Goal: Task Accomplishment & Management: Manage account settings

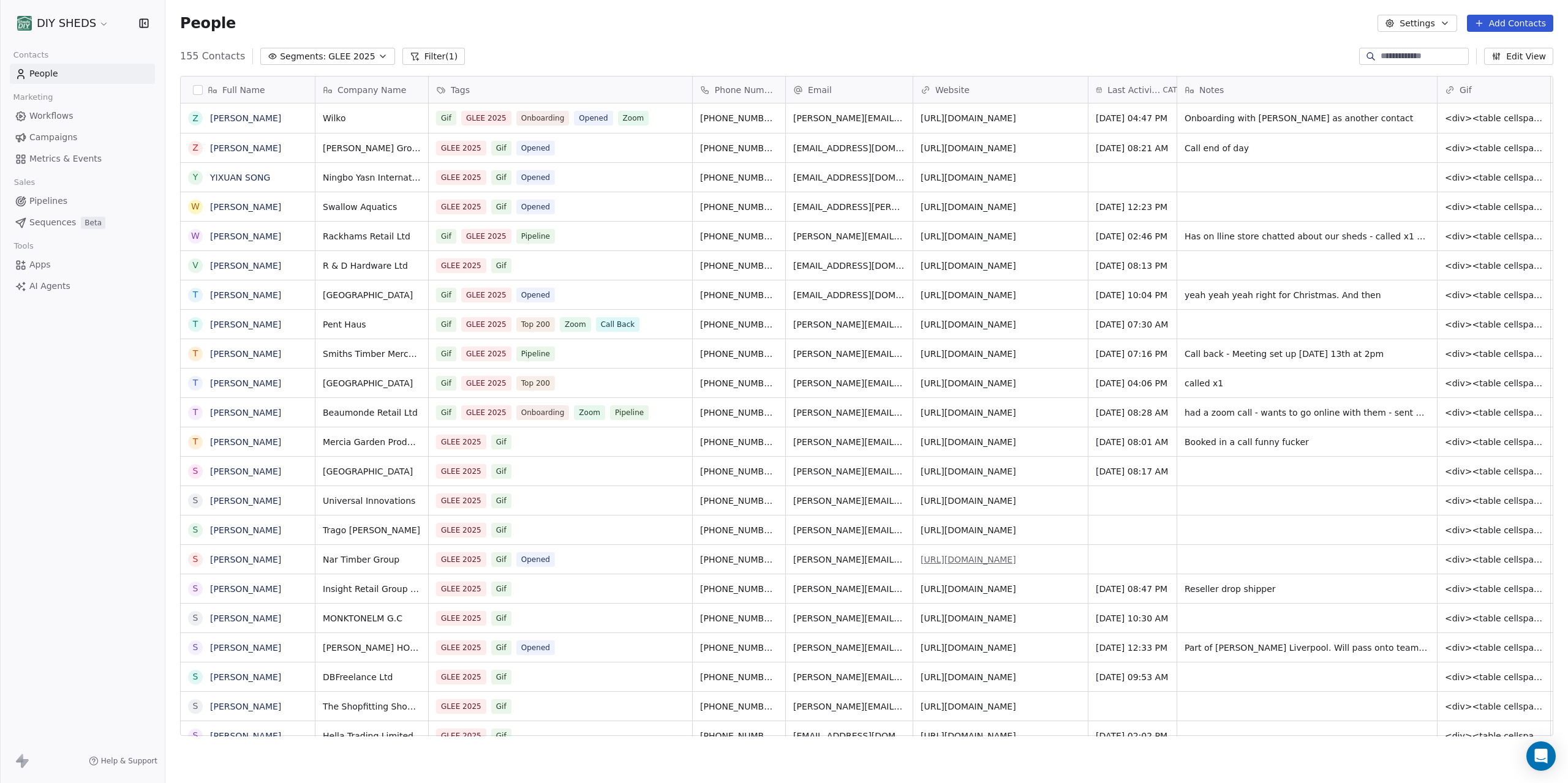
scroll to position [689, 1403]
click at [1333, 504] on div "grid" at bounding box center [1307, 501] width 260 height 29
click at [1333, 504] on textarea at bounding box center [1269, 505] width 182 height 38
click at [1336, 503] on textarea at bounding box center [1269, 505] width 182 height 38
type textarea "**********"
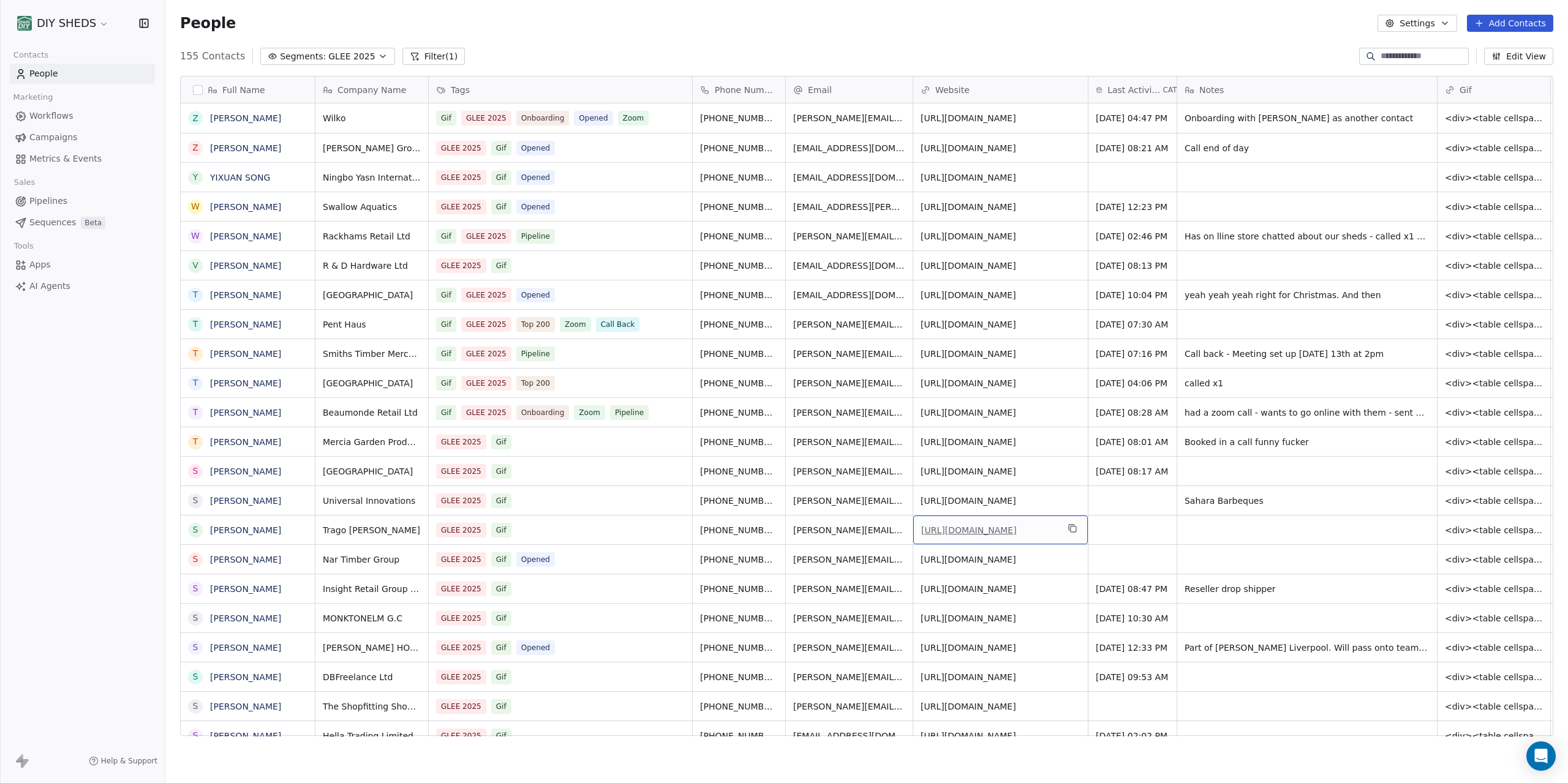
click at [1002, 530] on link "https://www.trago.co.uk" at bounding box center [970, 530] width 96 height 10
click at [1211, 182] on div "grid" at bounding box center [1307, 178] width 260 height 29
type textarea "*"
click at [1246, 214] on html "DIY SHEDS Contacts People Marketing Workflows Campaigns Metrics & Events Sales …" at bounding box center [784, 391] width 1568 height 783
click at [1212, 182] on span "?" at bounding box center [1296, 178] width 222 height 12
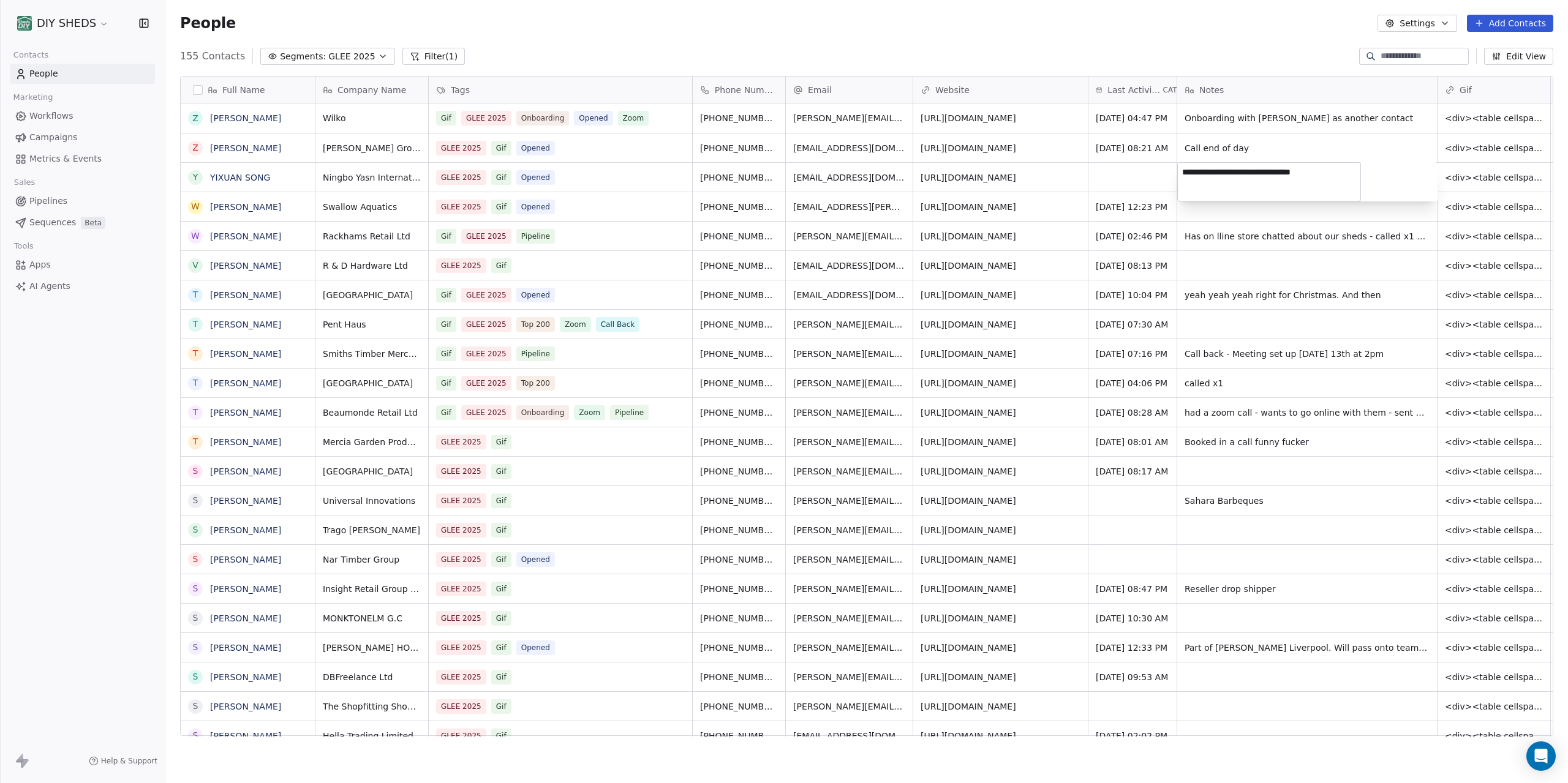
type textarea "**********"
click at [1242, 295] on span "yeah yeah yeah right for Christmas. And then" at bounding box center [1296, 295] width 222 height 12
click at [1244, 287] on textarea "**********" at bounding box center [1269, 299] width 182 height 38
drag, startPoint x: 1263, startPoint y: 286, endPoint x: 1173, endPoint y: 284, distance: 90.0
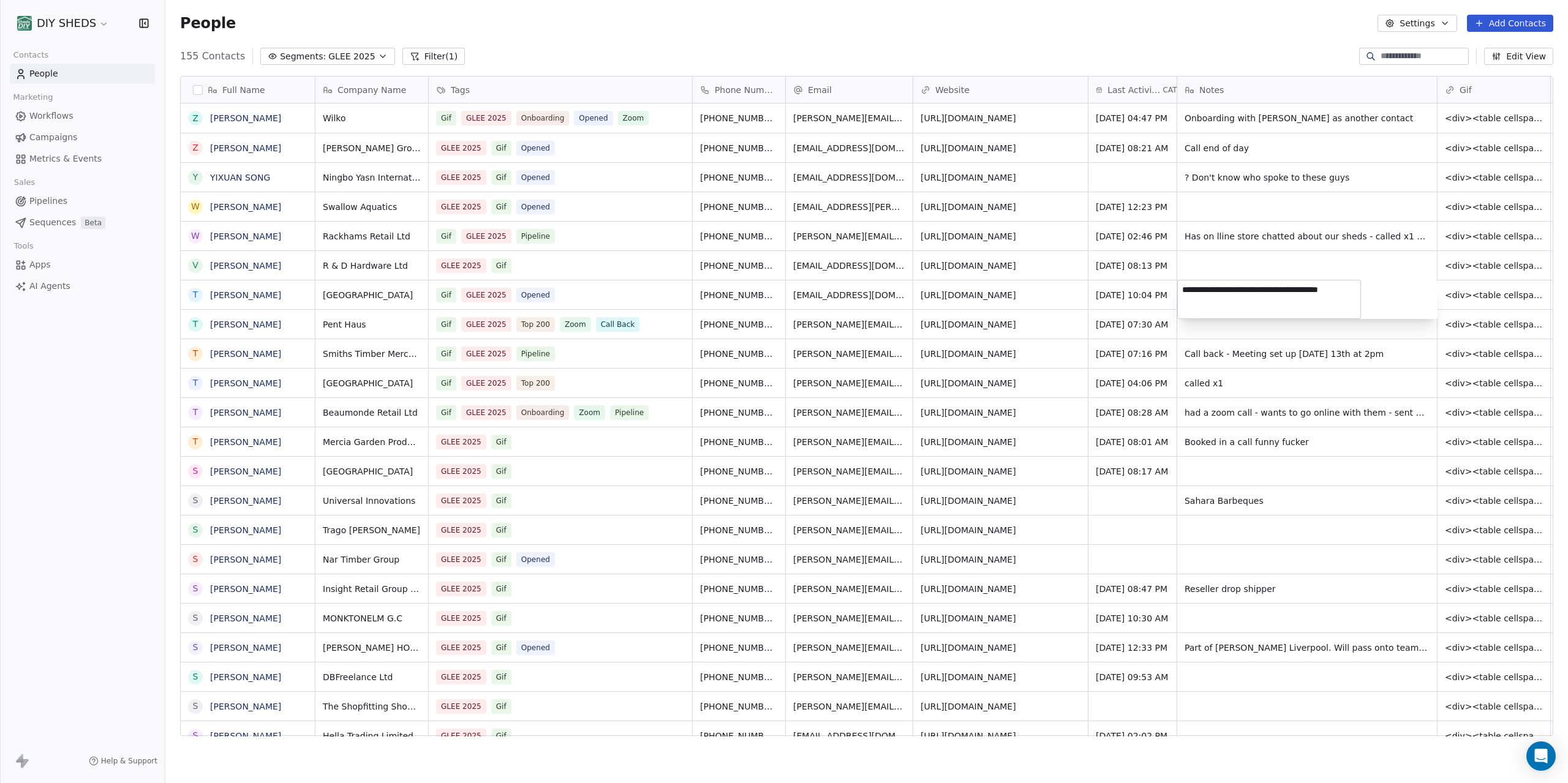
click at [1178, 284] on textarea "**********" at bounding box center [1269, 299] width 182 height 38
type textarea "**********"
click at [585, 292] on div "Gif GLEE 2025 Opened" at bounding box center [549, 295] width 225 height 14
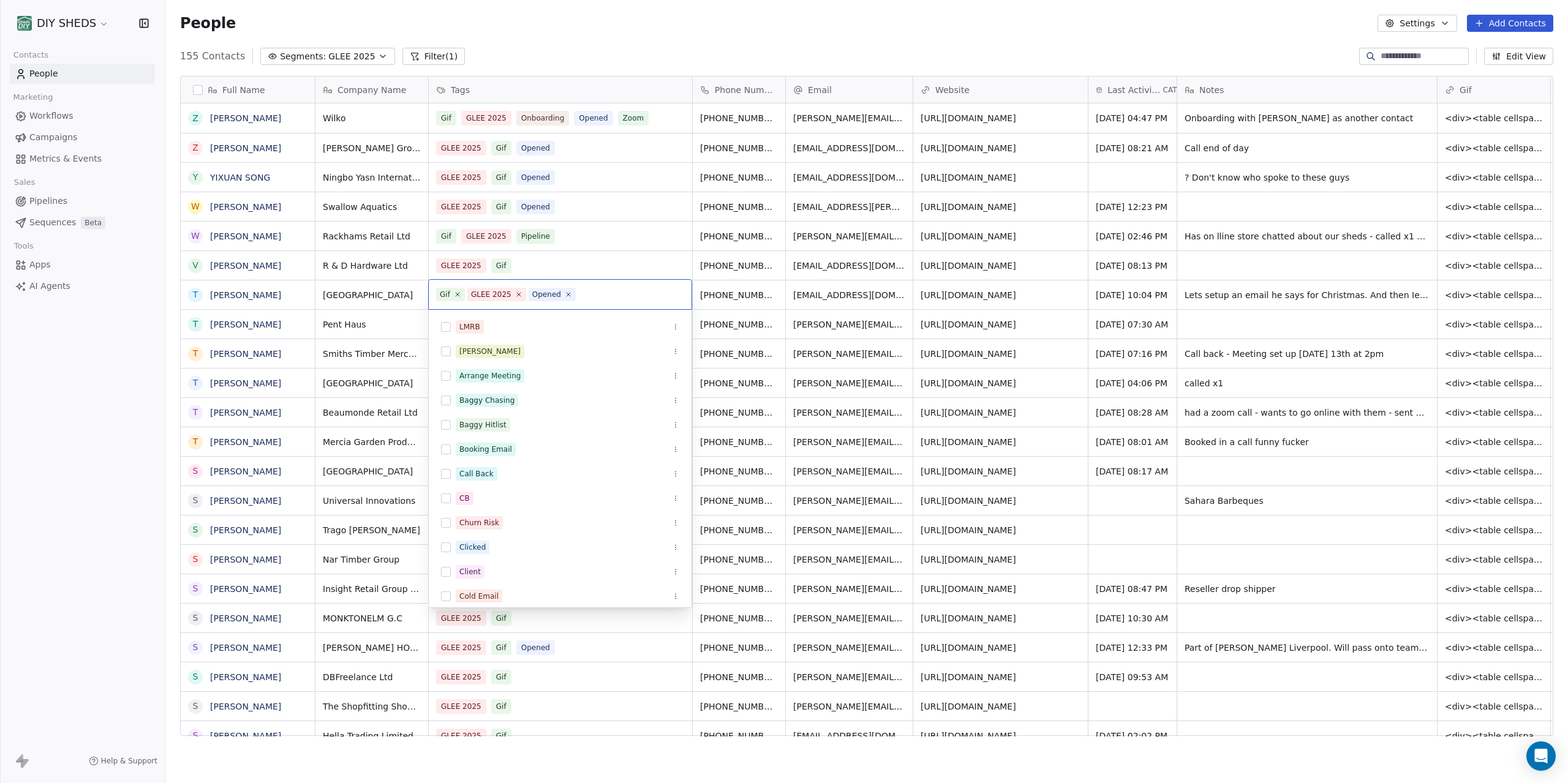
click at [585, 292] on input "text" at bounding box center [631, 294] width 106 height 14
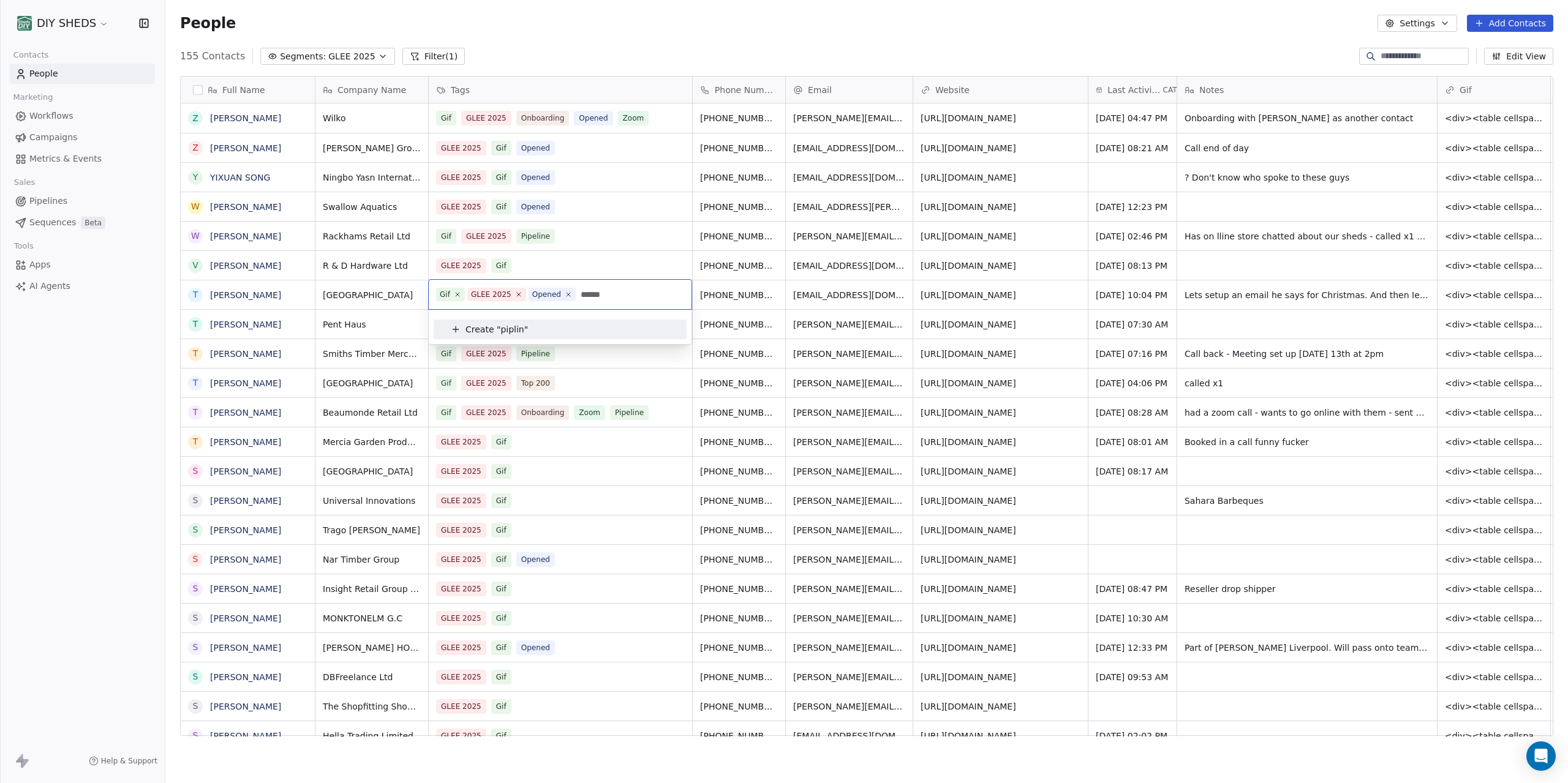
type input "*******"
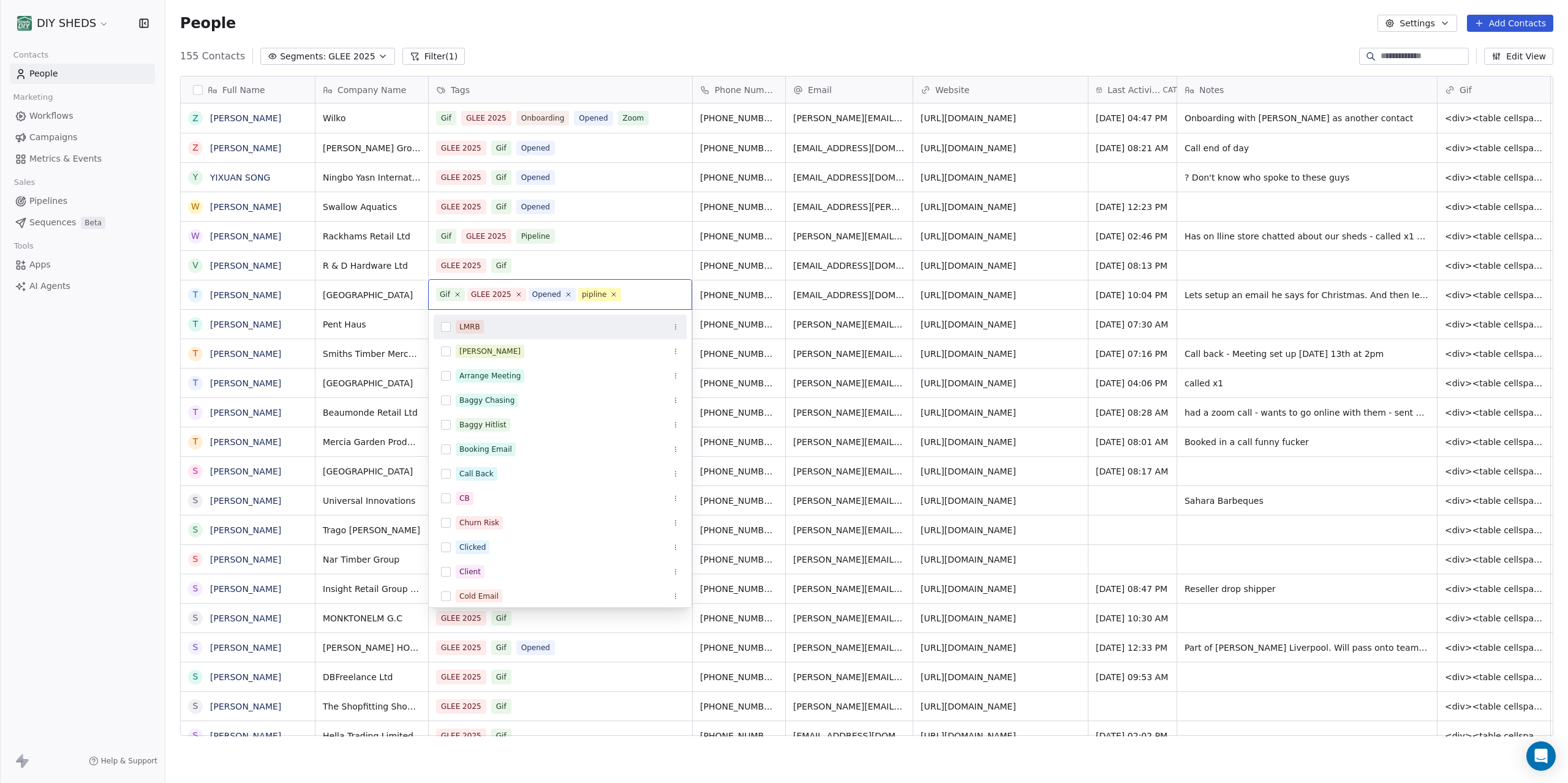
click at [611, 293] on span "pipline" at bounding box center [599, 294] width 43 height 14
click at [610, 294] on icon at bounding box center [614, 294] width 8 height 8
click at [607, 294] on input "text" at bounding box center [631, 294] width 106 height 14
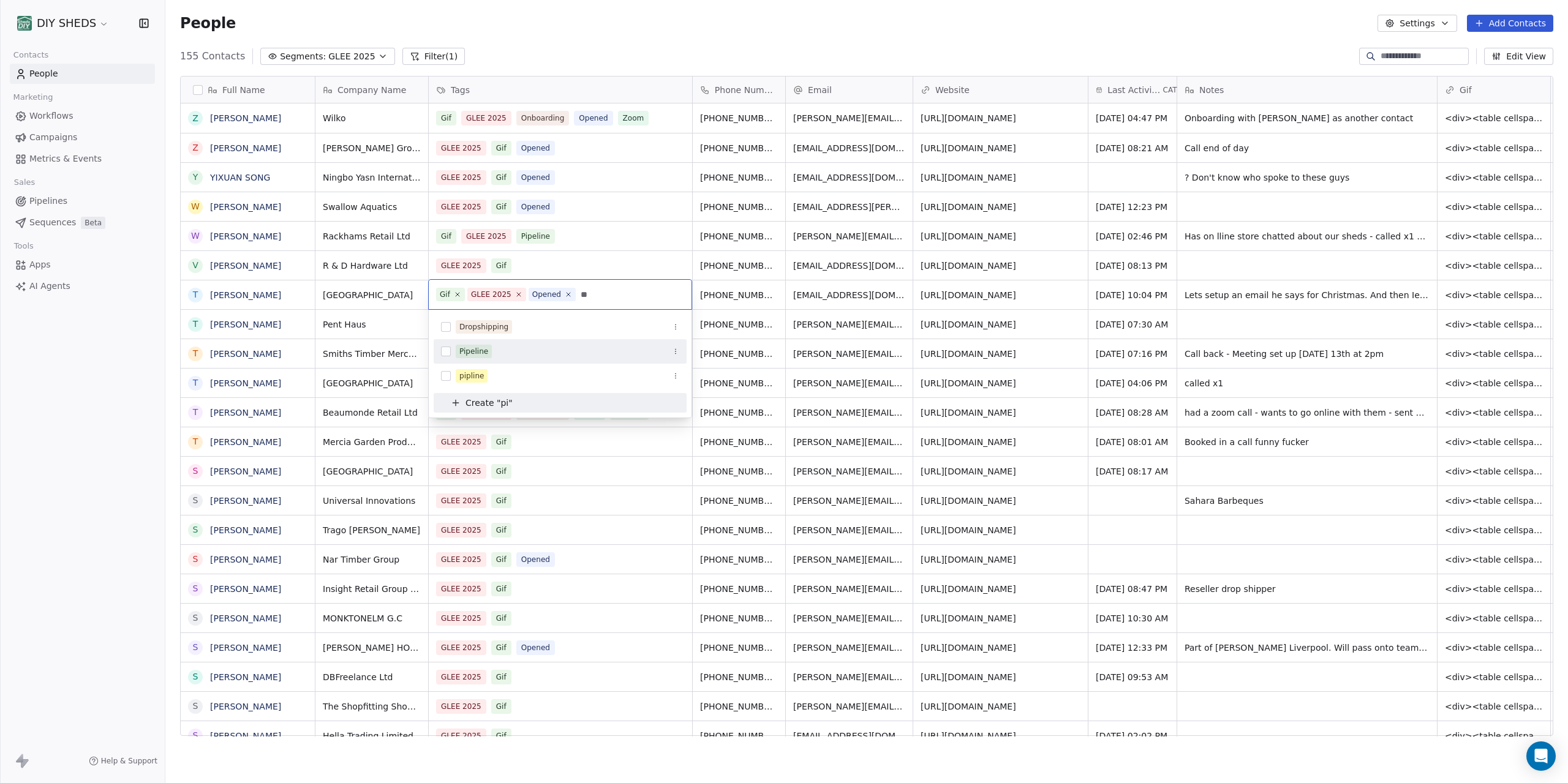
type input "**"
click at [471, 350] on div "Pipeline" at bounding box center [474, 351] width 29 height 11
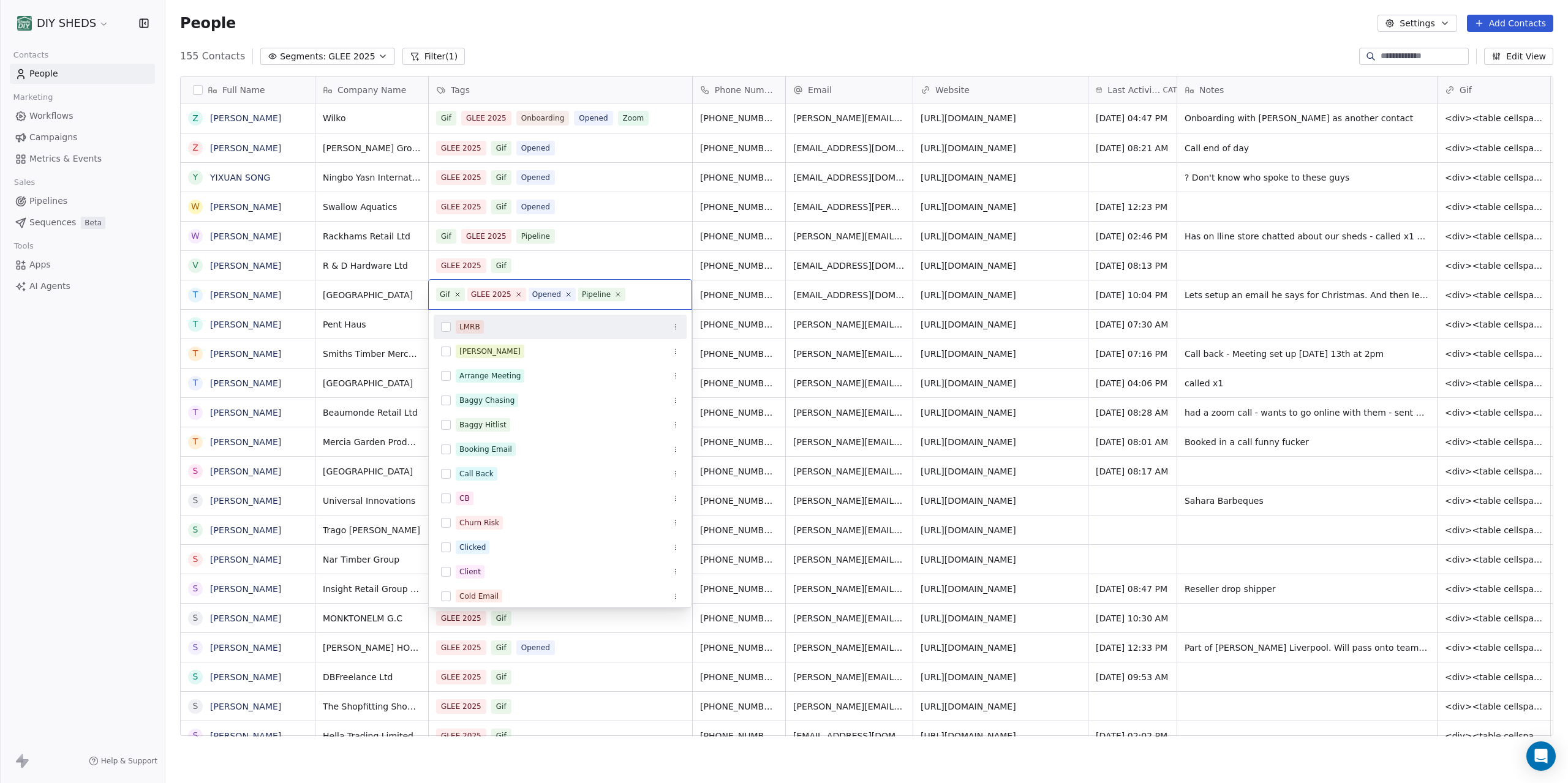
click at [588, 33] on html "DIY SHEDS Contacts People Marketing Workflows Campaigns Metrics & Events Sales …" at bounding box center [784, 391] width 1568 height 783
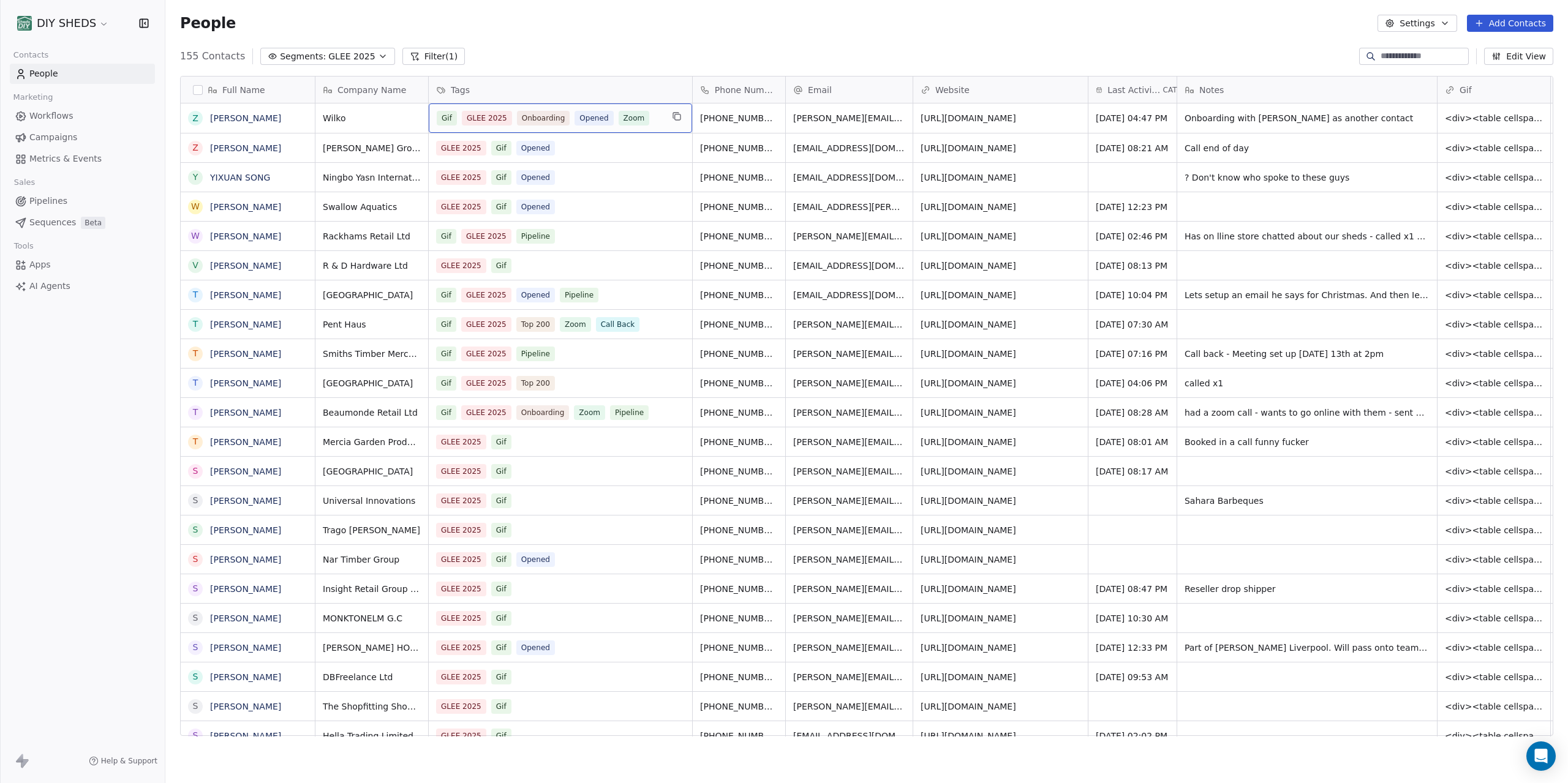
click at [655, 123] on div "Gif GLEE 2025 Onboarding Opened Zoom" at bounding box center [549, 118] width 225 height 14
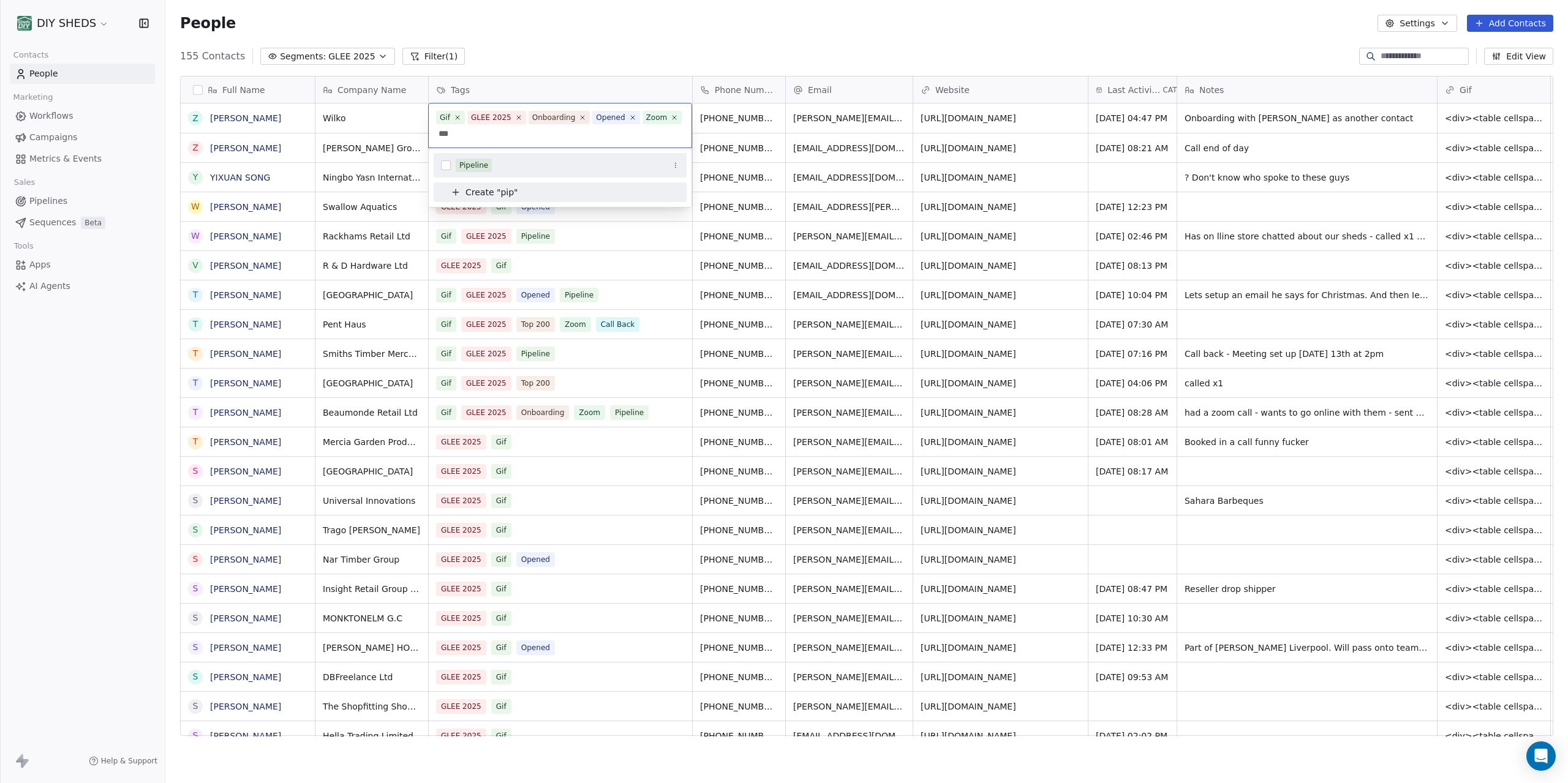
type input "***"
click at [561, 158] on div "Pipeline" at bounding box center [560, 165] width 253 height 20
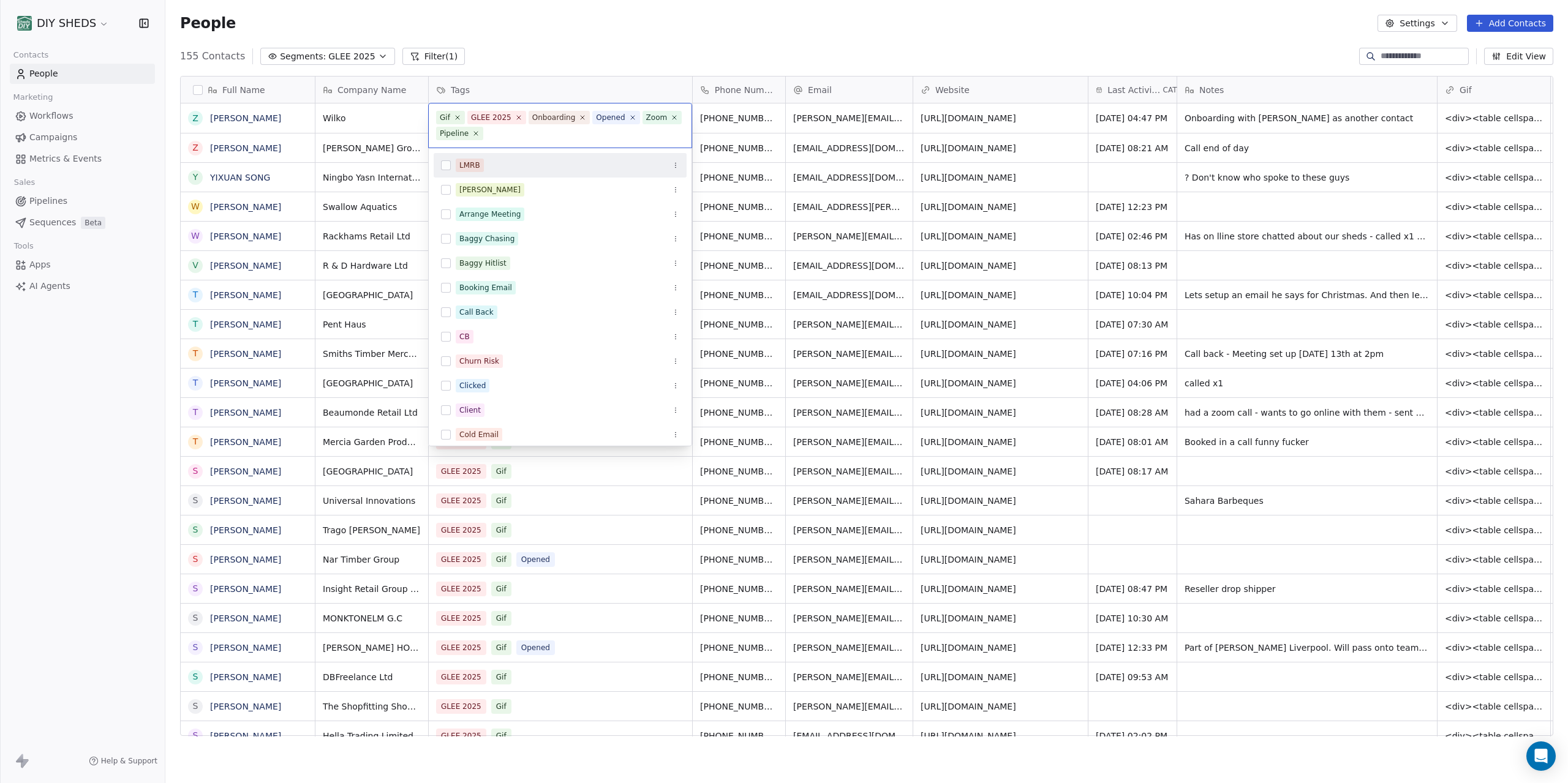
click at [597, 54] on html "DIY SHEDS Contacts People Marketing Workflows Campaigns Metrics & Events Sales …" at bounding box center [784, 391] width 1568 height 783
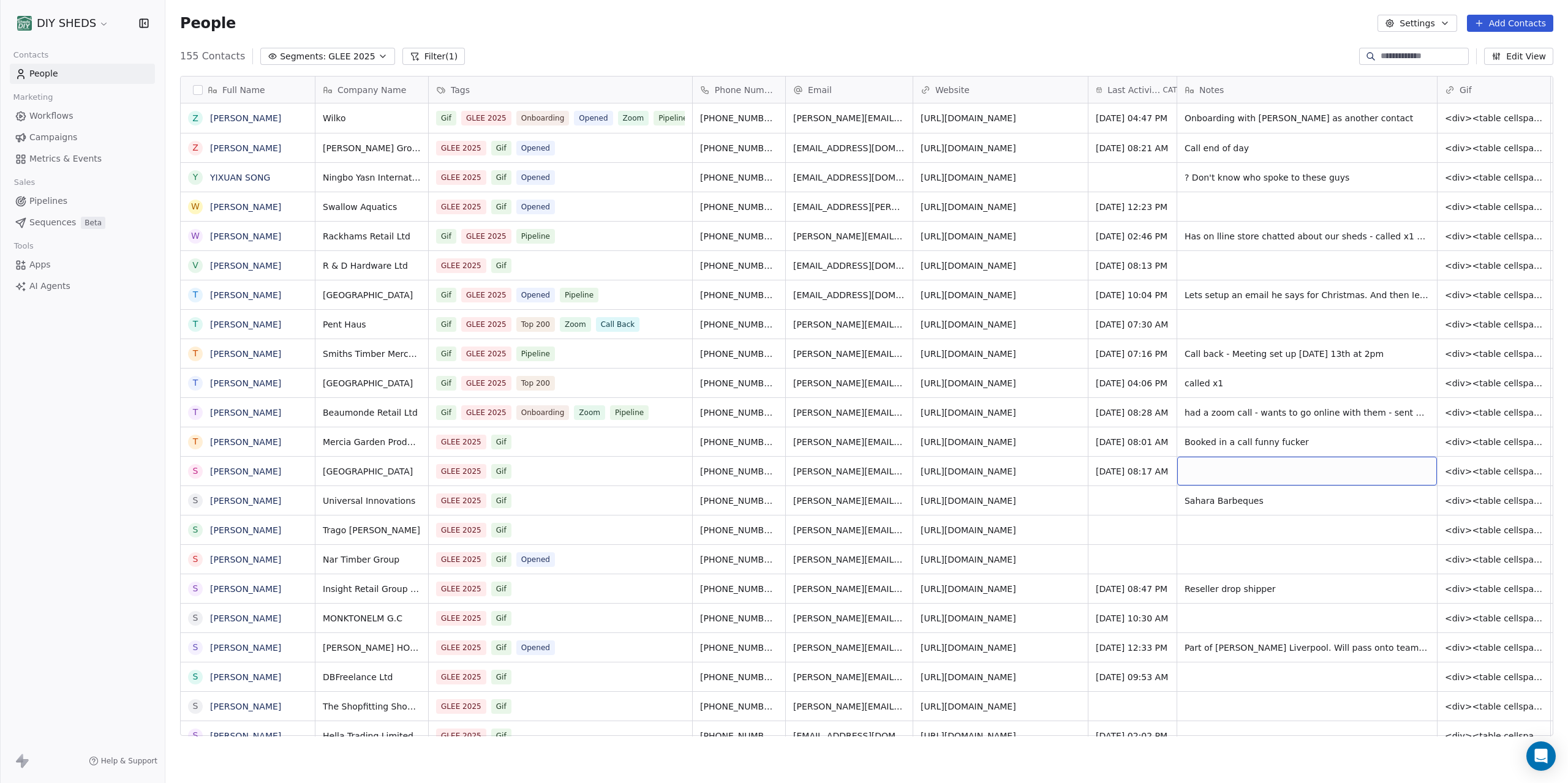
click at [1333, 474] on div "grid" at bounding box center [1307, 471] width 260 height 29
click at [550, 468] on html "DIY SHEDS Contacts People Marketing Workflows Campaigns Metrics & Events Sales …" at bounding box center [784, 391] width 1568 height 783
click at [550, 468] on div "GLEE 2025 Gif" at bounding box center [549, 471] width 225 height 14
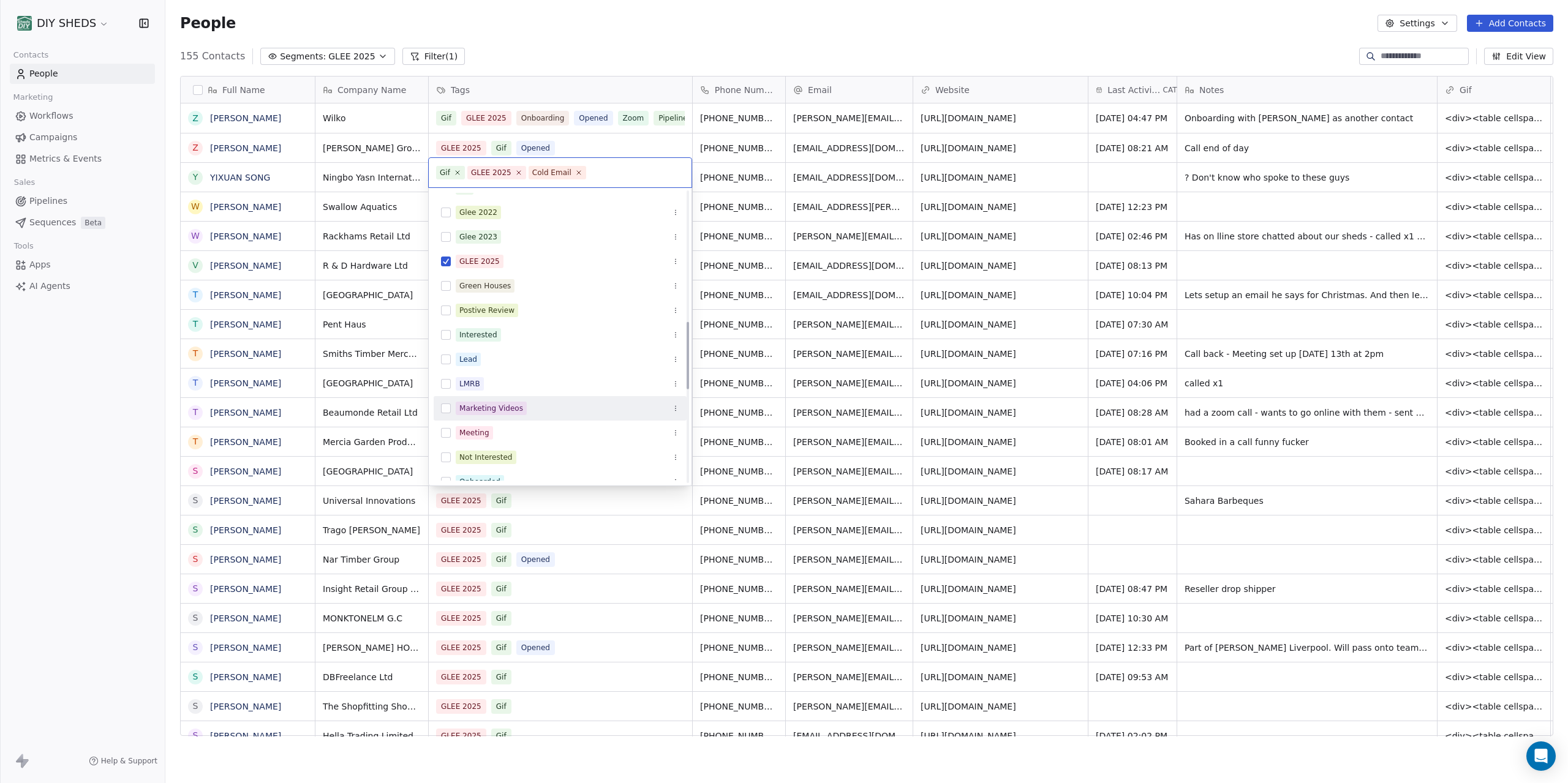
scroll to position [676, 0]
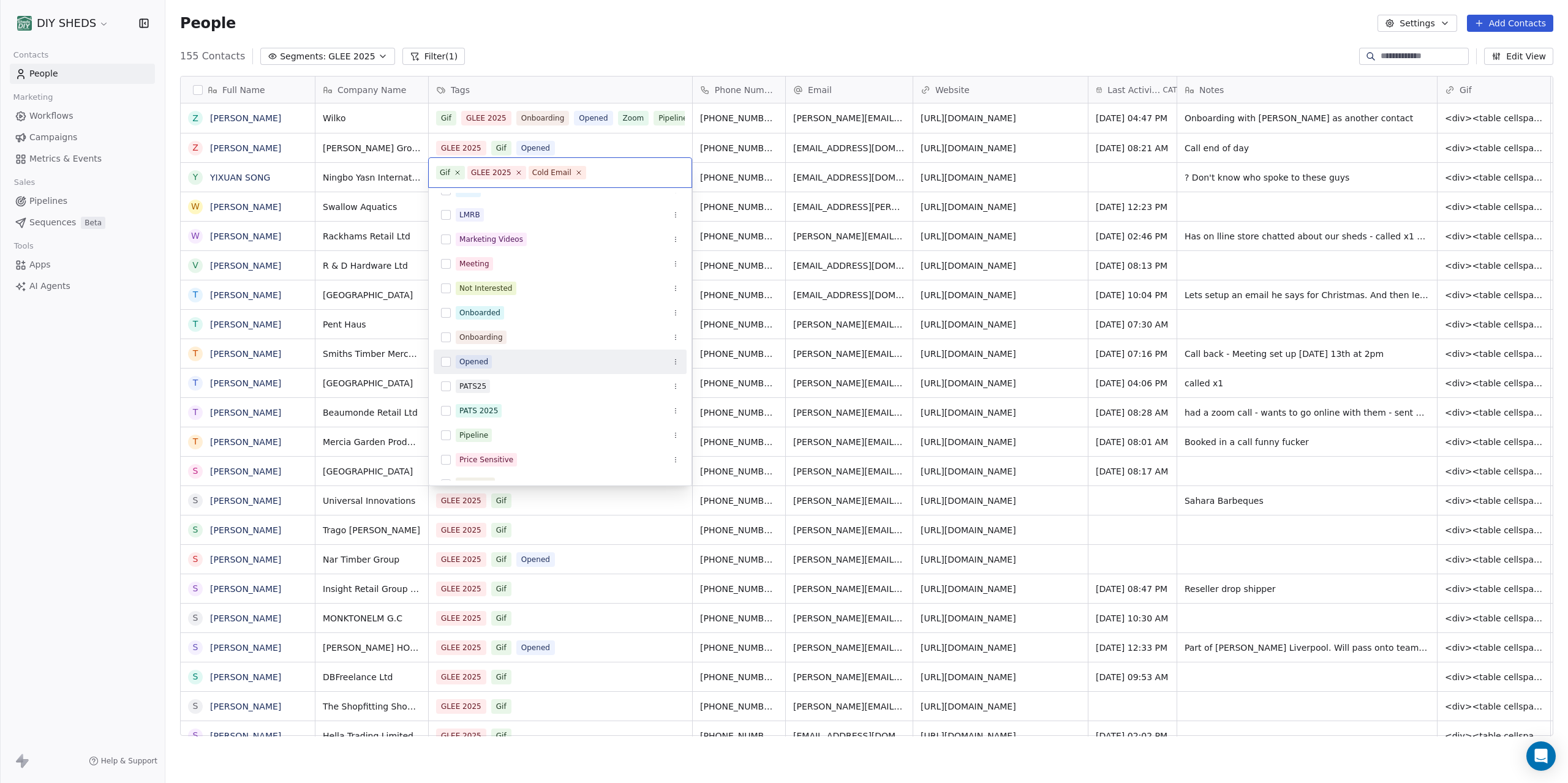
click at [46, 477] on html "DIY SHEDS Contacts People Marketing Workflows Campaigns Metrics & Events Sales …" at bounding box center [784, 391] width 1568 height 783
click at [66, 475] on html "DIY SHEDS Contacts People Marketing Workflows Campaigns Metrics & Events Sales …" at bounding box center [784, 391] width 1568 height 783
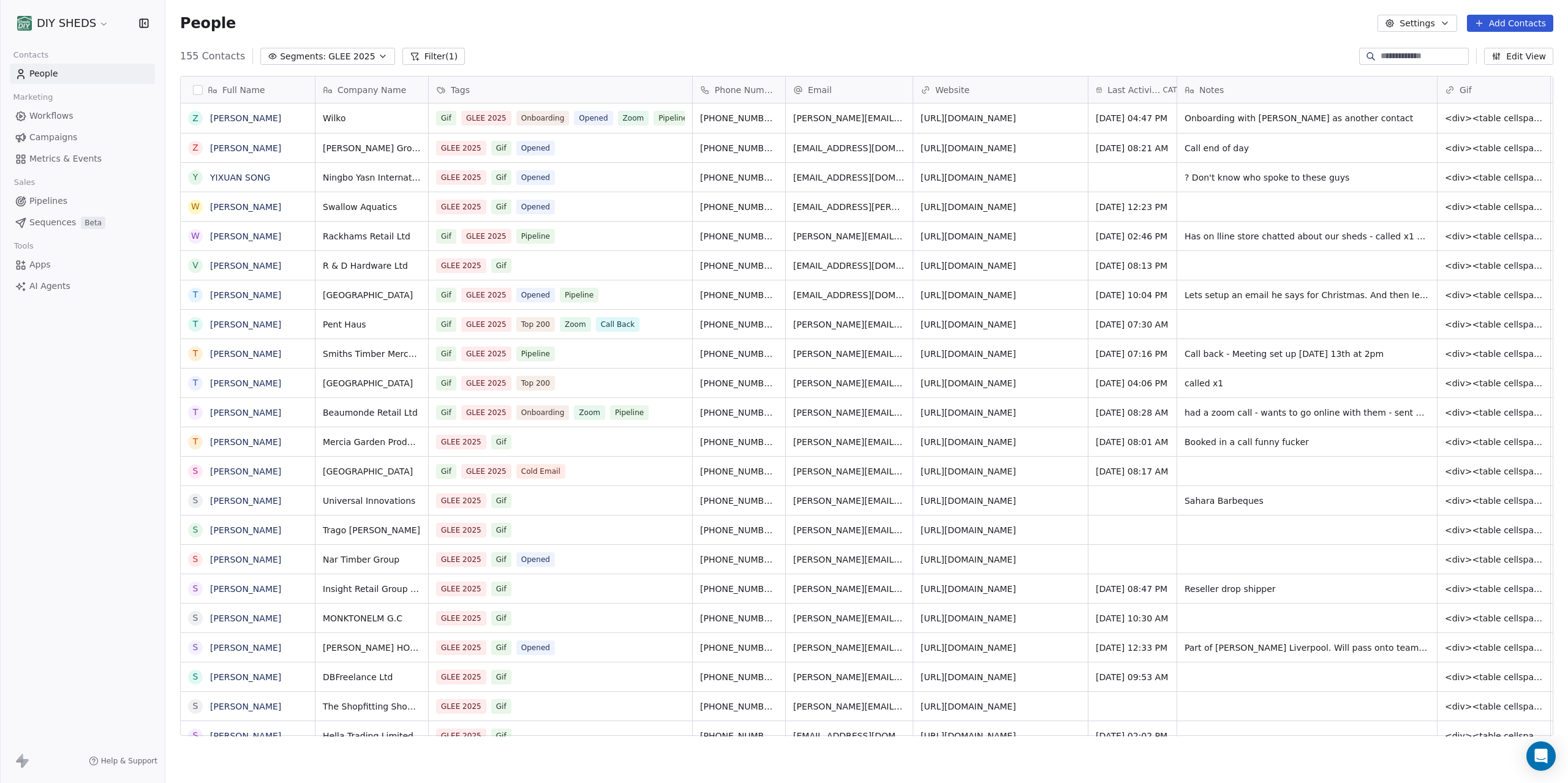
scroll to position [689, 1403]
click at [1236, 469] on div "grid" at bounding box center [1307, 471] width 260 height 29
click at [1236, 469] on textarea at bounding box center [1269, 476] width 182 height 38
type textarea "**********"
click at [604, 474] on div "Gif GLEE 2025 Cold Email" at bounding box center [549, 471] width 225 height 14
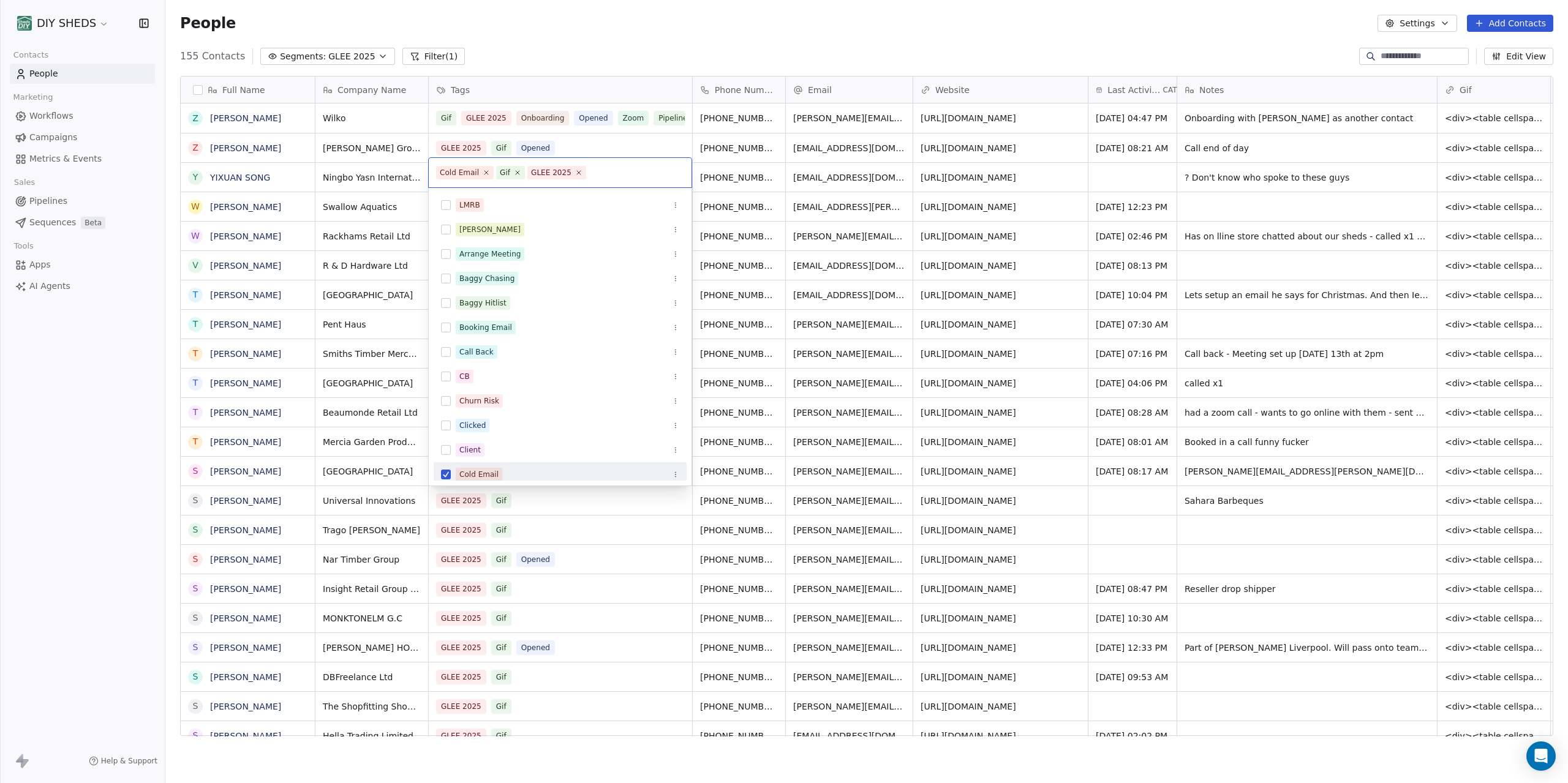
click at [607, 469] on div "Cold Email" at bounding box center [567, 474] width 224 height 14
click at [598, 43] on html "DIY SHEDS Contacts People Marketing Workflows Campaigns Metrics & Events Sales …" at bounding box center [784, 391] width 1568 height 783
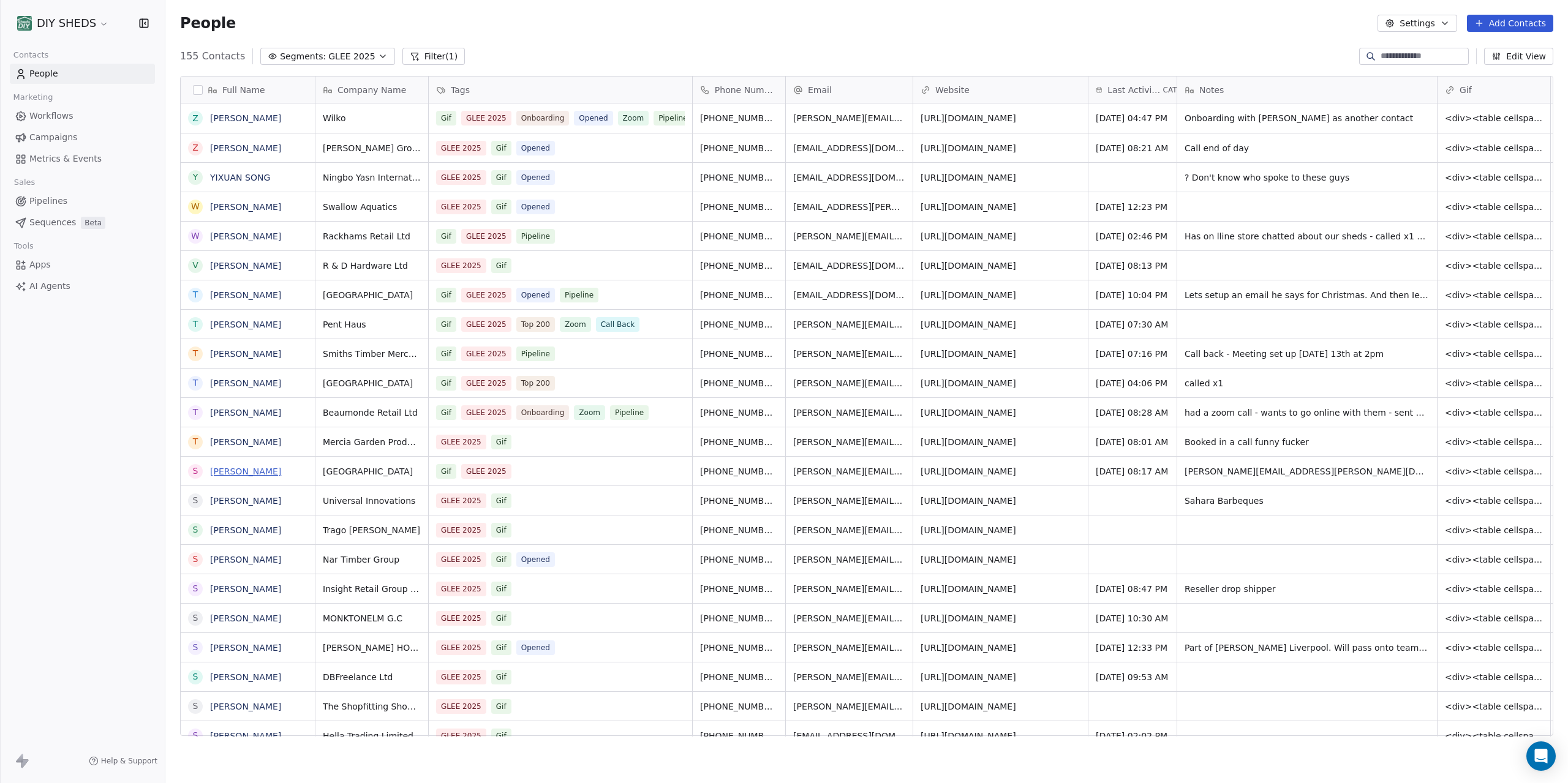
click at [240, 474] on link "[PERSON_NAME]" at bounding box center [246, 471] width 71 height 10
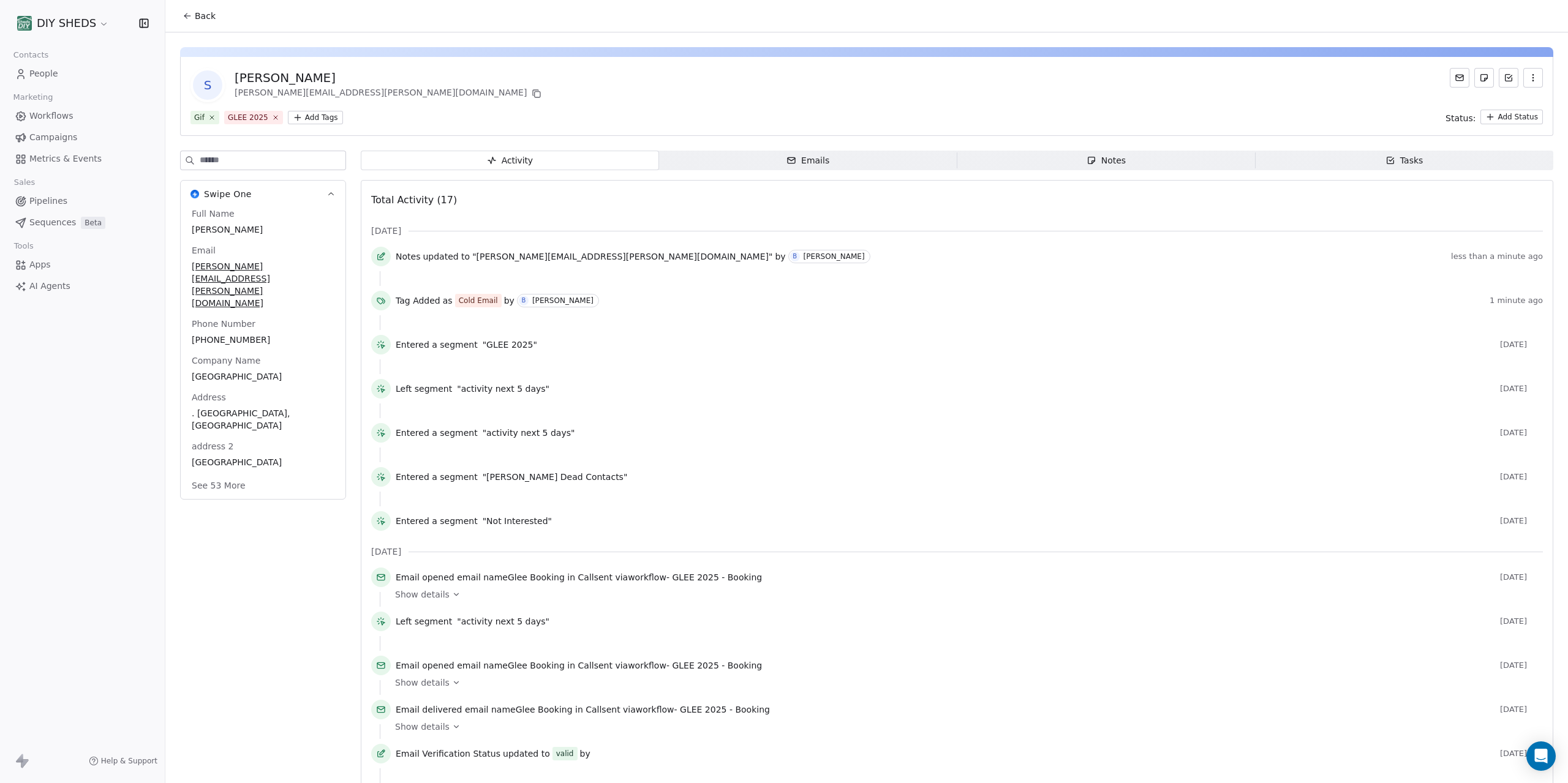
click at [182, 16] on icon at bounding box center [187, 16] width 10 height 10
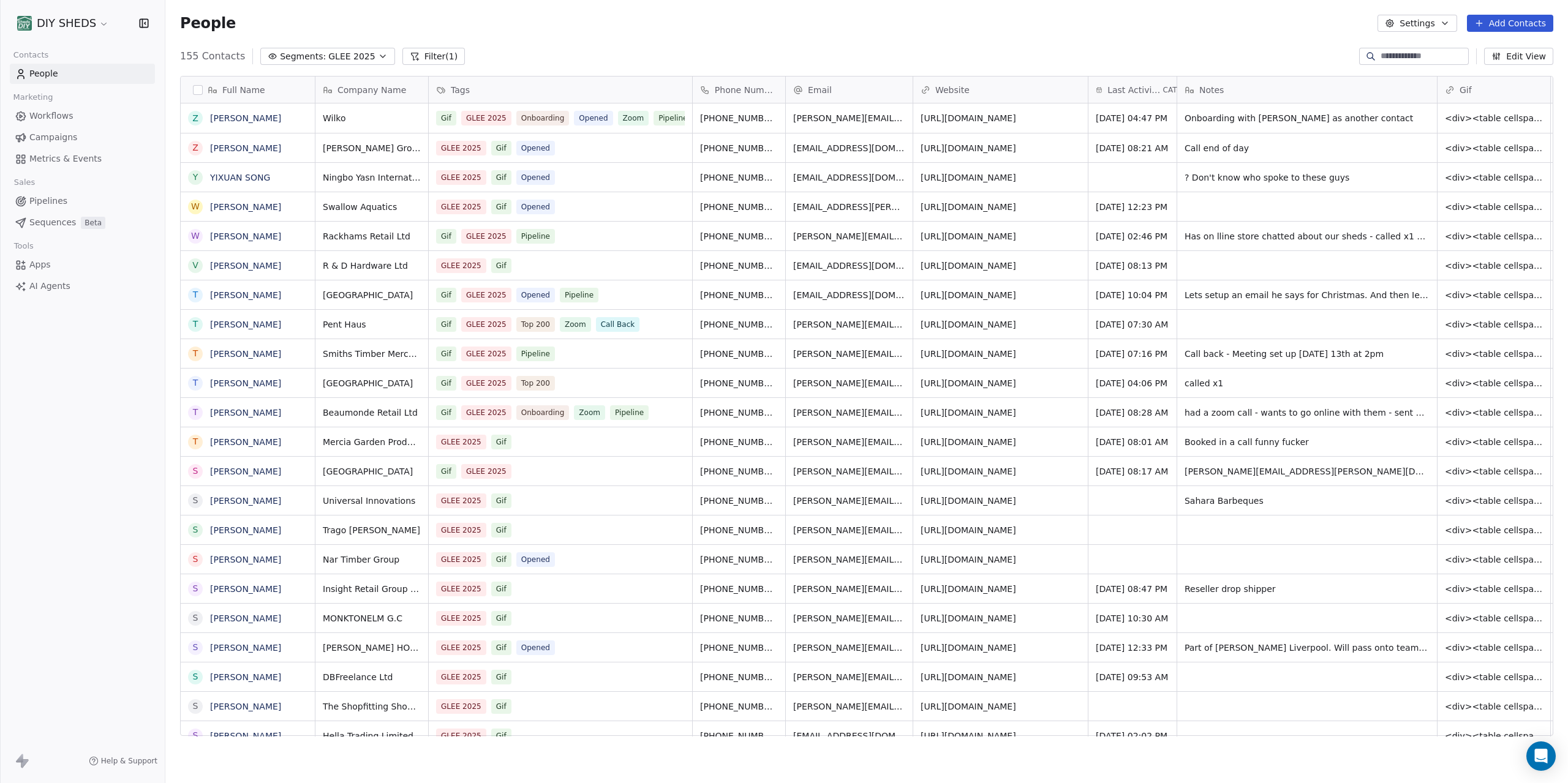
scroll to position [689, 1403]
drag, startPoint x: 1333, startPoint y: 474, endPoint x: 1204, endPoint y: 472, distance: 129.0
click at [1204, 472] on span "[PERSON_NAME][EMAIL_ADDRESS][PERSON_NAME][DOMAIN_NAME]" at bounding box center [1296, 474] width 222 height 24
click at [1204, 475] on span "[PERSON_NAME][EMAIL_ADDRESS][PERSON_NAME][DOMAIN_NAME]" at bounding box center [1296, 474] width 222 height 24
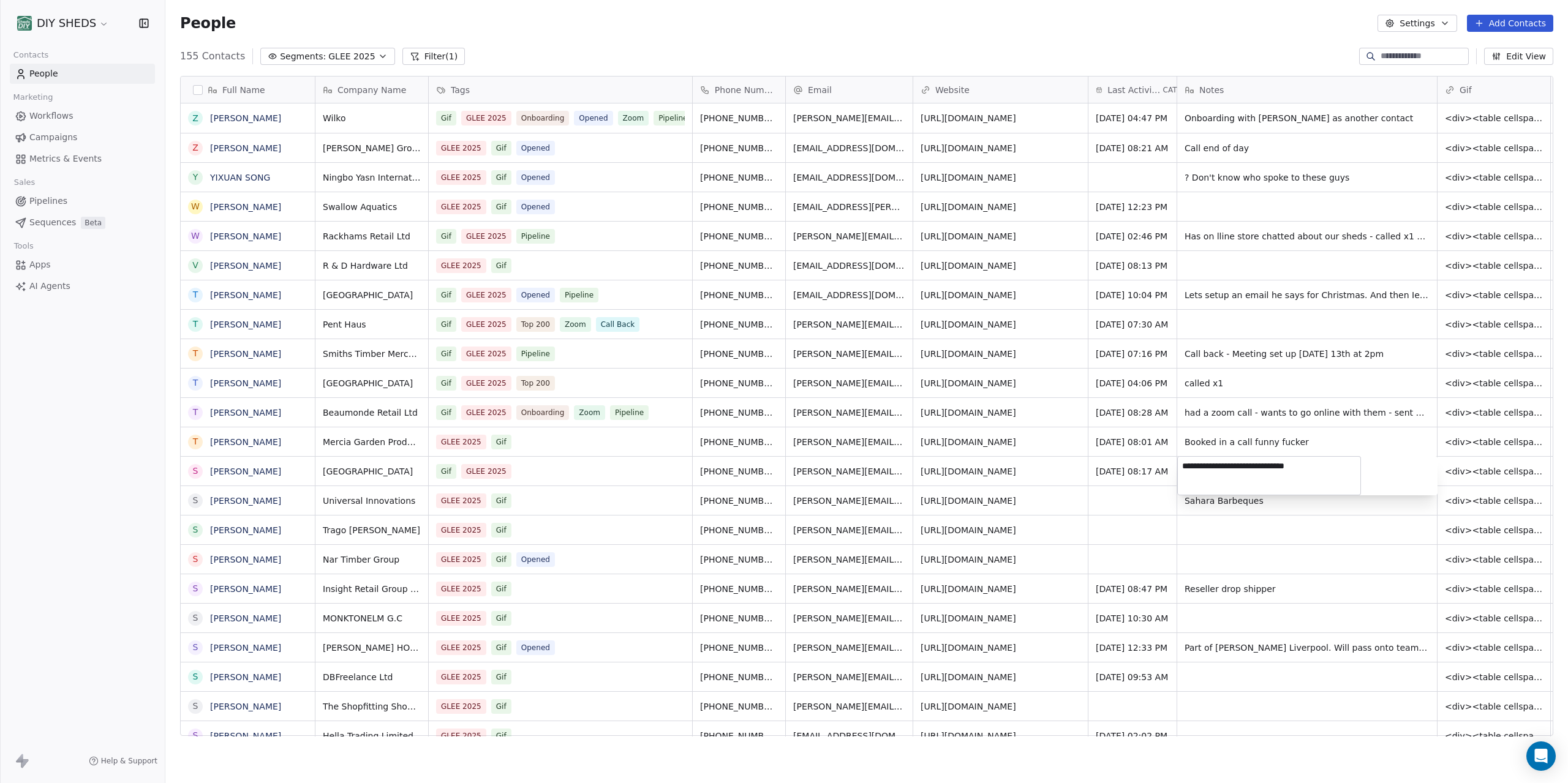
click at [1204, 475] on textarea "**********" at bounding box center [1269, 476] width 182 height 38
click at [176, 468] on html "DIY SHEDS Contacts People Marketing Workflows Campaigns Metrics & Events Sales …" at bounding box center [784, 391] width 1568 height 783
click at [197, 474] on button "grid" at bounding box center [195, 471] width 10 height 10
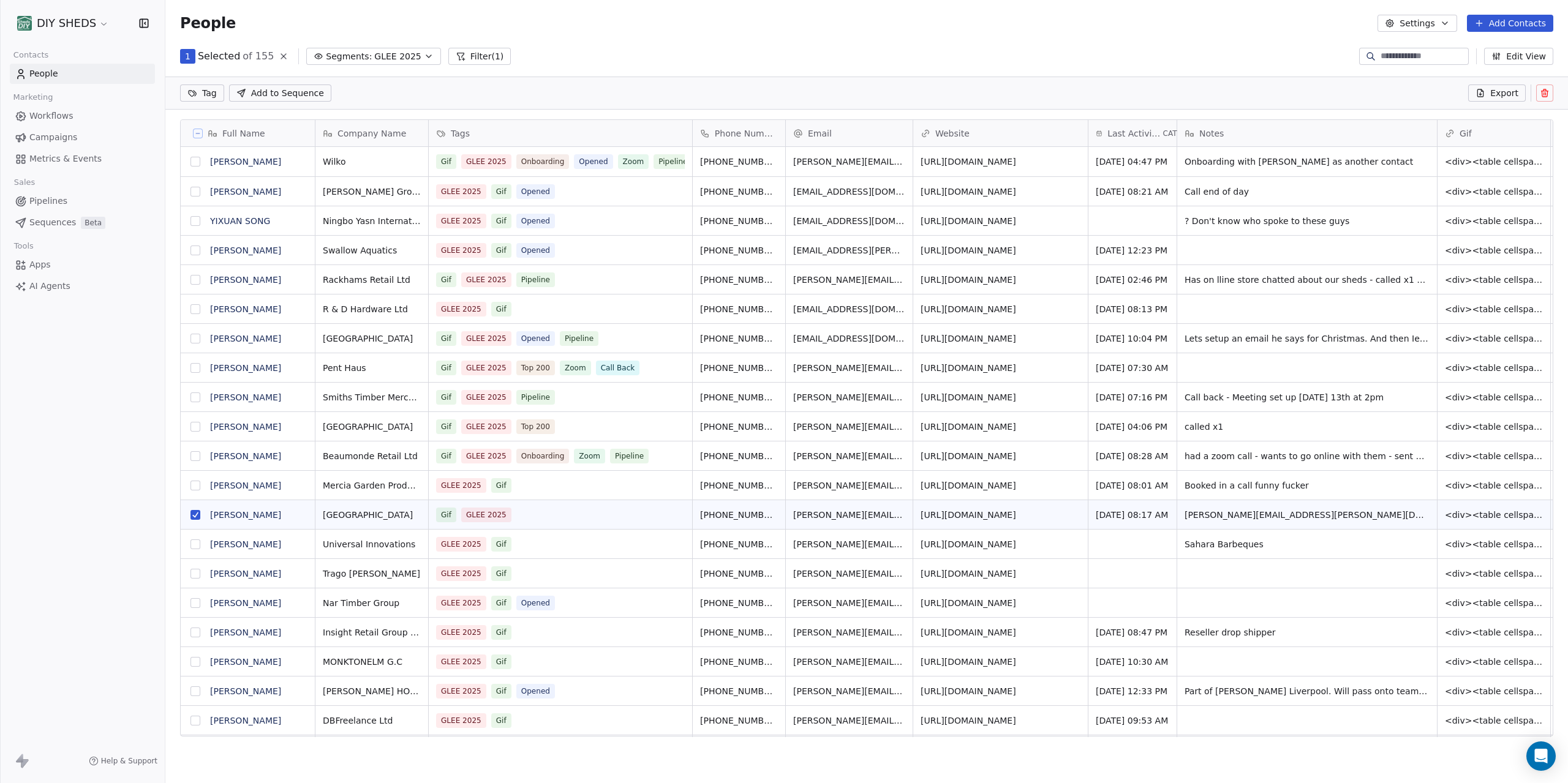
click at [193, 519] on button "grid" at bounding box center [195, 514] width 10 height 10
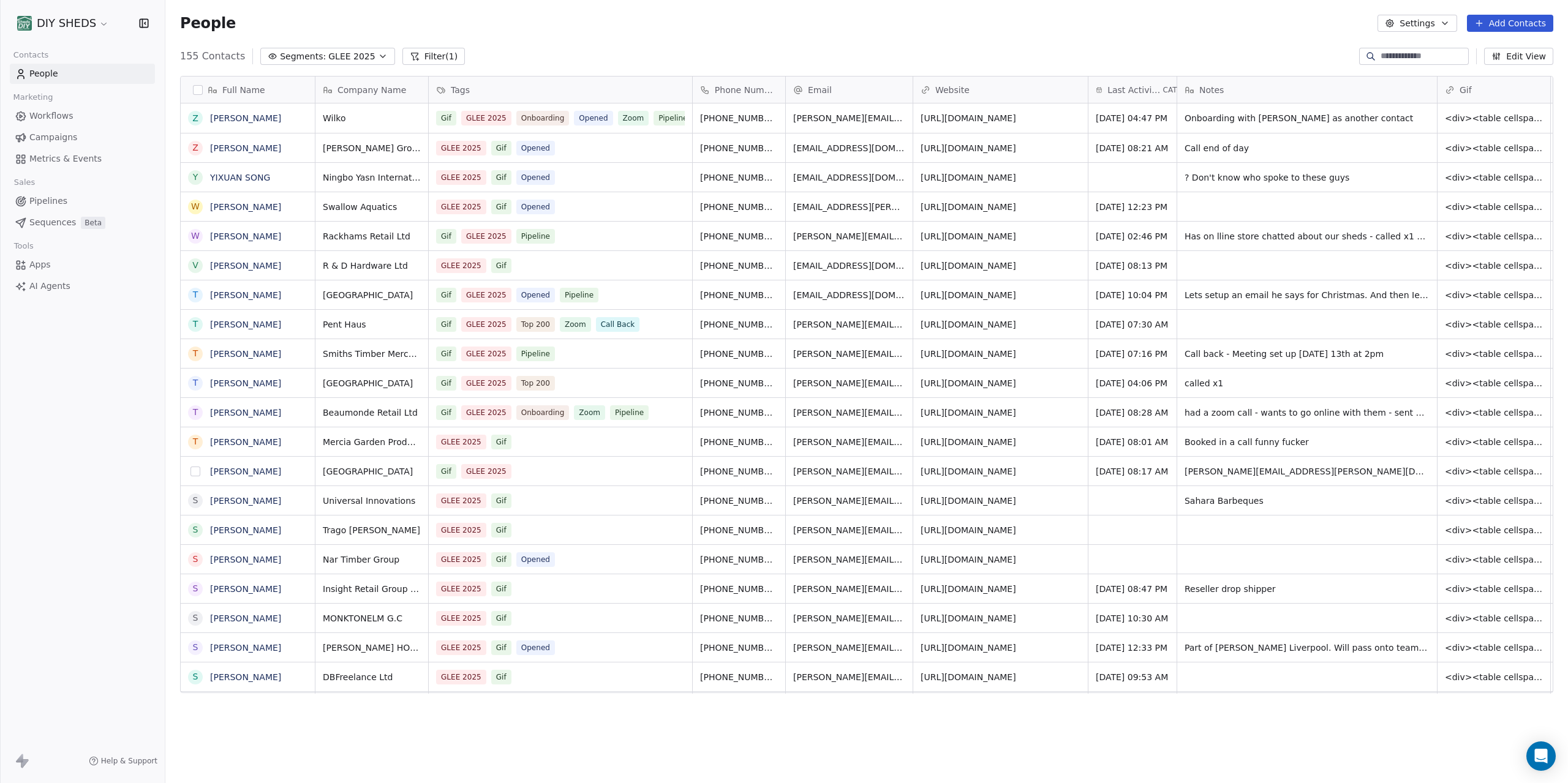
scroll to position [689, 1403]
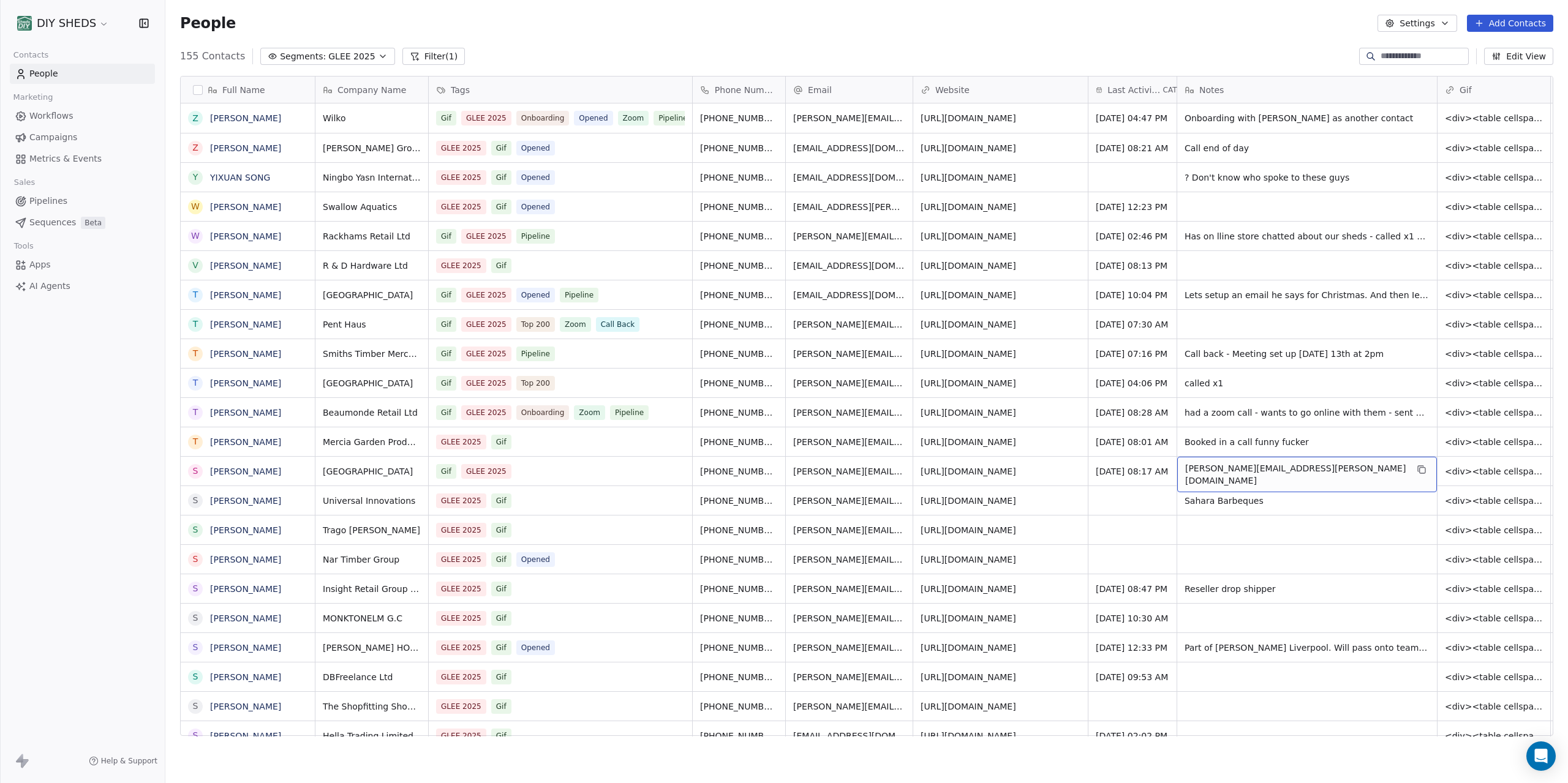
click at [1306, 472] on span "[PERSON_NAME][EMAIL_ADDRESS][PERSON_NAME][DOMAIN_NAME]" at bounding box center [1296, 474] width 222 height 24
click at [1256, 472] on textarea "**********" at bounding box center [1269, 476] width 182 height 38
click at [1510, 30] on html "DIY SHEDS Contacts People Marketing Workflows Campaigns Metrics & Events Sales …" at bounding box center [784, 391] width 1568 height 783
click at [1502, 24] on button "Add Contacts" at bounding box center [1510, 23] width 87 height 17
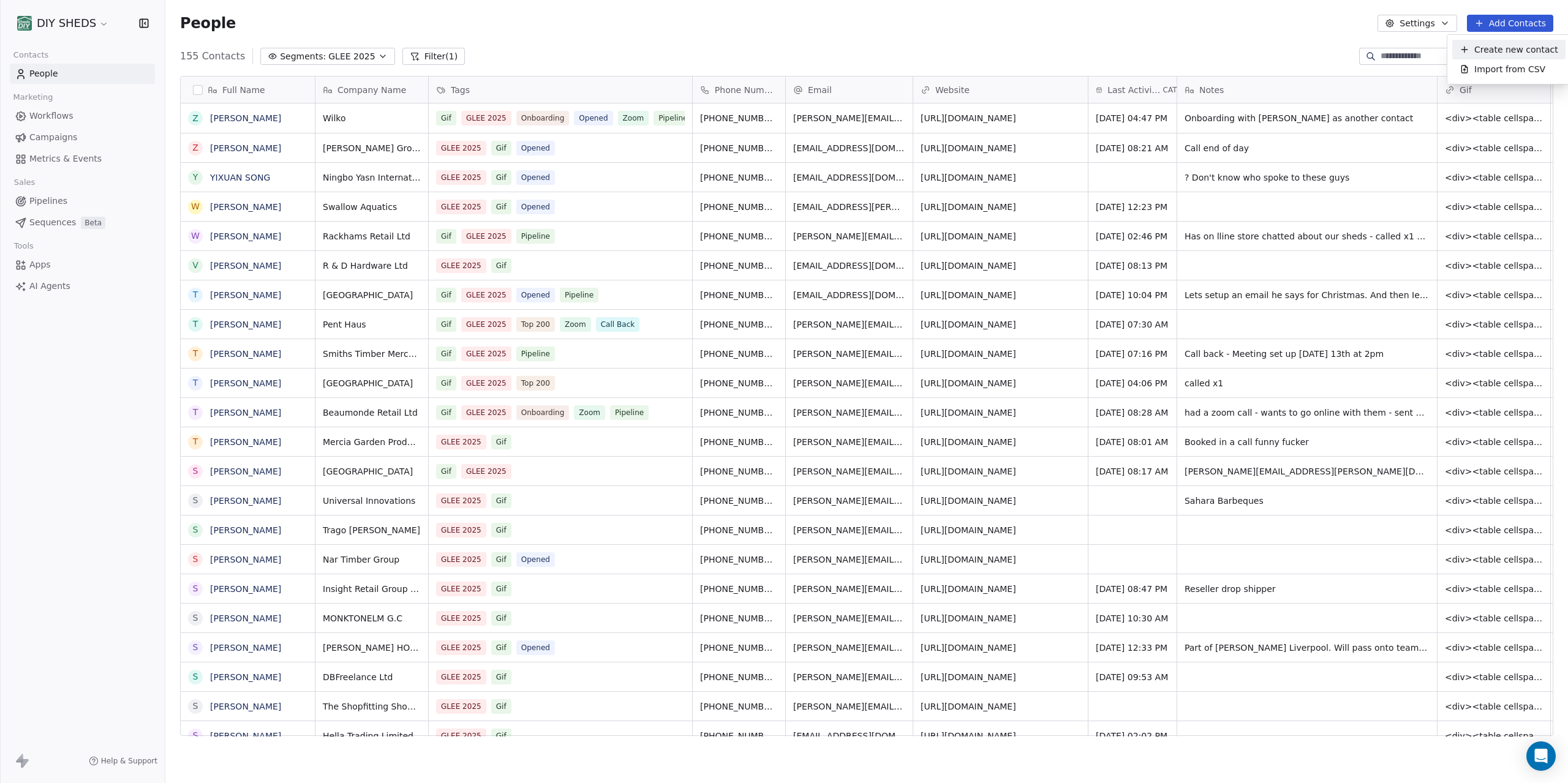
click at [1497, 51] on span "Create new contact" at bounding box center [1516, 50] width 84 height 13
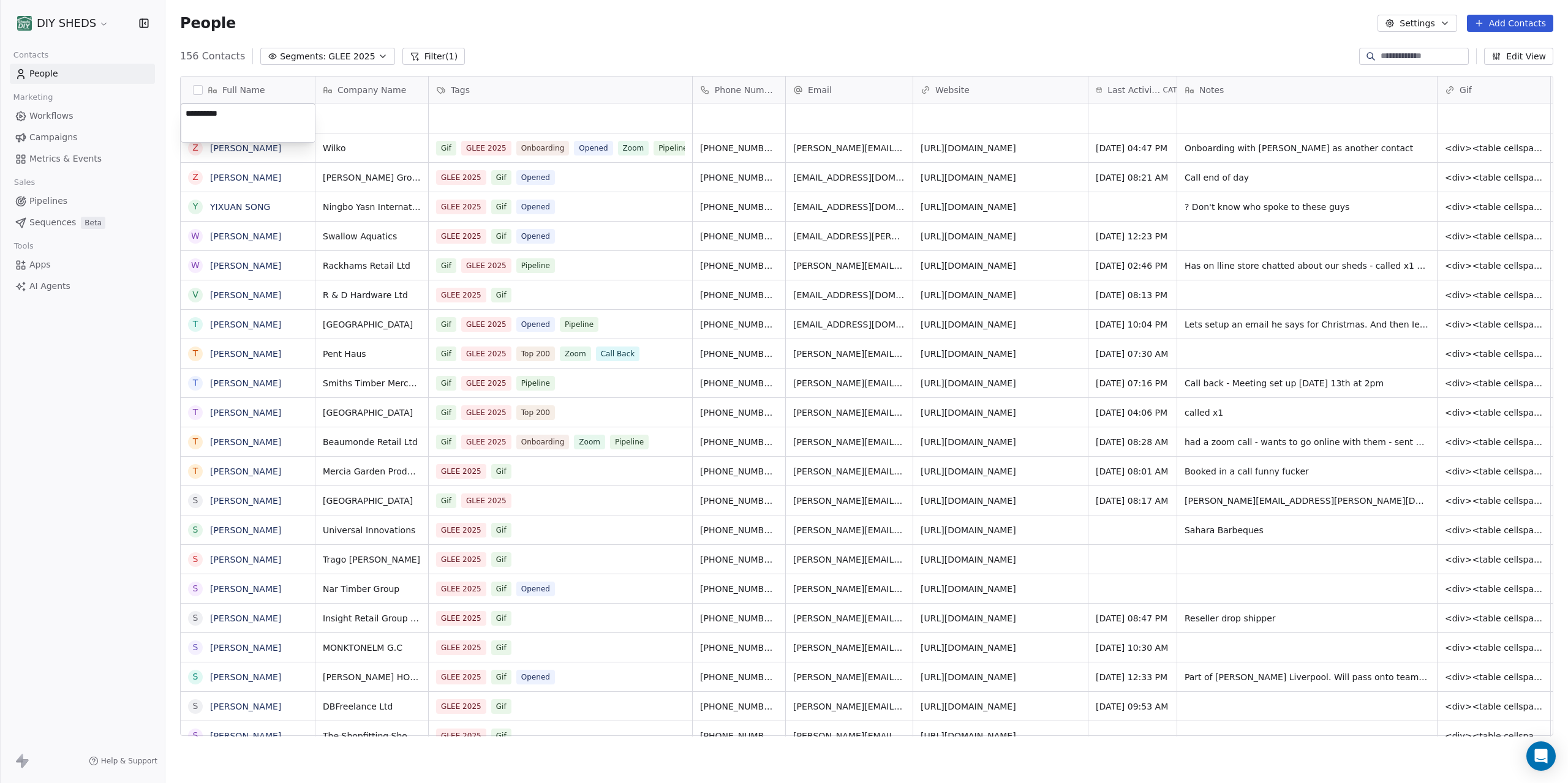
type textarea "**********"
click at [343, 122] on html "DIY SHEDS Contacts People Marketing Workflows Campaigns Metrics & Events Sales …" at bounding box center [784, 391] width 1568 height 783
click at [343, 122] on div "grid" at bounding box center [372, 118] width 113 height 29
type textarea "**********"
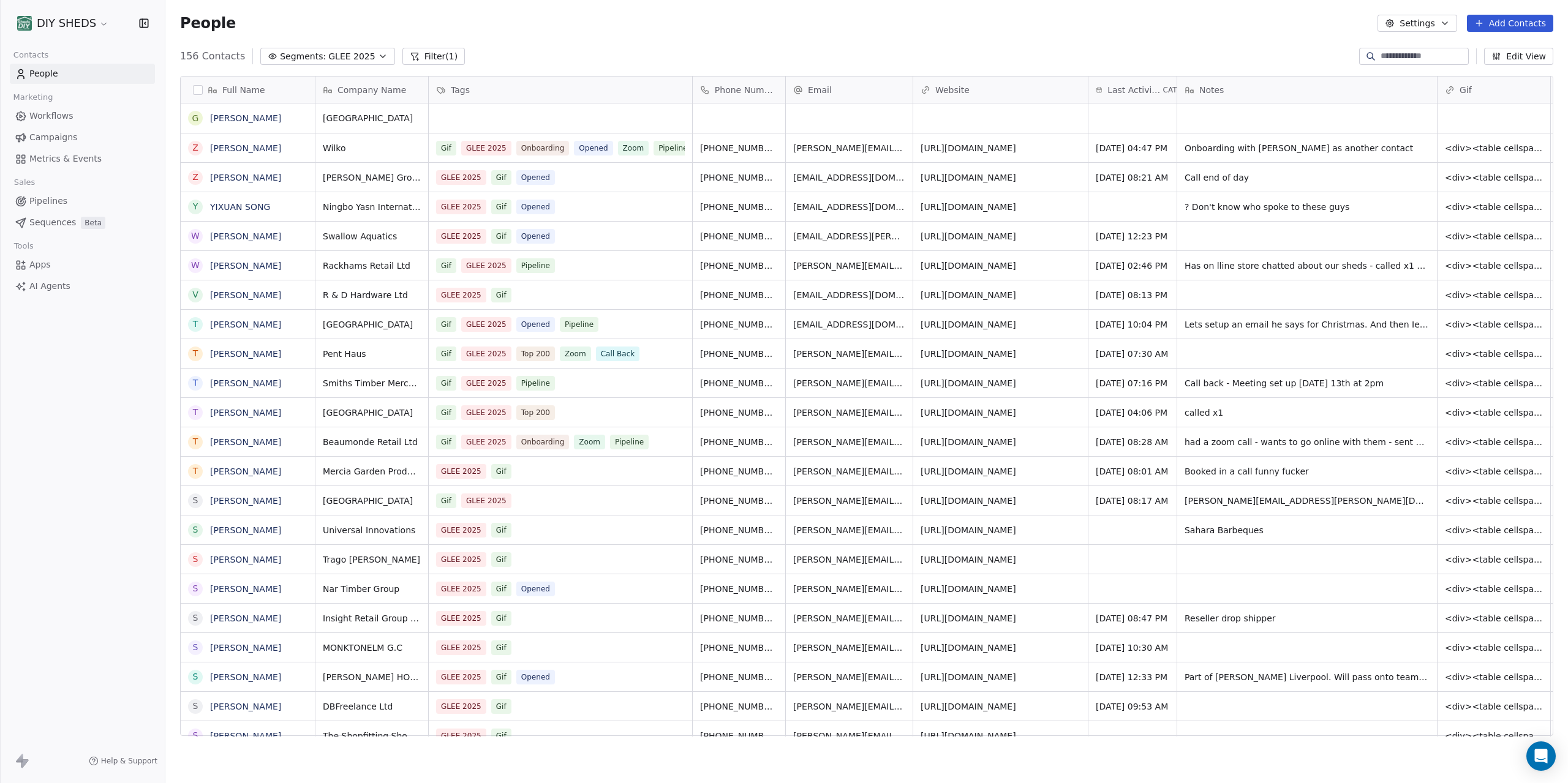
click at [740, 121] on html "DIY SHEDS Contacts People Marketing Workflows Campaigns Metrics & Events Sales …" at bounding box center [784, 391] width 1568 height 783
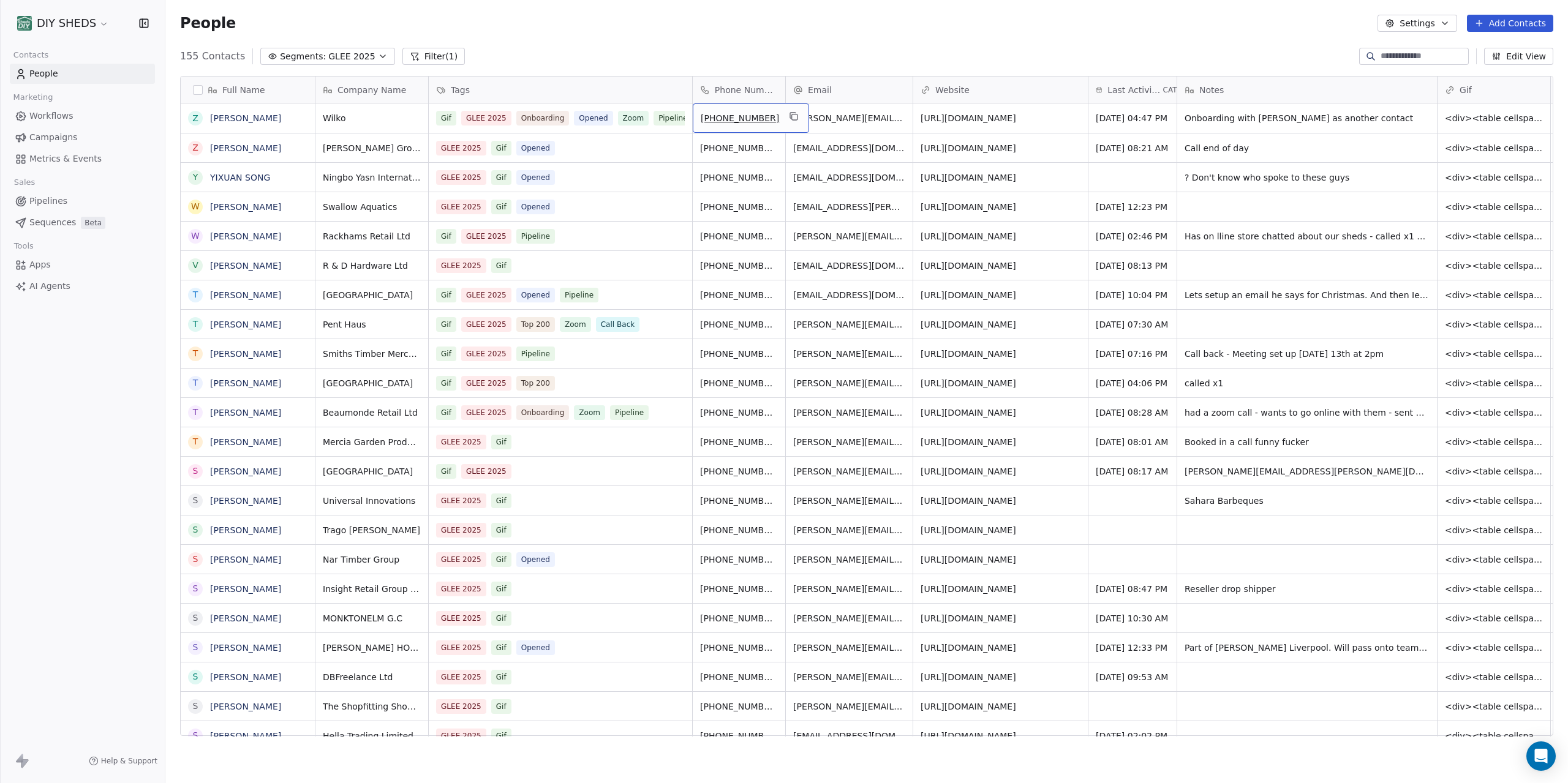
click at [742, 121] on span "[PHONE_NUMBER]" at bounding box center [740, 118] width 79 height 12
click at [1403, 58] on html "DIY SHEDS Contacts People Marketing Workflows Campaigns Metrics & Events Sales …" at bounding box center [784, 391] width 1568 height 783
click at [1400, 60] on input at bounding box center [1423, 56] width 86 height 12
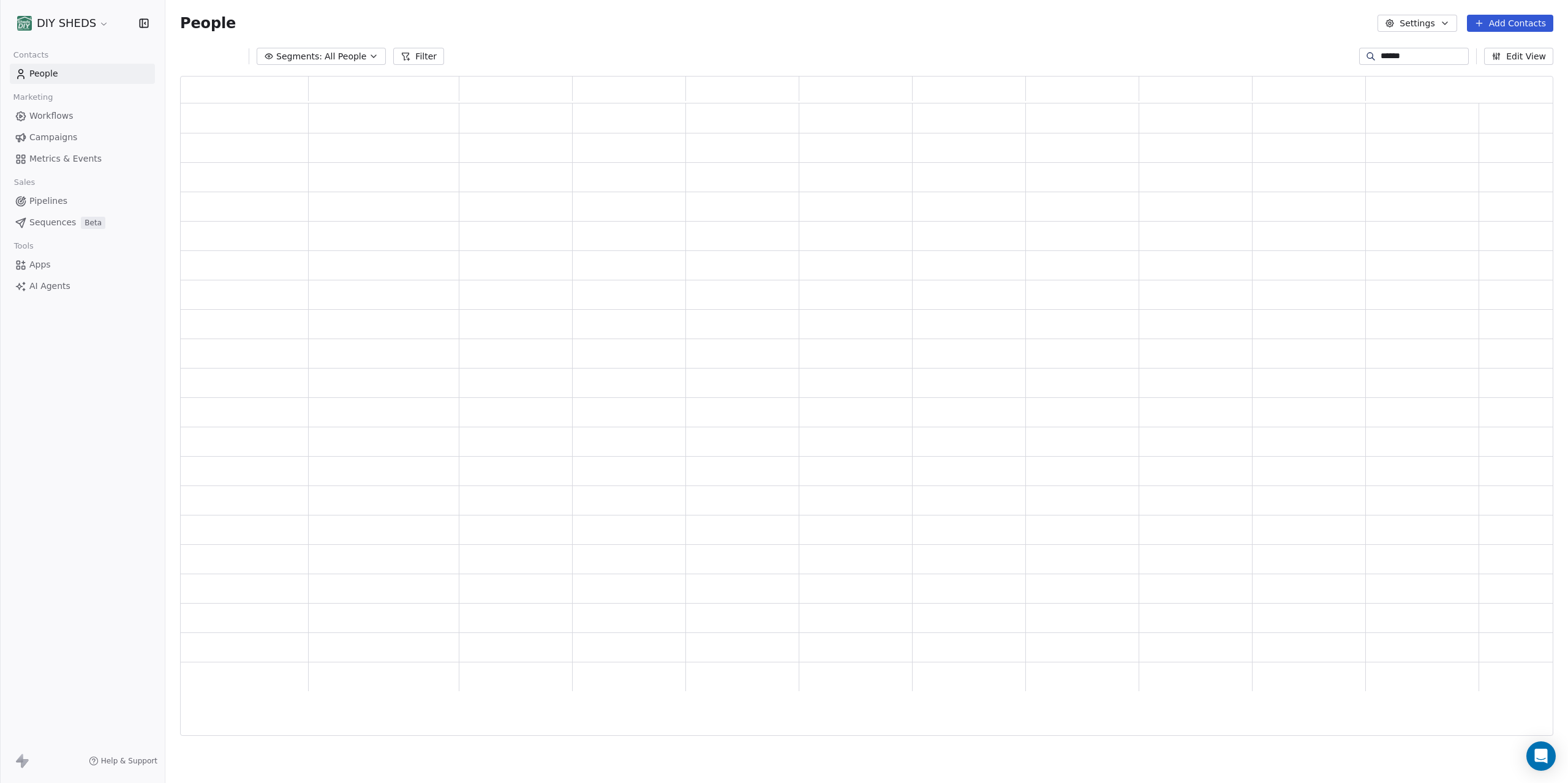
type input "******"
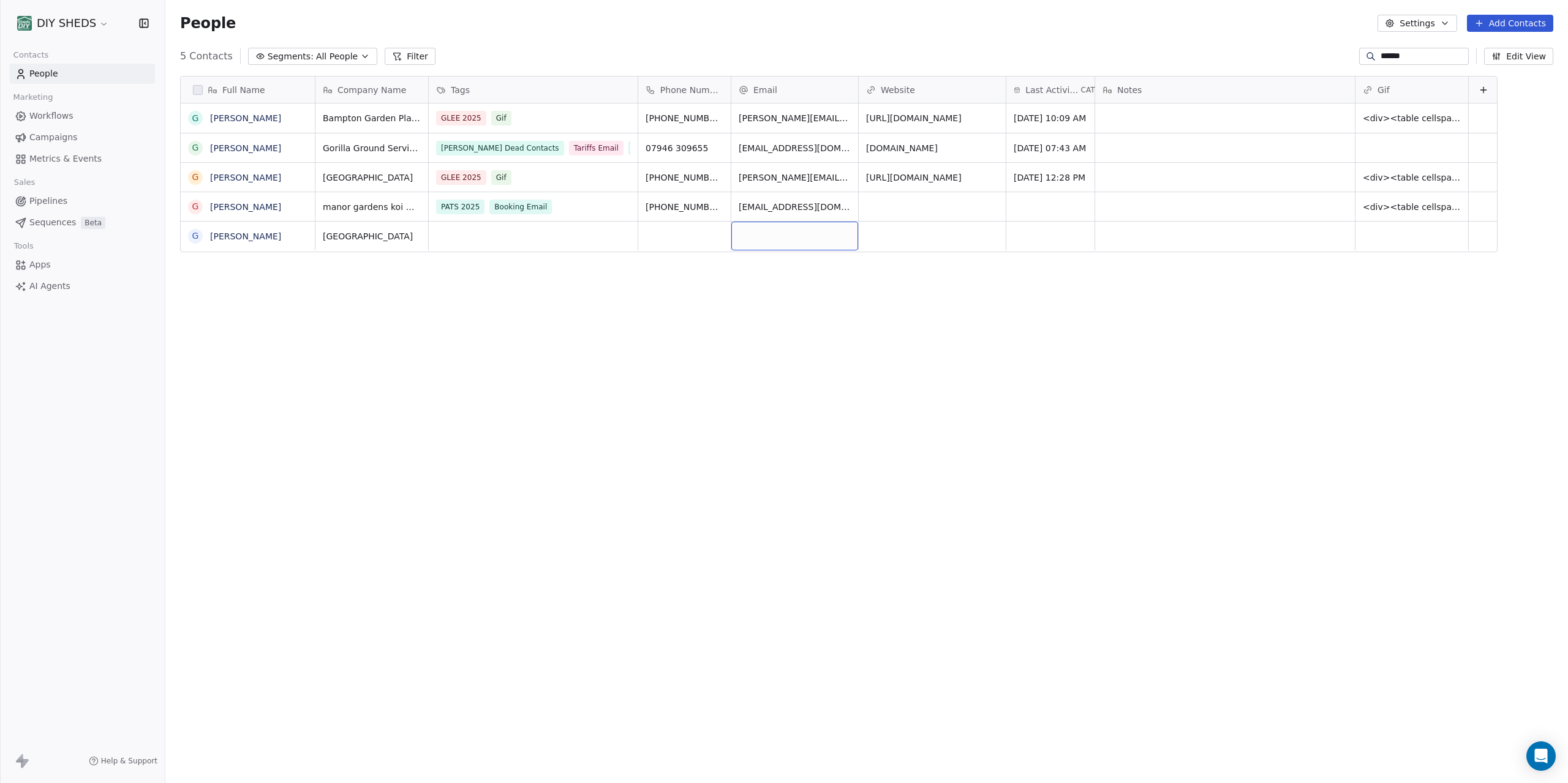
click at [821, 237] on div "grid" at bounding box center [794, 236] width 127 height 29
click at [821, 237] on input "email" at bounding box center [795, 236] width 122 height 24
type input "**********"
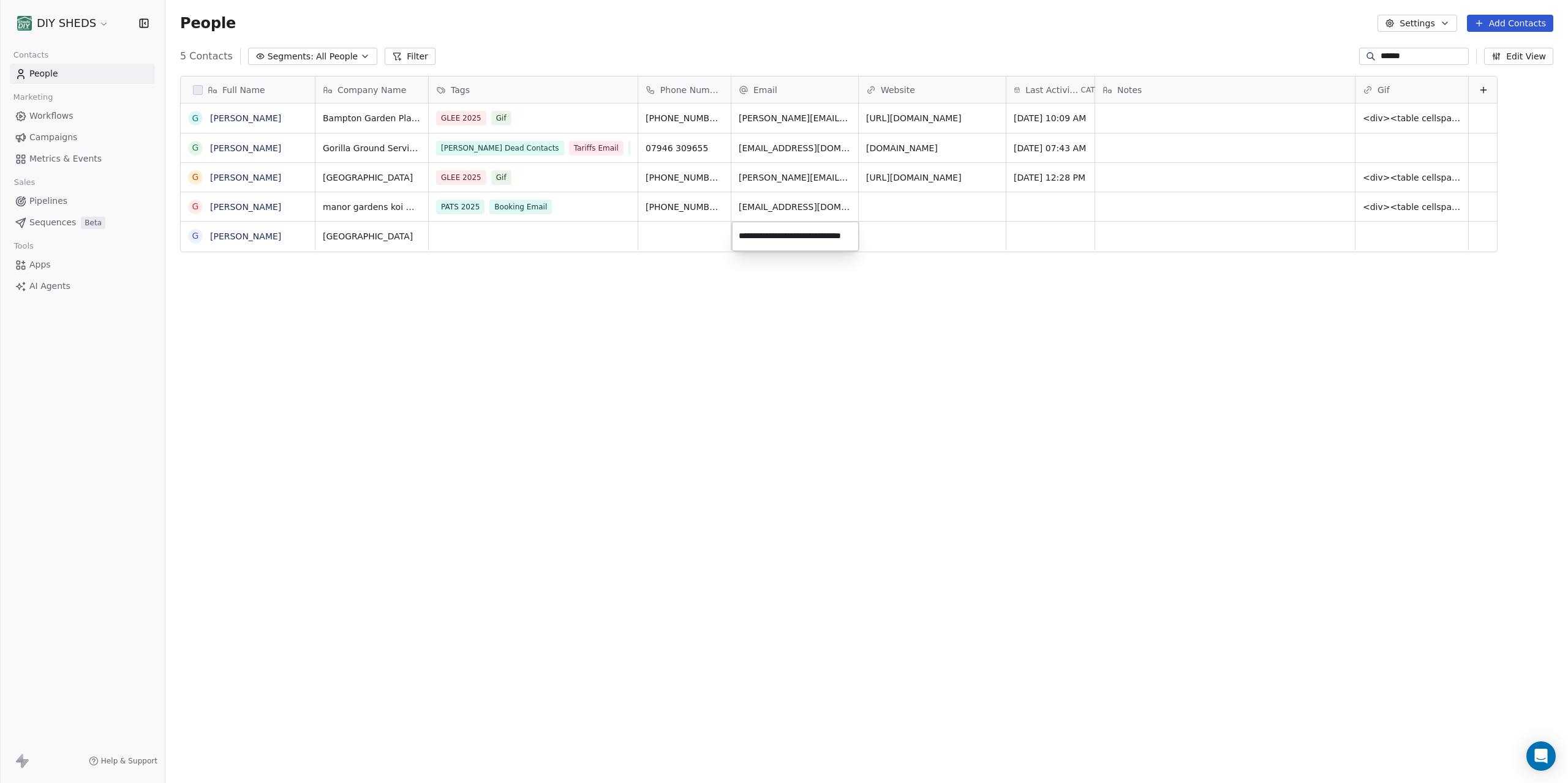
click at [926, 229] on html "DIY SHEDS Contacts People Marketing Workflows Campaigns Metrics & Events Sales …" at bounding box center [784, 391] width 1568 height 783
click at [193, 237] on button "grid" at bounding box center [195, 236] width 10 height 10
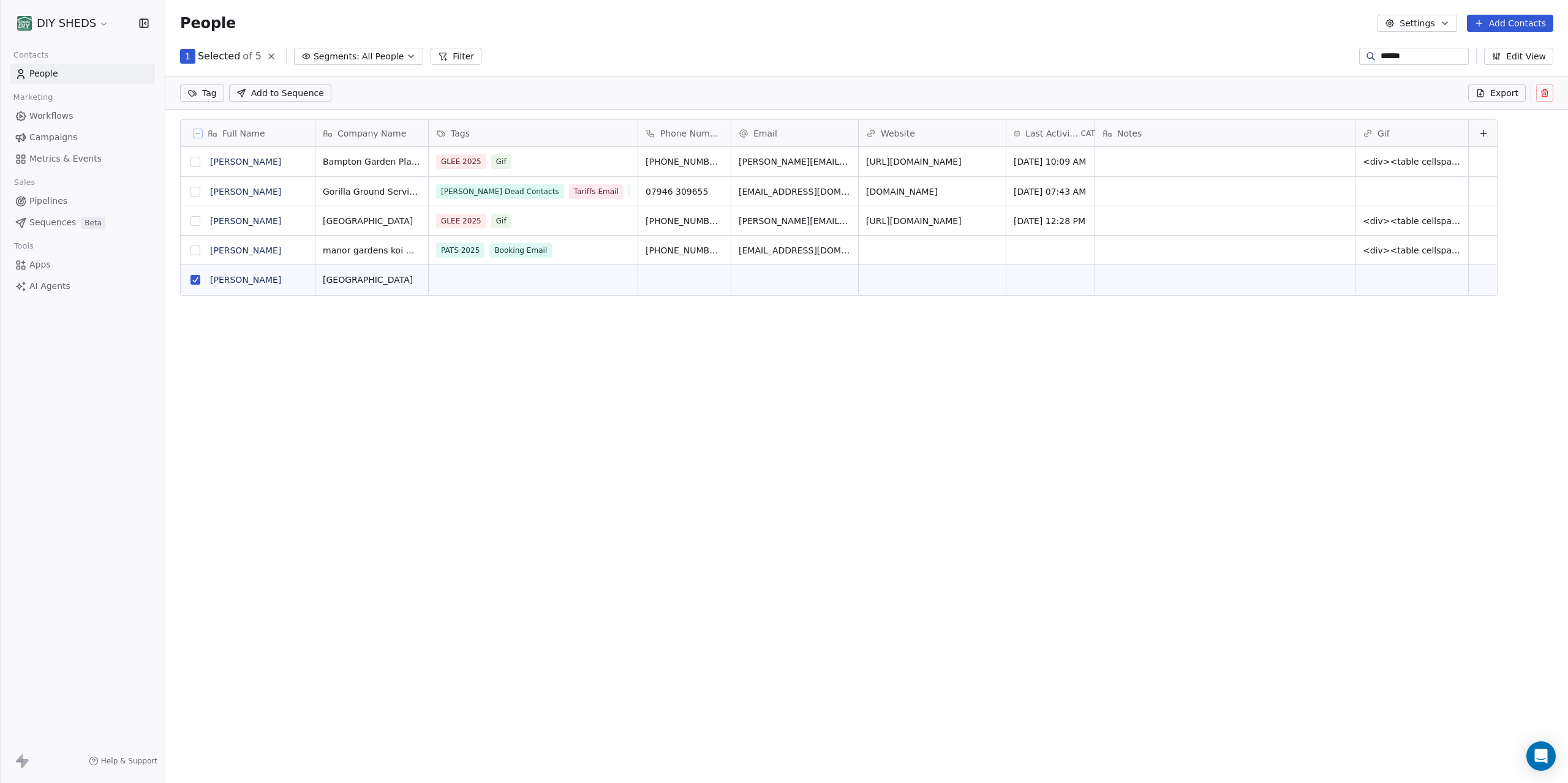
scroll to position [646, 1403]
click at [1548, 97] on icon at bounding box center [1544, 94] width 5 height 5
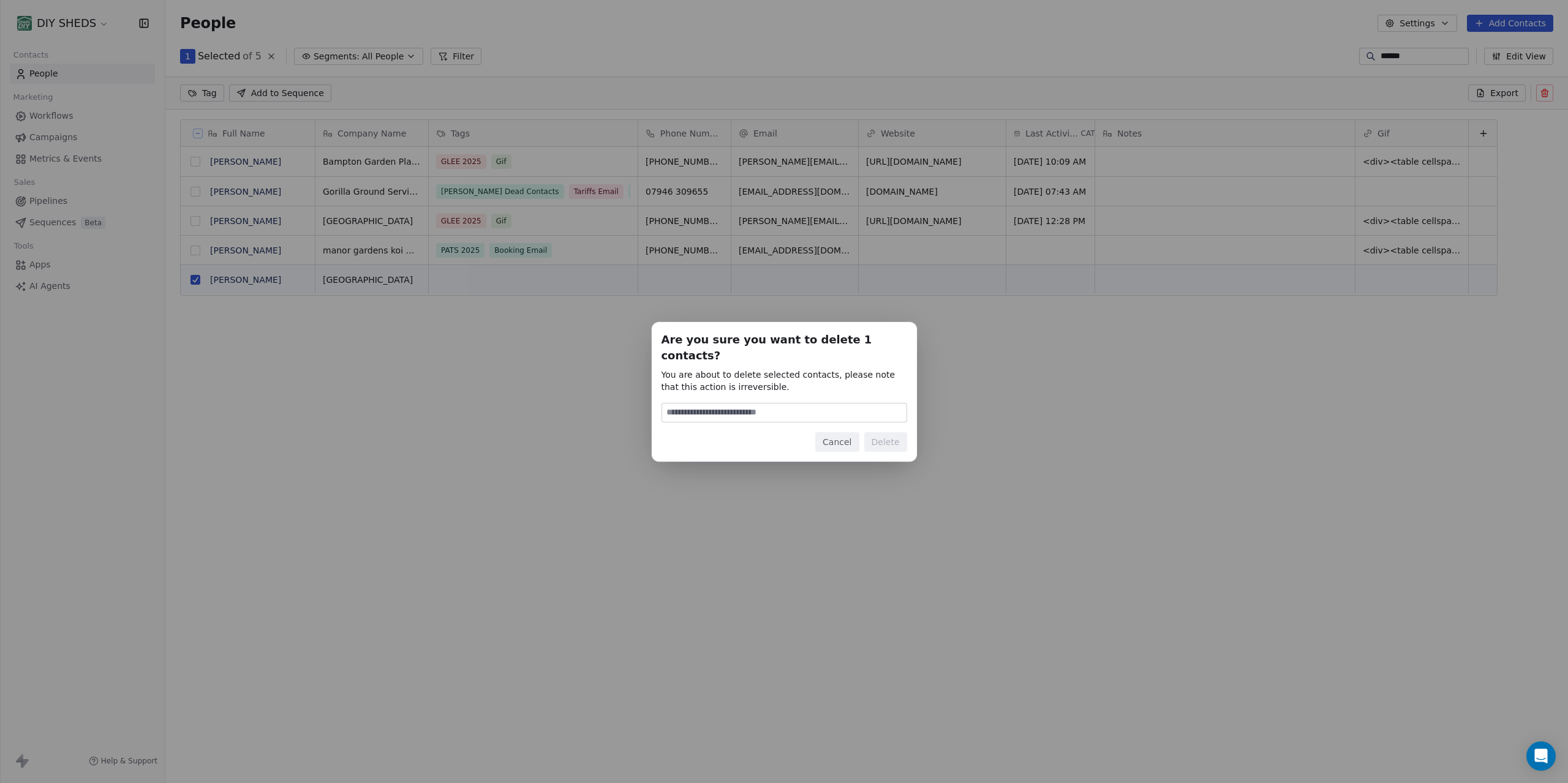
click at [815, 404] on input at bounding box center [784, 413] width 245 height 18
click at [814, 404] on input at bounding box center [784, 413] width 245 height 18
type input "******"
click at [887, 432] on button "Delete" at bounding box center [886, 442] width 43 height 20
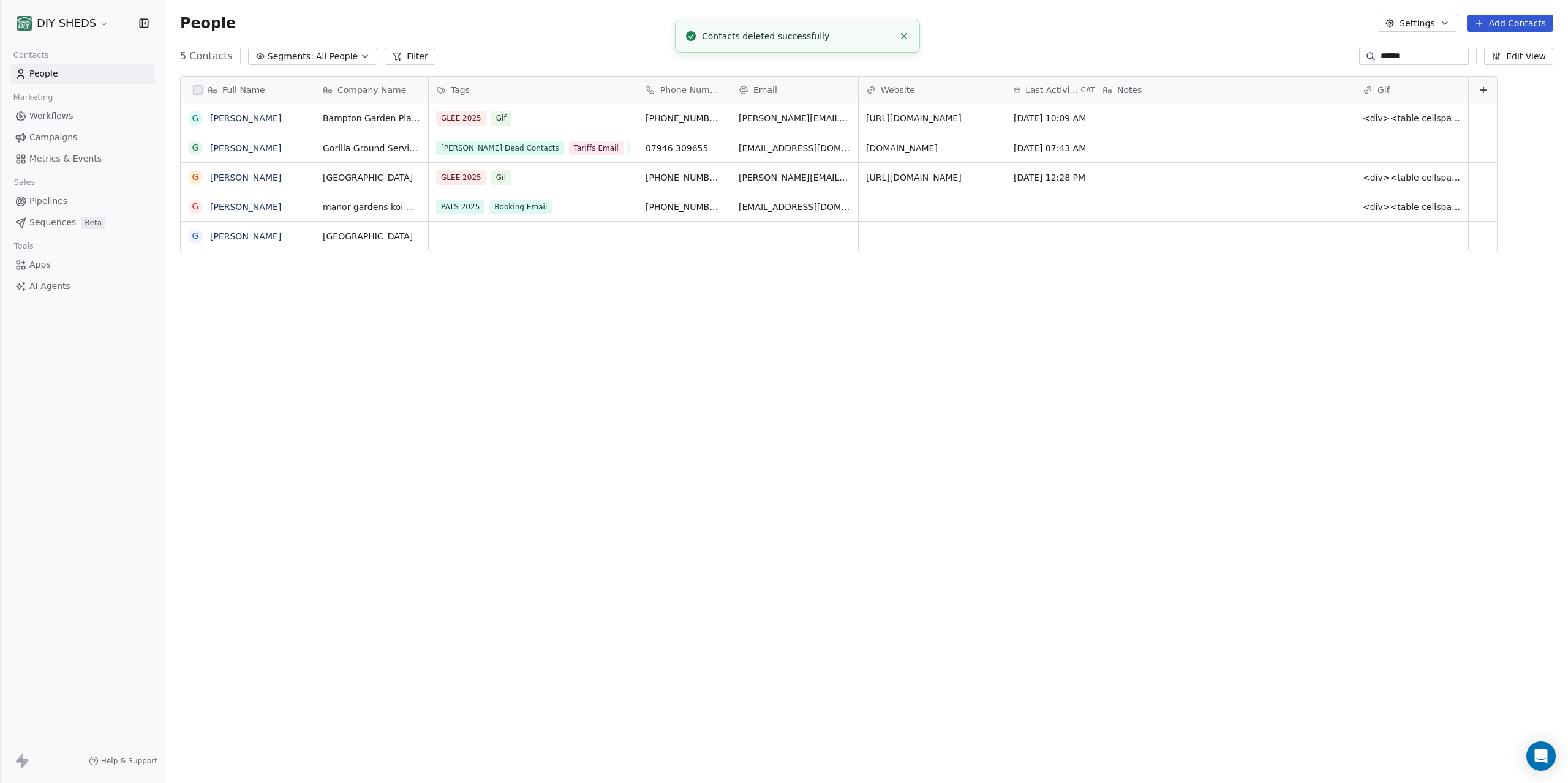
scroll to position [689, 1403]
click at [233, 182] on link "[PERSON_NAME]" at bounding box center [246, 178] width 71 height 10
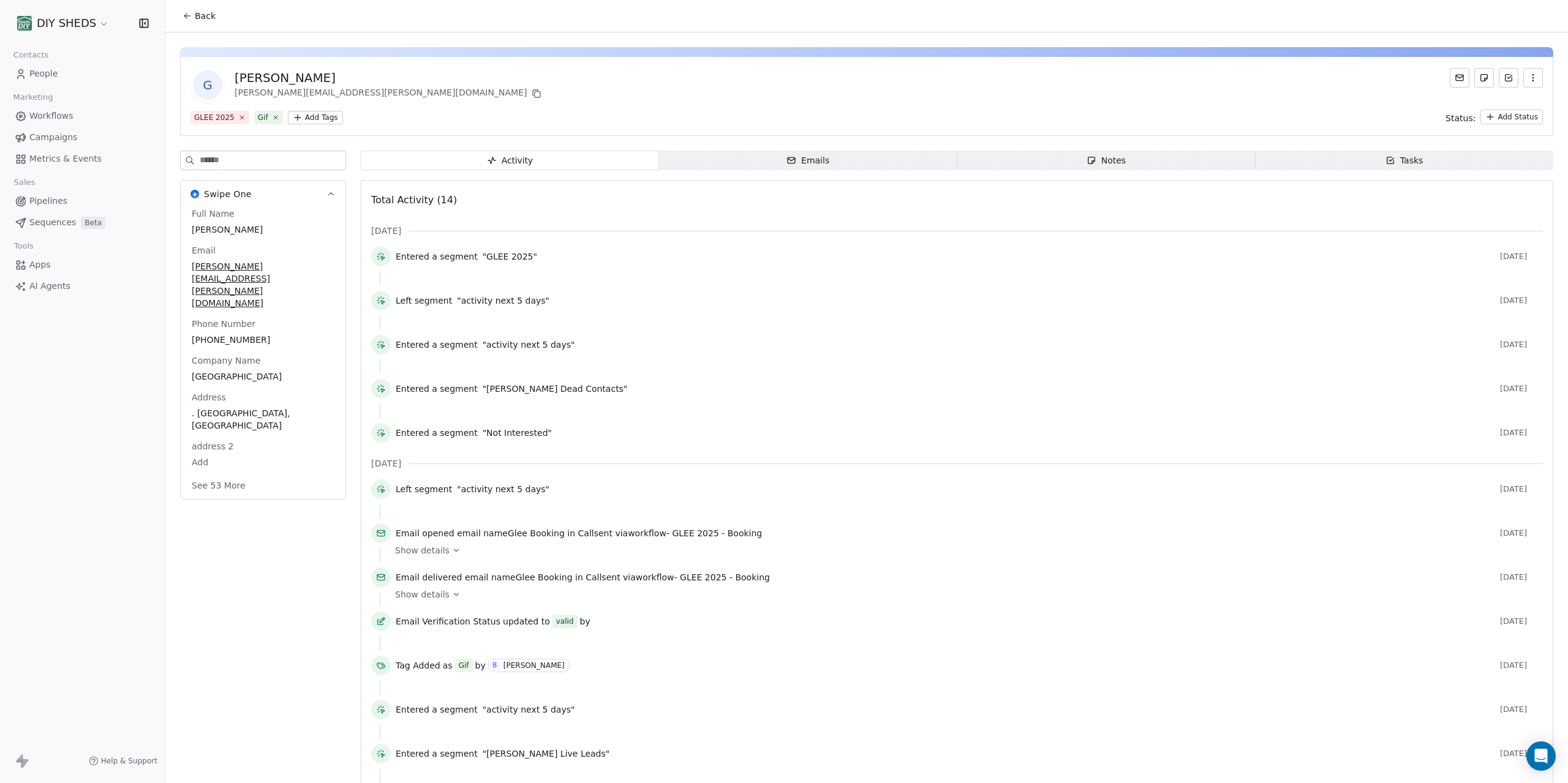
click at [313, 117] on html "DIY SHEDS Contacts People Marketing Workflows Campaigns Metrics & Events Sales …" at bounding box center [784, 391] width 1568 height 783
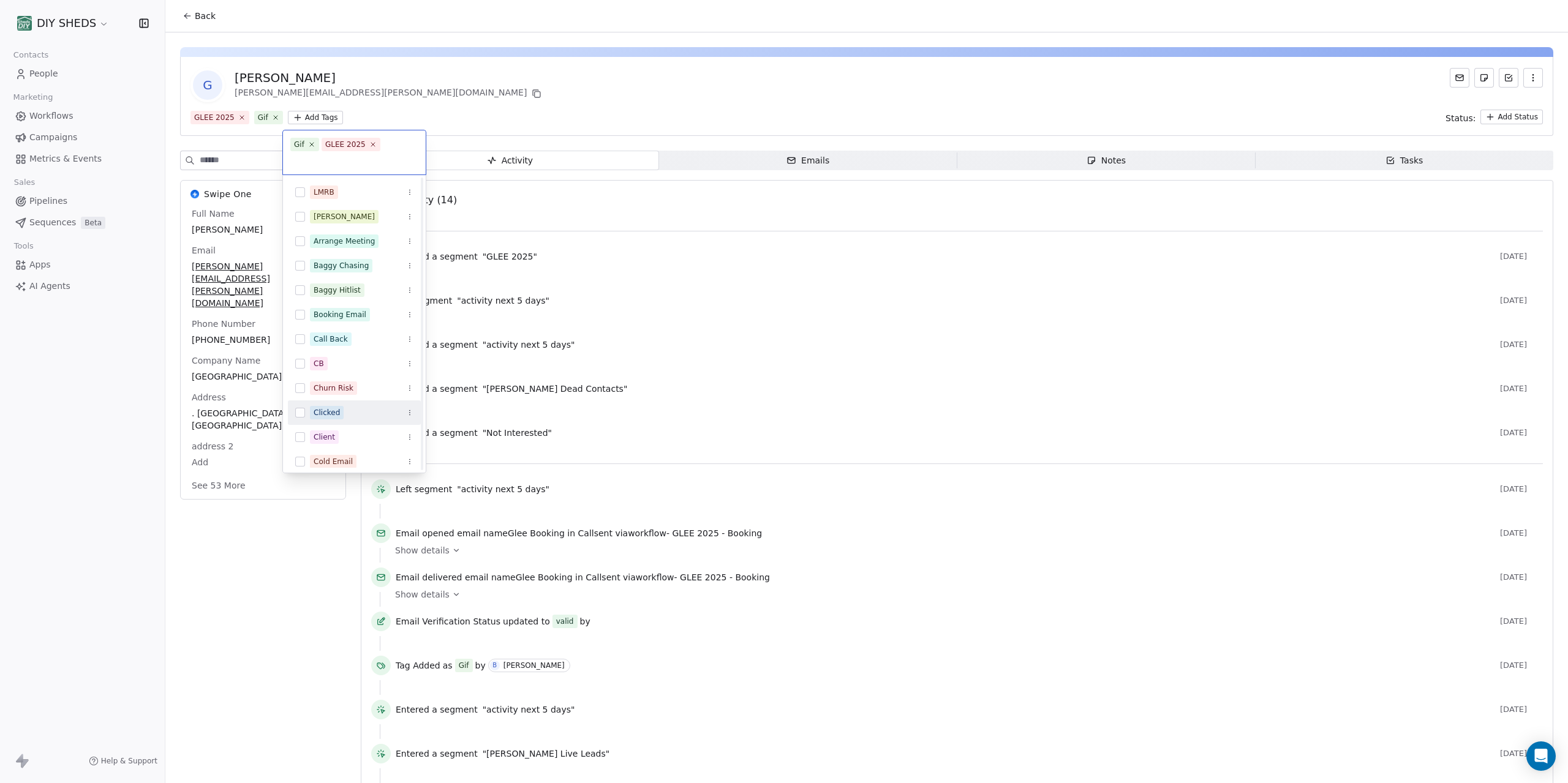
scroll to position [254, 0]
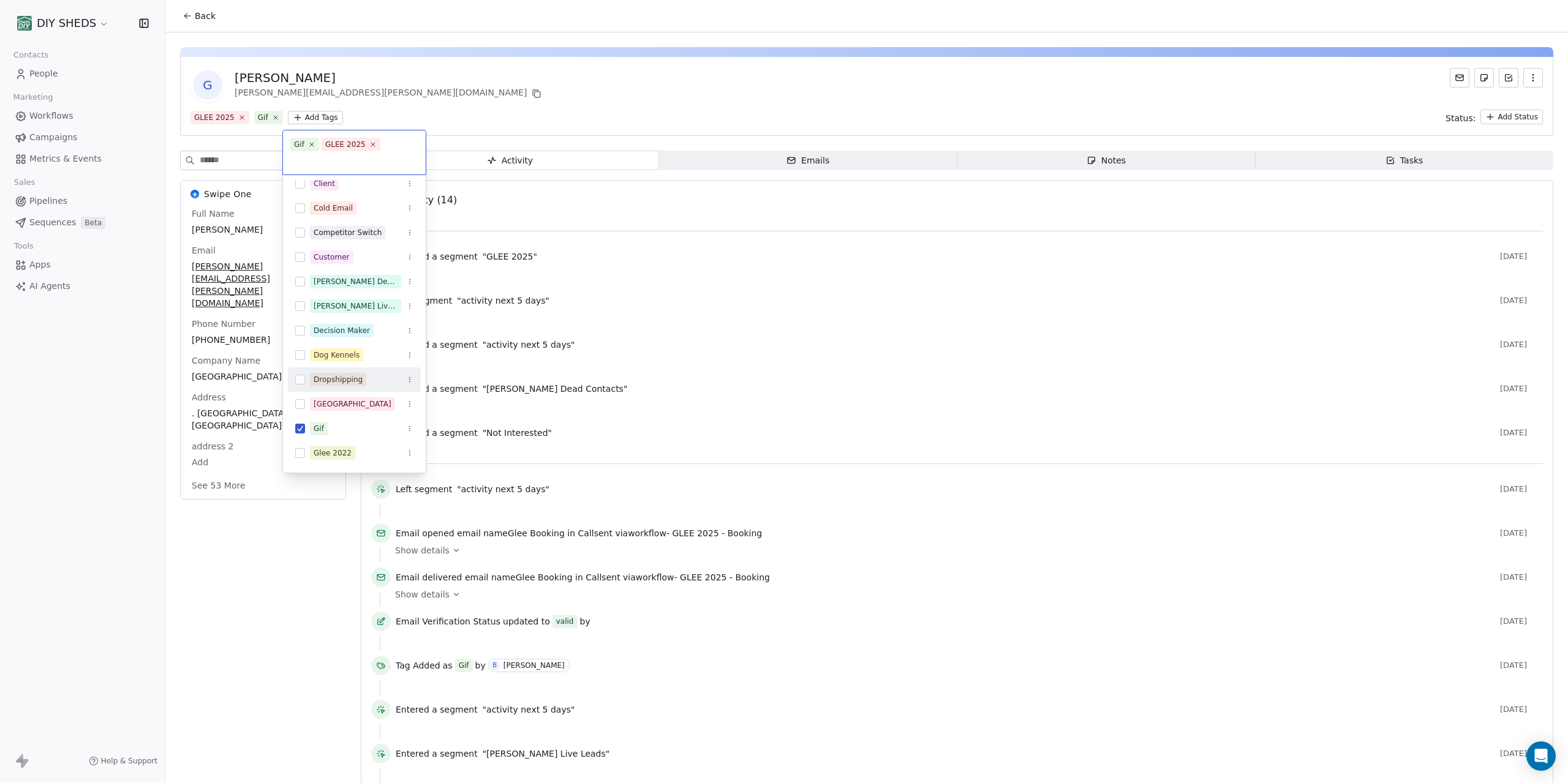
click at [329, 374] on div "Dropshipping" at bounding box center [338, 379] width 49 height 11
click at [517, 93] on html "DIY SHEDS Contacts People Marketing Workflows Campaigns Metrics & Events Sales …" at bounding box center [784, 391] width 1568 height 783
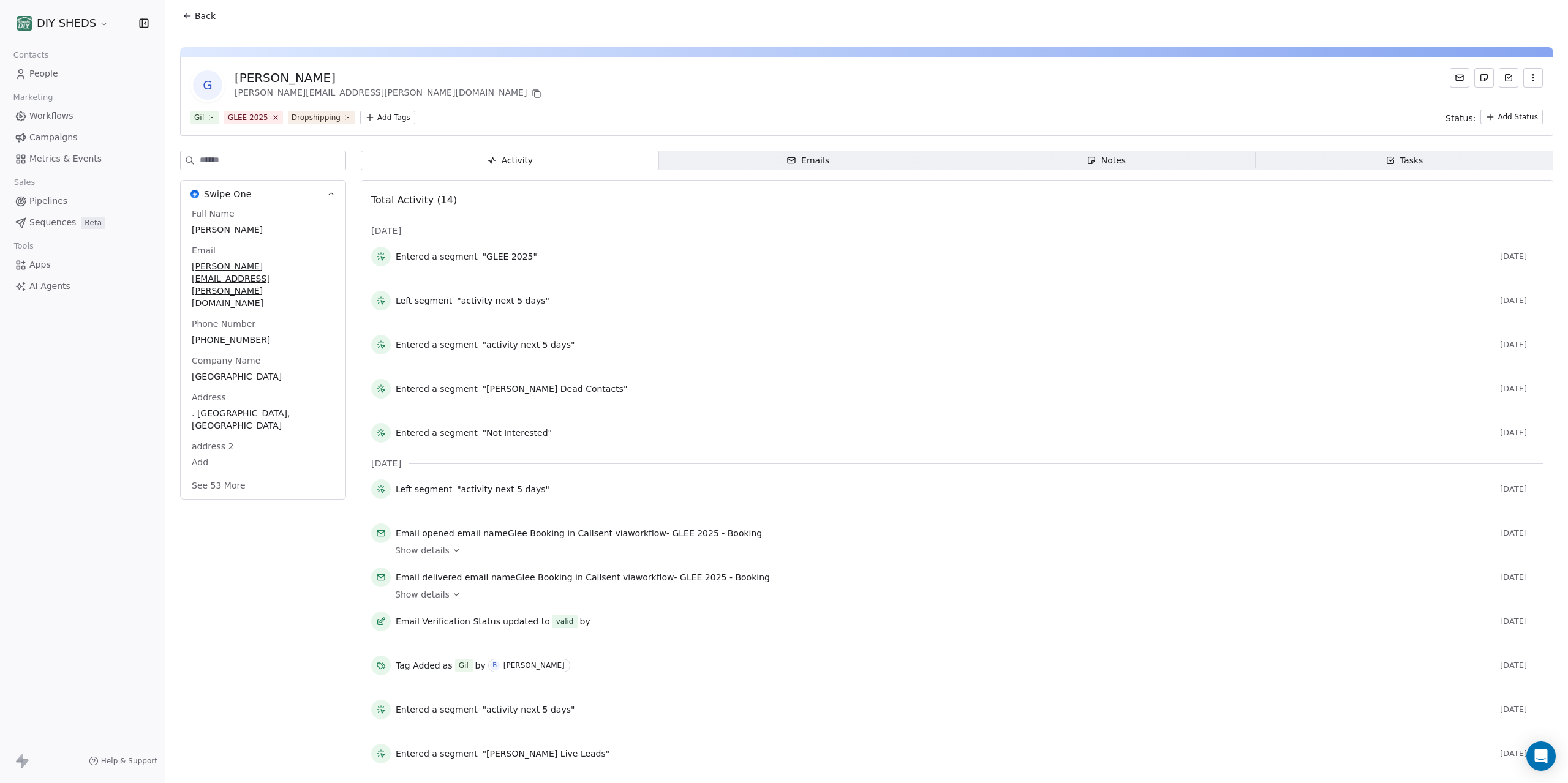
click at [56, 122] on span "Workflows" at bounding box center [51, 116] width 44 height 13
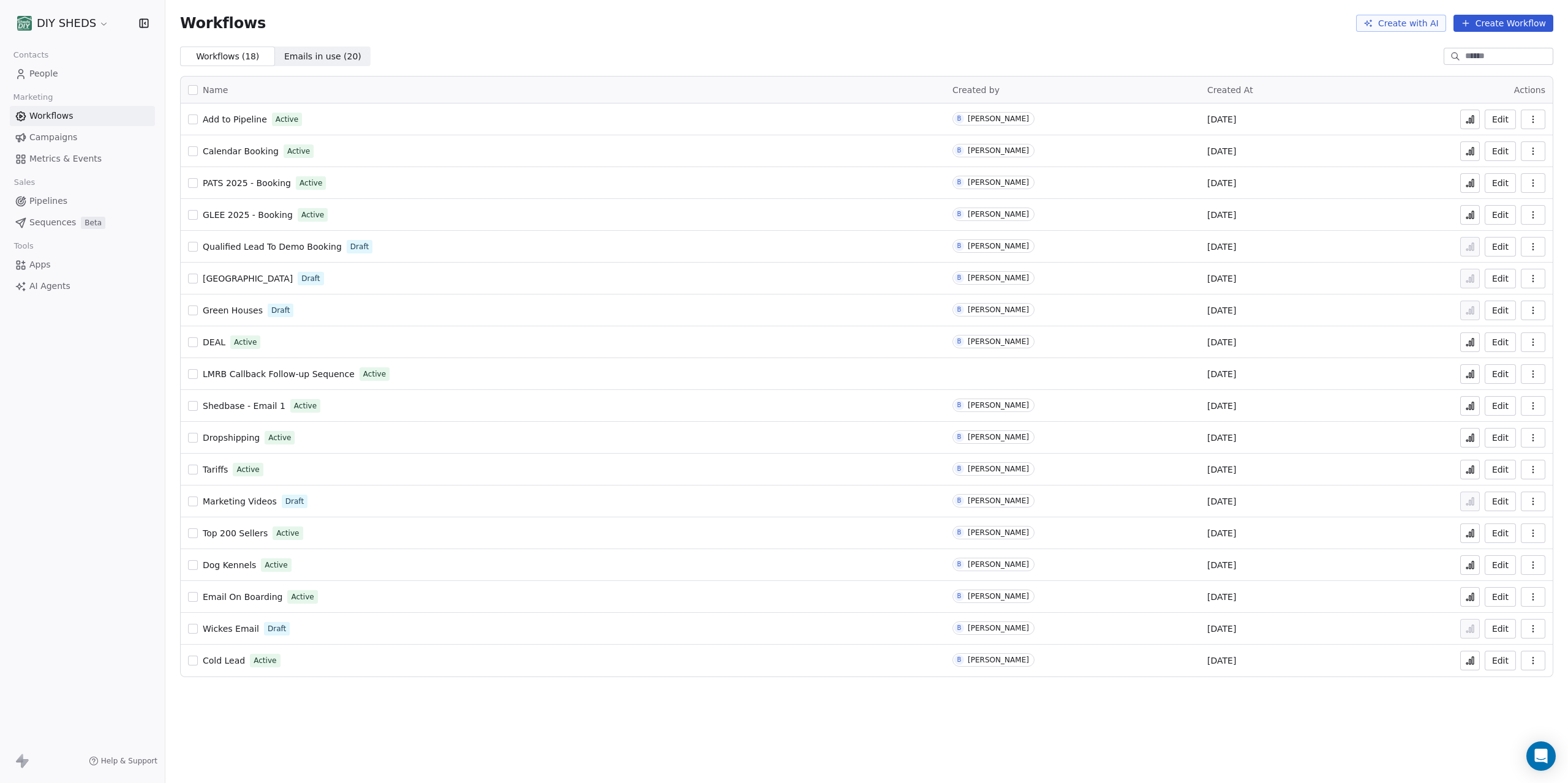
click at [237, 442] on span "Dropshipping" at bounding box center [231, 438] width 57 height 10
click at [1475, 62] on div at bounding box center [1499, 56] width 109 height 17
click at [39, 72] on span "People" at bounding box center [44, 74] width 29 height 13
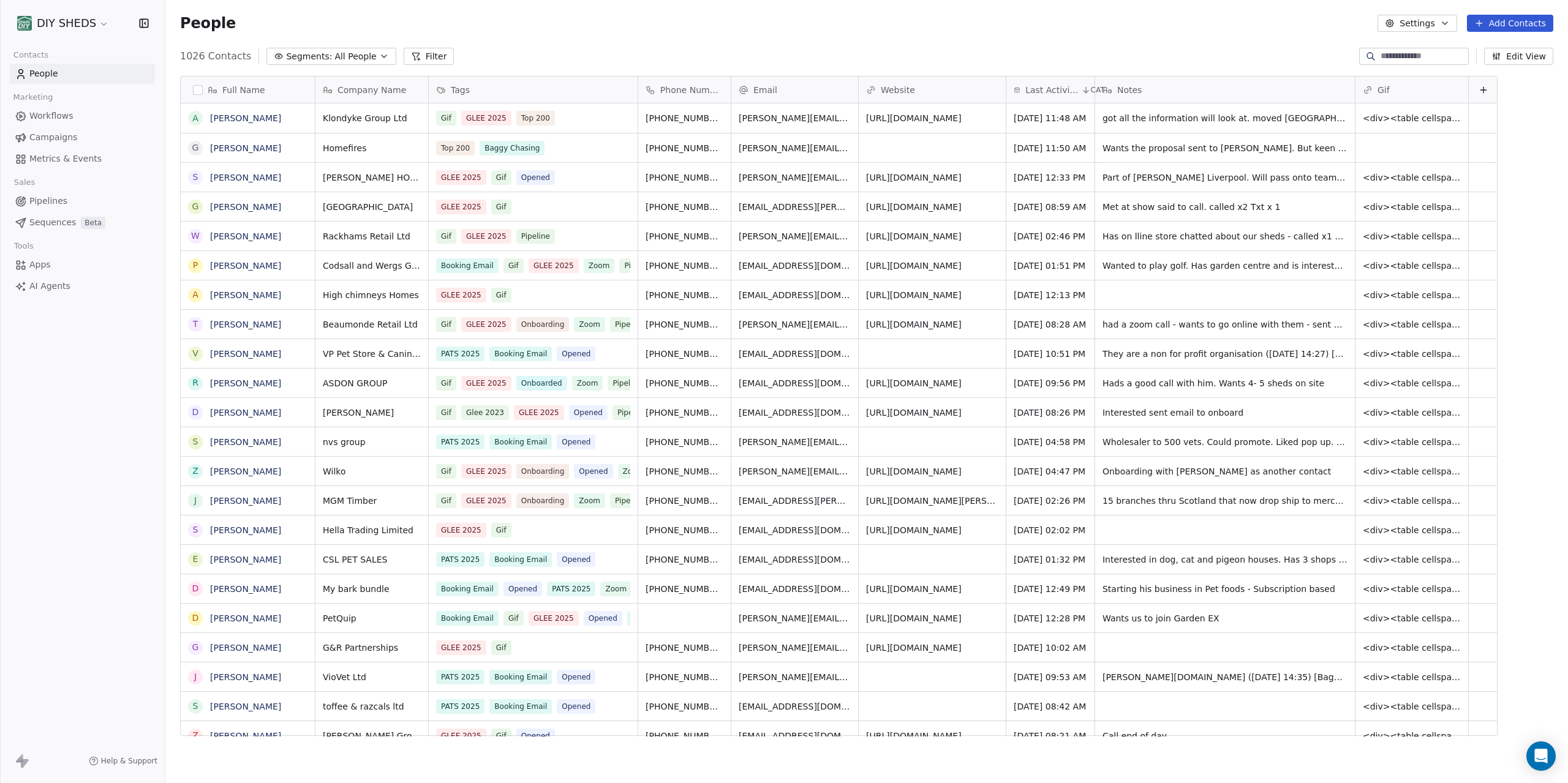
scroll to position [689, 1403]
click at [1429, 53] on input at bounding box center [1423, 56] width 86 height 12
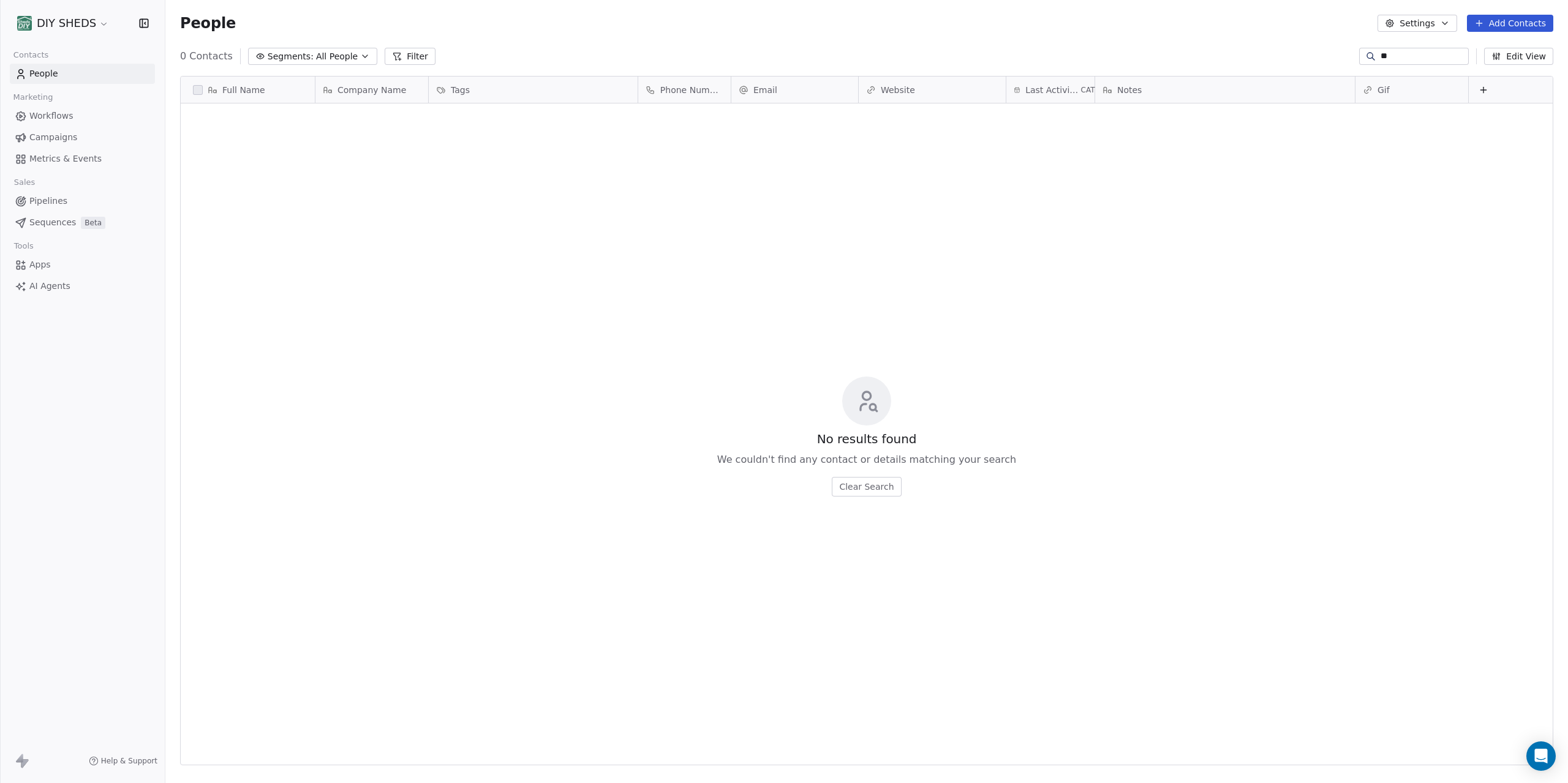
type input "*"
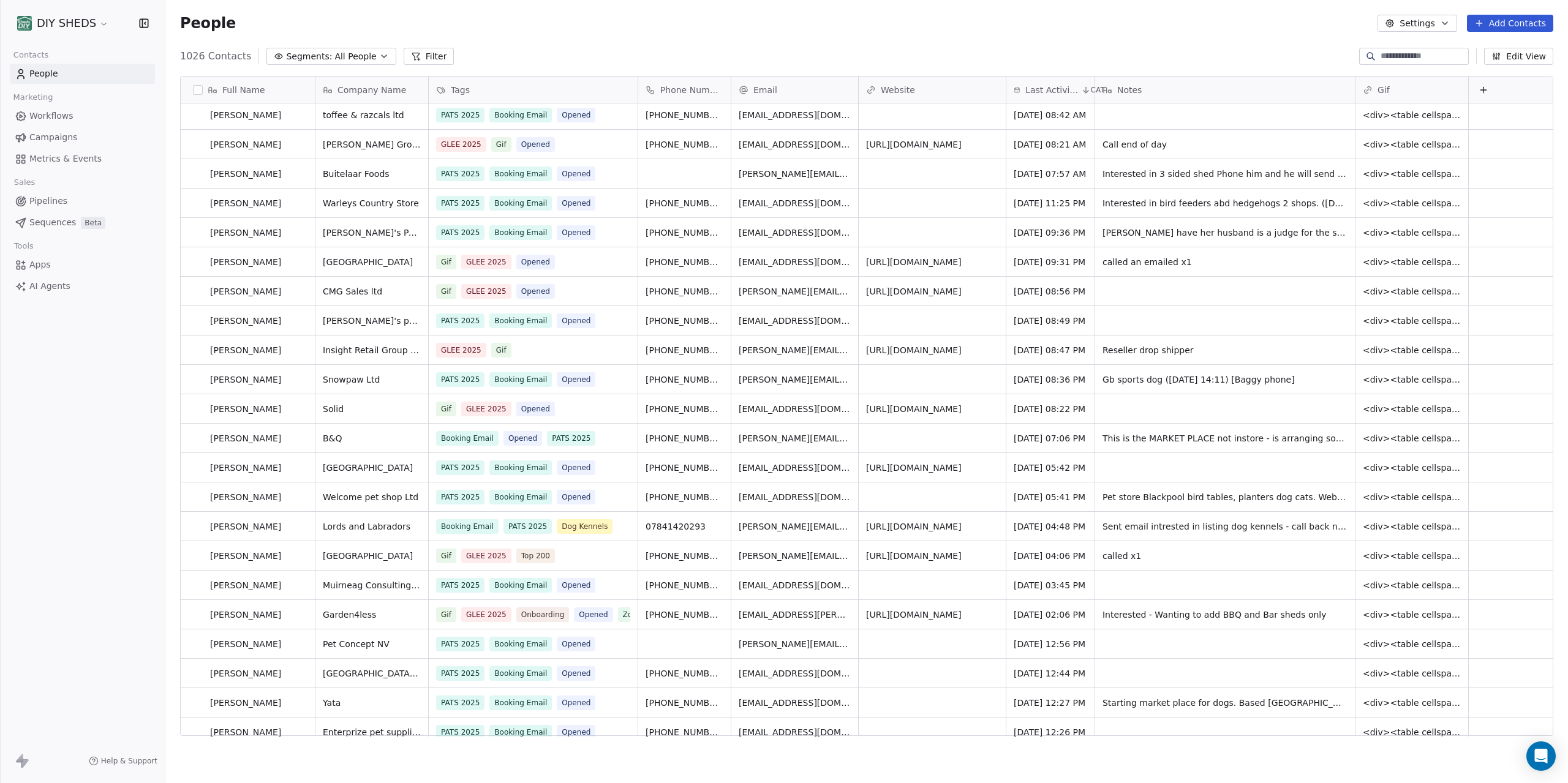
scroll to position [0, 0]
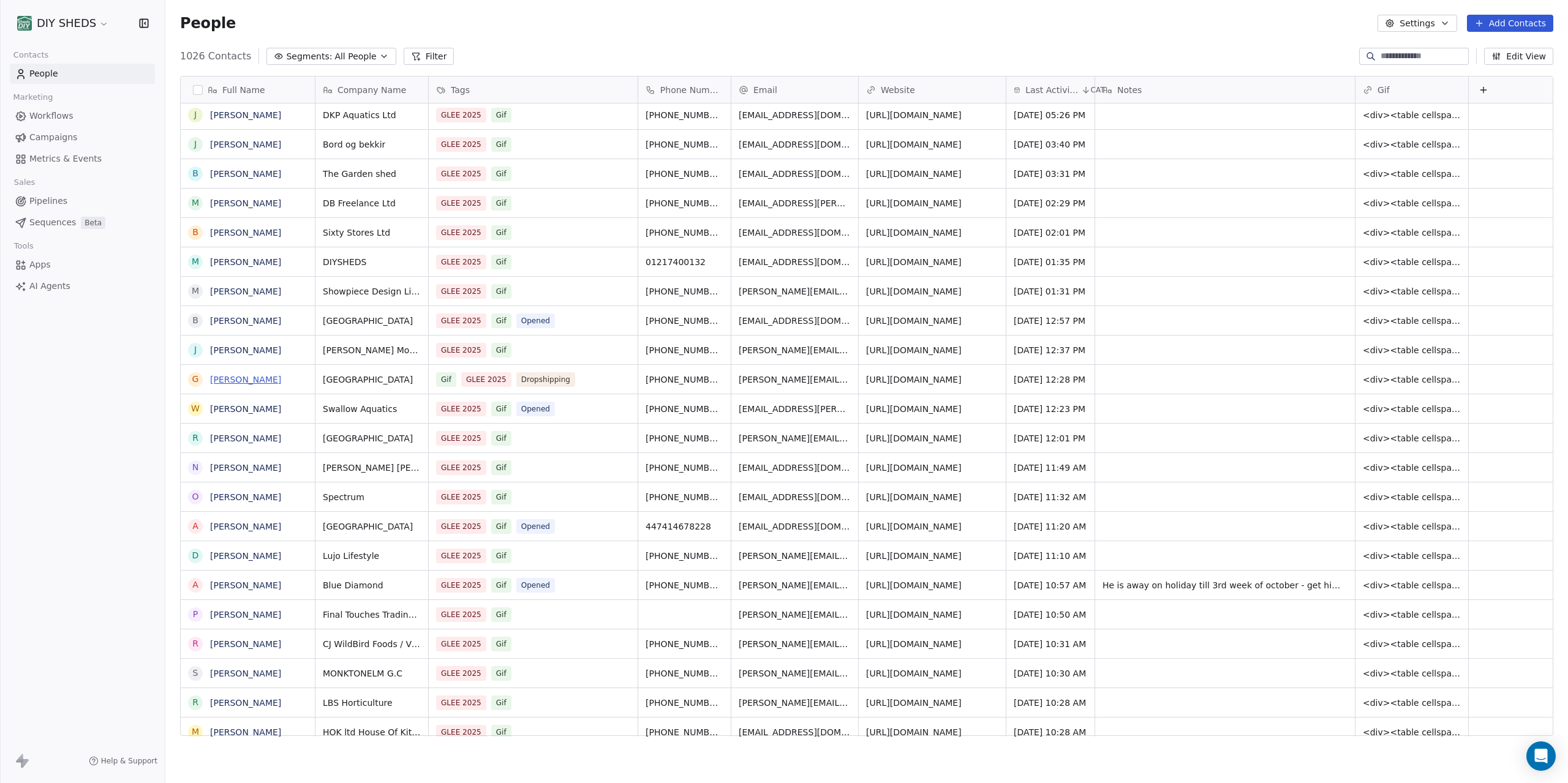
click at [248, 379] on link "[PERSON_NAME]" at bounding box center [246, 379] width 71 height 10
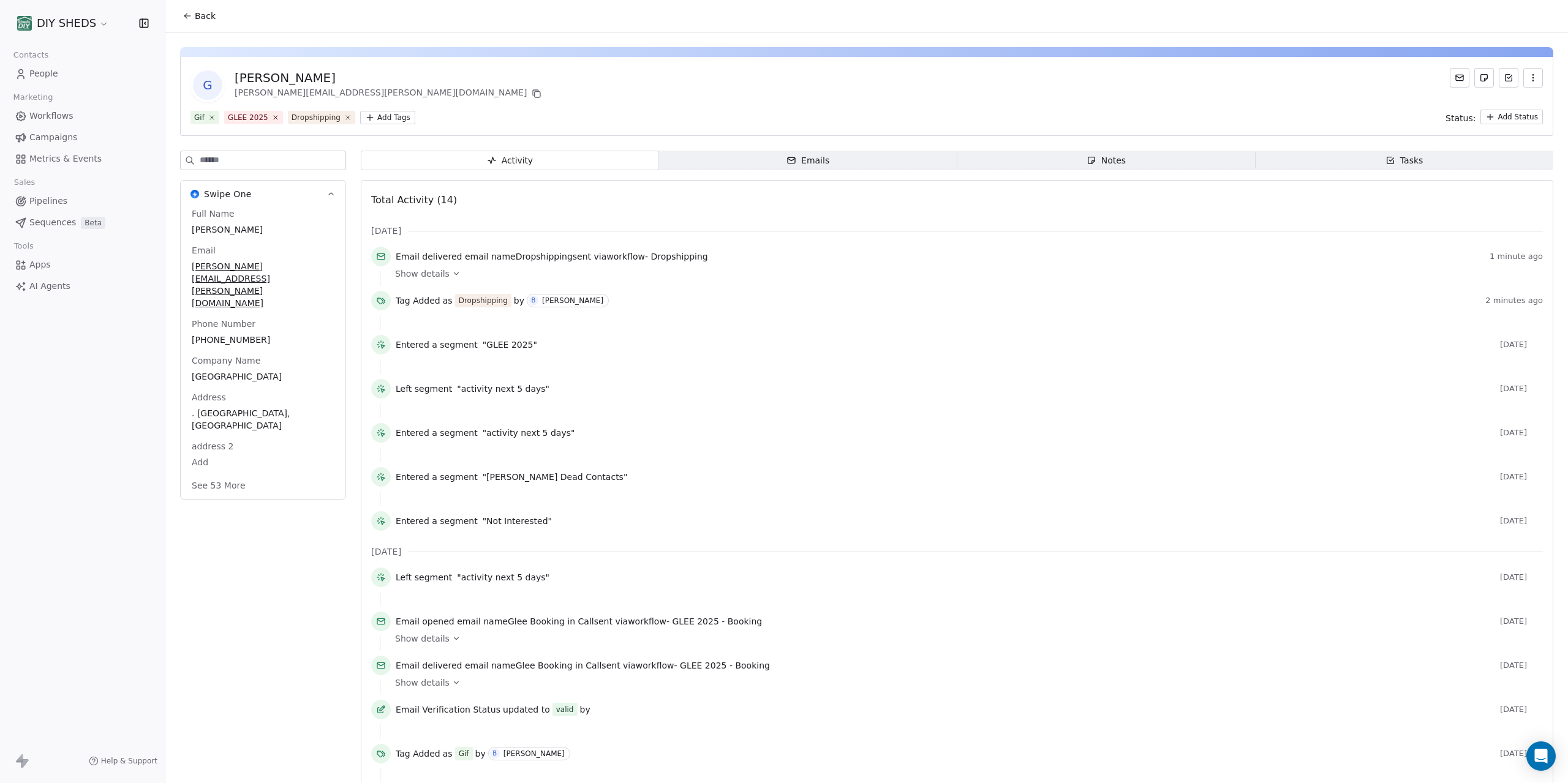
drag, startPoint x: 447, startPoint y: 263, endPoint x: 446, endPoint y: 269, distance: 6.1
click at [446, 265] on div "Email delivered email name Dropshipping sent via workflow - Dropshipping 1 minu…" at bounding box center [957, 259] width 1172 height 24
click at [452, 271] on icon at bounding box center [456, 273] width 9 height 9
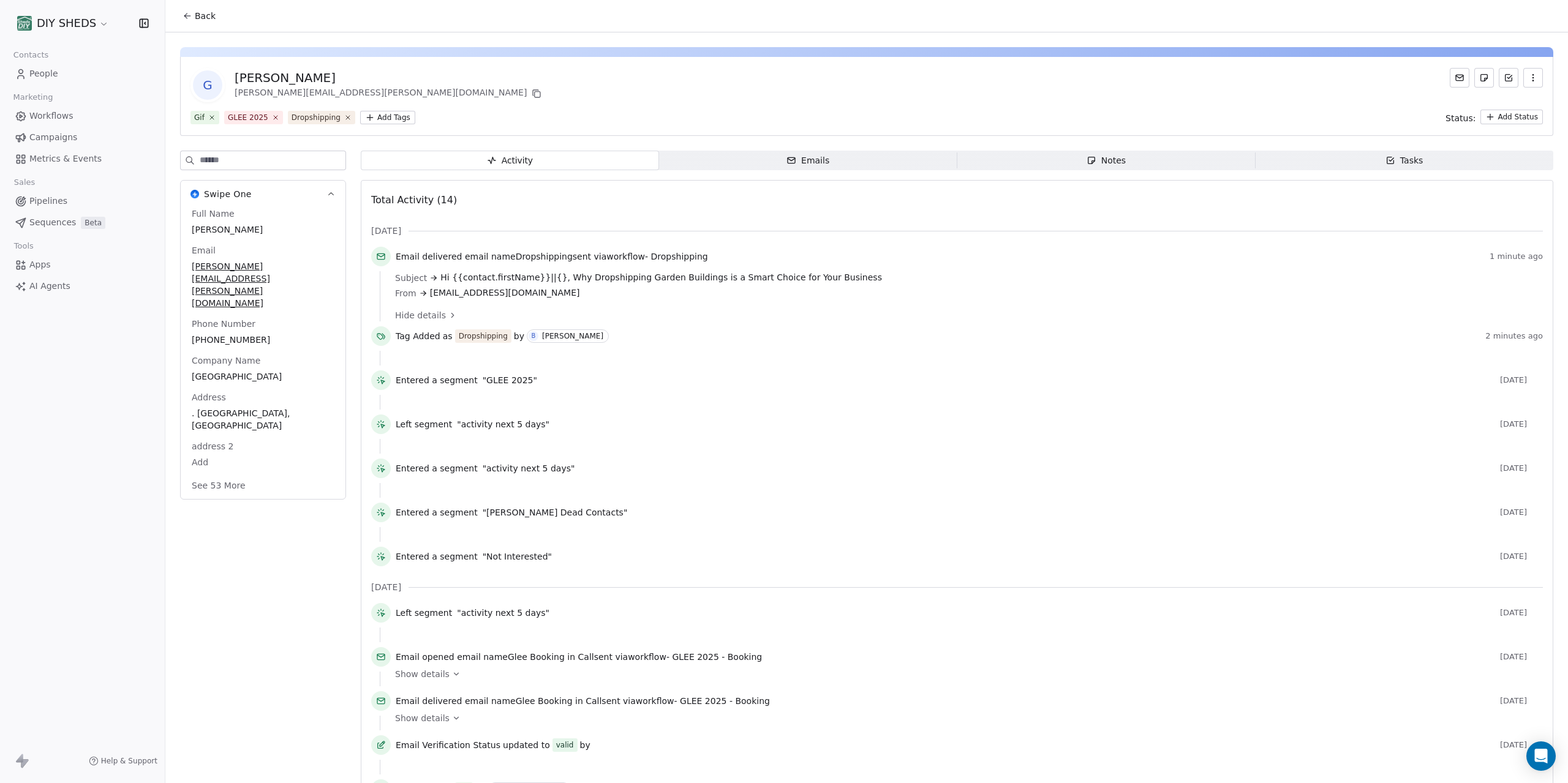
click at [1118, 161] on div "Notes" at bounding box center [1107, 161] width 39 height 13
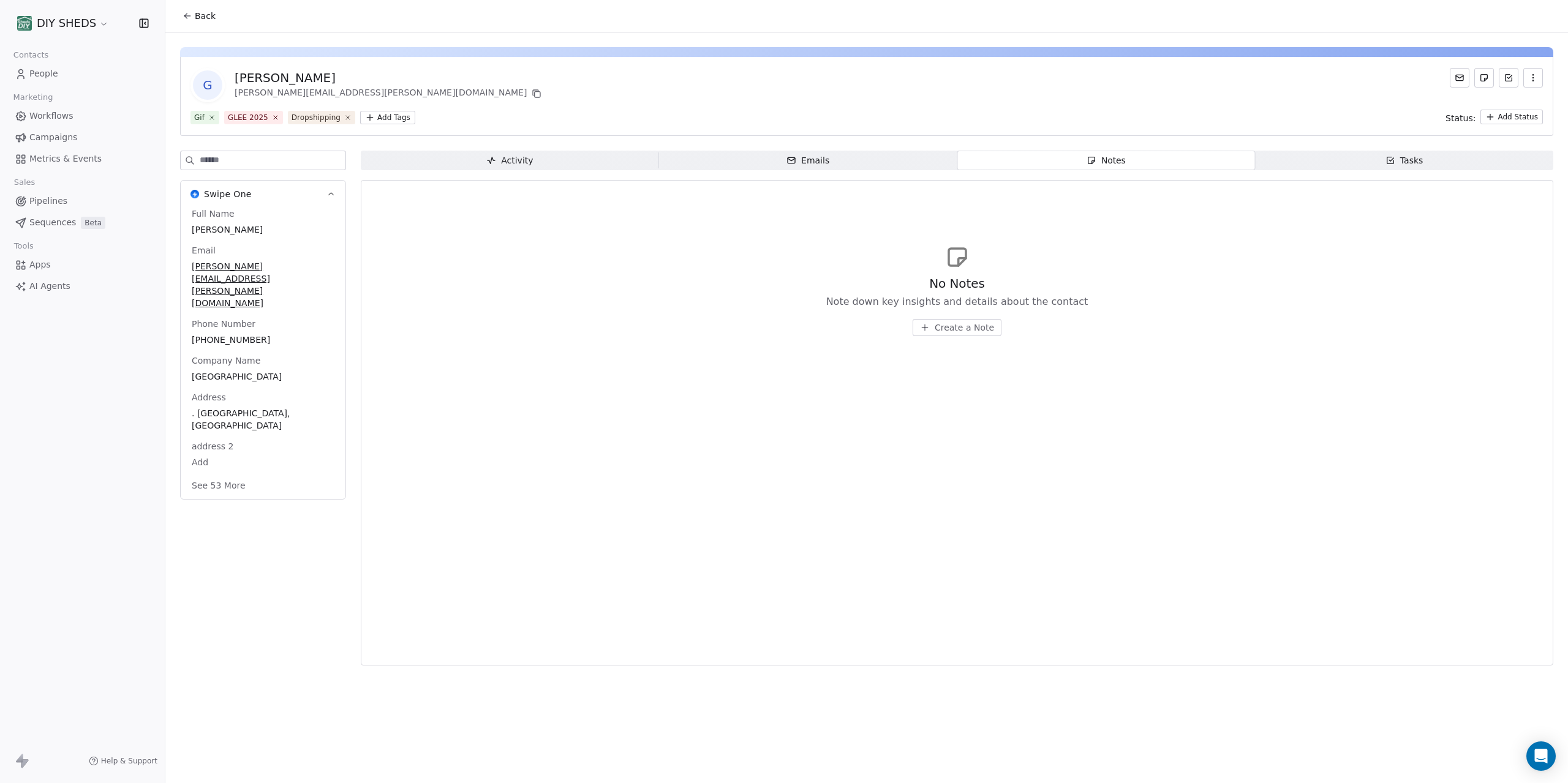
click at [971, 326] on span "Create a Note" at bounding box center [964, 328] width 60 height 12
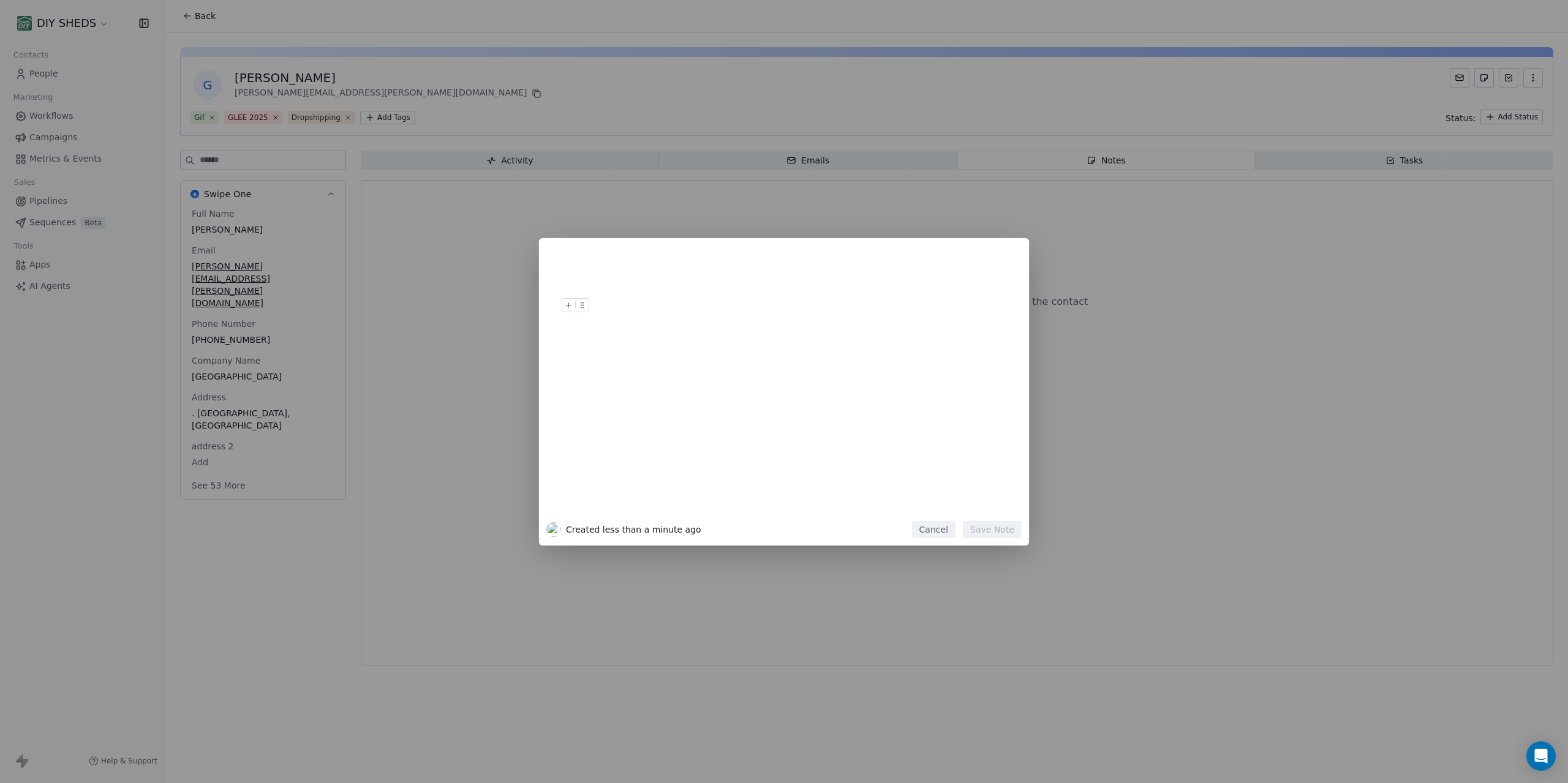
click at [602, 314] on div at bounding box center [802, 387] width 419 height 261
click at [603, 309] on div at bounding box center [802, 305] width 419 height 14
drag, startPoint x: 658, startPoint y: 301, endPoint x: 589, endPoint y: 298, distance: 69.1
click at [593, 298] on div "**********" at bounding box center [802, 305] width 419 height 14
click at [616, 307] on div "**********" at bounding box center [802, 305] width 419 height 14
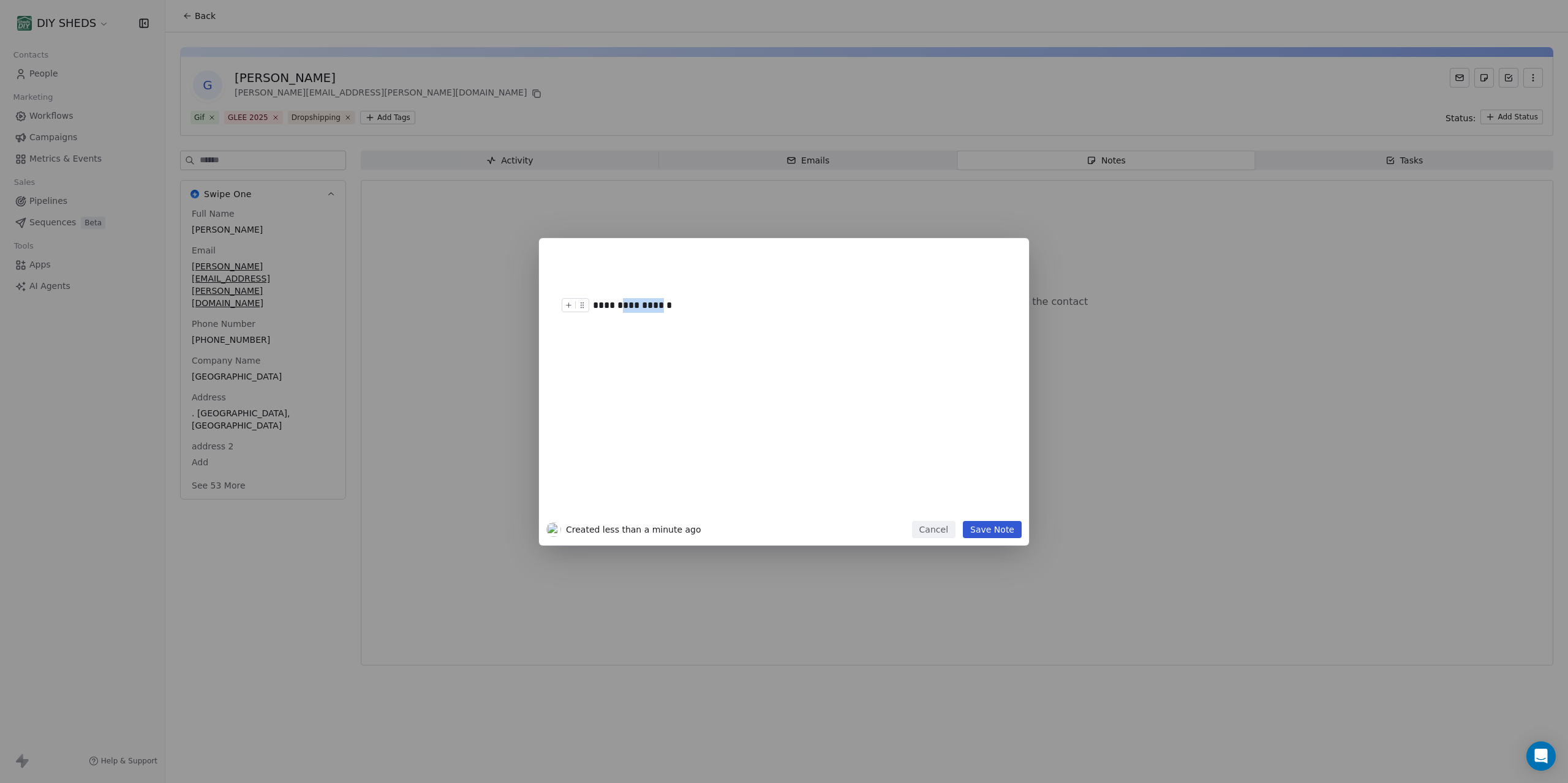
click at [616, 307] on div "**********" at bounding box center [802, 305] width 419 height 14
click at [617, 307] on div "**********" at bounding box center [802, 305] width 419 height 14
drag, startPoint x: 677, startPoint y: 306, endPoint x: 595, endPoint y: 305, distance: 82.0
click at [595, 305] on div "**********" at bounding box center [802, 305] width 419 height 14
click at [618, 297] on div at bounding box center [802, 383] width 419 height 261
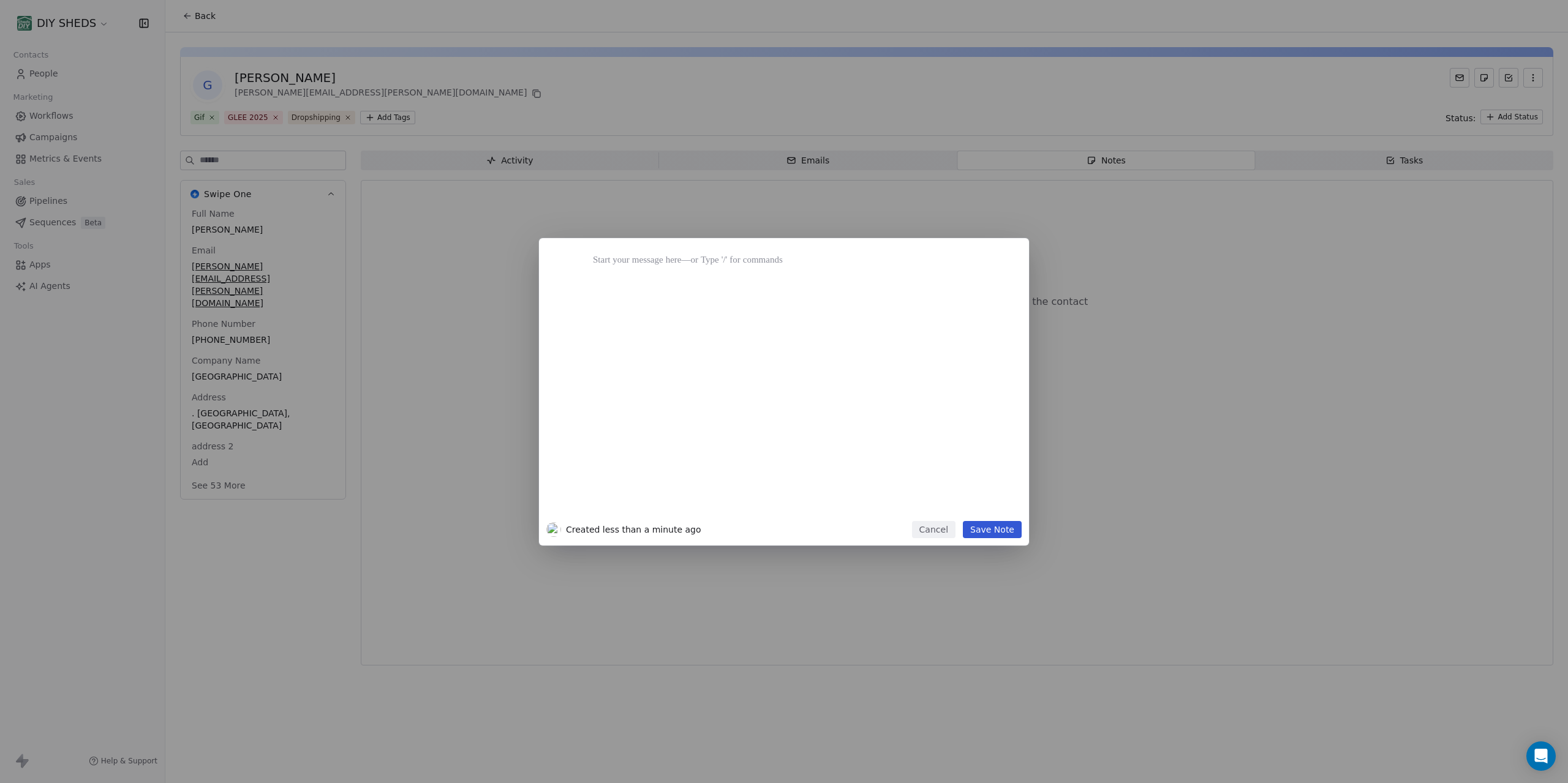
click at [617, 297] on div at bounding box center [802, 383] width 419 height 261
click at [616, 297] on div at bounding box center [802, 383] width 419 height 261
click at [751, 246] on div at bounding box center [784, 383] width 475 height 276
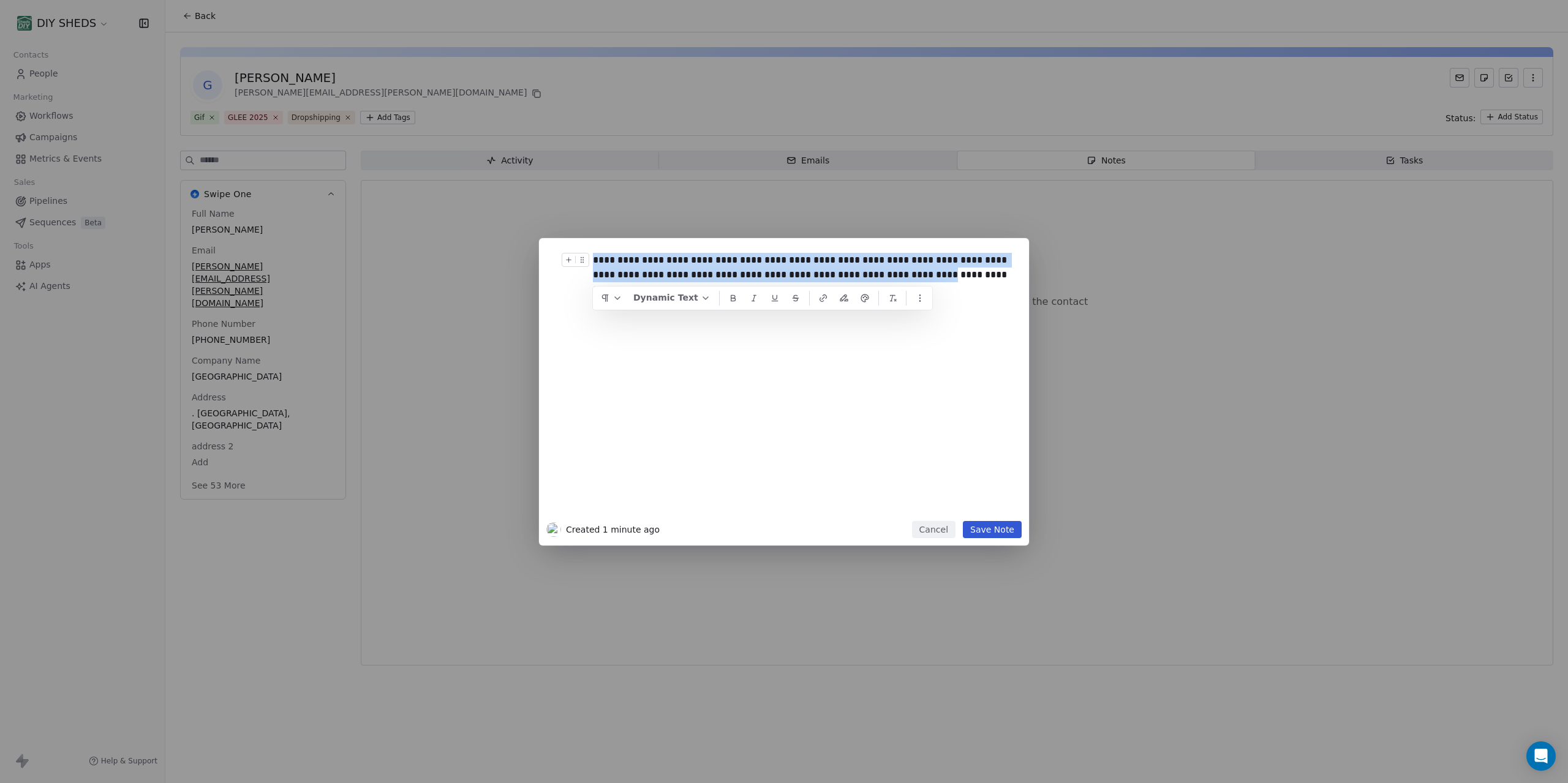
drag, startPoint x: 617, startPoint y: 292, endPoint x: 583, endPoint y: 261, distance: 46.0
click at [593, 261] on div "**********" at bounding box center [802, 383] width 419 height 261
copy div "**********"
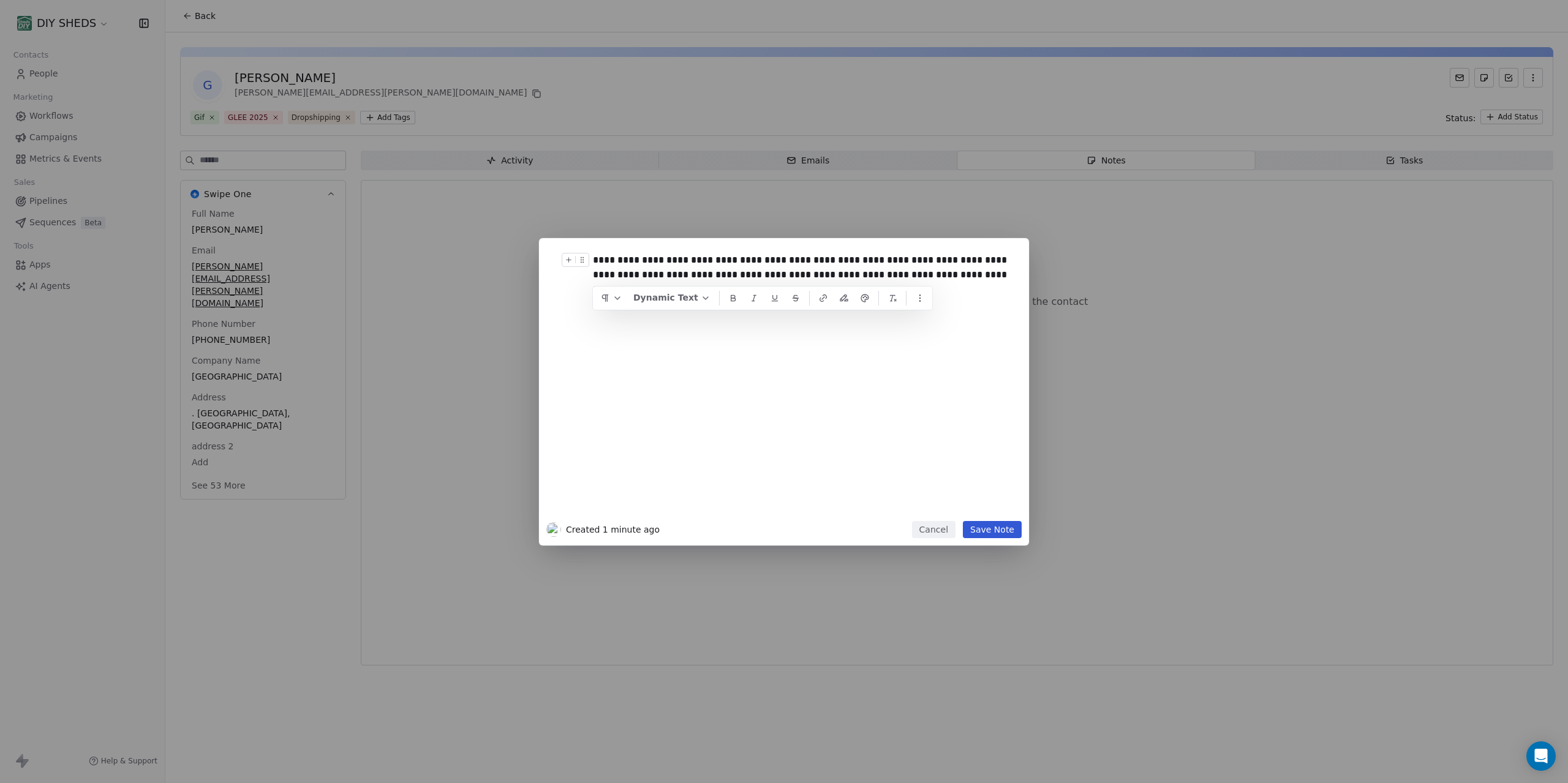
click at [860, 402] on div "**********" at bounding box center [802, 383] width 419 height 261
drag, startPoint x: 758, startPoint y: 275, endPoint x: 593, endPoint y: 258, distance: 165.9
click at [593, 258] on div "**********" at bounding box center [802, 275] width 419 height 44
click at [734, 273] on div "**********" at bounding box center [802, 275] width 419 height 44
drag, startPoint x: 755, startPoint y: 276, endPoint x: 594, endPoint y: 261, distance: 161.7
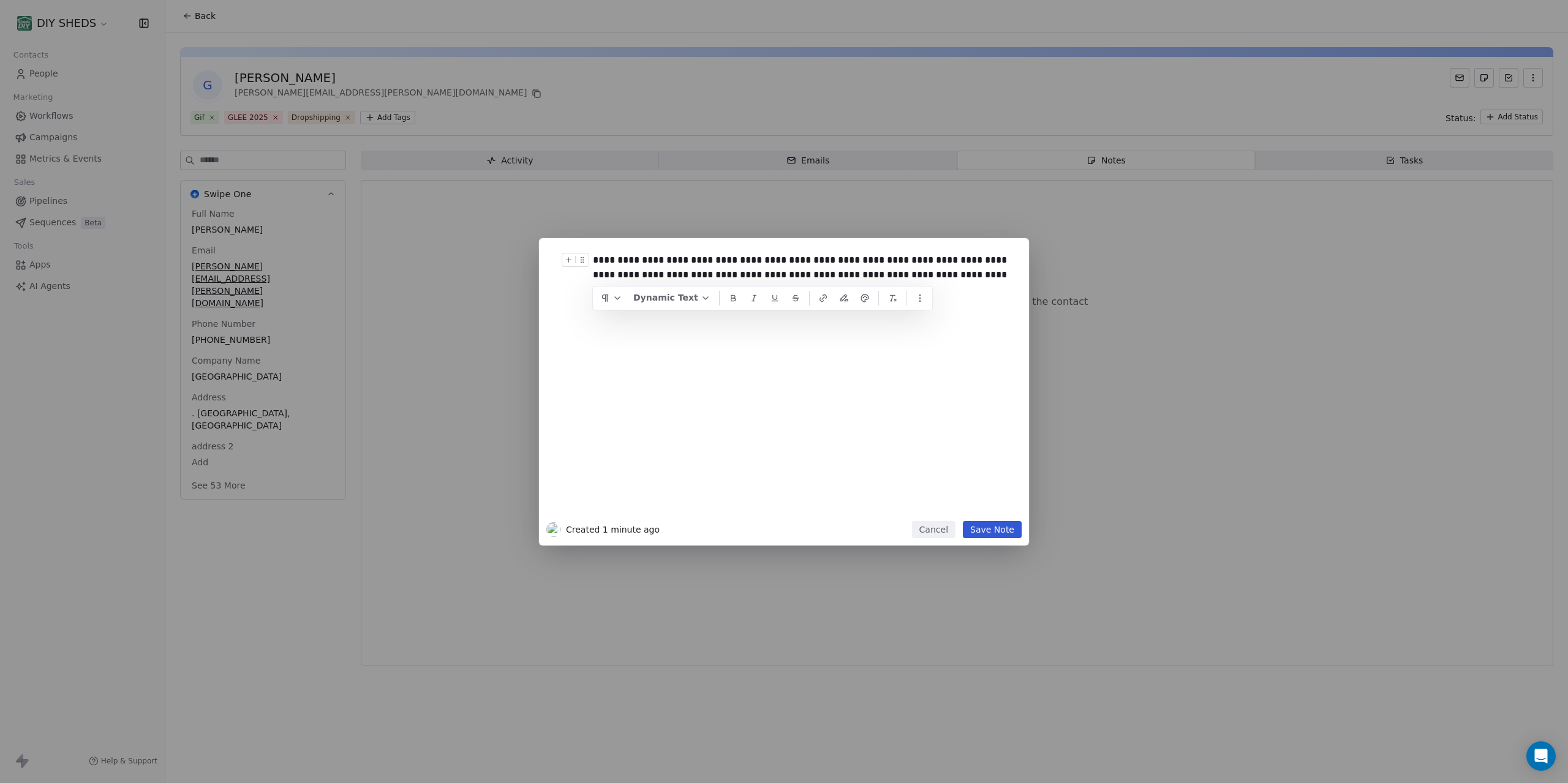
click at [594, 261] on div "**********" at bounding box center [802, 275] width 419 height 44
copy div "**********"
click at [999, 531] on button "Save Note" at bounding box center [992, 529] width 59 height 17
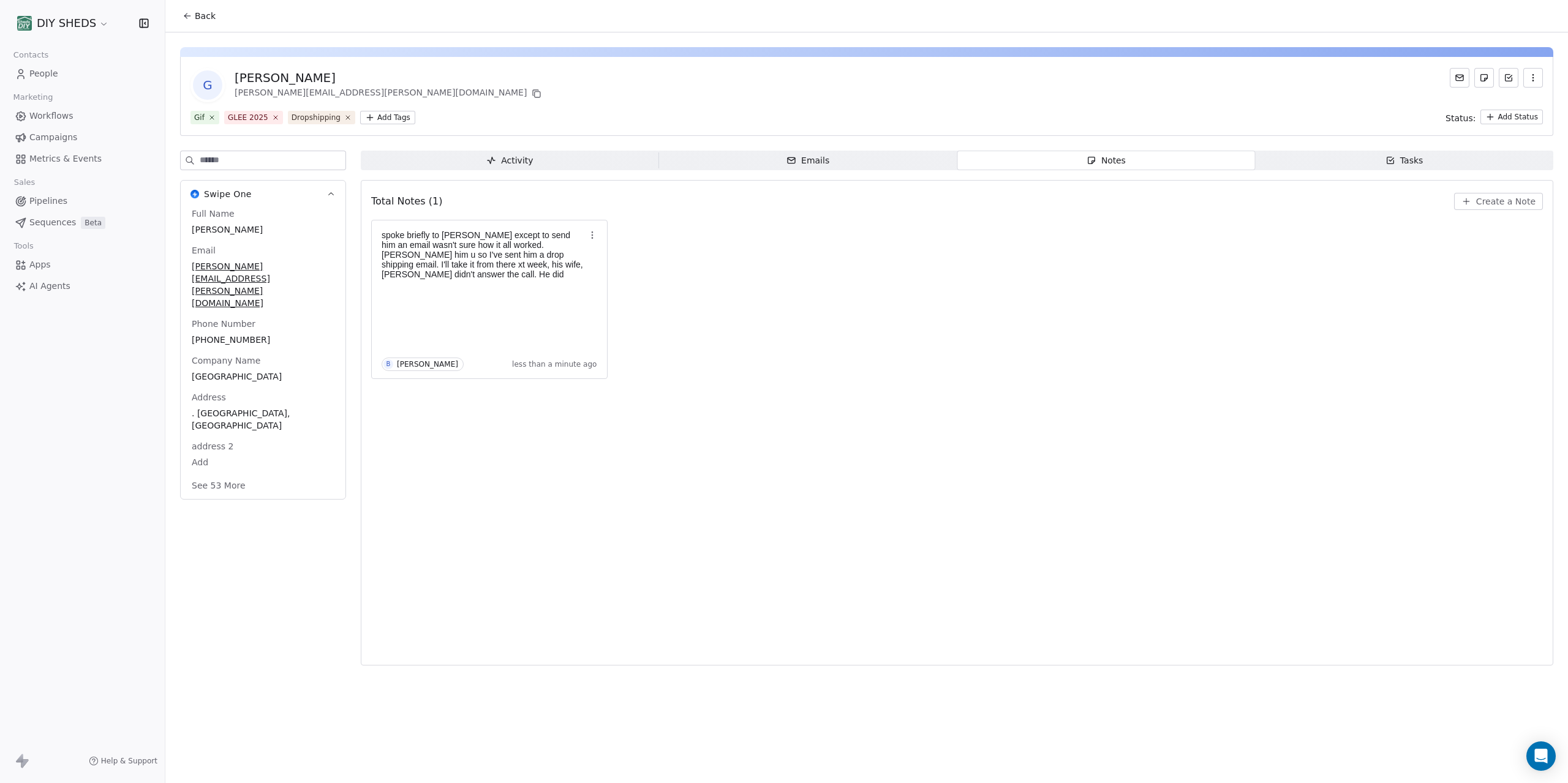
click at [187, 21] on button "Back" at bounding box center [199, 16] width 48 height 22
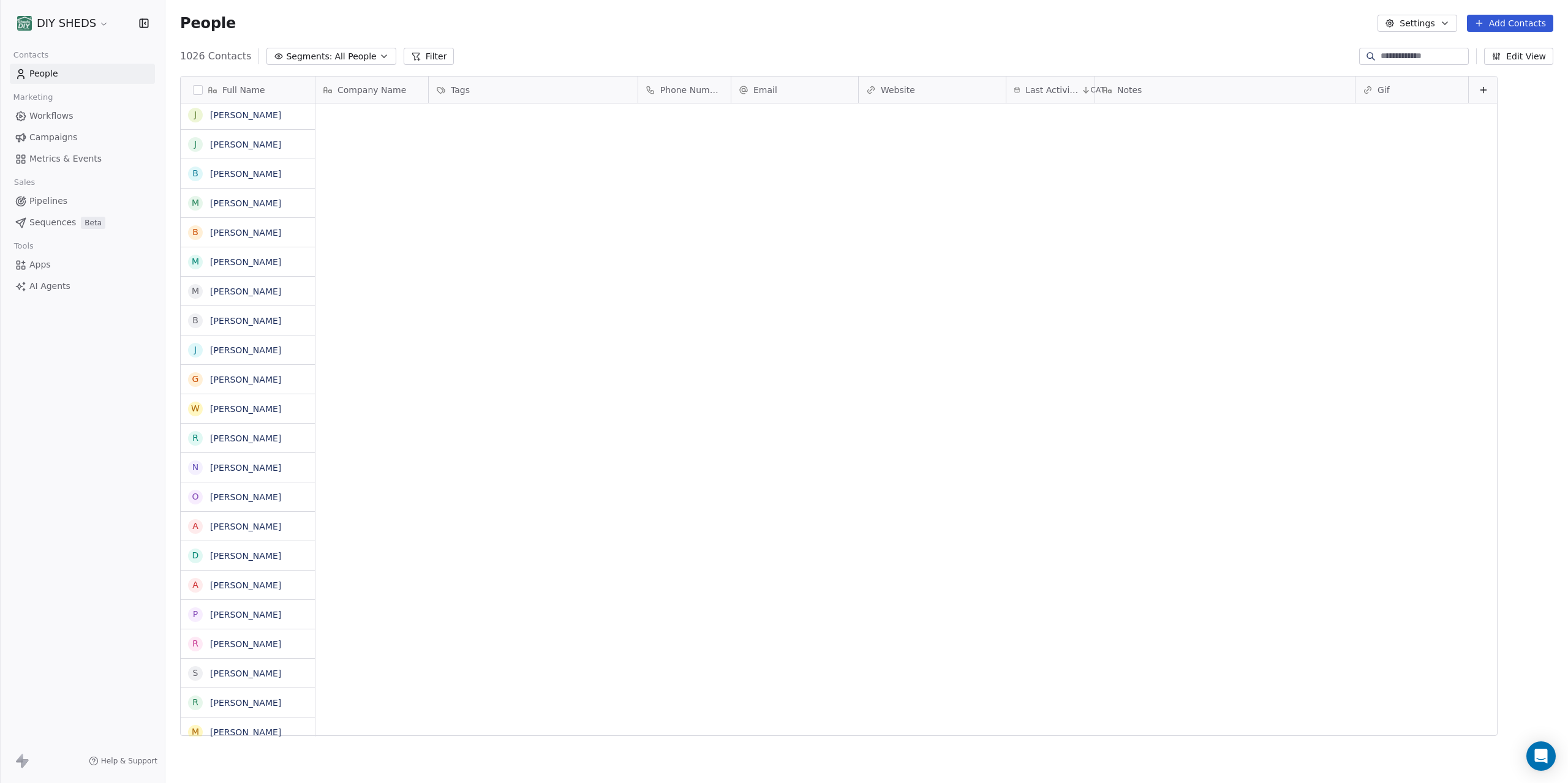
scroll to position [689, 1403]
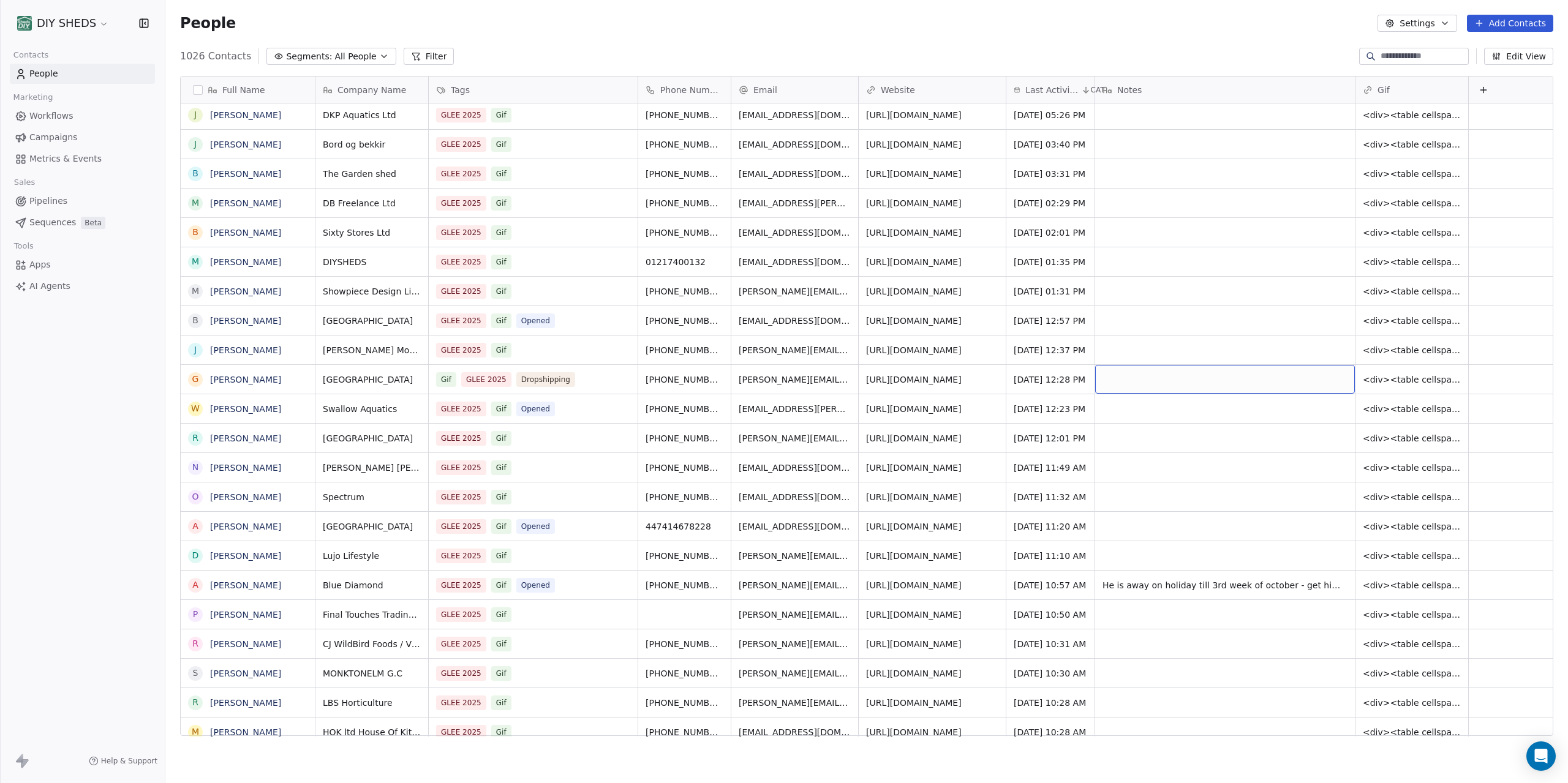
click at [1125, 381] on div "grid" at bounding box center [1225, 379] width 260 height 29
type textarea "**********"
click at [1055, 372] on html "DIY SHEDS Contacts People Marketing Workflows Campaigns Metrics & Events Sales …" at bounding box center [784, 391] width 1568 height 783
click at [1053, 379] on span "Sep 24, 2025 12:28 PM" at bounding box center [1050, 379] width 71 height 12
click at [1155, 404] on icon "Go to the Next Month" at bounding box center [1152, 406] width 10 height 10
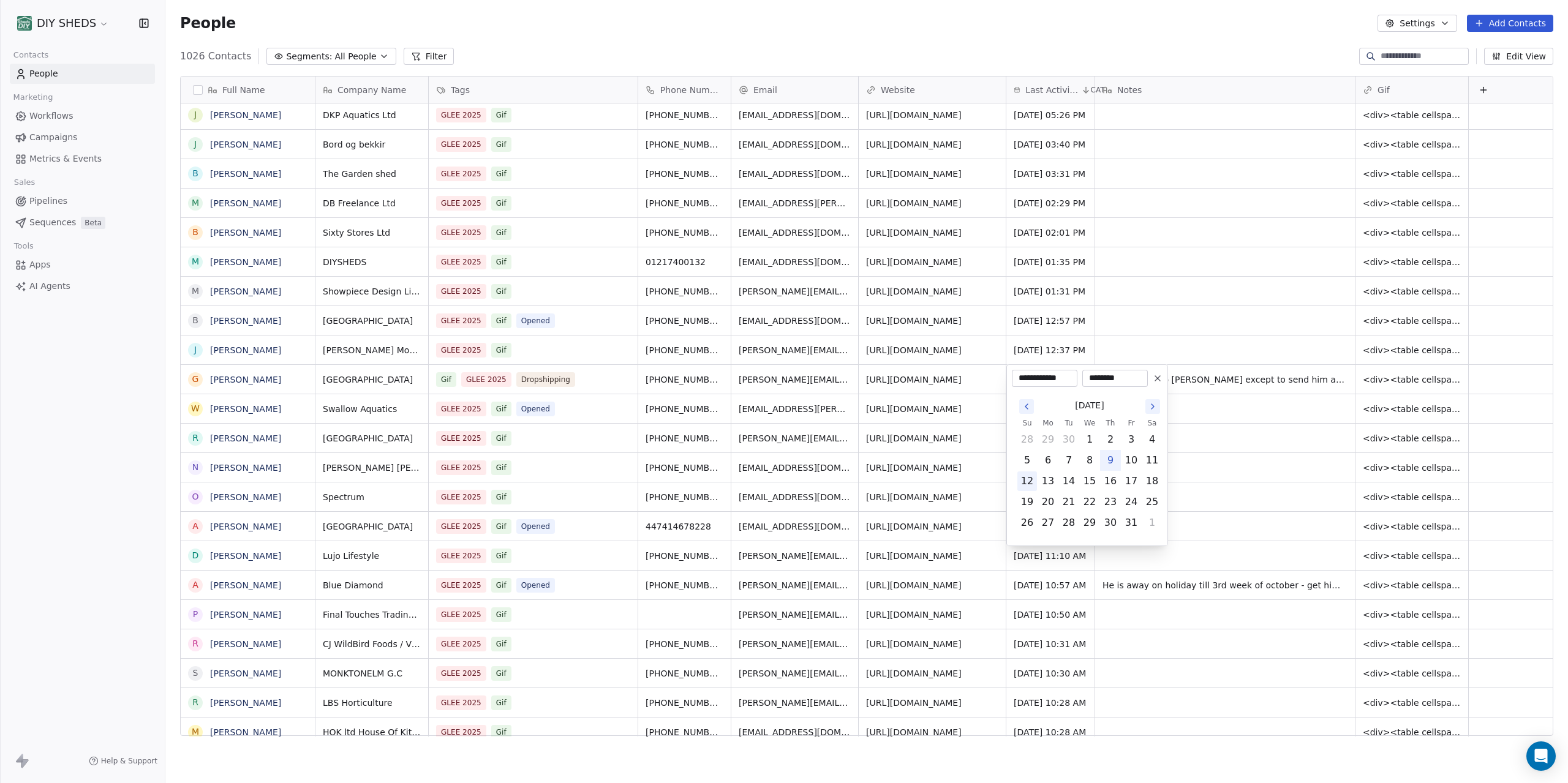
click at [1025, 483] on button "12" at bounding box center [1027, 482] width 20 height 20
click at [1050, 484] on button "13" at bounding box center [1048, 482] width 20 height 20
type input "**********"
click at [1023, 44] on html "DIY SHEDS Contacts People Marketing Workflows Campaigns Metrics & Events Sales …" at bounding box center [784, 391] width 1568 height 783
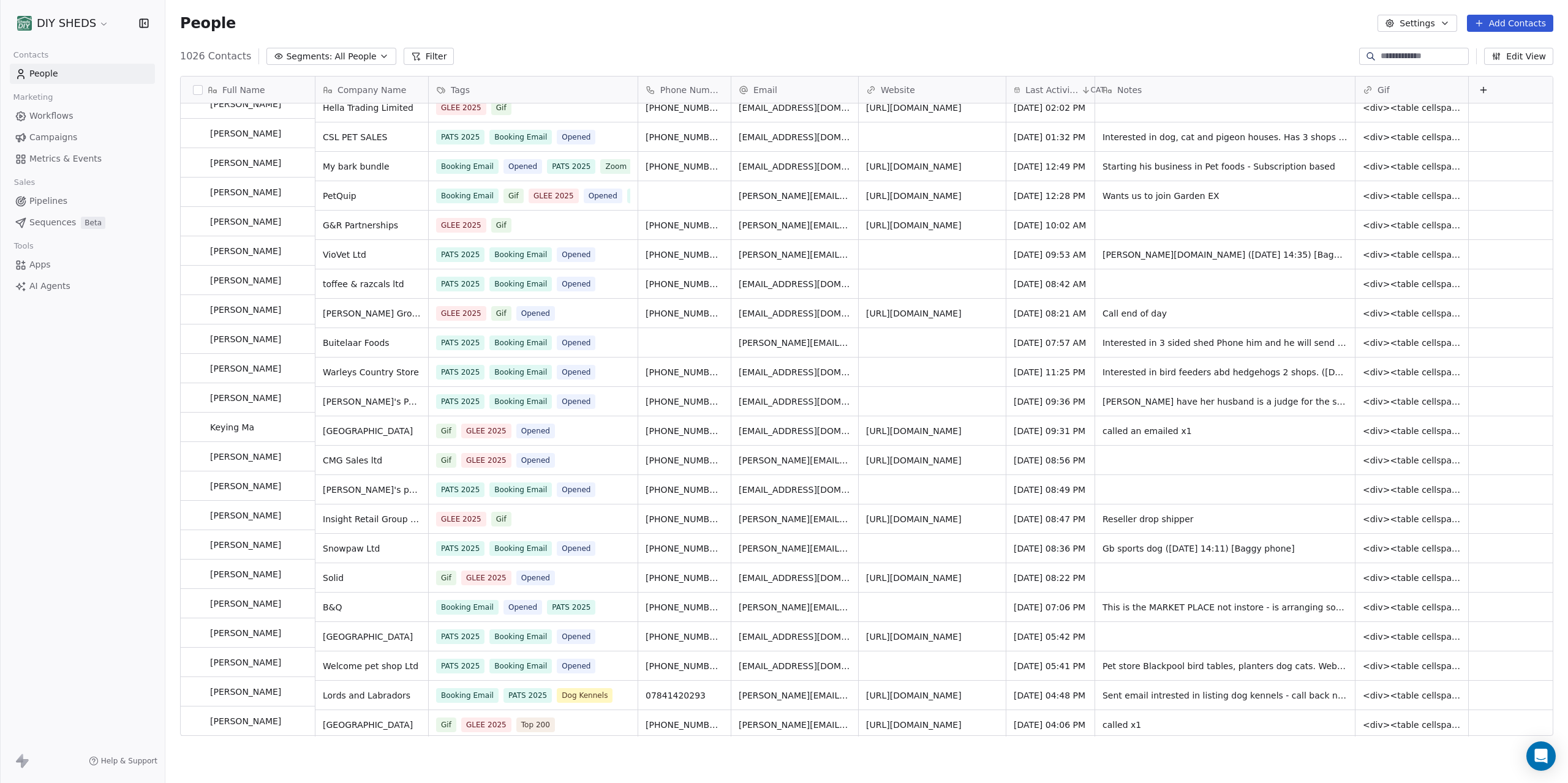
scroll to position [423, 0]
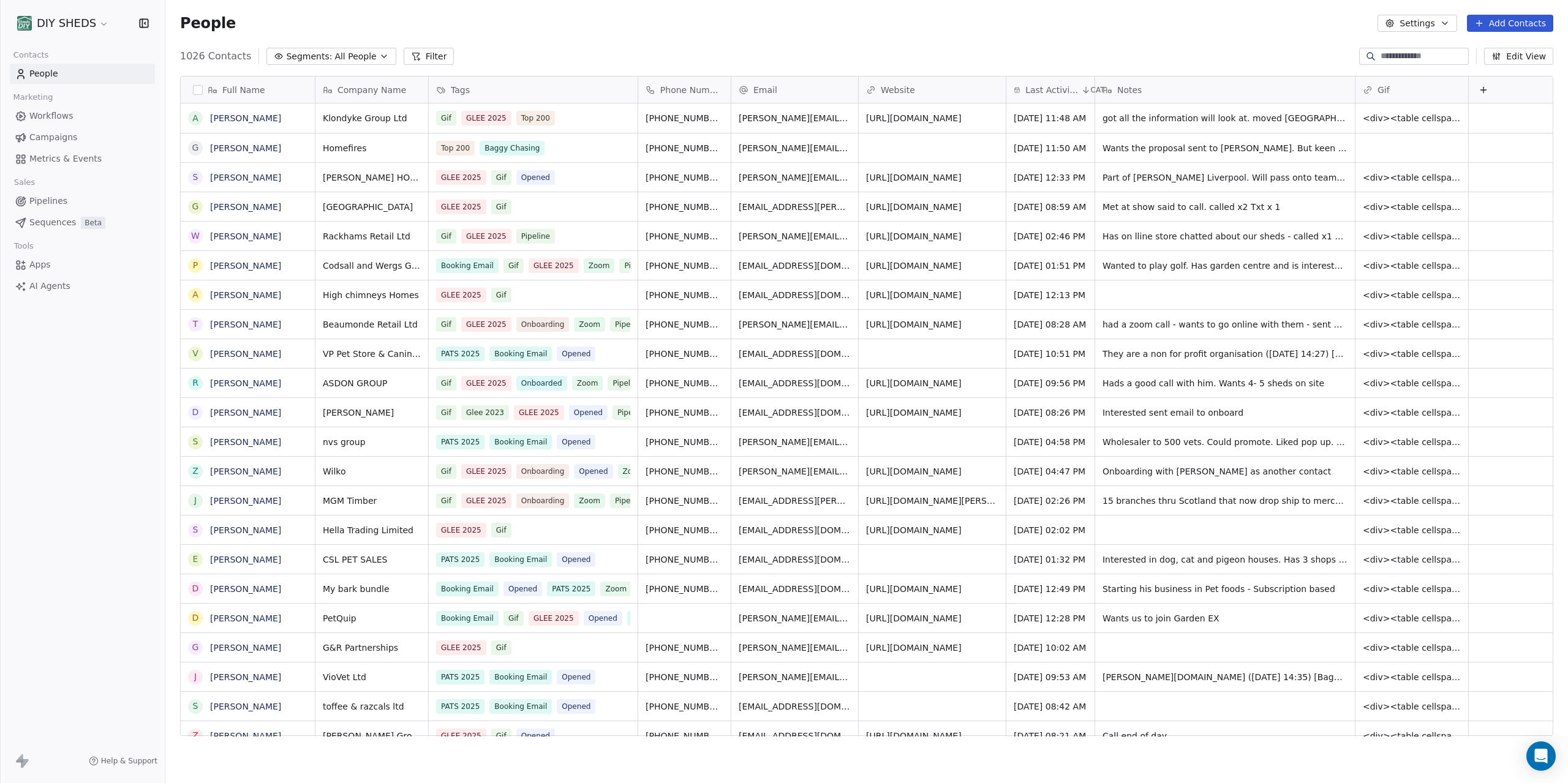
click at [365, 58] on button "Segments: All People" at bounding box center [331, 56] width 129 height 17
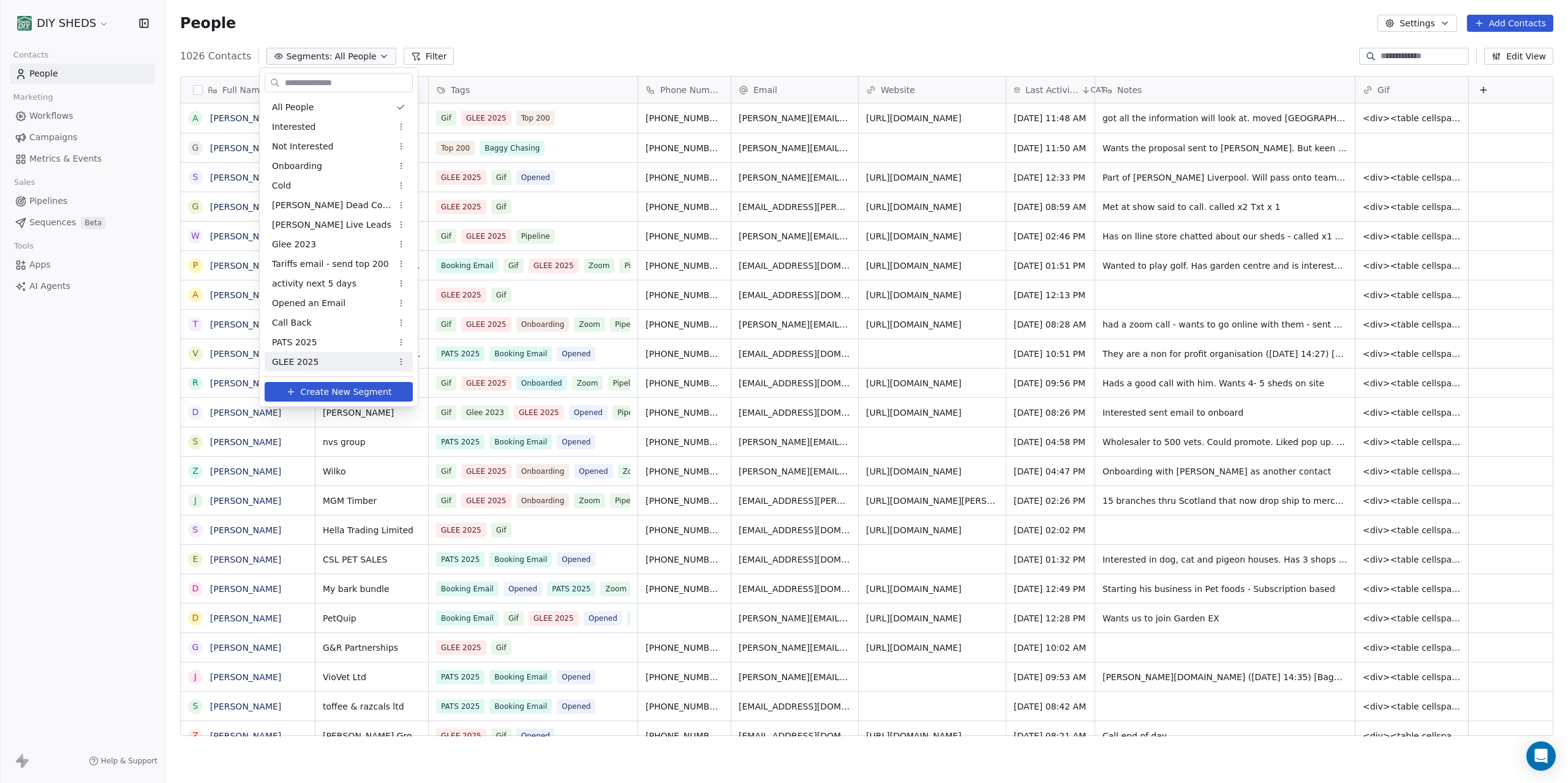
click at [324, 370] on div "GLEE 2025" at bounding box center [339, 362] width 148 height 20
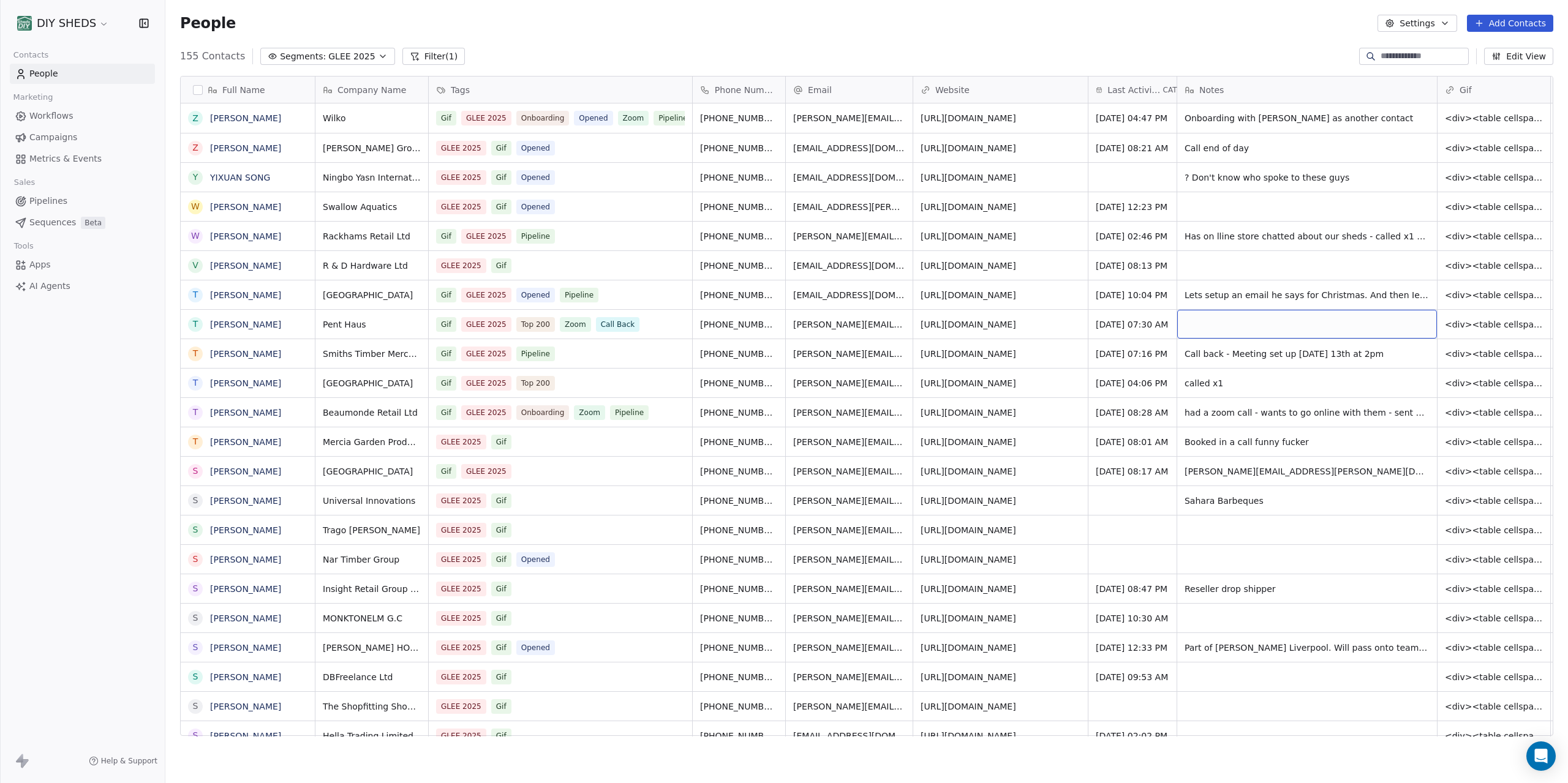
click at [1202, 327] on div "grid" at bounding box center [1307, 324] width 260 height 29
click at [1204, 325] on textarea at bounding box center [1269, 329] width 182 height 38
click at [1204, 324] on textarea at bounding box center [1269, 329] width 182 height 38
type textarea "**********"
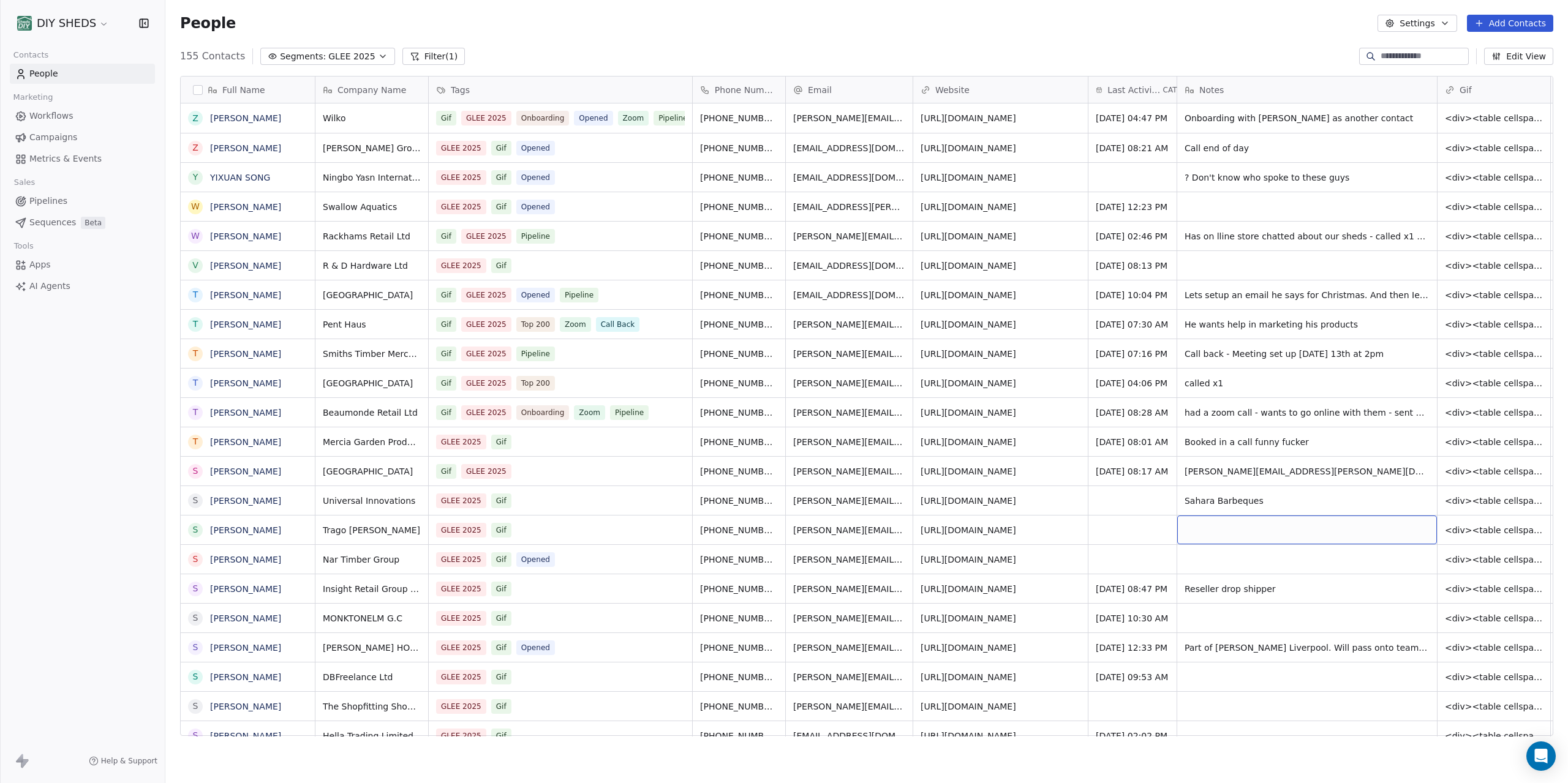
click at [1210, 535] on div "grid" at bounding box center [1307, 530] width 260 height 29
click at [1210, 535] on textarea at bounding box center [1269, 535] width 182 height 38
click at [1211, 532] on textarea at bounding box center [1269, 535] width 182 height 38
type textarea "**********"
click at [1135, 528] on div "grid" at bounding box center [1133, 530] width 88 height 29
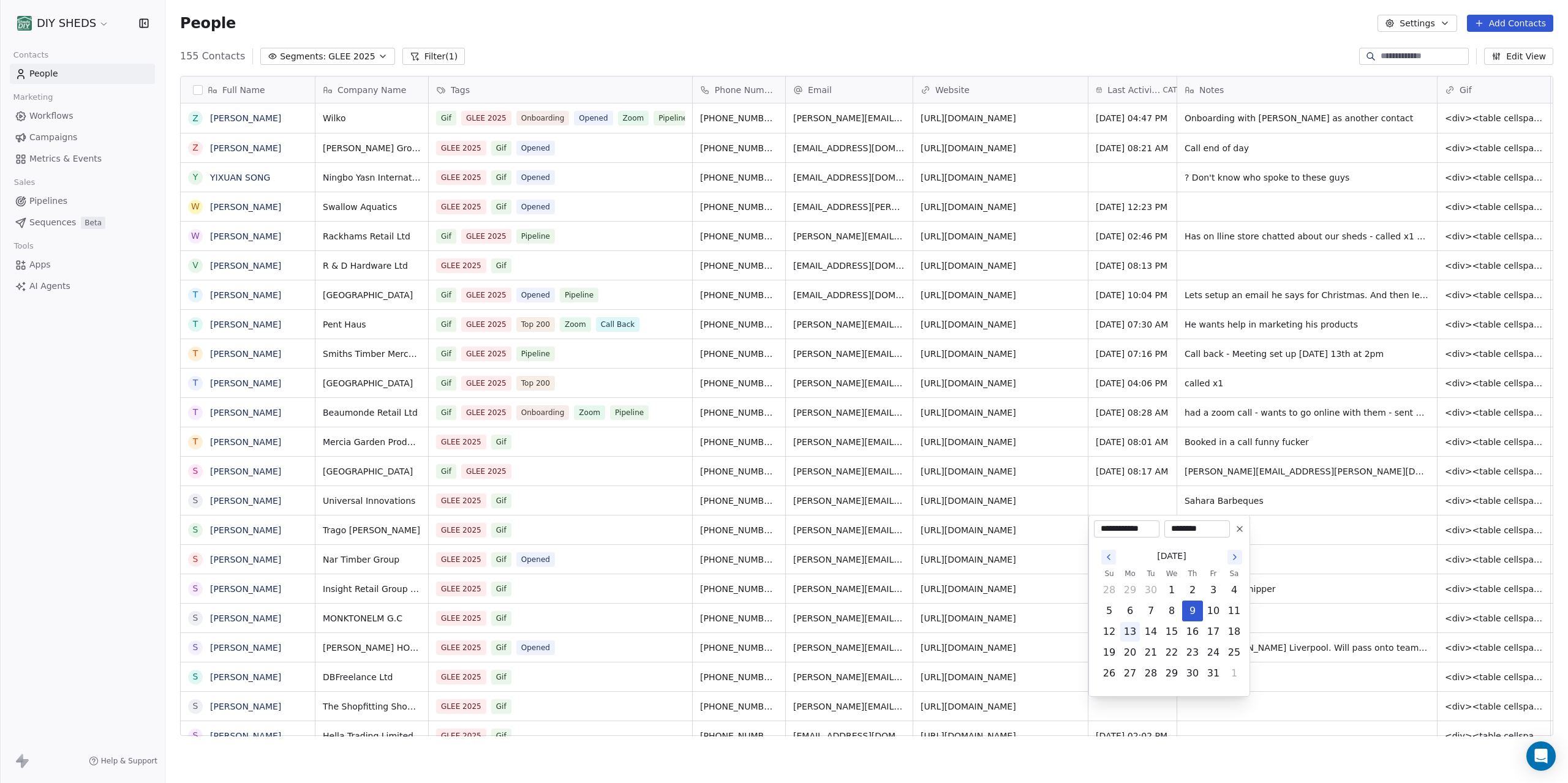
click at [1139, 631] on button "13" at bounding box center [1130, 632] width 20 height 20
type input "**********"
click at [1350, 569] on html "DIY SHEDS Contacts People Marketing Workflows Campaigns Metrics & Events Sales …" at bounding box center [784, 391] width 1568 height 783
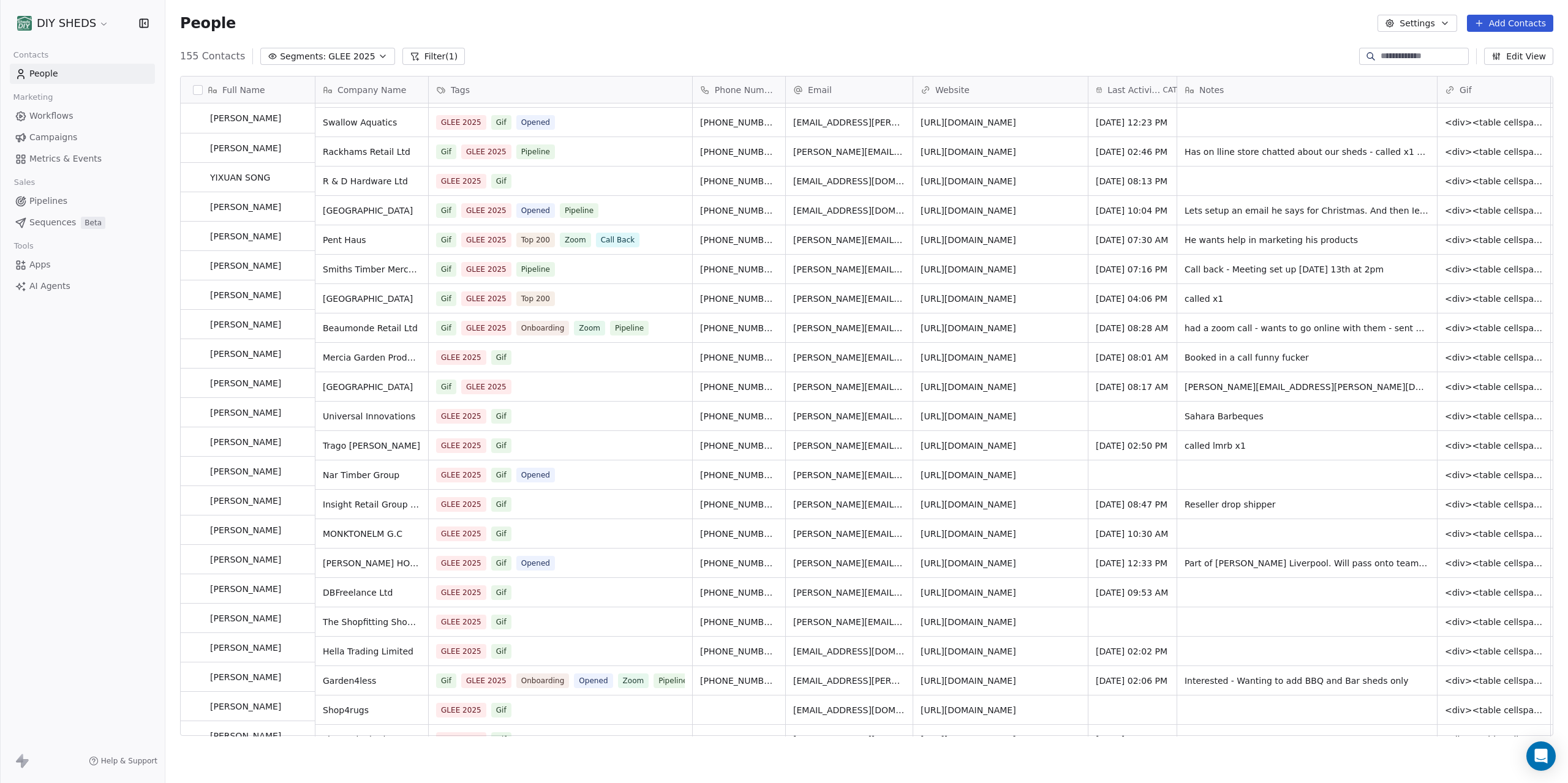
scroll to position [85, 0]
click at [996, 509] on link "[URL][DOMAIN_NAME]" at bounding box center [970, 505] width 96 height 10
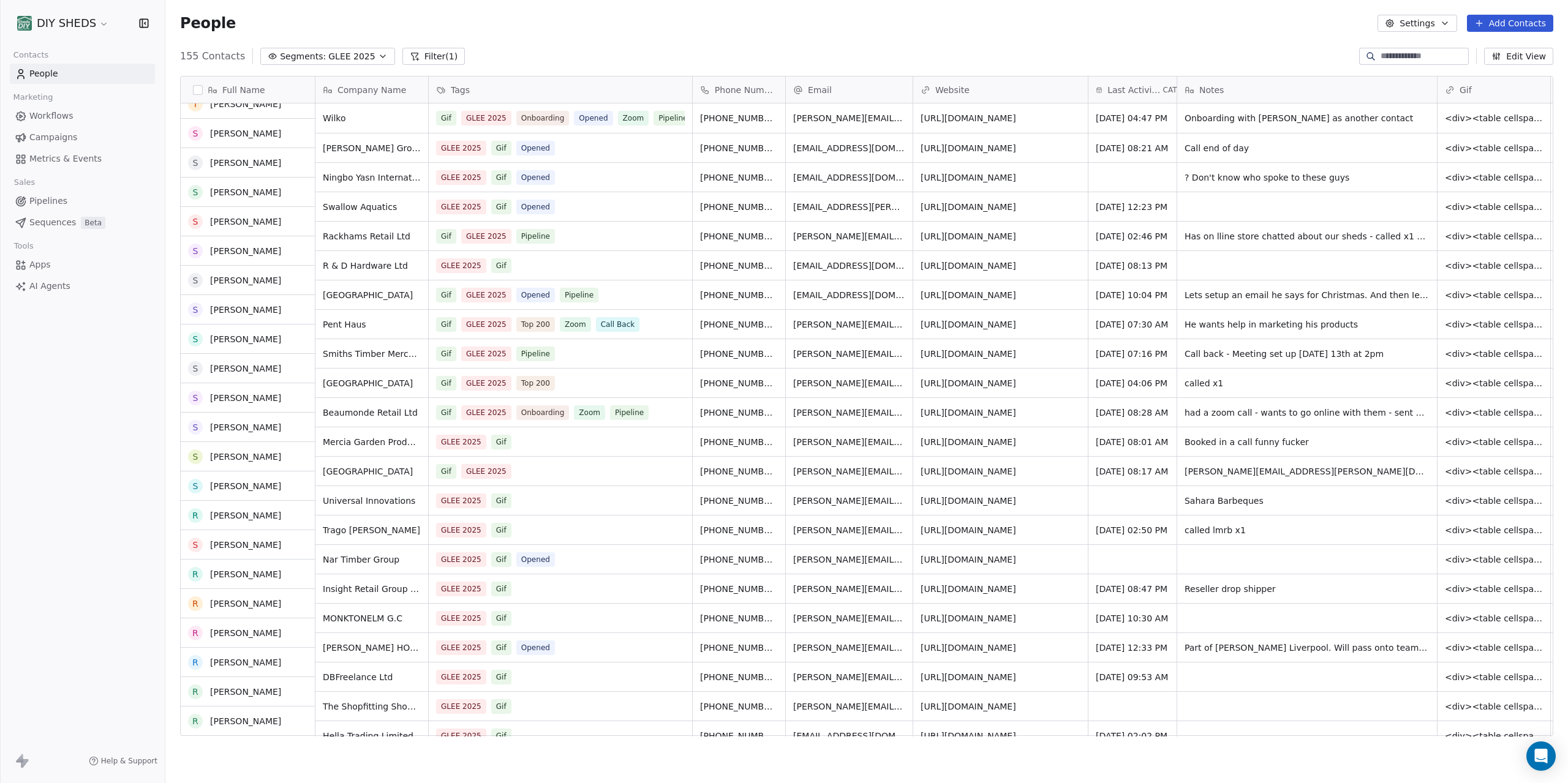
scroll to position [0, 0]
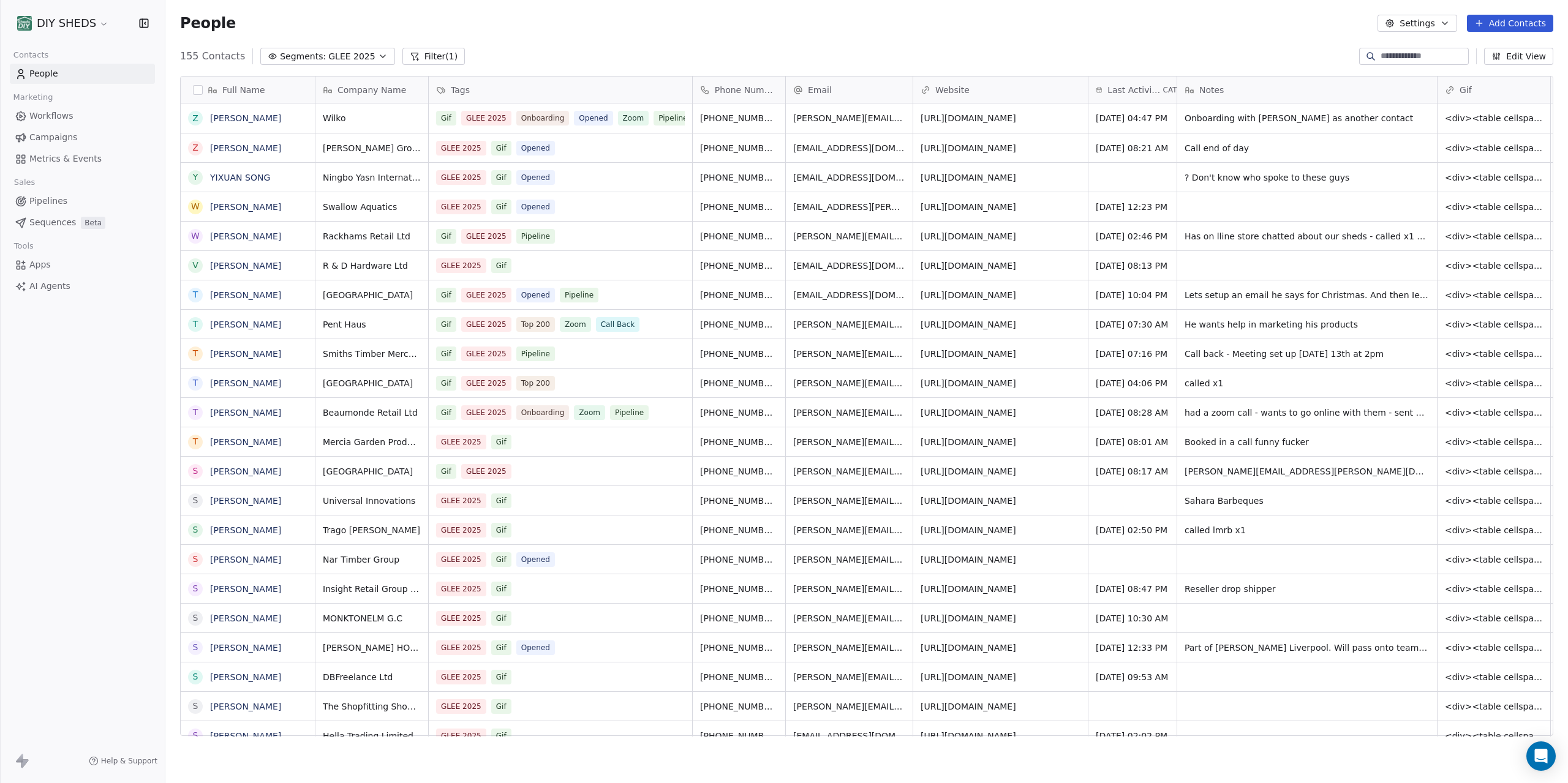
click at [378, 60] on icon "button" at bounding box center [383, 56] width 10 height 10
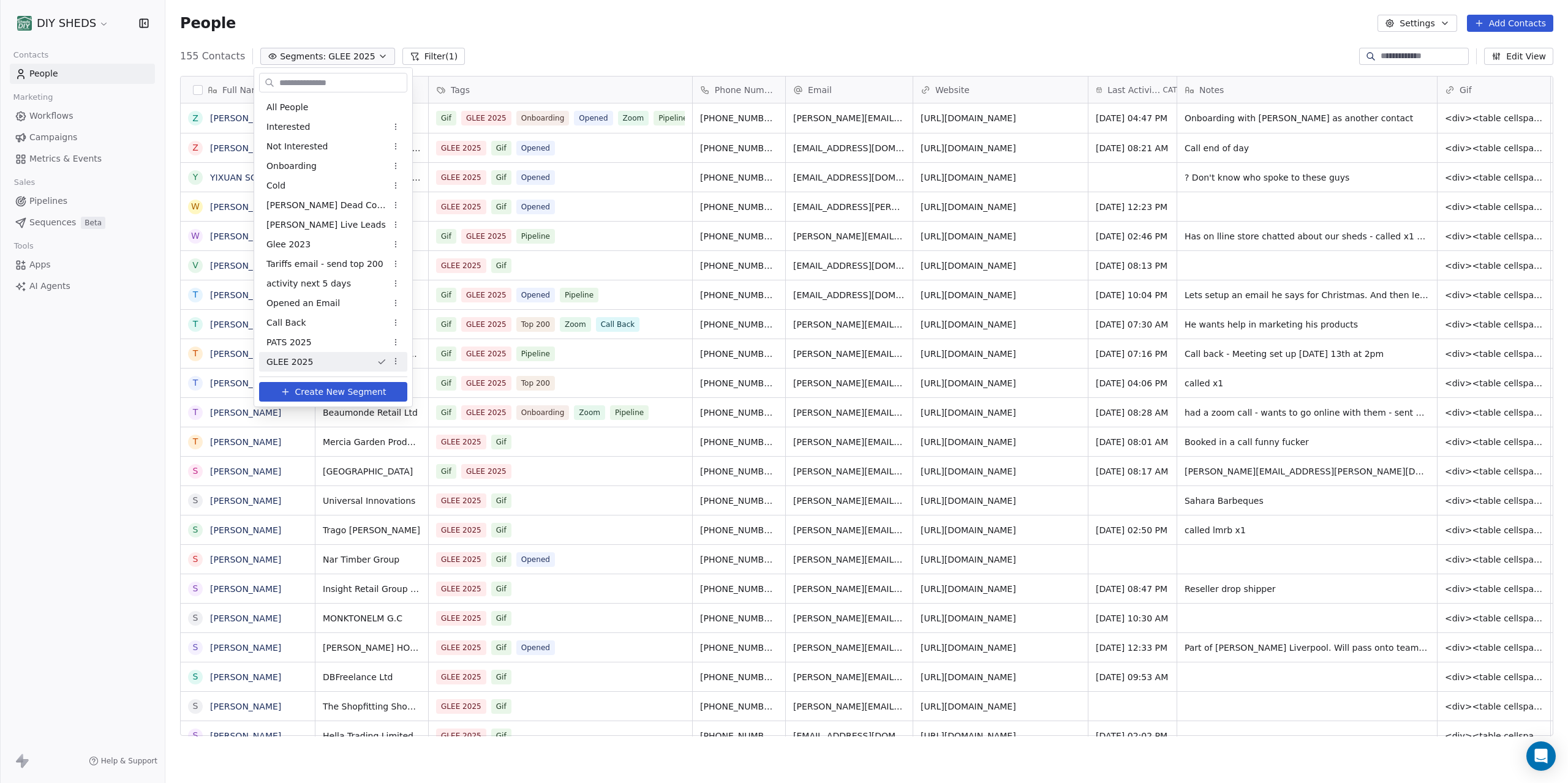
scroll to position [689, 1403]
click at [341, 343] on div "PATS 2025" at bounding box center [333, 342] width 148 height 20
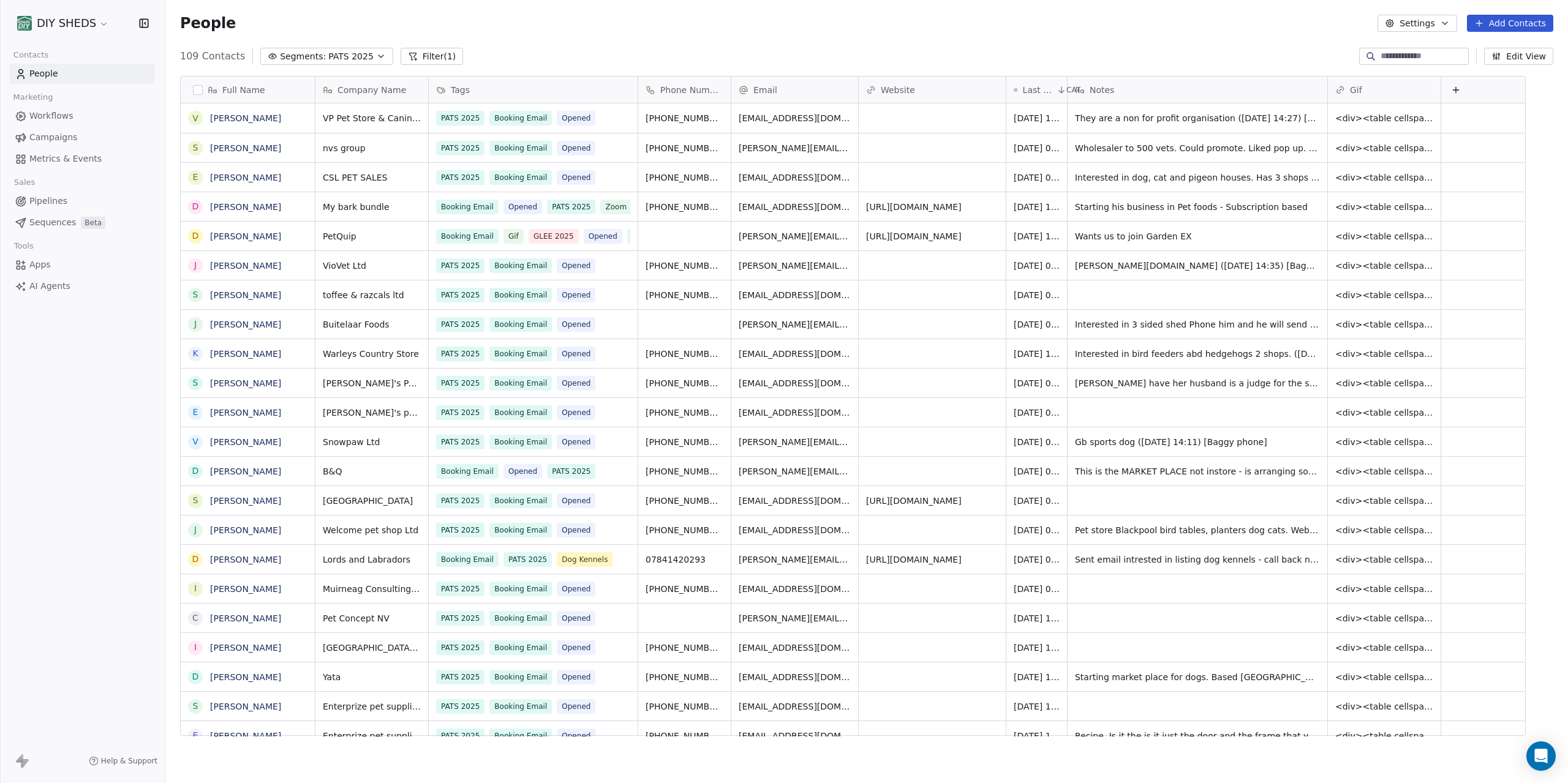
click at [376, 57] on icon "button" at bounding box center [381, 56] width 10 height 10
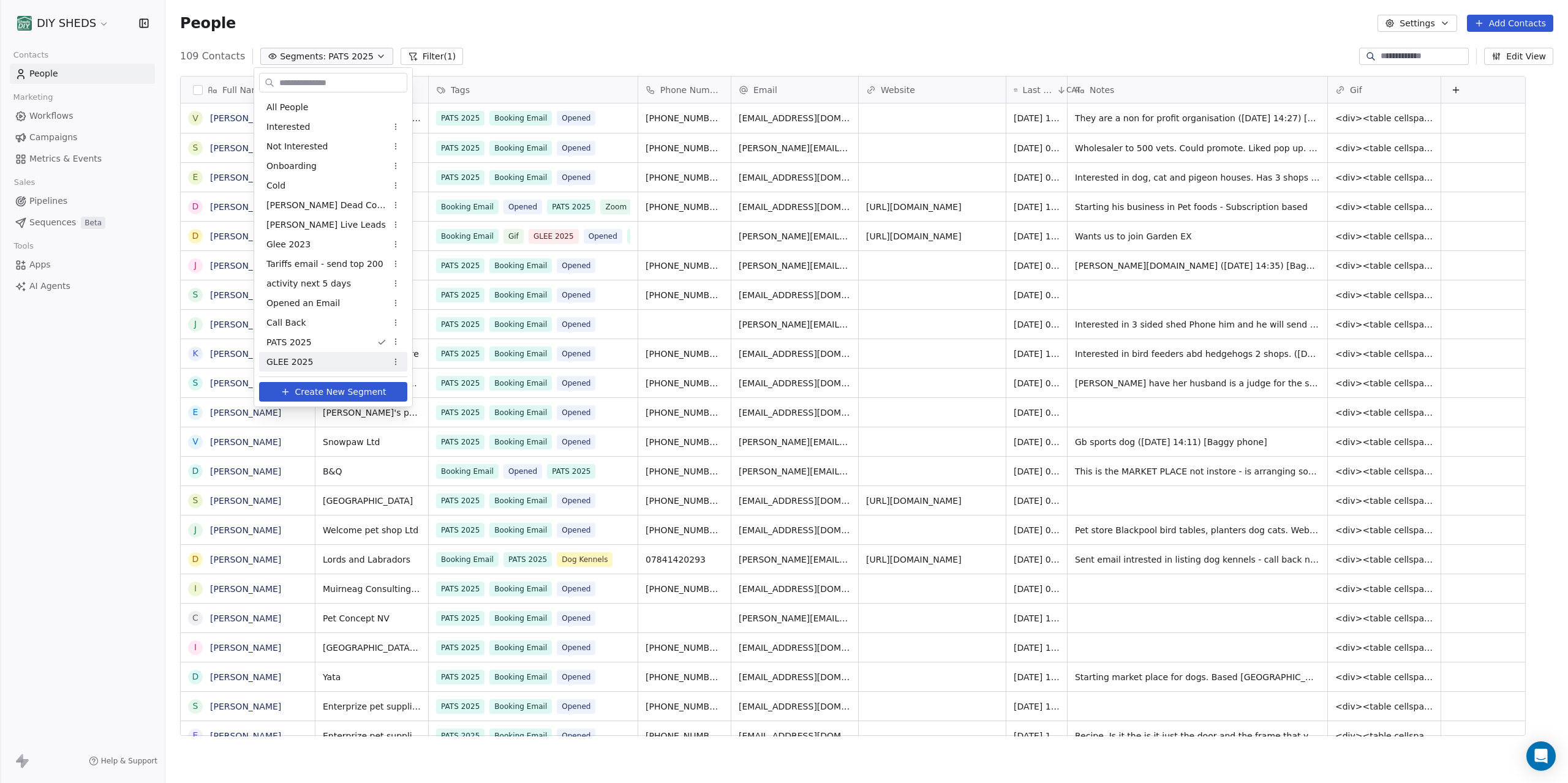
click at [332, 359] on div "GLEE 2025" at bounding box center [333, 362] width 148 height 20
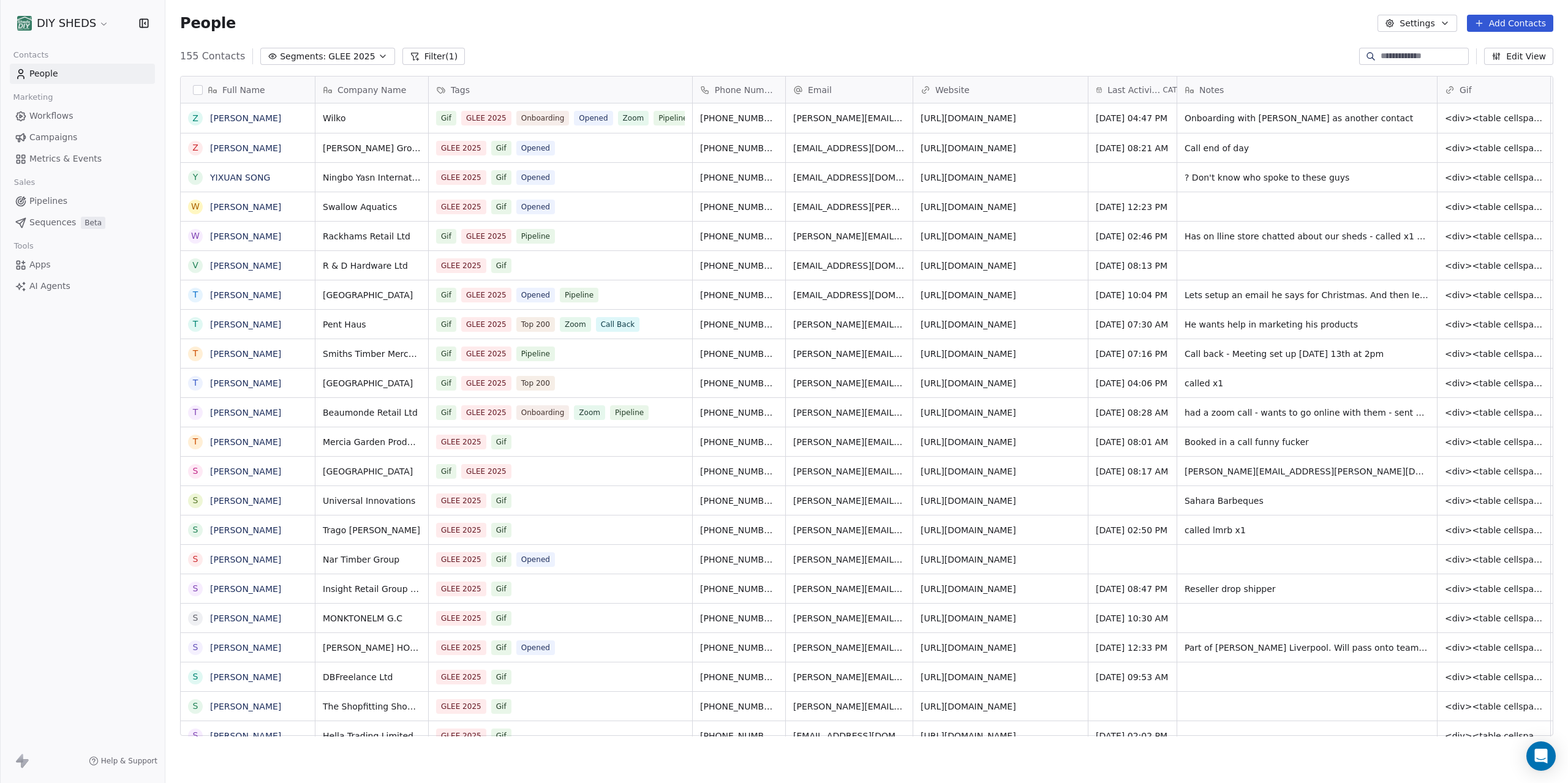
click at [42, 115] on span "Workflows" at bounding box center [51, 116] width 44 height 13
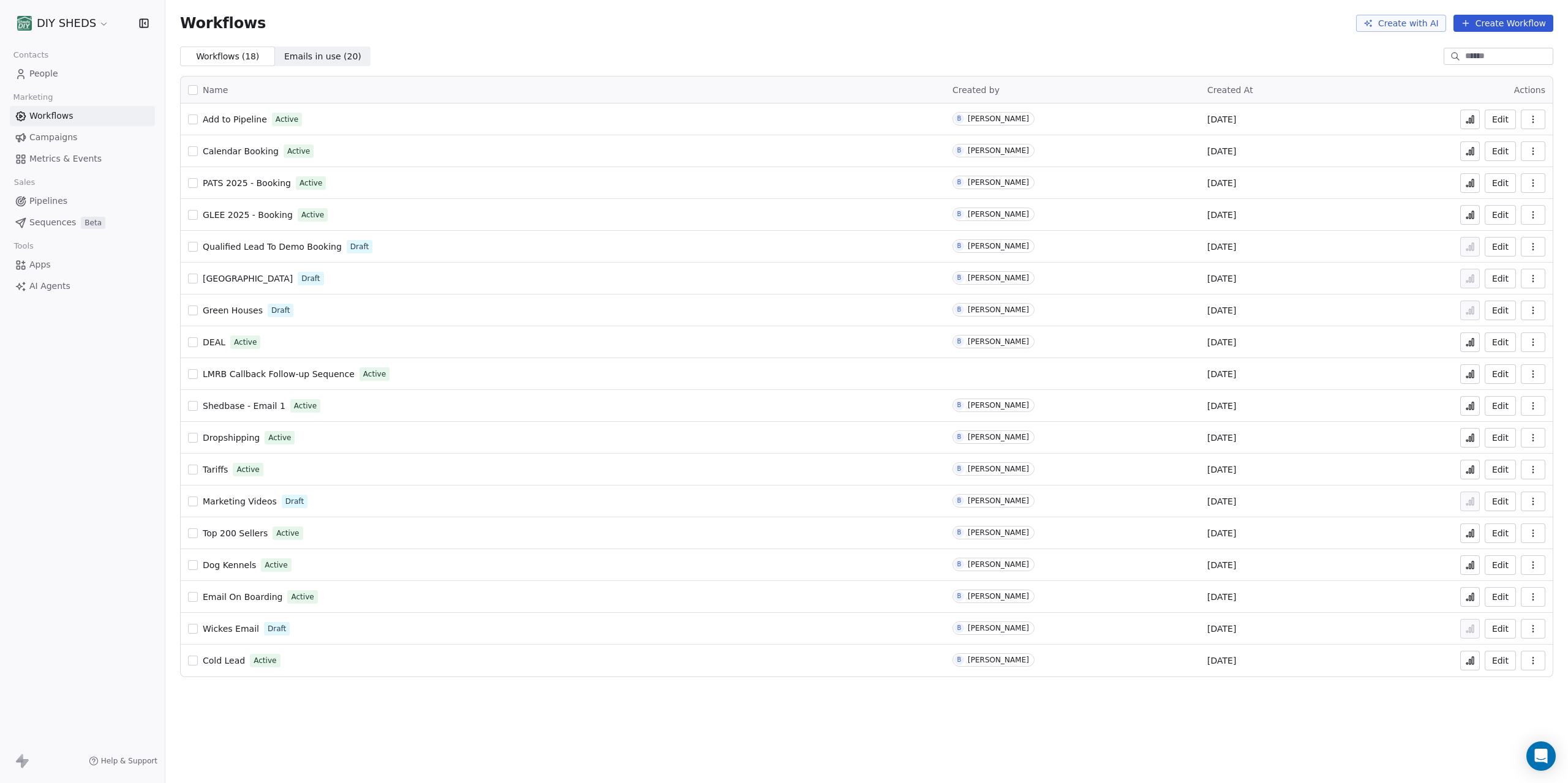
click at [58, 205] on span "Pipelines" at bounding box center [49, 201] width 38 height 13
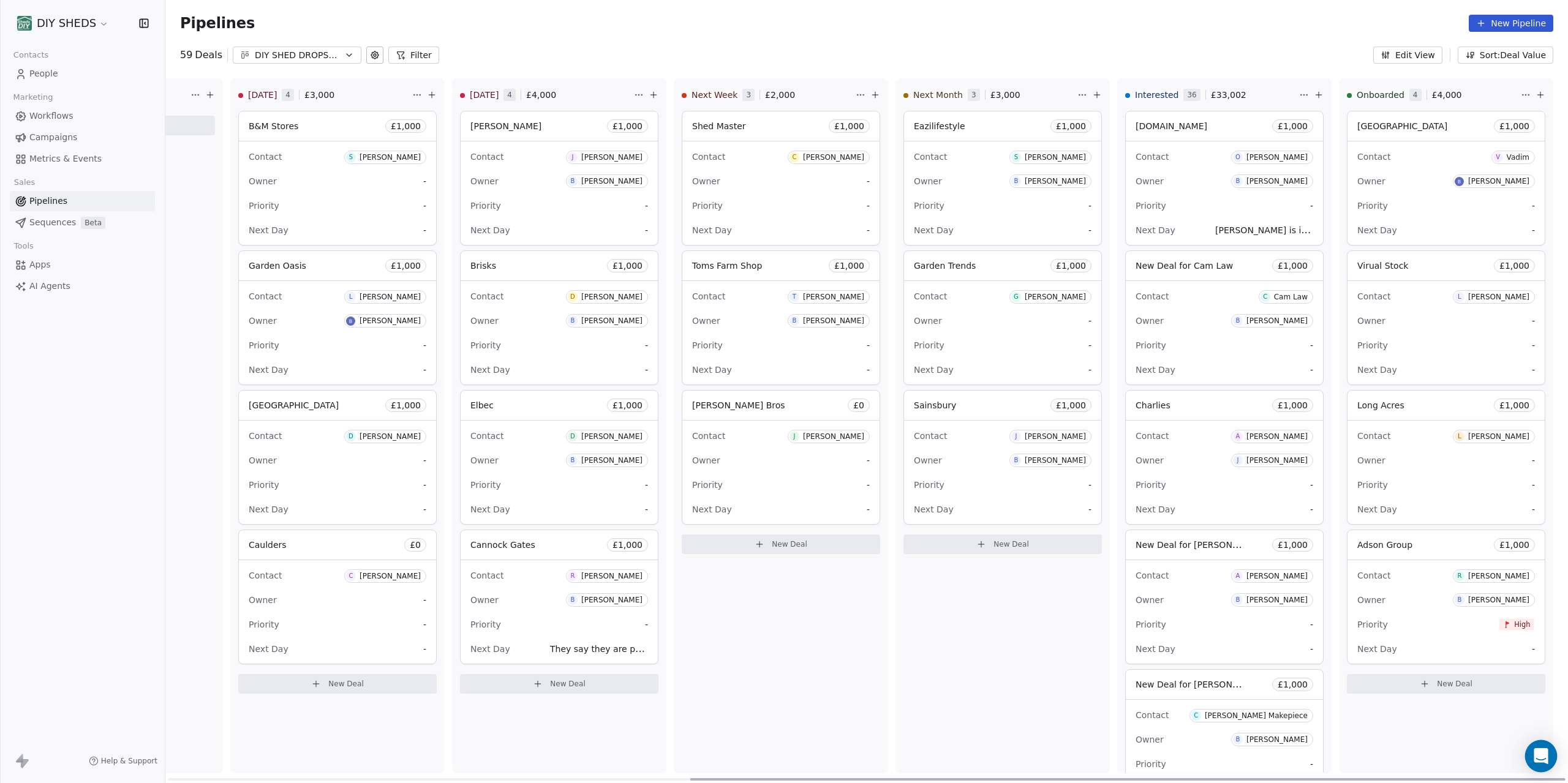
drag, startPoint x: 994, startPoint y: 780, endPoint x: 1553, endPoint y: 755, distance: 559.6
click at [1566, 778] on div at bounding box center [1127, 780] width 875 height 3
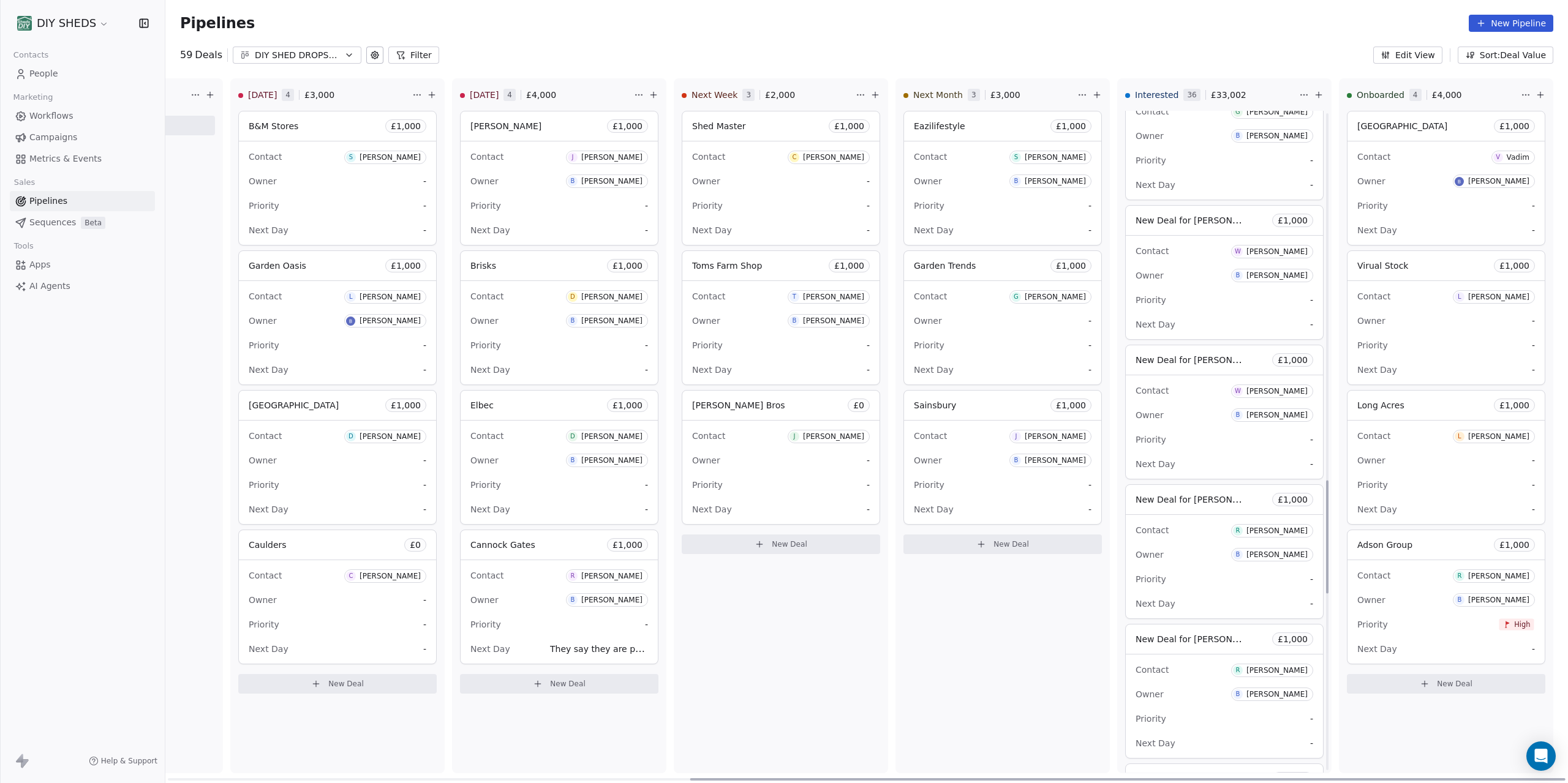
scroll to position [2478, 0]
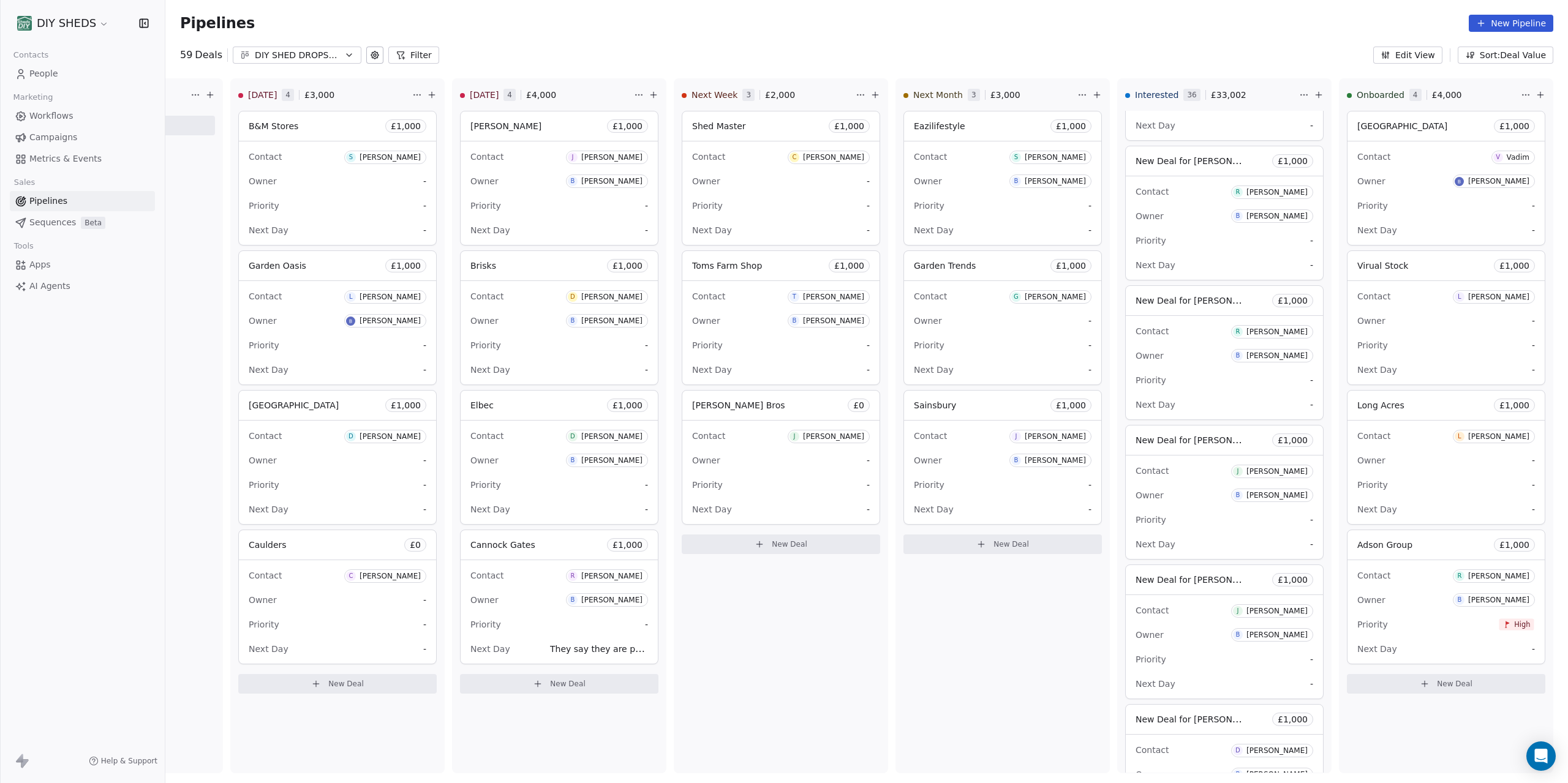
click at [56, 79] on span "People" at bounding box center [44, 74] width 29 height 13
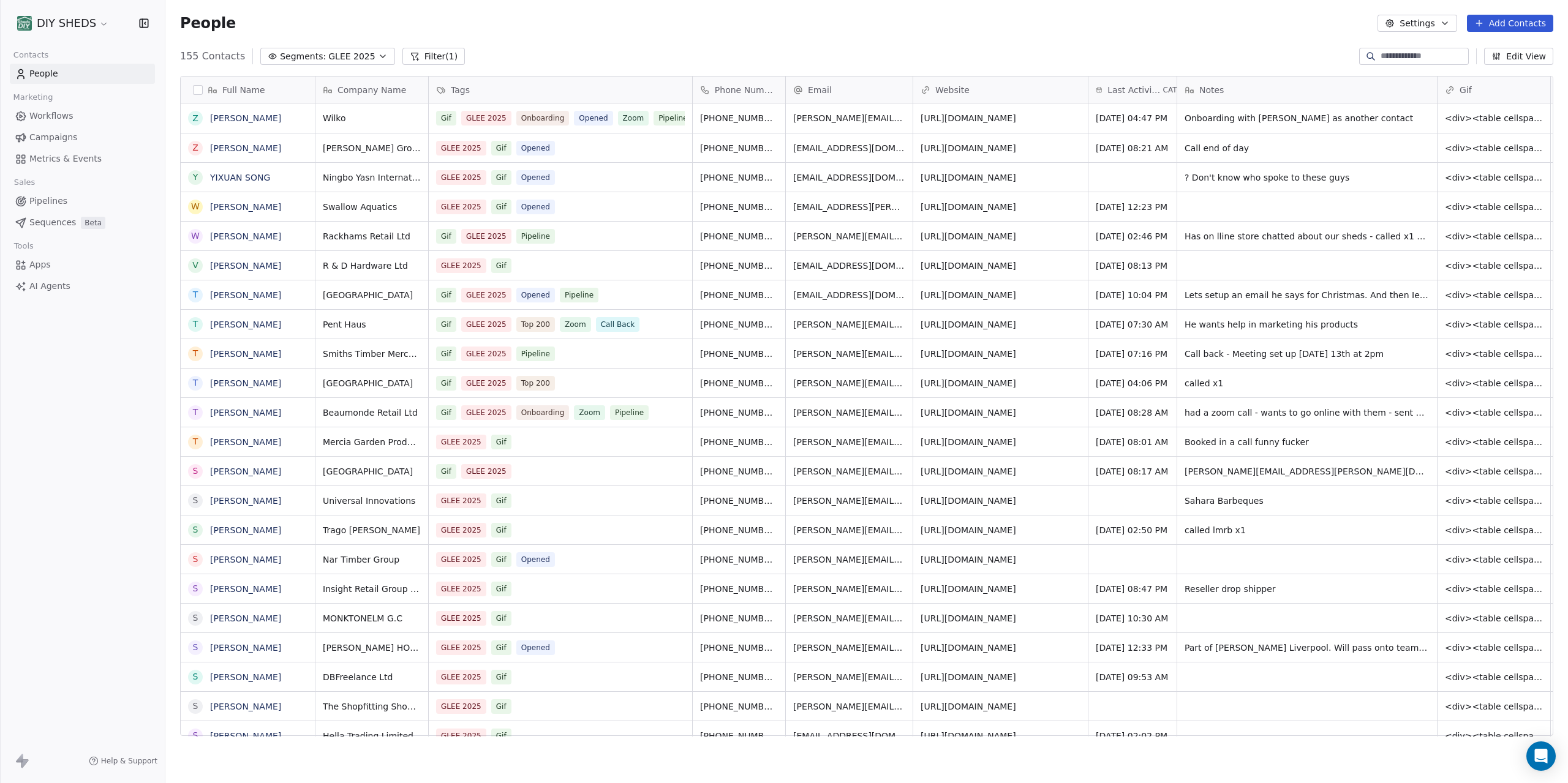
scroll to position [689, 1403]
click at [1416, 58] on input at bounding box center [1423, 56] width 86 height 12
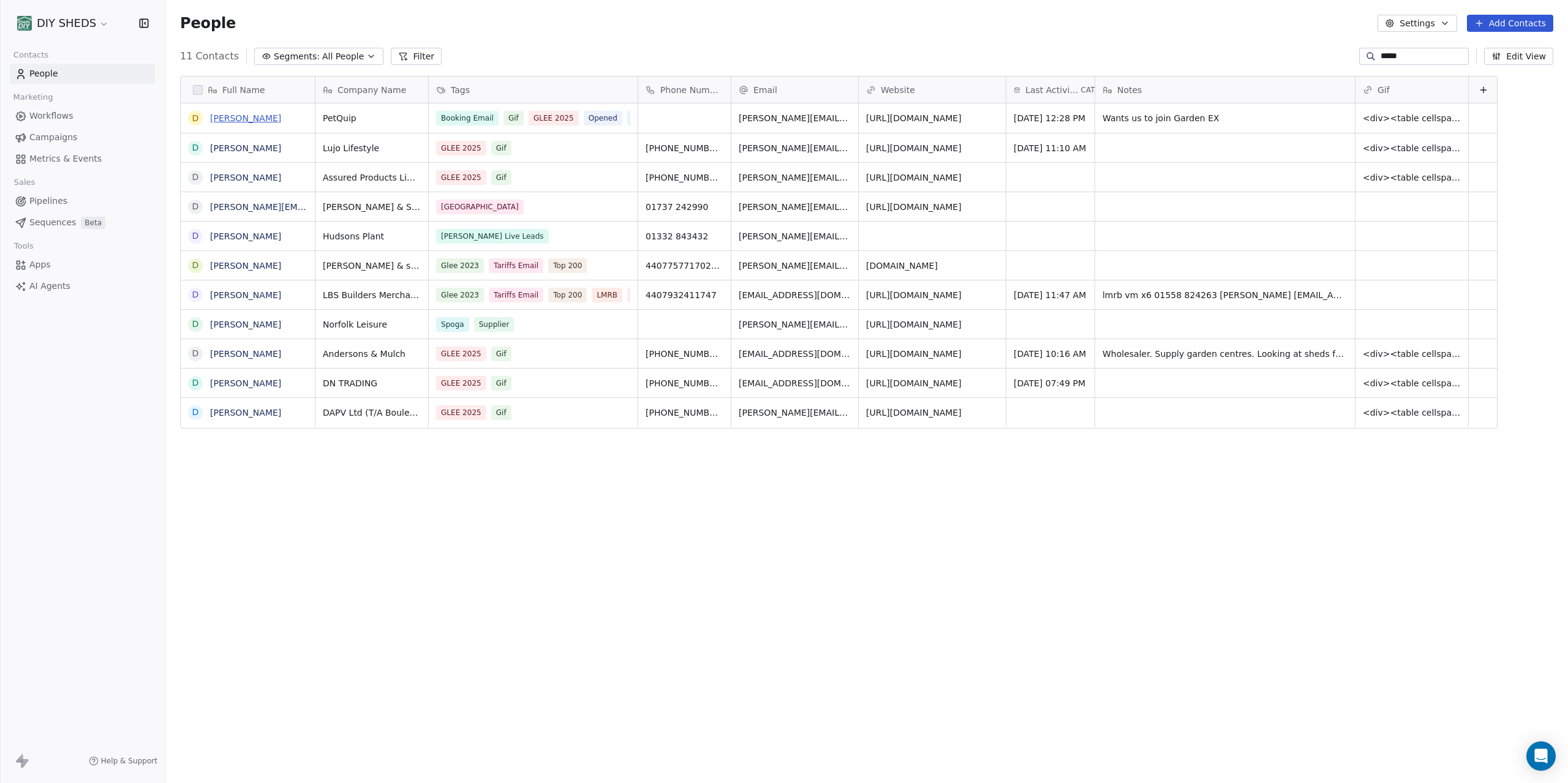
type input "*****"
click at [249, 121] on link "[PERSON_NAME]" at bounding box center [246, 118] width 71 height 10
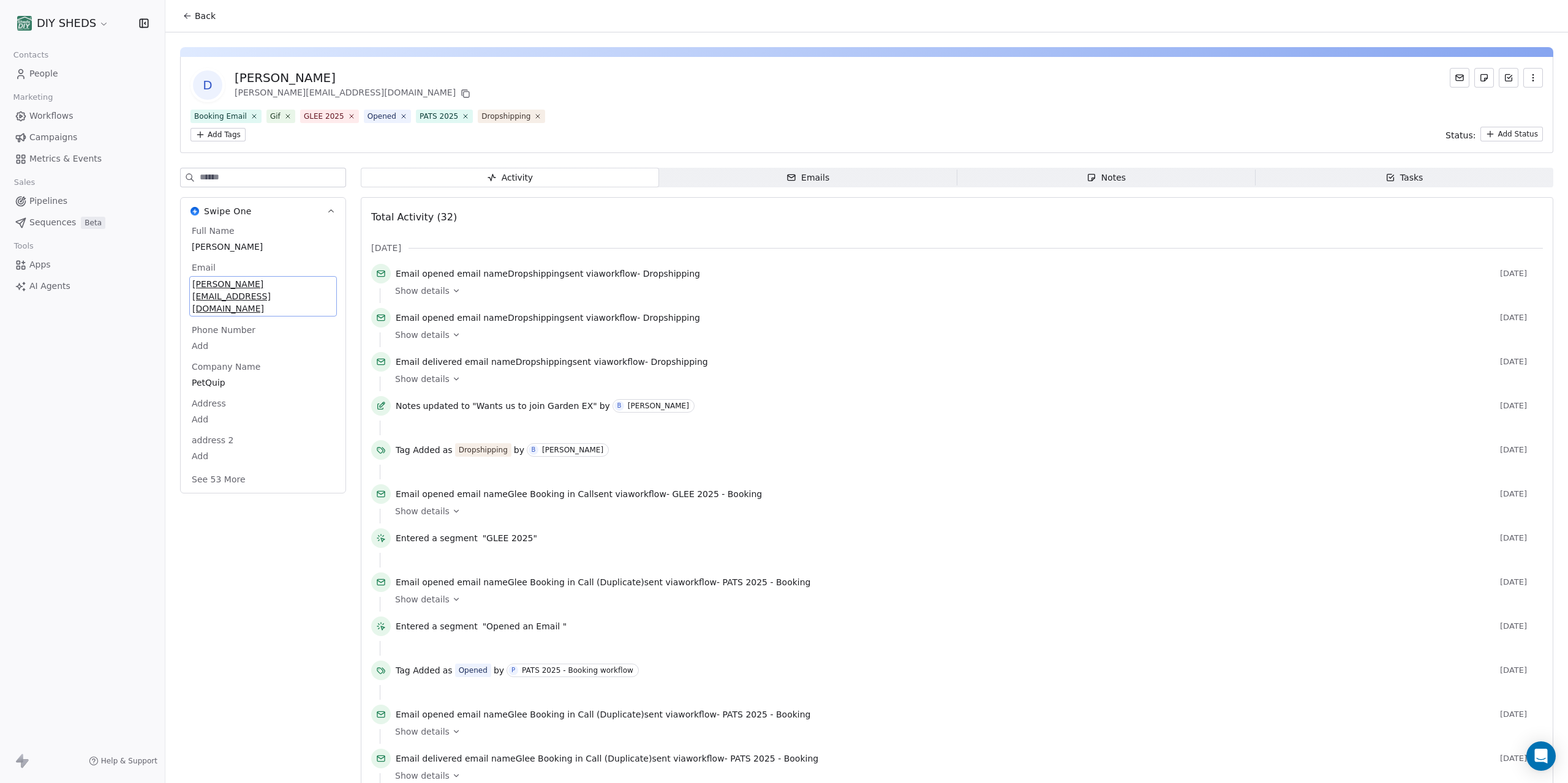
drag, startPoint x: 285, startPoint y: 285, endPoint x: 234, endPoint y: 280, distance: 51.2
click at [234, 280] on span "[PERSON_NAME][EMAIL_ADDRESS][DOMAIN_NAME]" at bounding box center [263, 296] width 142 height 37
click at [297, 96] on div "[PERSON_NAME][EMAIL_ADDRESS][DOMAIN_NAME]" at bounding box center [354, 94] width 239 height 14
drag, startPoint x: 263, startPoint y: 96, endPoint x: 319, endPoint y: 94, distance: 56.0
click at [319, 94] on div "[PERSON_NAME][EMAIL_ADDRESS][DOMAIN_NAME]" at bounding box center [354, 94] width 239 height 14
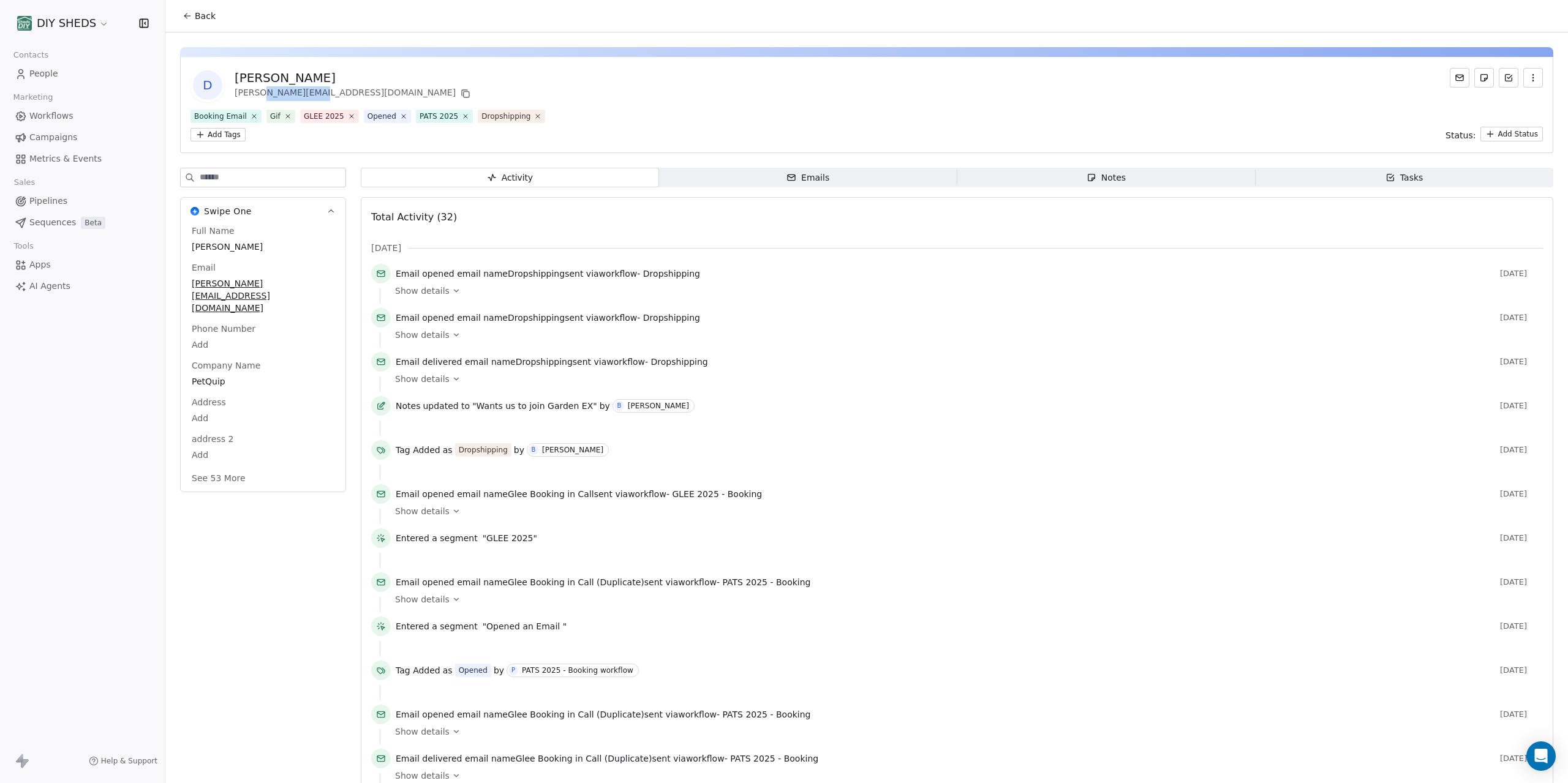
copy div "gardenex.com"
click at [194, 13] on button "Back" at bounding box center [199, 16] width 48 height 22
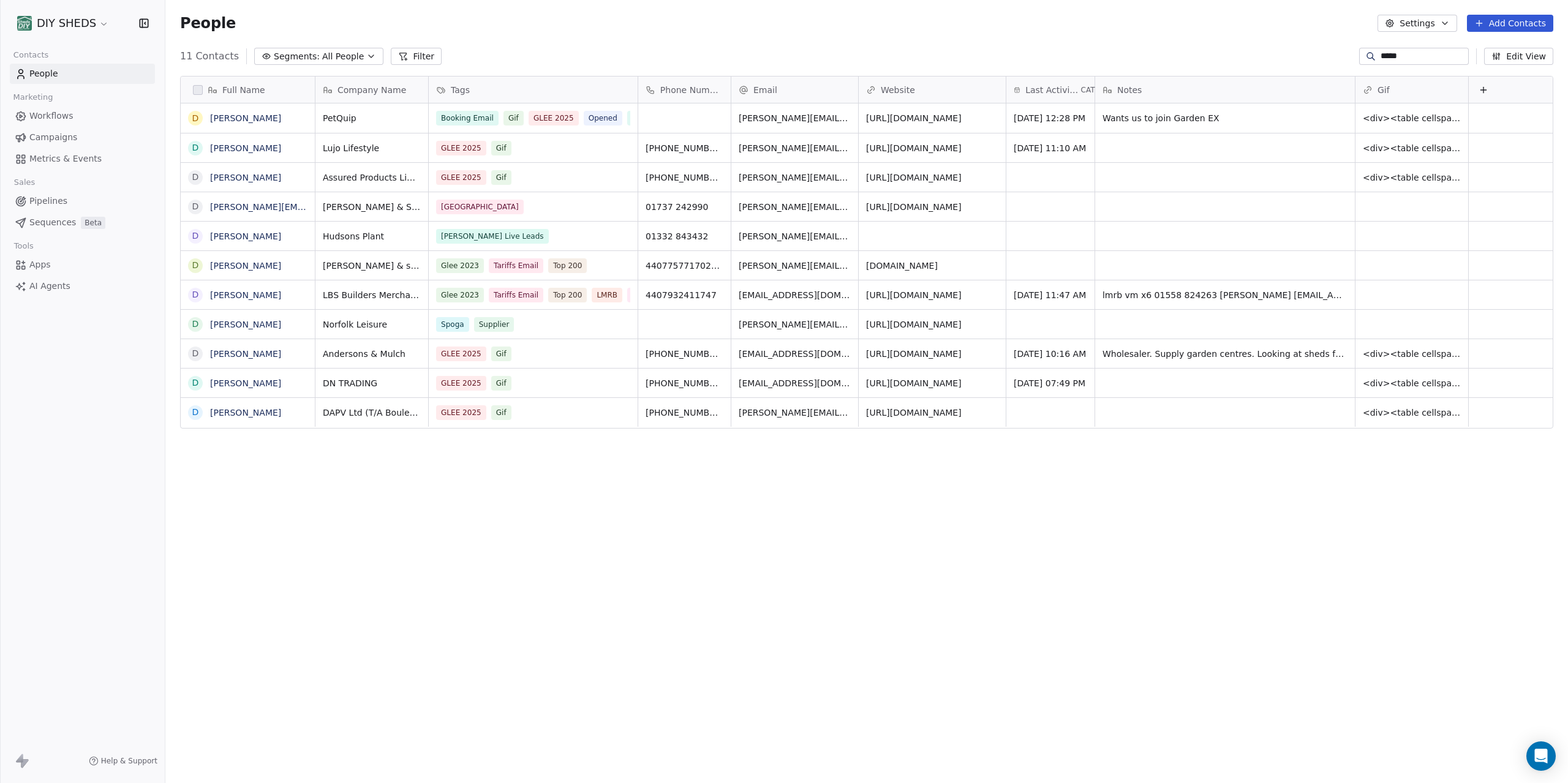
scroll to position [689, 1403]
click at [366, 55] on icon "button" at bounding box center [371, 56] width 10 height 10
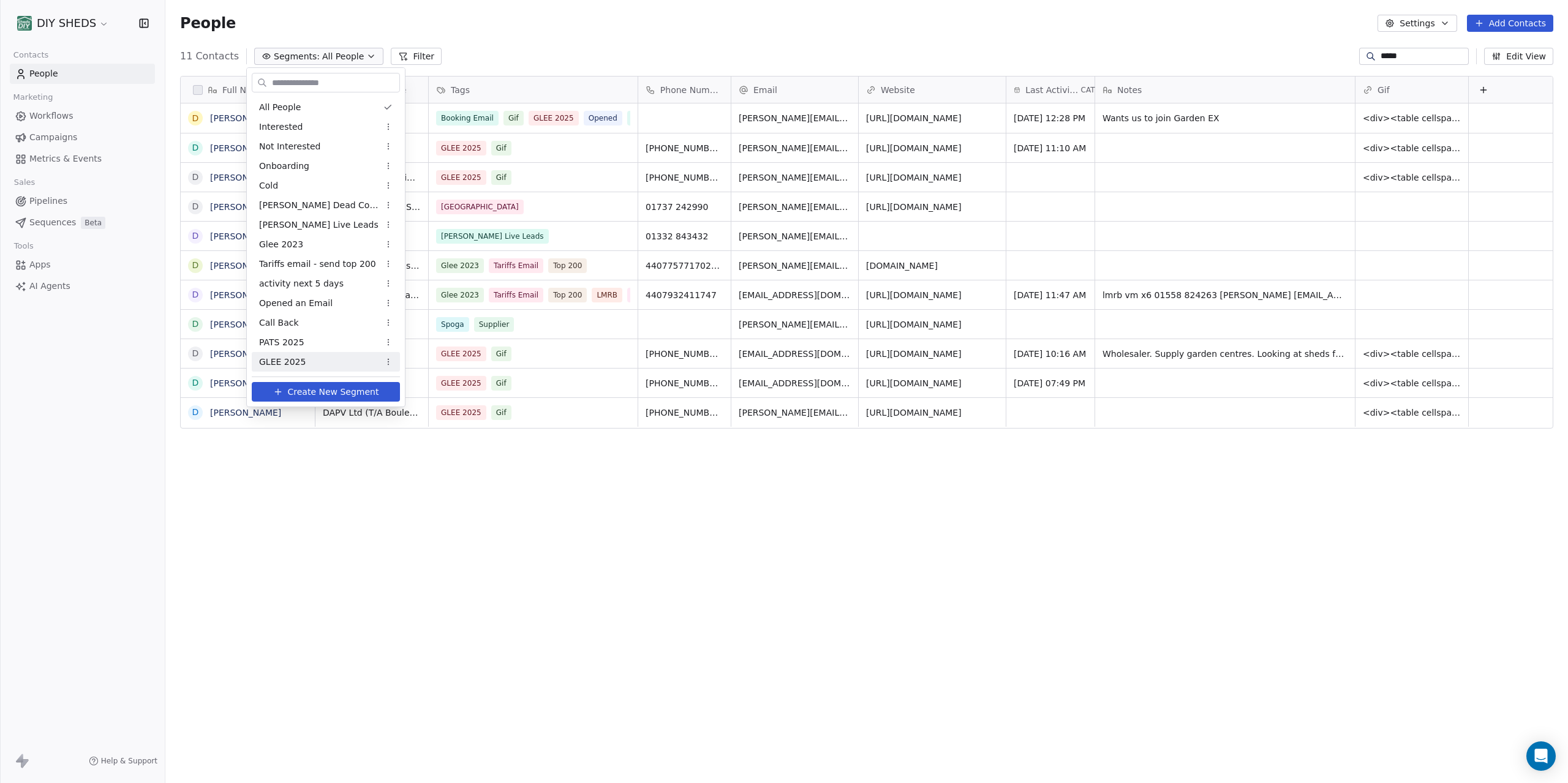
click at [311, 362] on div "GLEE 2025" at bounding box center [326, 362] width 148 height 20
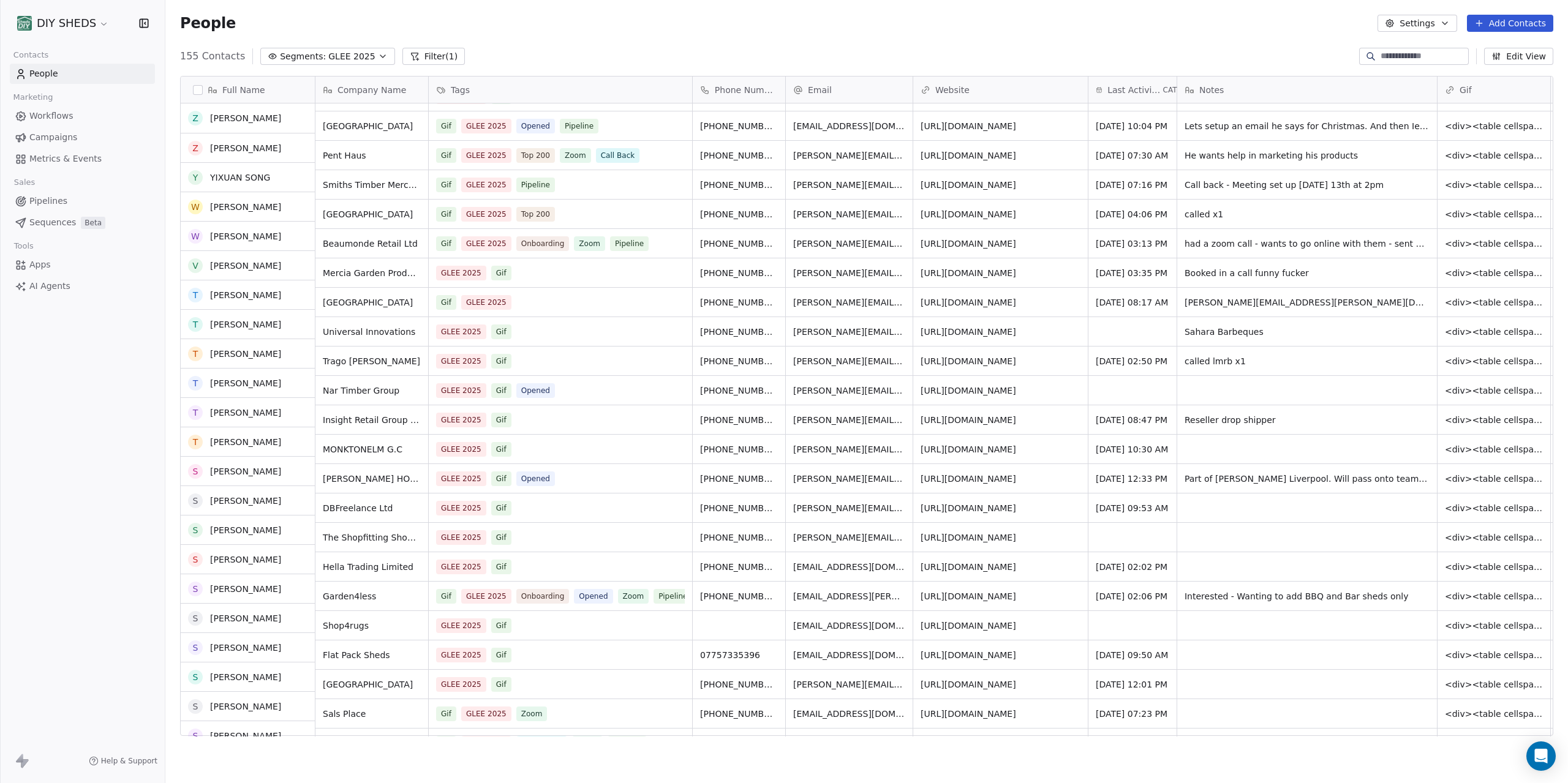
scroll to position [169, 0]
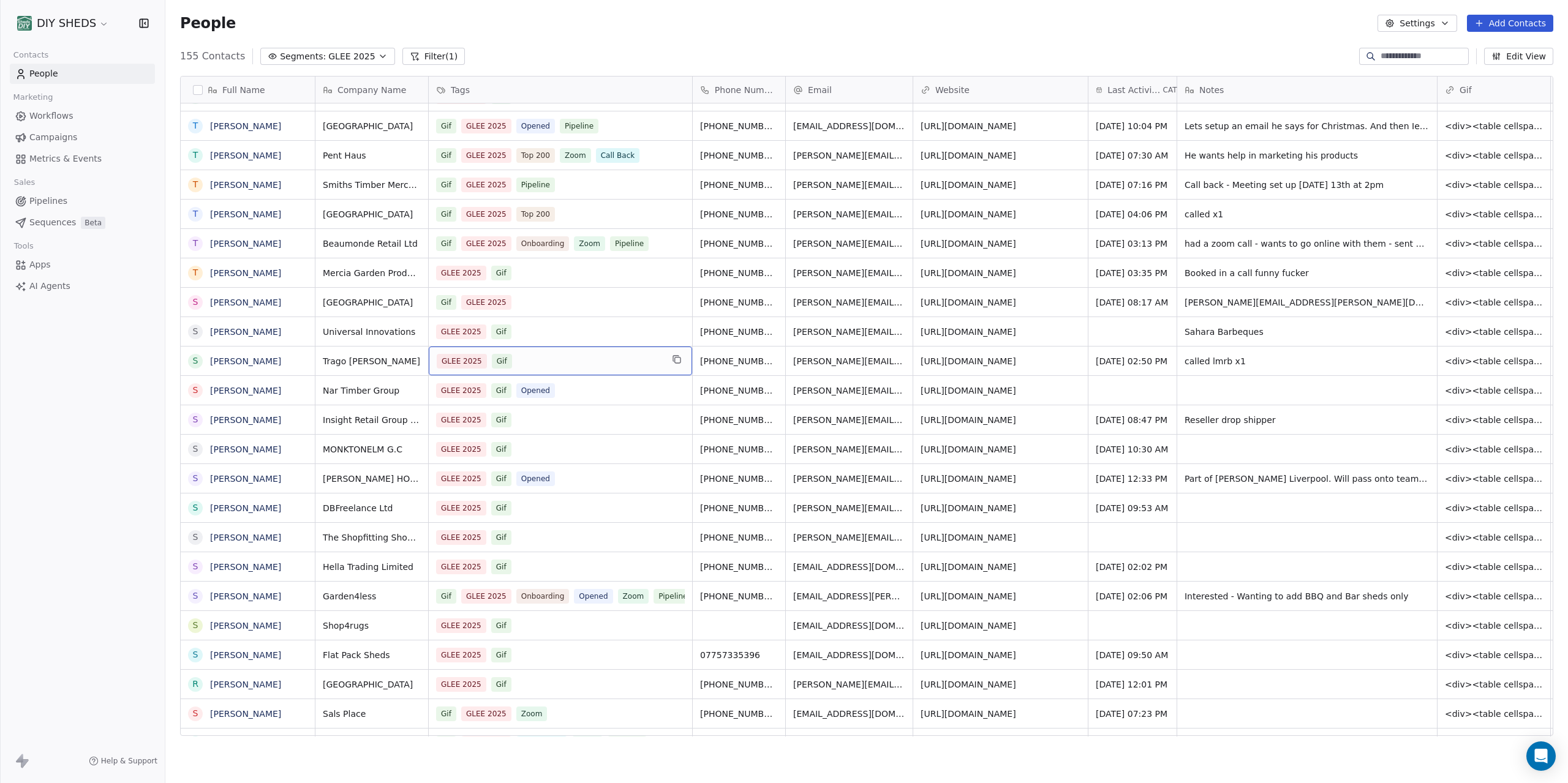
click at [557, 364] on div "GLEE 2025 Gif" at bounding box center [549, 361] width 225 height 14
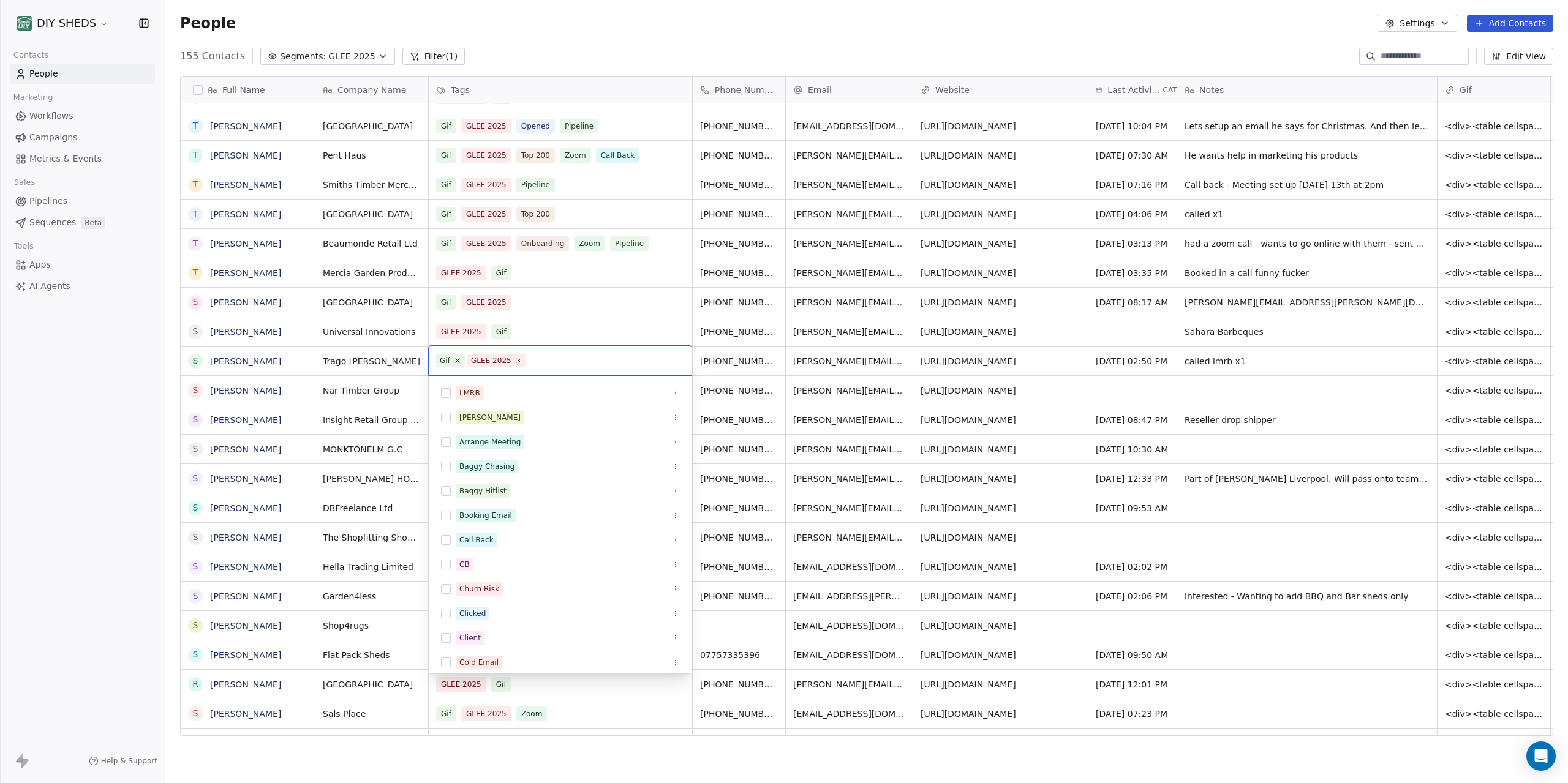
scroll to position [689, 1403]
click at [248, 364] on html "DIY SHEDS Contacts People Marketing Workflows Campaigns Metrics & Events Sales …" at bounding box center [784, 391] width 1568 height 783
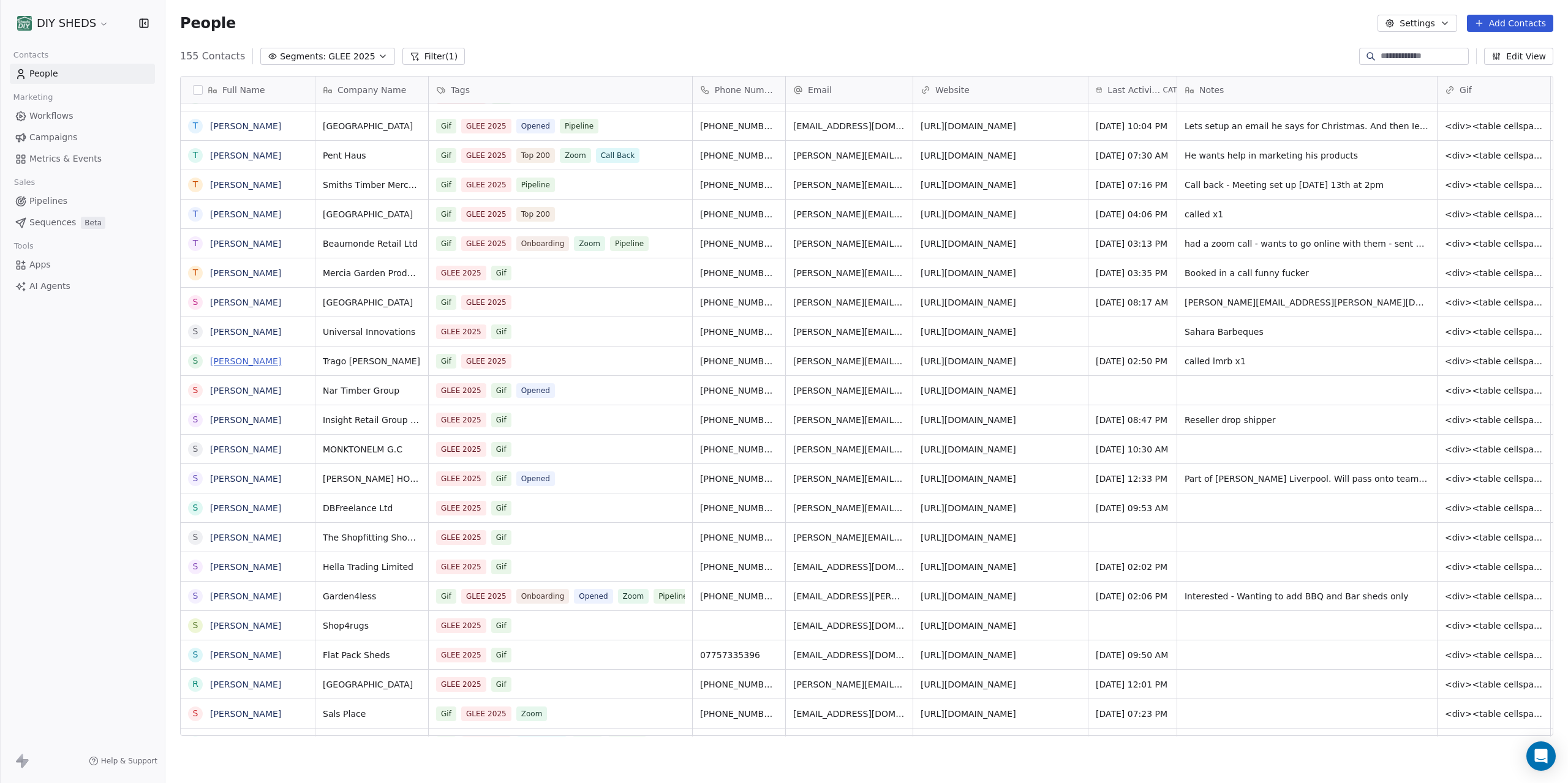
click at [248, 366] on link "Steve Buxton" at bounding box center [246, 361] width 71 height 10
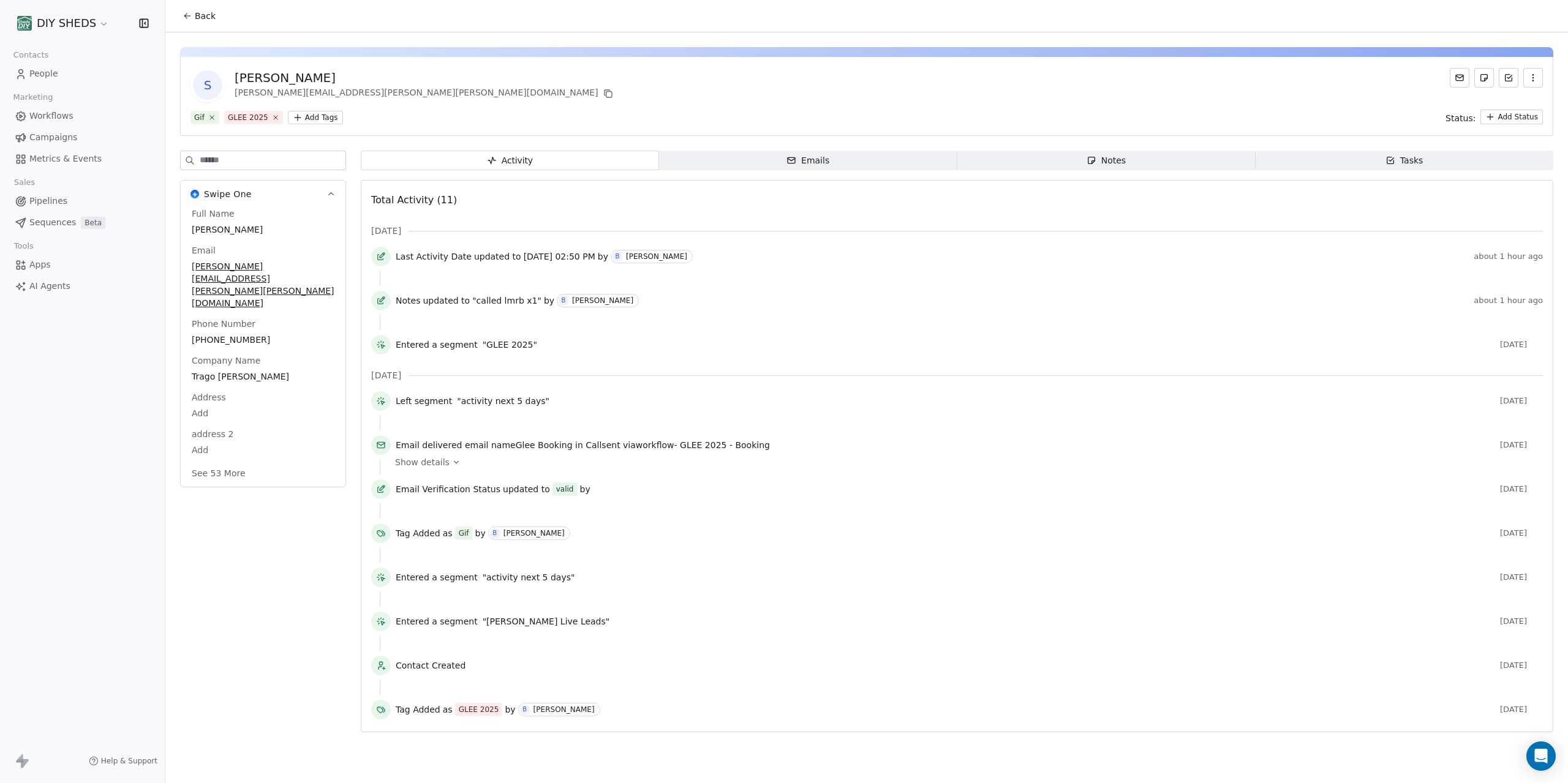
click at [187, 16] on icon at bounding box center [187, 16] width 10 height 10
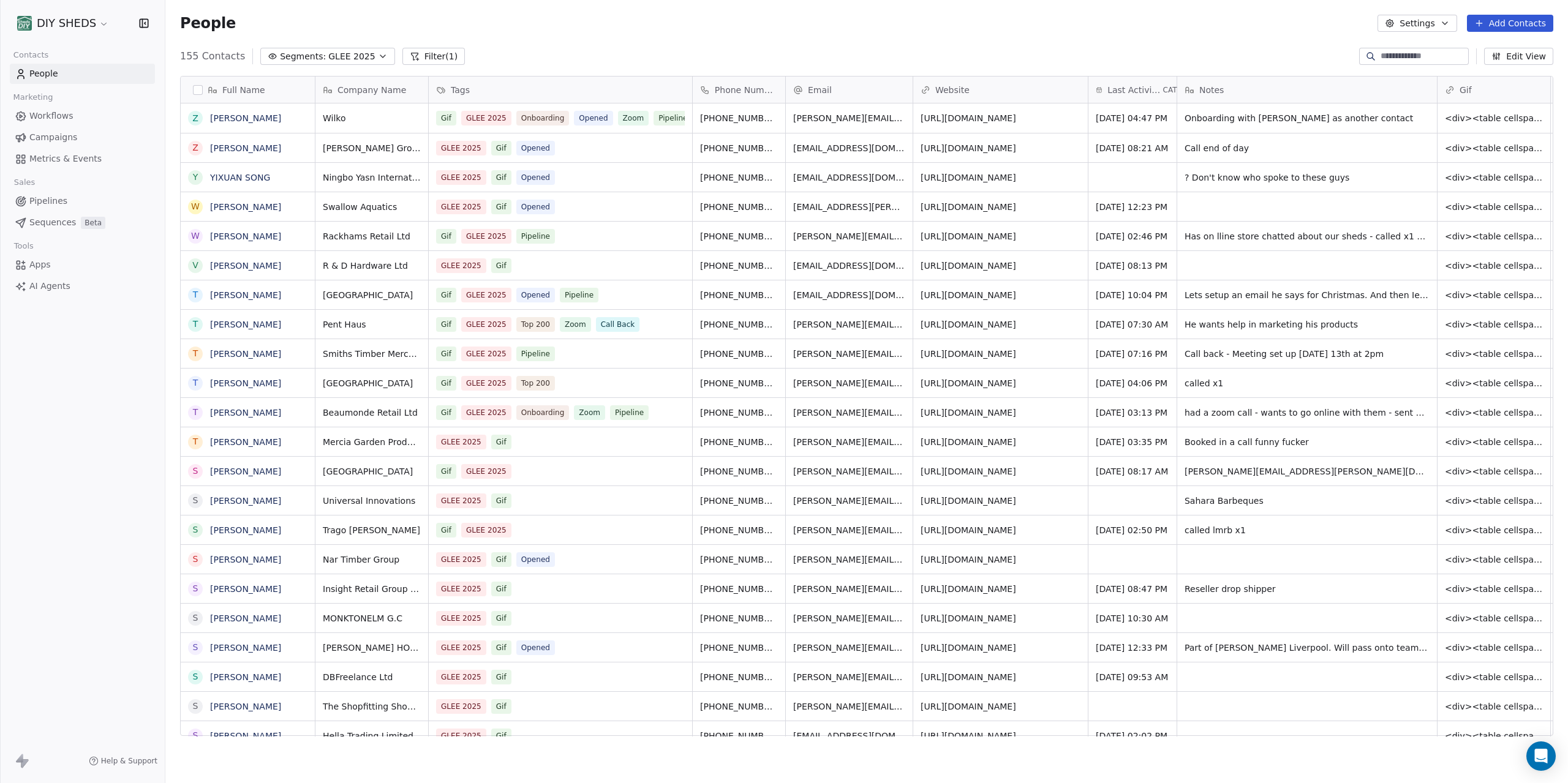
scroll to position [689, 1403]
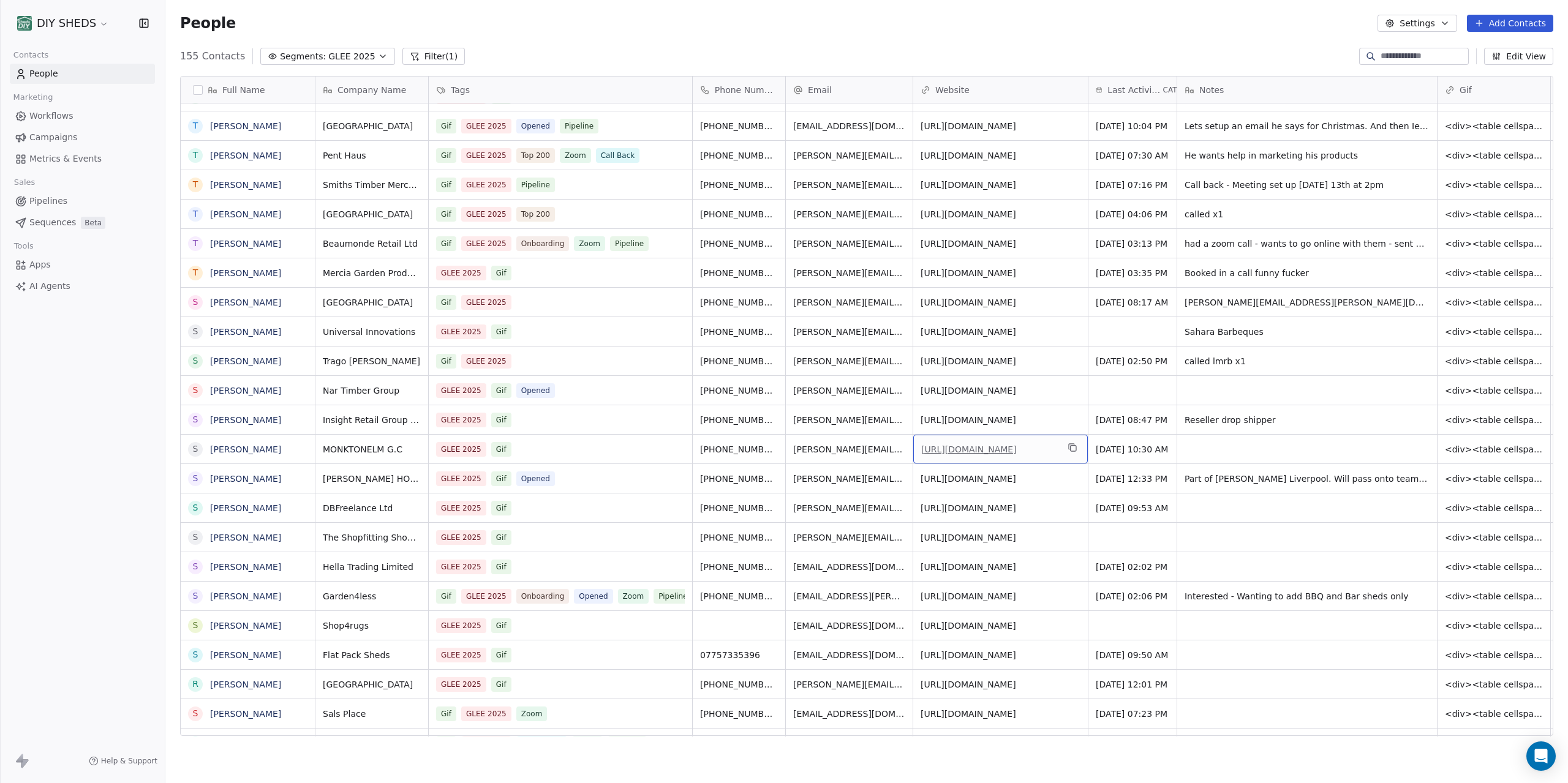
click at [1015, 449] on link "[URL][DOMAIN_NAME]" at bounding box center [970, 449] width 96 height 10
click at [984, 543] on link "[URL][DOMAIN_NAME]" at bounding box center [970, 537] width 96 height 10
click at [1260, 360] on span "called lmrb x1" at bounding box center [1296, 361] width 222 height 12
click at [1259, 362] on span "called lmrb x1" at bounding box center [1296, 361] width 222 height 12
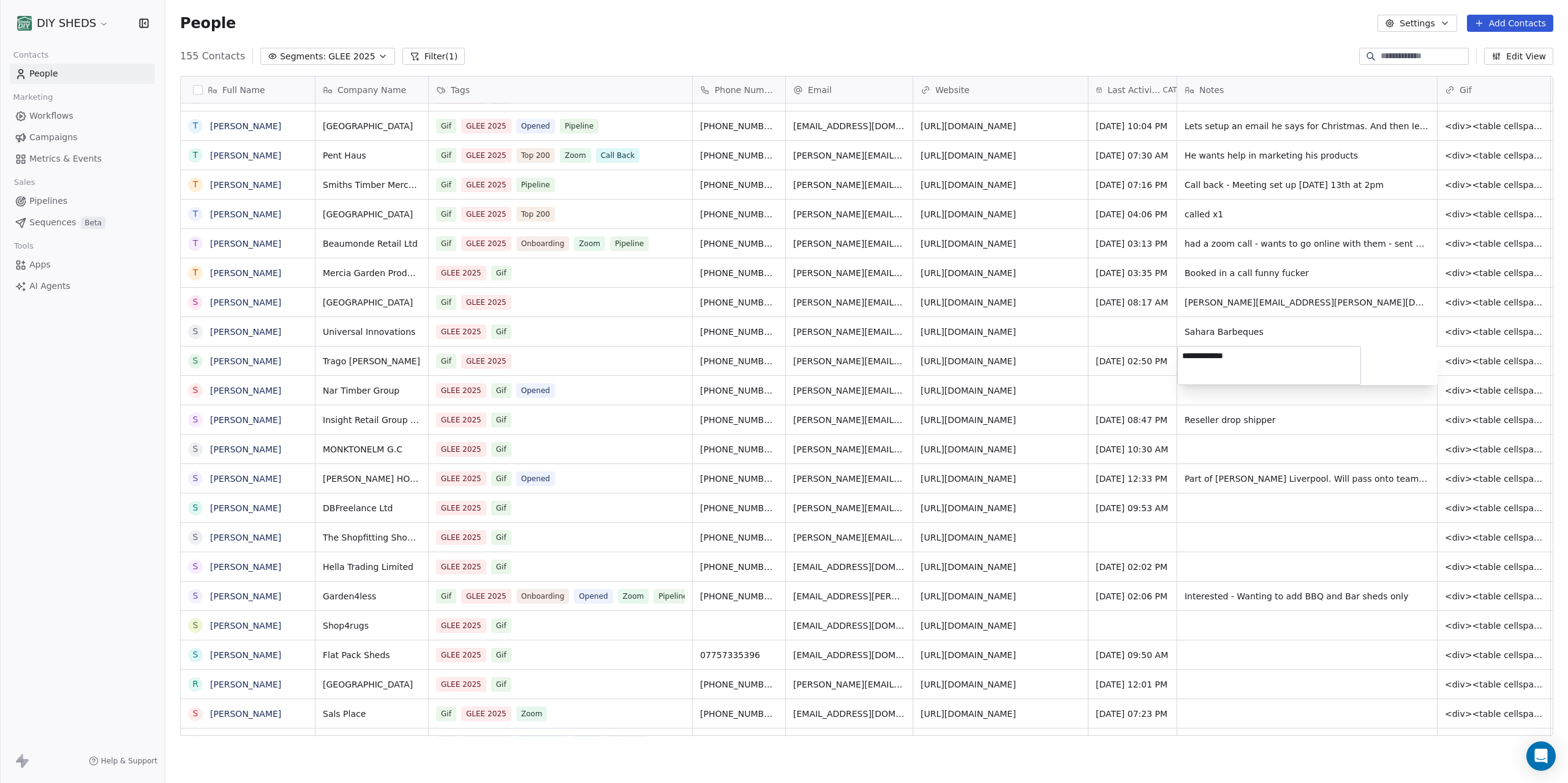
type textarea "**********"
click at [1303, 397] on html "DIY SHEDS Contacts People Marketing Workflows Campaigns Metrics & Events Sales …" at bounding box center [784, 391] width 1568 height 783
click at [1197, 453] on div "grid" at bounding box center [1307, 449] width 260 height 29
click at [1196, 453] on textarea at bounding box center [1269, 454] width 182 height 38
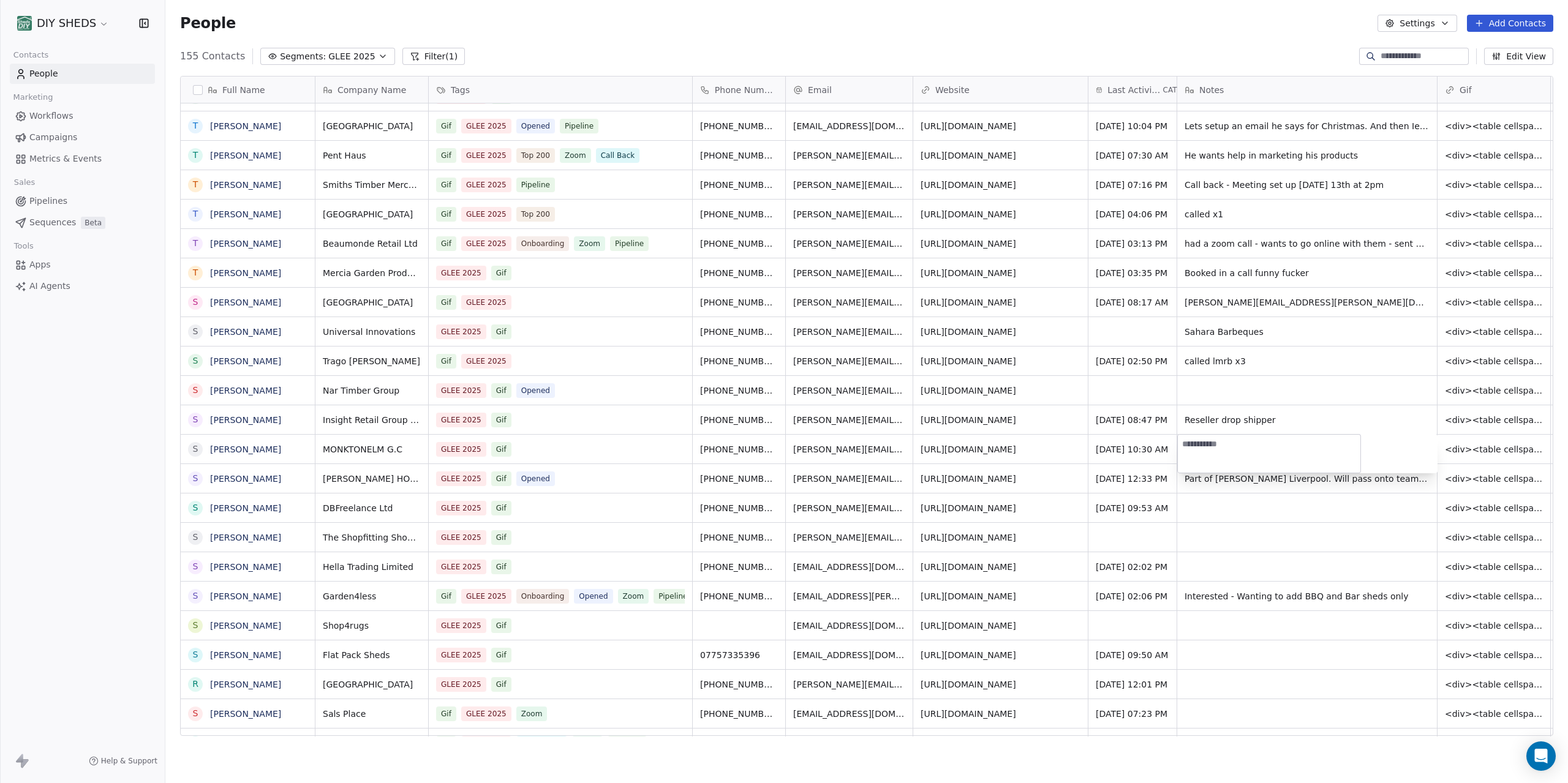
click at [1196, 453] on textarea at bounding box center [1269, 454] width 182 height 38
type textarea "**********"
click at [1362, 397] on html "DIY SHEDS Contacts People Marketing Workflows Campaigns Metrics & Events Sales …" at bounding box center [784, 391] width 1568 height 783
click at [1130, 453] on span "Sep 24, 2025 10:30 AM" at bounding box center [1133, 449] width 72 height 12
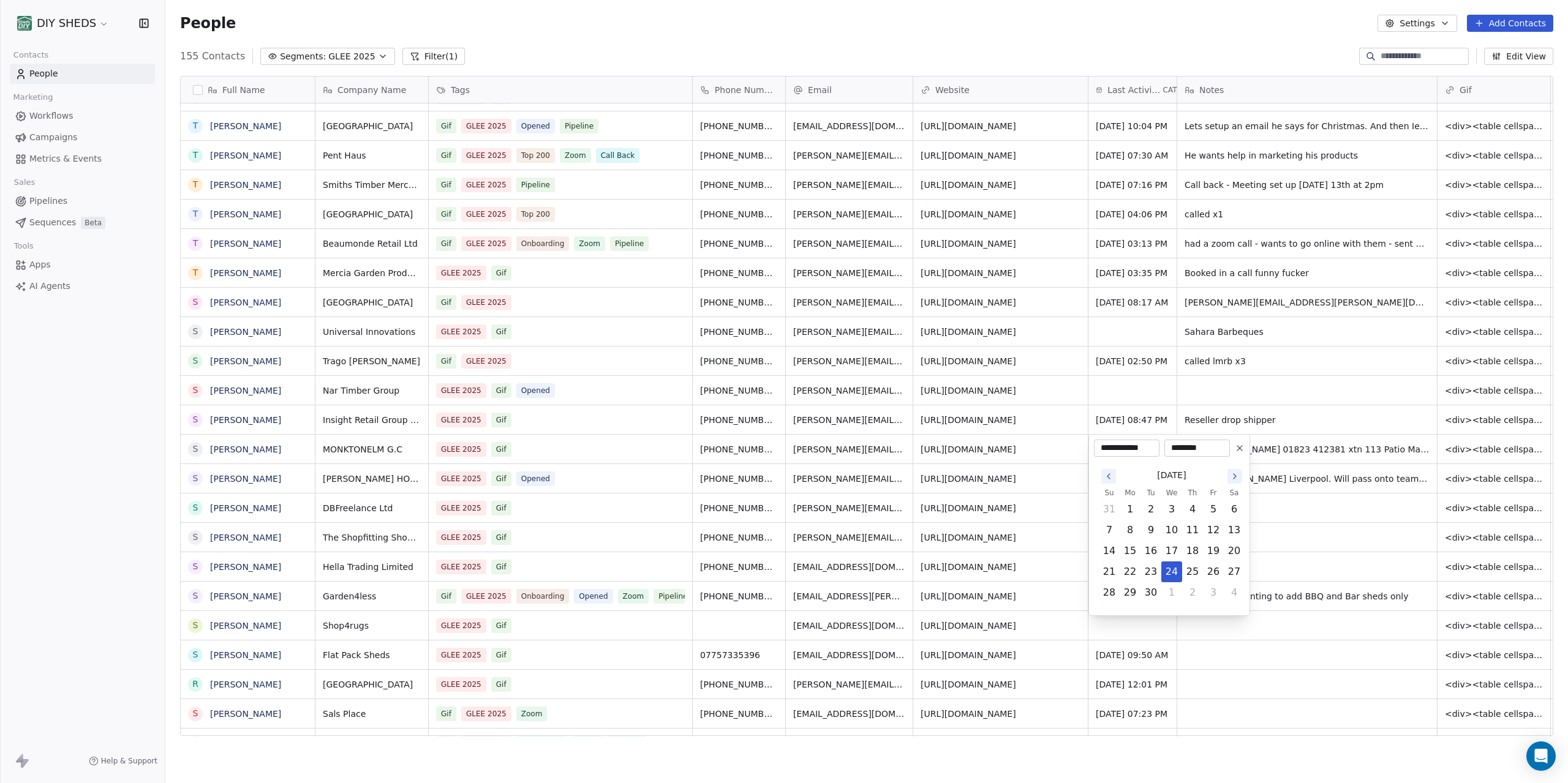
click at [1231, 479] on icon "Go to the Next Month" at bounding box center [1235, 476] width 10 height 10
click at [1127, 552] on button "13" at bounding box center [1130, 551] width 20 height 20
type input "**********"
click at [1230, 655] on html "DIY SHEDS Contacts People Marketing Workflows Campaigns Metrics & Events Sales …" at bounding box center [784, 391] width 1568 height 783
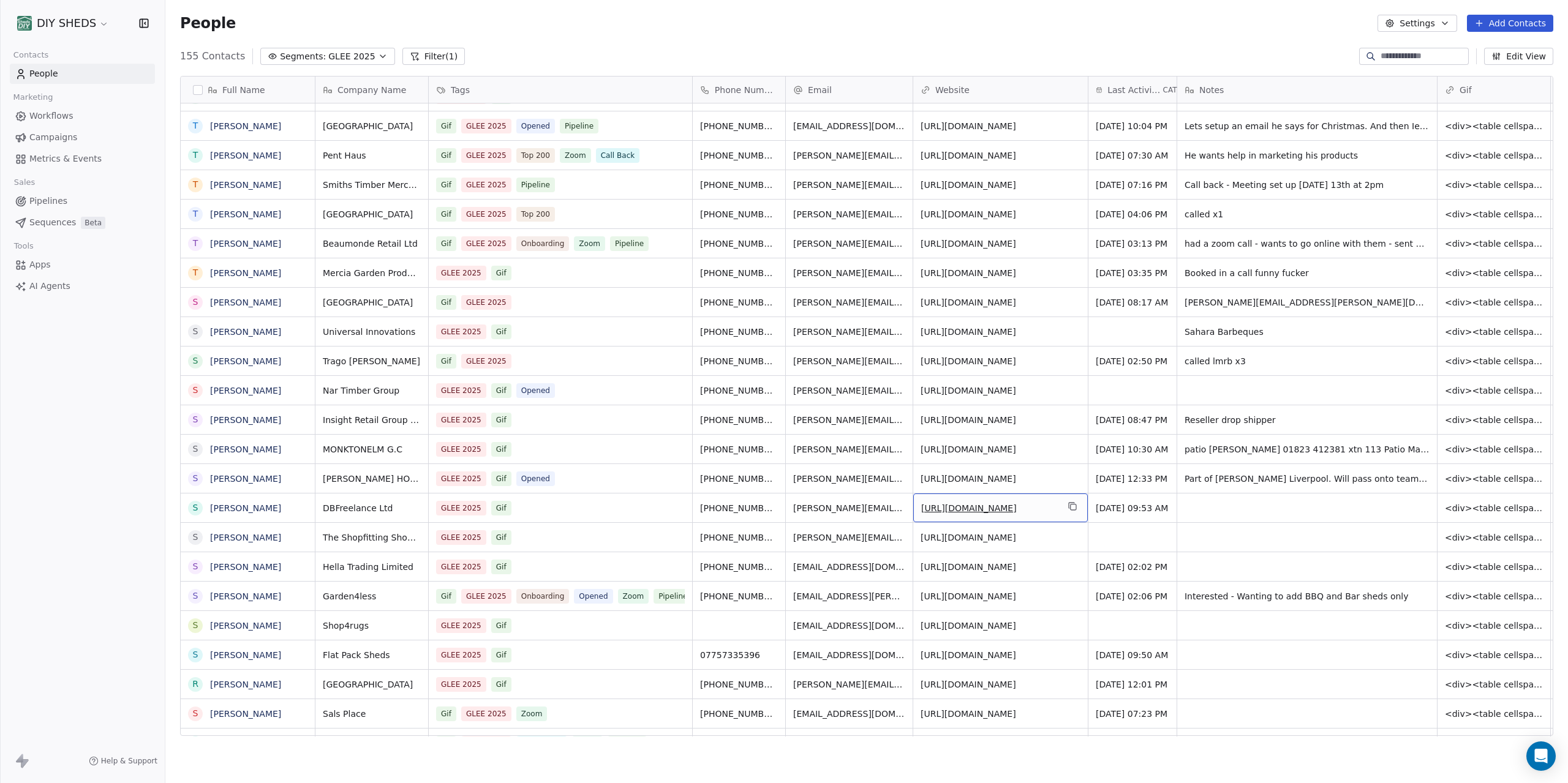
click at [985, 511] on link "[URL][DOMAIN_NAME]" at bounding box center [970, 508] width 96 height 10
click at [1194, 536] on div "grid" at bounding box center [1307, 537] width 260 height 29
click at [1202, 579] on html "DIY SHEDS Contacts People Marketing Workflows Campaigns Metrics & Events Sales …" at bounding box center [784, 391] width 1568 height 783
click at [1202, 577] on div "grid" at bounding box center [1307, 567] width 260 height 29
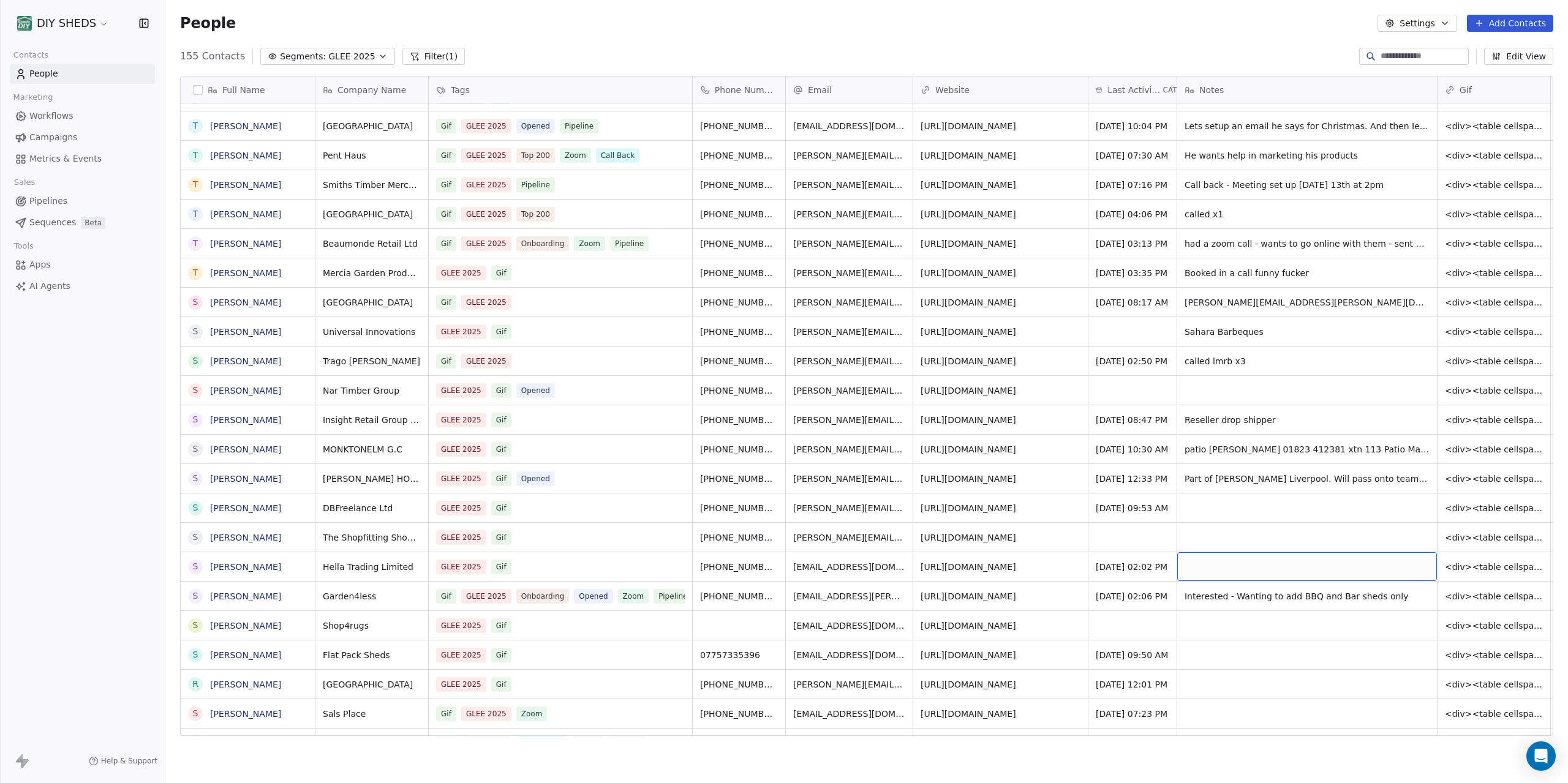
click at [1202, 572] on div "grid" at bounding box center [1307, 567] width 260 height 29
type textarea "*"
type textarea "**********"
drag, startPoint x: 771, startPoint y: 510, endPoint x: 718, endPoint y: 523, distance: 54.6
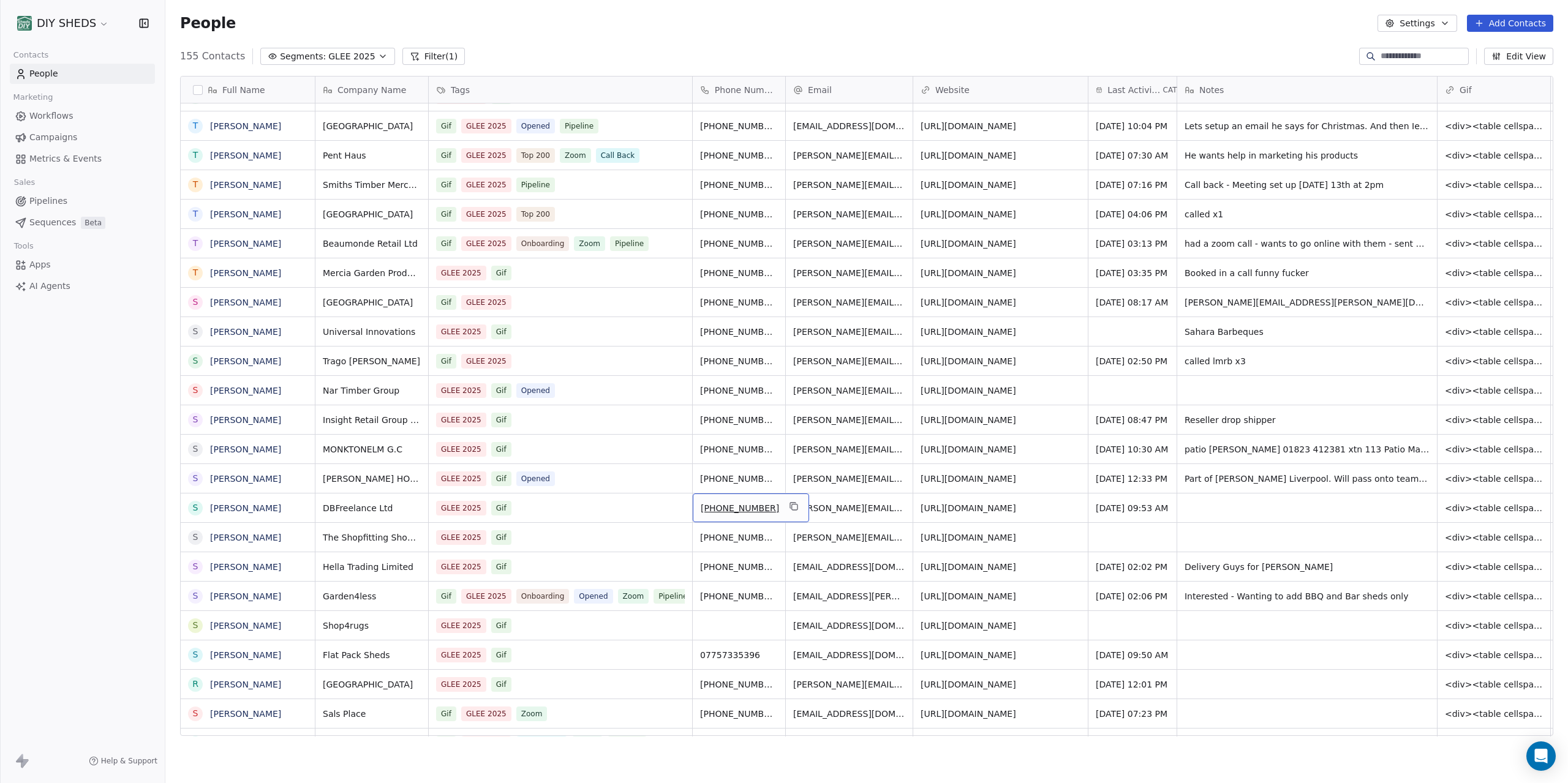
click at [727, 519] on div "[PHONE_NUMBER]" at bounding box center [751, 508] width 117 height 29
click at [1214, 537] on div "grid" at bounding box center [1307, 537] width 260 height 29
click at [1214, 537] on textarea at bounding box center [1269, 542] width 182 height 38
click at [1282, 548] on textarea "**********" at bounding box center [1269, 542] width 182 height 38
type textarea "**********"
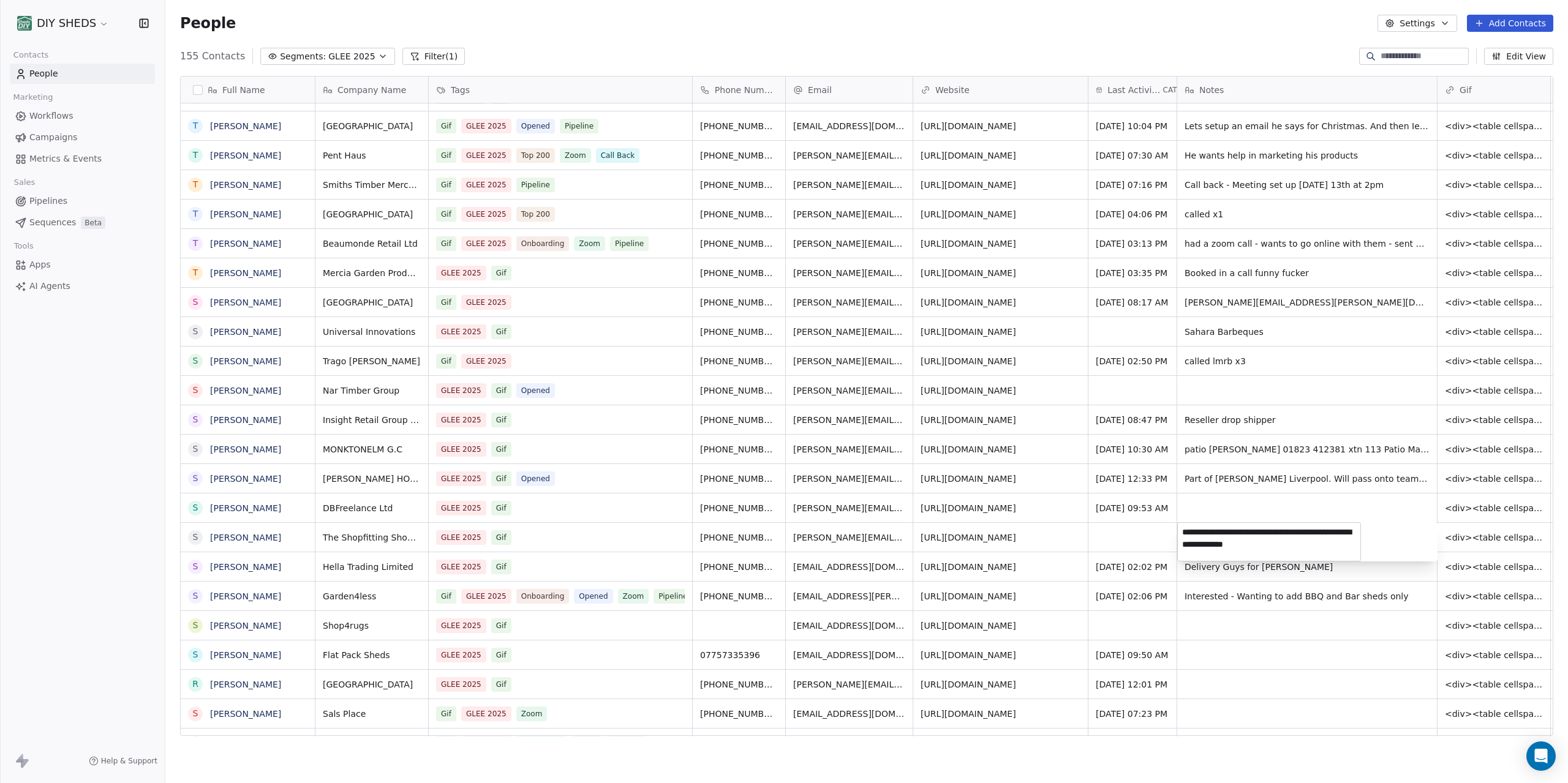
click at [1245, 624] on html "DIY SHEDS Contacts People Marketing Workflows Campaigns Metrics & Events Sales …" at bounding box center [784, 391] width 1568 height 783
click at [1261, 539] on span "eazilifestyle - woocommerce - newer items. Mannie. plastic storage." at bounding box center [1296, 540] width 222 height 24
click at [1261, 539] on textarea "**********" at bounding box center [1269, 542] width 182 height 38
click at [572, 535] on html "DIY SHEDS Contacts People Marketing Workflows Campaigns Metrics & Events Sales …" at bounding box center [784, 391] width 1568 height 783
click at [989, 567] on html "DIY SHEDS Contacts People Marketing Workflows Campaigns Metrics & Events Sales …" at bounding box center [784, 391] width 1568 height 783
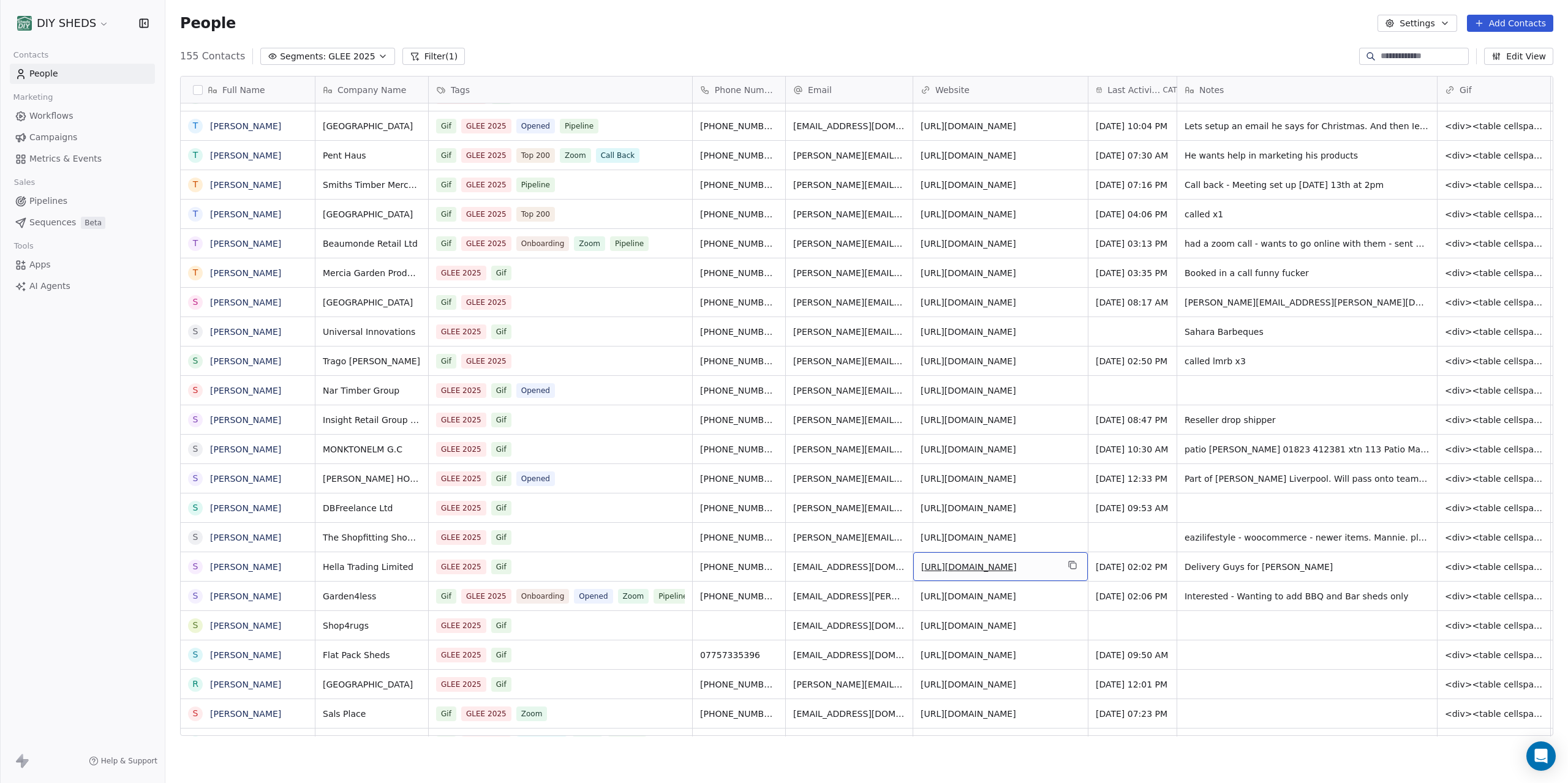
click at [989, 568] on link "[URL][DOMAIN_NAME]" at bounding box center [970, 567] width 96 height 10
click at [1147, 569] on div "grid" at bounding box center [1133, 567] width 88 height 29
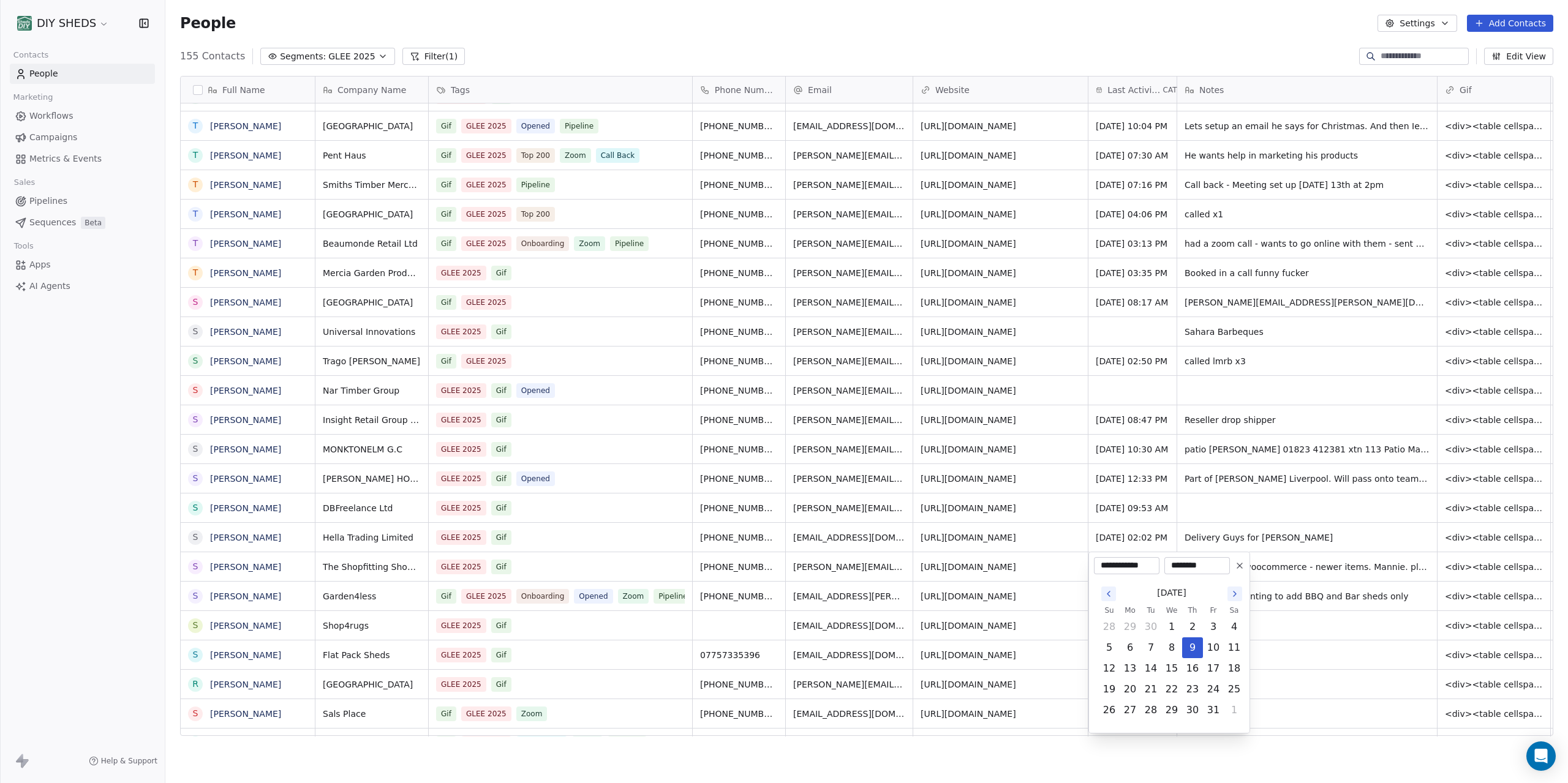
click at [1147, 569] on div "**********" at bounding box center [1127, 565] width 66 height 17
click at [1317, 638] on html "DIY SHEDS Contacts People Marketing Workflows Campaigns Metrics & Events Sales …" at bounding box center [784, 391] width 1568 height 783
click at [1320, 629] on html "DIY SHEDS Contacts People Marketing Workflows Campaigns Metrics & Events Sales …" at bounding box center [784, 391] width 1568 height 783
click at [1246, 627] on div "grid" at bounding box center [1307, 626] width 260 height 29
click at [1132, 628] on div "grid" at bounding box center [1133, 626] width 88 height 29
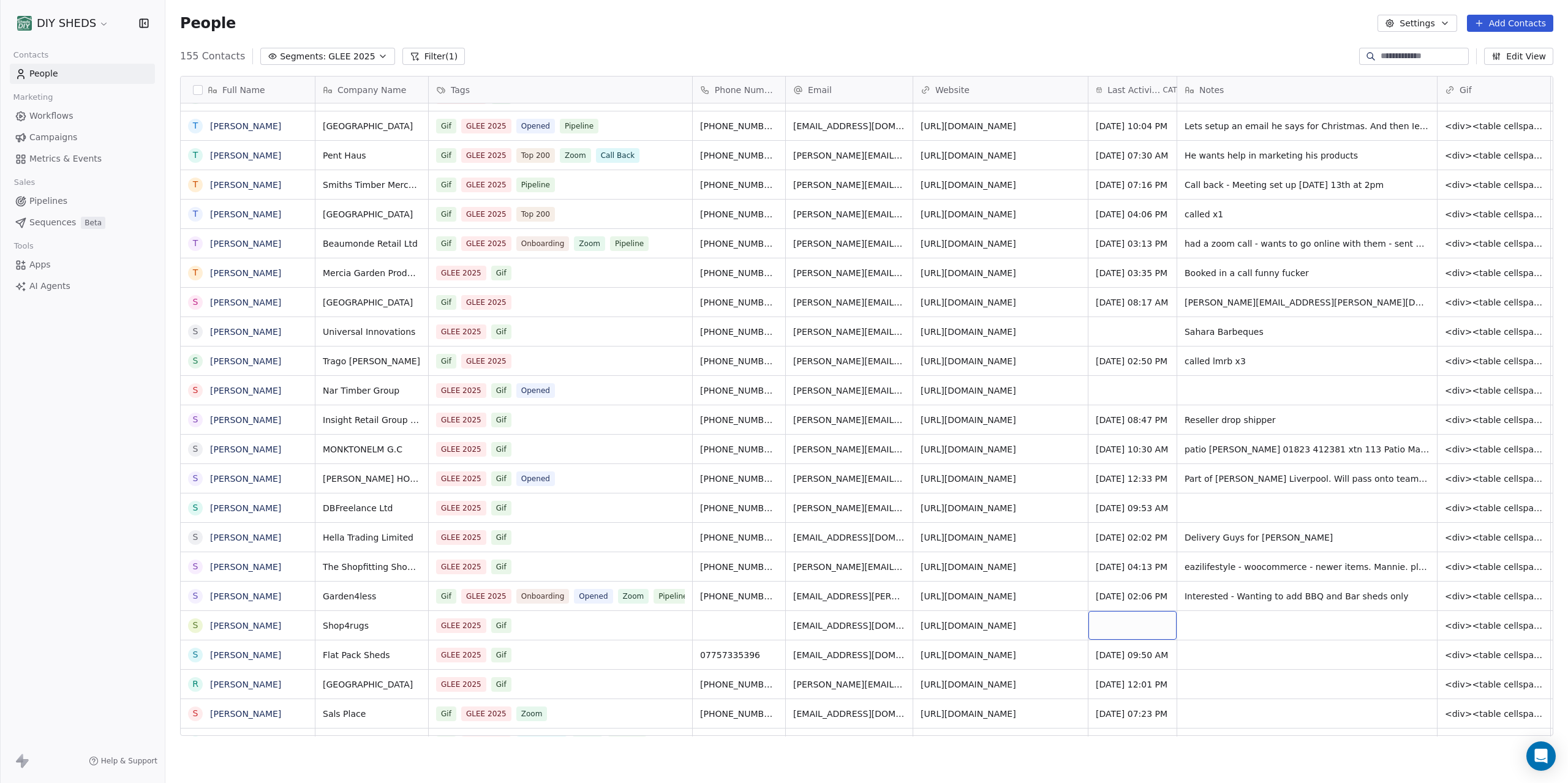
click at [1132, 628] on div "grid" at bounding box center [1133, 626] width 88 height 29
click at [1191, 556] on button "9" at bounding box center [1193, 555] width 20 height 20
click at [1258, 625] on html "DIY SHEDS Contacts People Marketing Workflows Campaigns Metrics & Events Sales …" at bounding box center [784, 391] width 1568 height 783
click at [193, 659] on button "grid" at bounding box center [195, 655] width 10 height 10
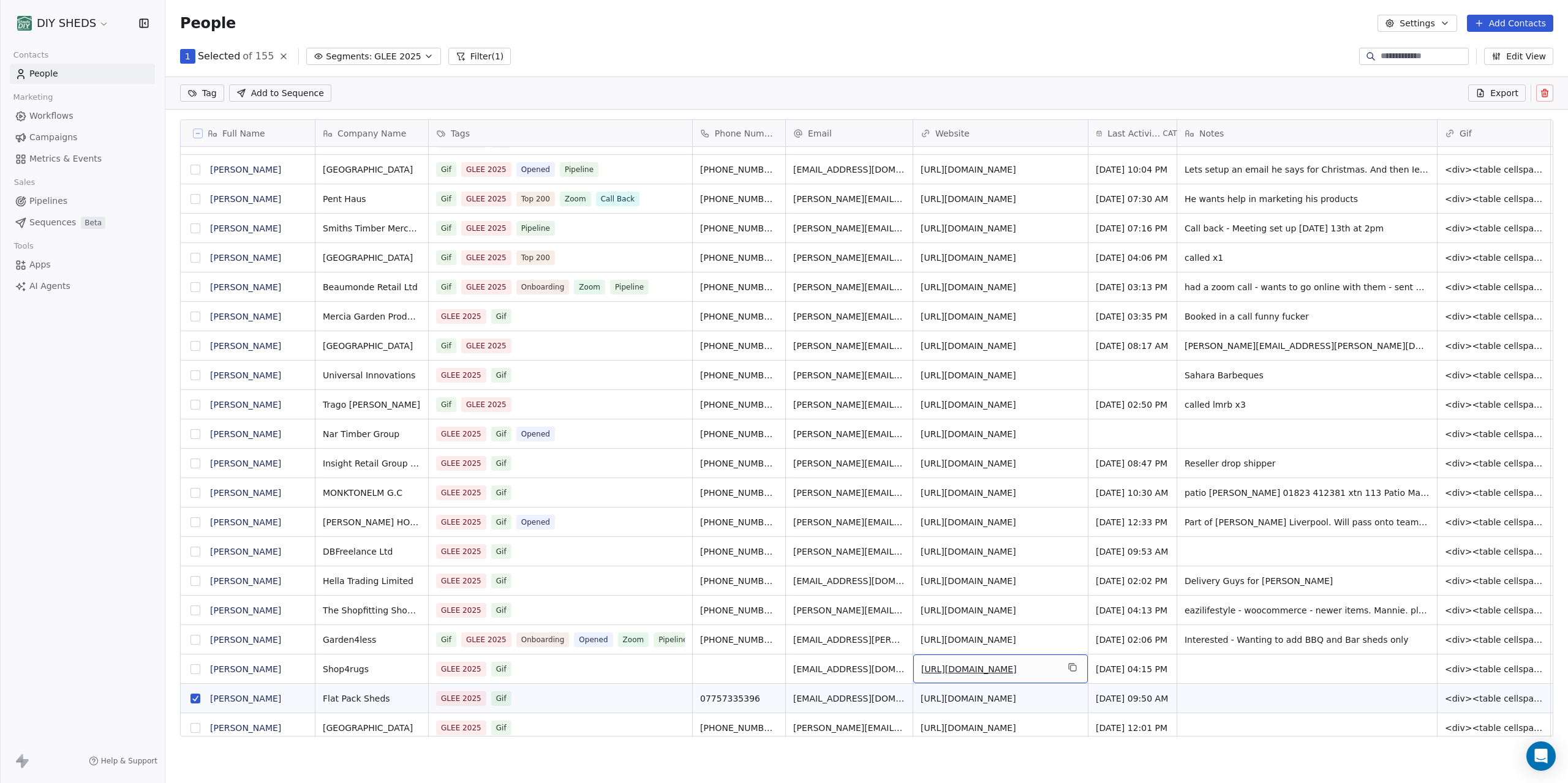
click at [984, 670] on link "[URL][DOMAIN_NAME]" at bounding box center [970, 669] width 96 height 10
click at [991, 555] on link "[URL][DOMAIN_NAME]" at bounding box center [970, 552] width 96 height 10
click at [1143, 133] on span "Last Activity Date" at bounding box center [1134, 133] width 52 height 12
click at [1134, 158] on span "Sort Ascending" at bounding box center [1143, 159] width 65 height 12
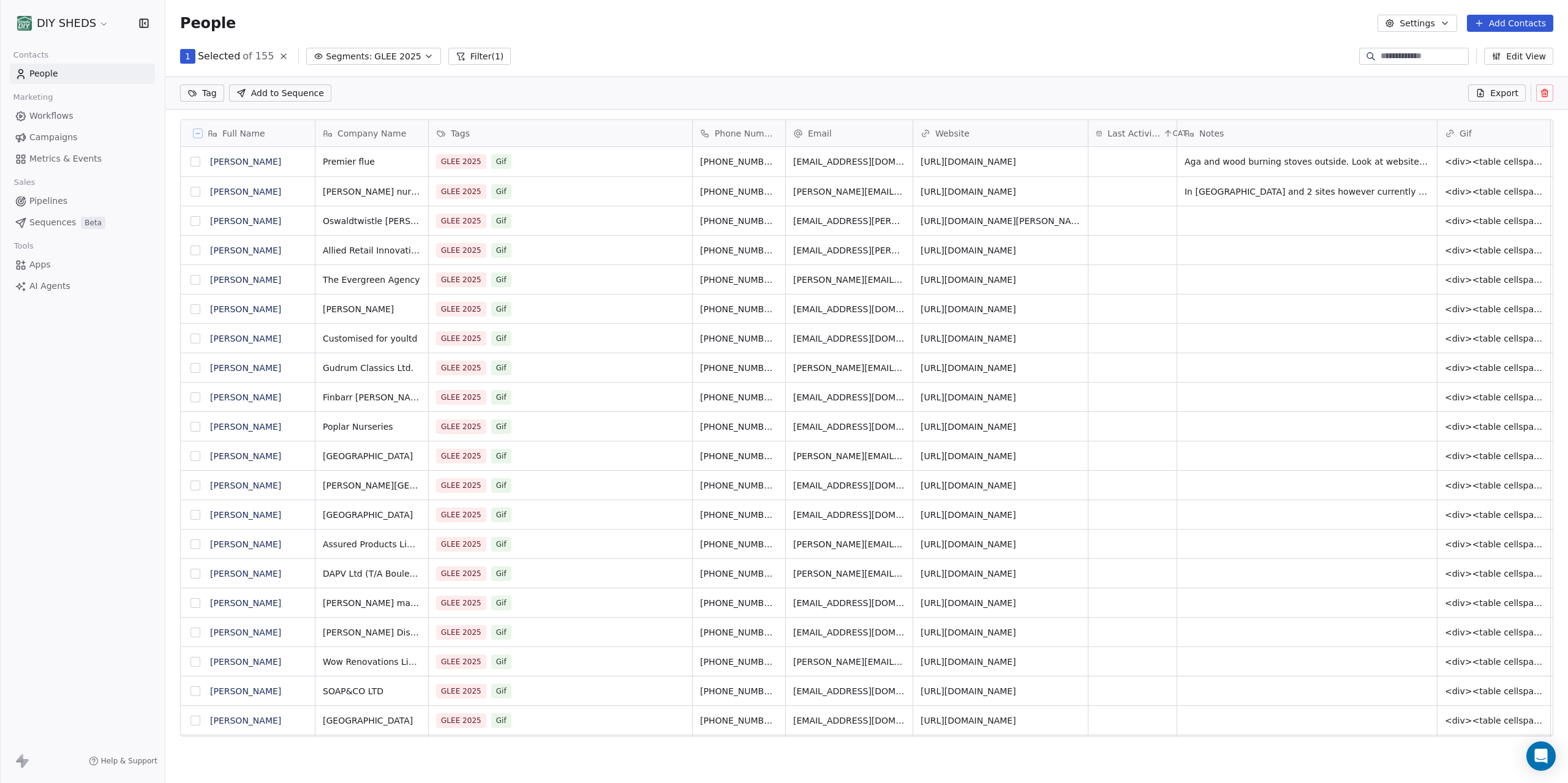
click at [1138, 136] on span "Last Activity Date" at bounding box center [1134, 133] width 52 height 12
click at [1136, 182] on span "Sort Descending" at bounding box center [1147, 179] width 71 height 12
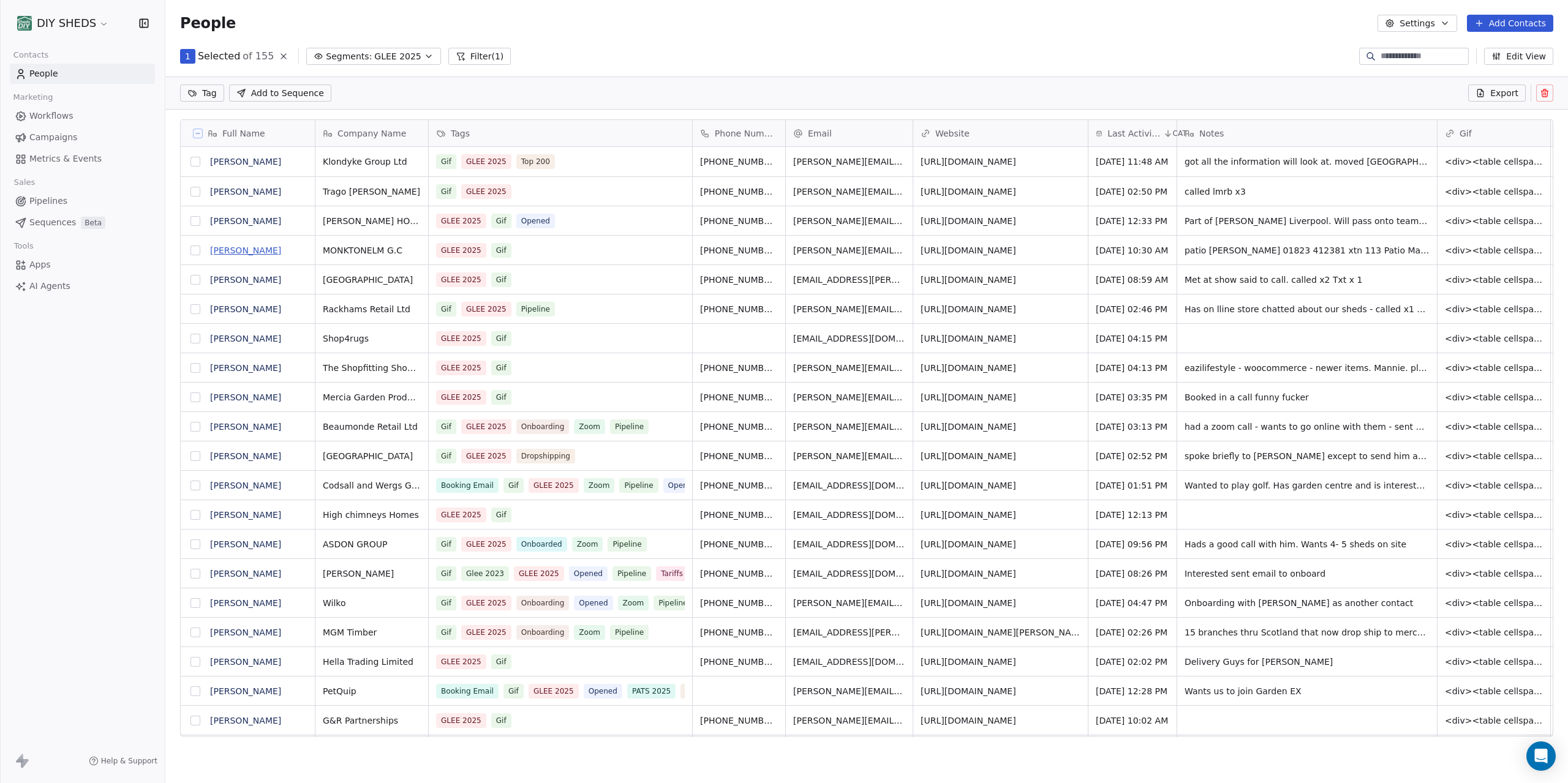
click at [244, 253] on link "[PERSON_NAME]" at bounding box center [246, 250] width 71 height 10
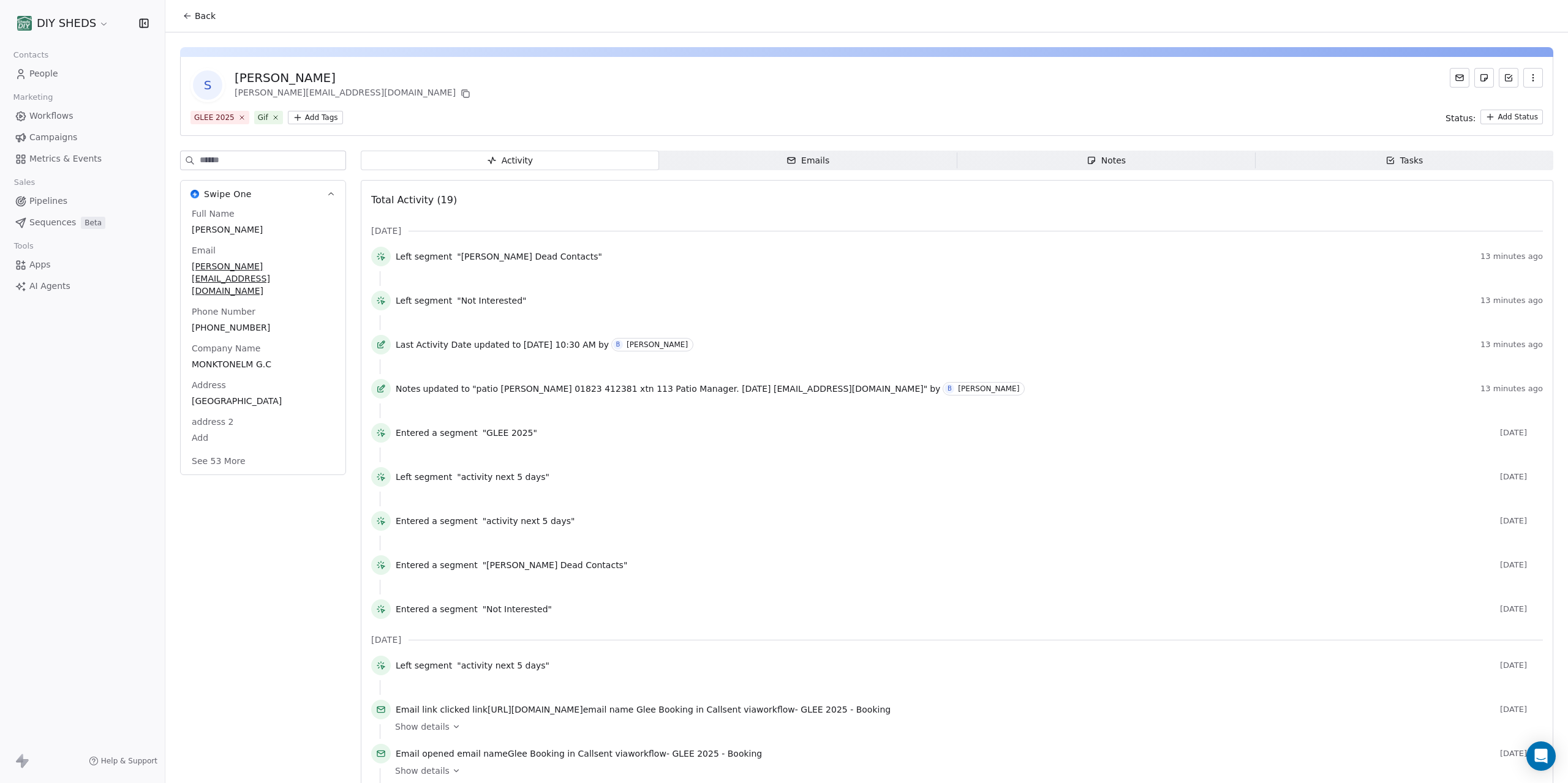
click at [1116, 154] on span "Notes Notes" at bounding box center [1107, 161] width 298 height 20
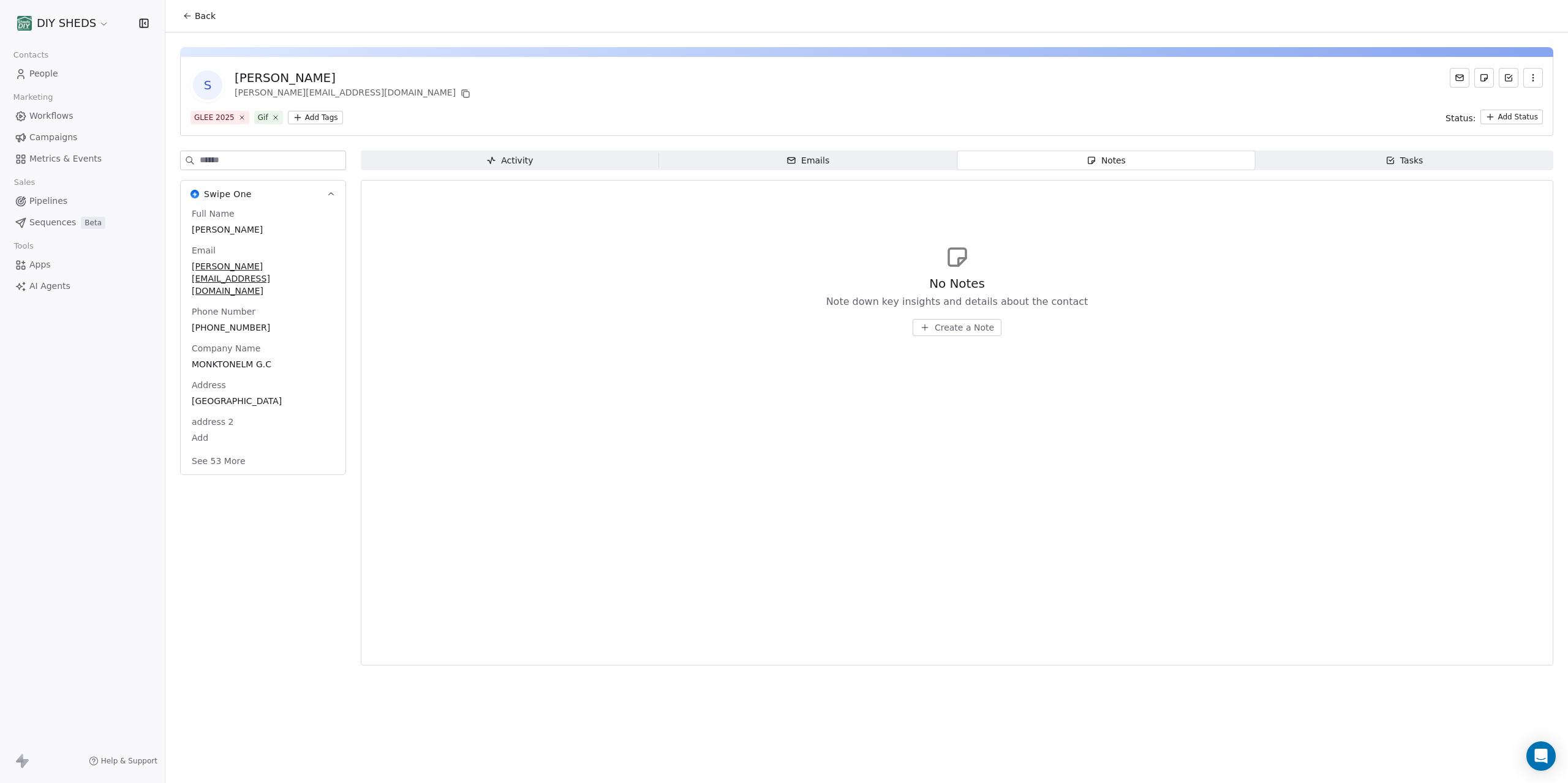
click at [983, 331] on span "Create a Note" at bounding box center [964, 328] width 60 height 12
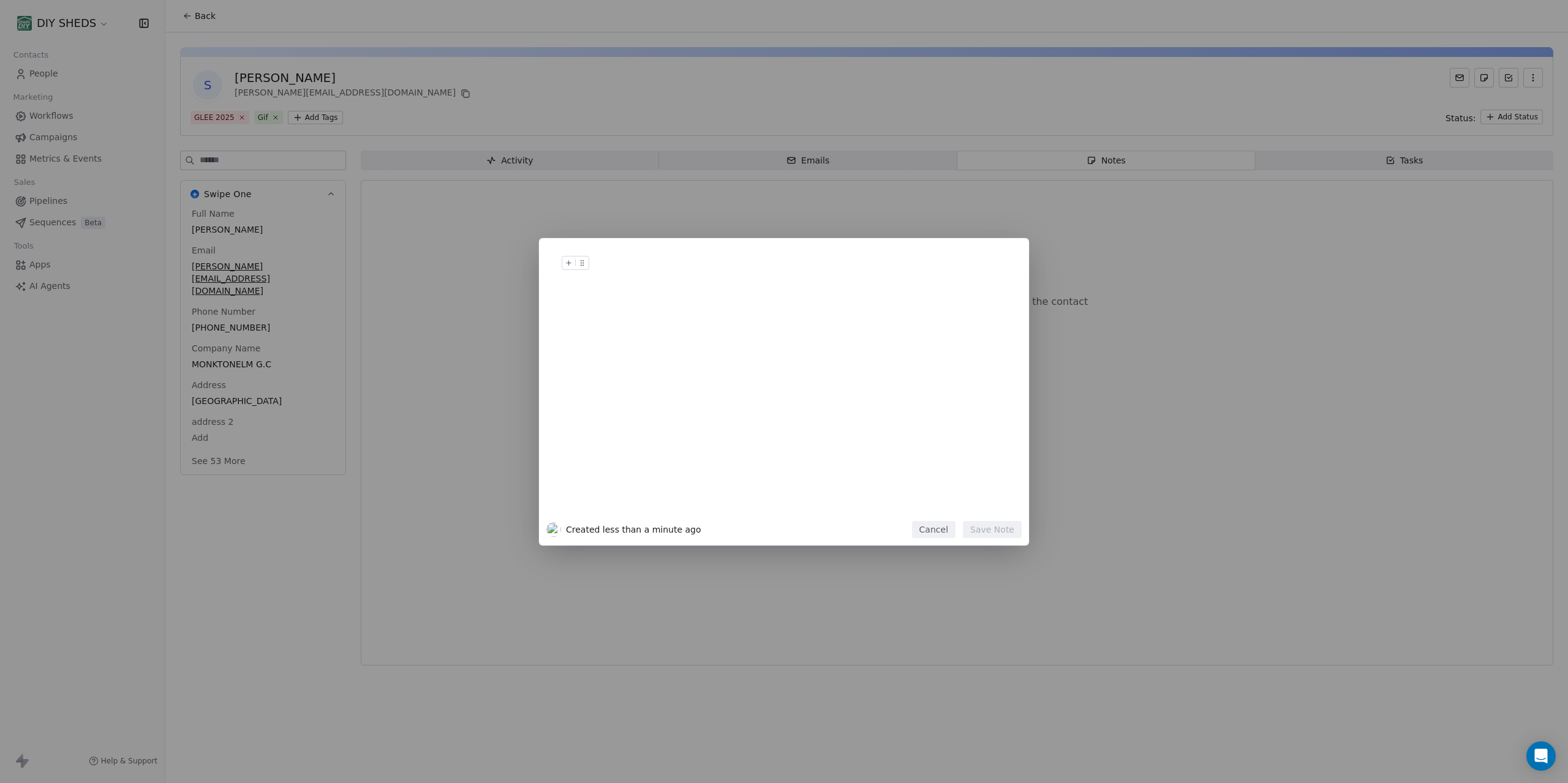
click at [616, 273] on div at bounding box center [802, 275] width 419 height 29
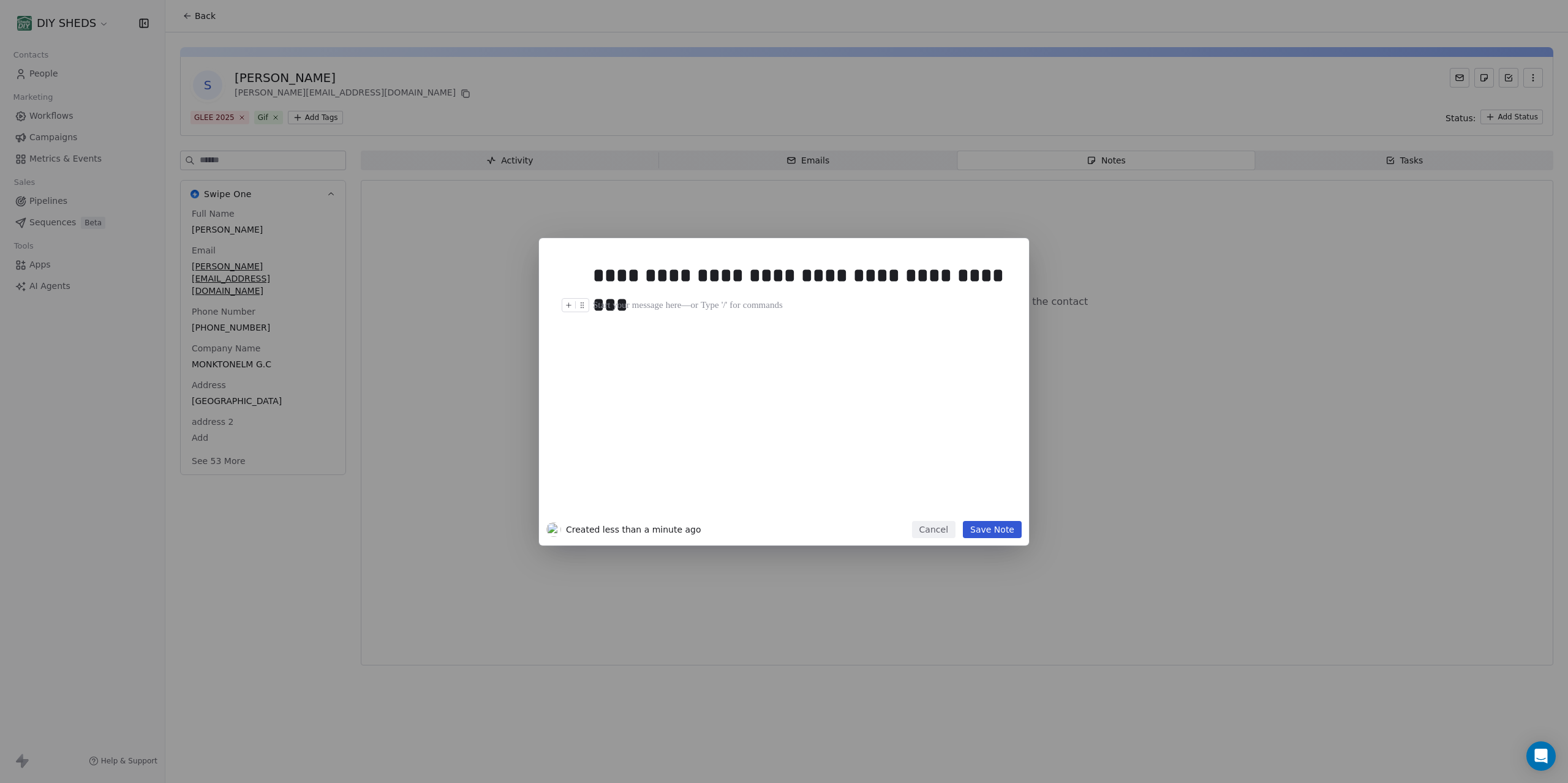
click at [642, 330] on div "**********" at bounding box center [802, 387] width 419 height 261
click at [1006, 530] on button "Save Note" at bounding box center [992, 529] width 59 height 17
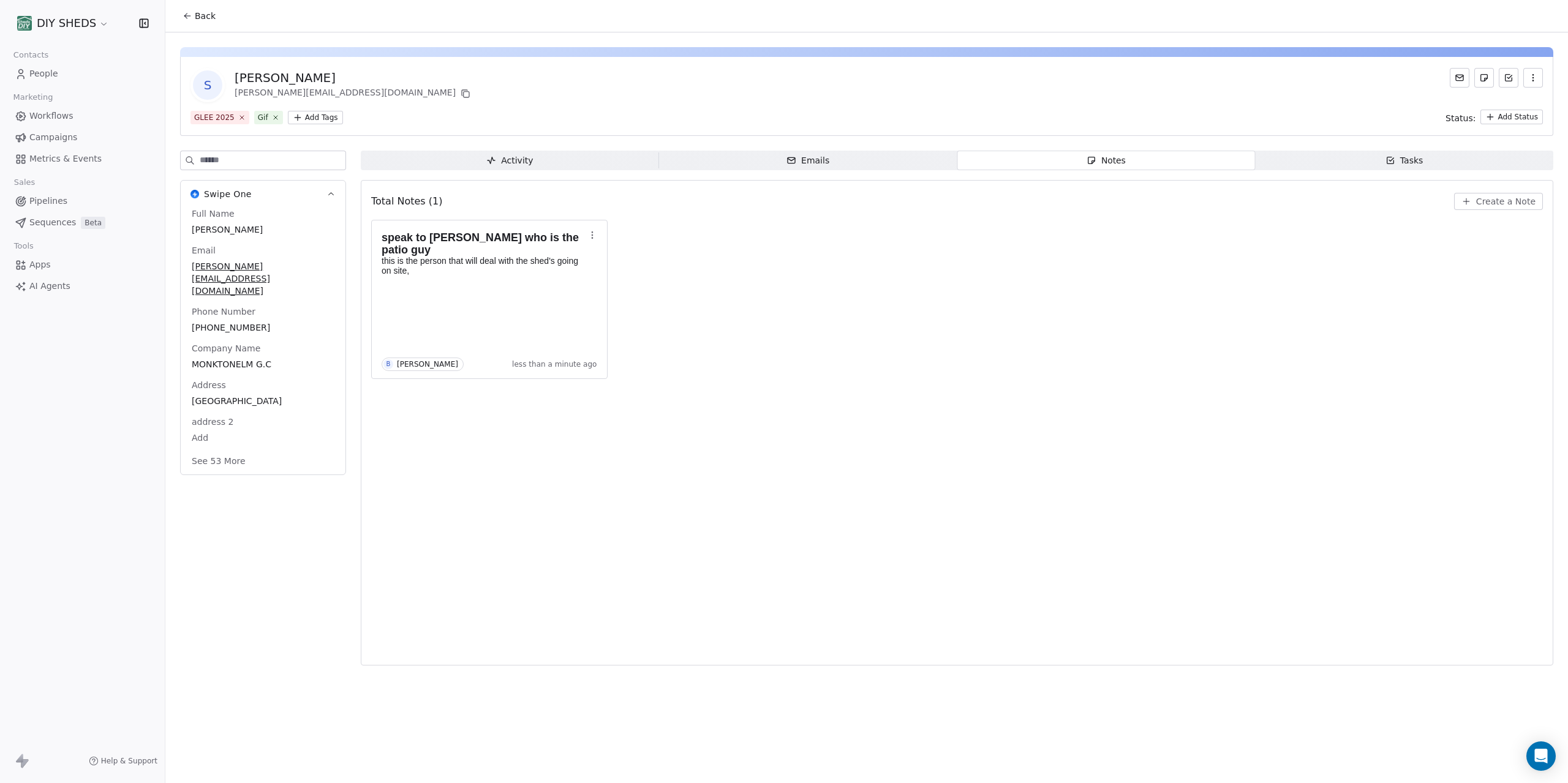
click at [187, 16] on icon at bounding box center [187, 16] width 10 height 10
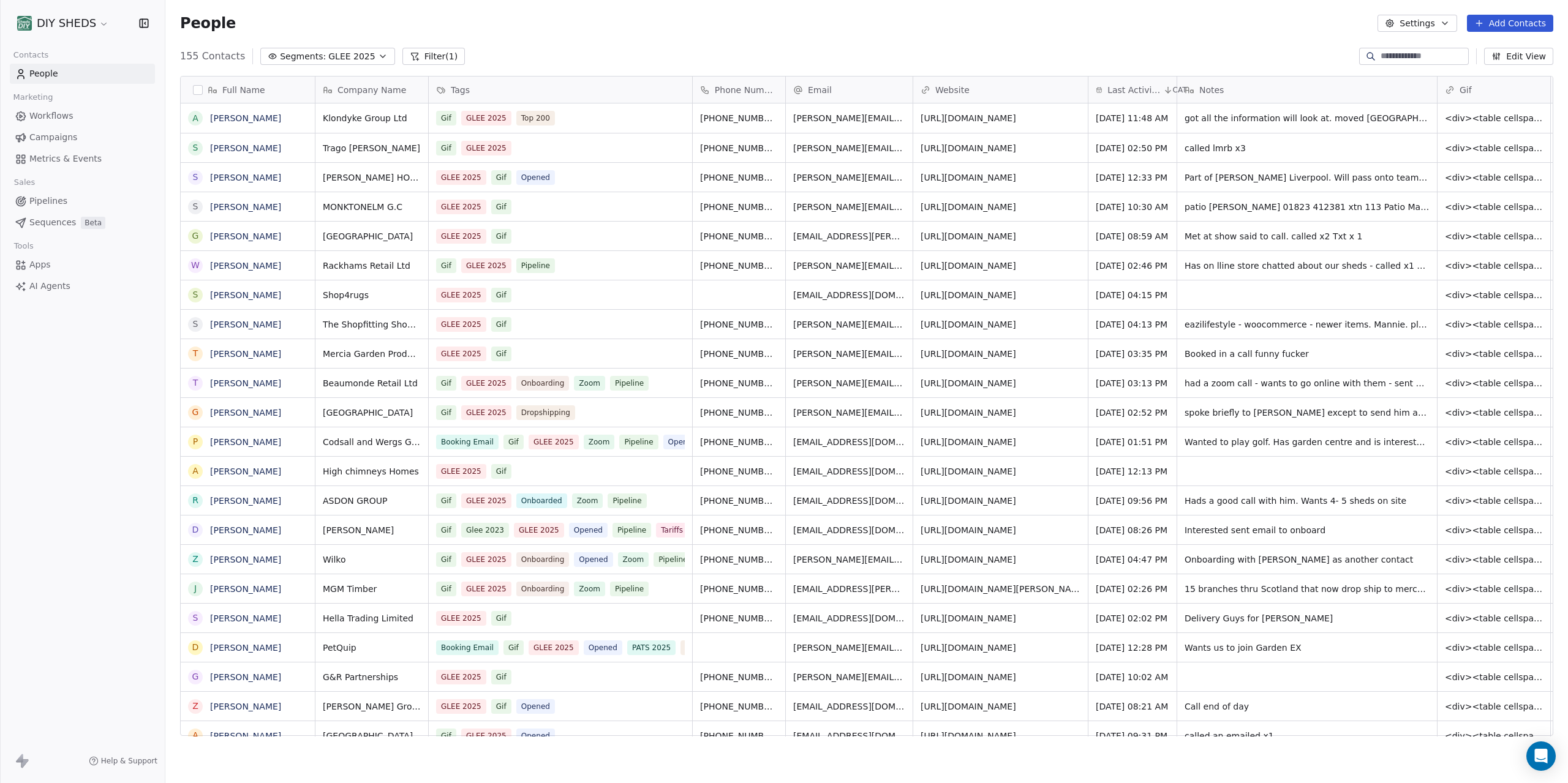
scroll to position [689, 1403]
click at [1276, 482] on div "grid" at bounding box center [1307, 471] width 260 height 29
click at [1269, 474] on div "grid" at bounding box center [1307, 471] width 260 height 29
click at [1268, 474] on div "grid" at bounding box center [1307, 471] width 260 height 29
type textarea "*********"
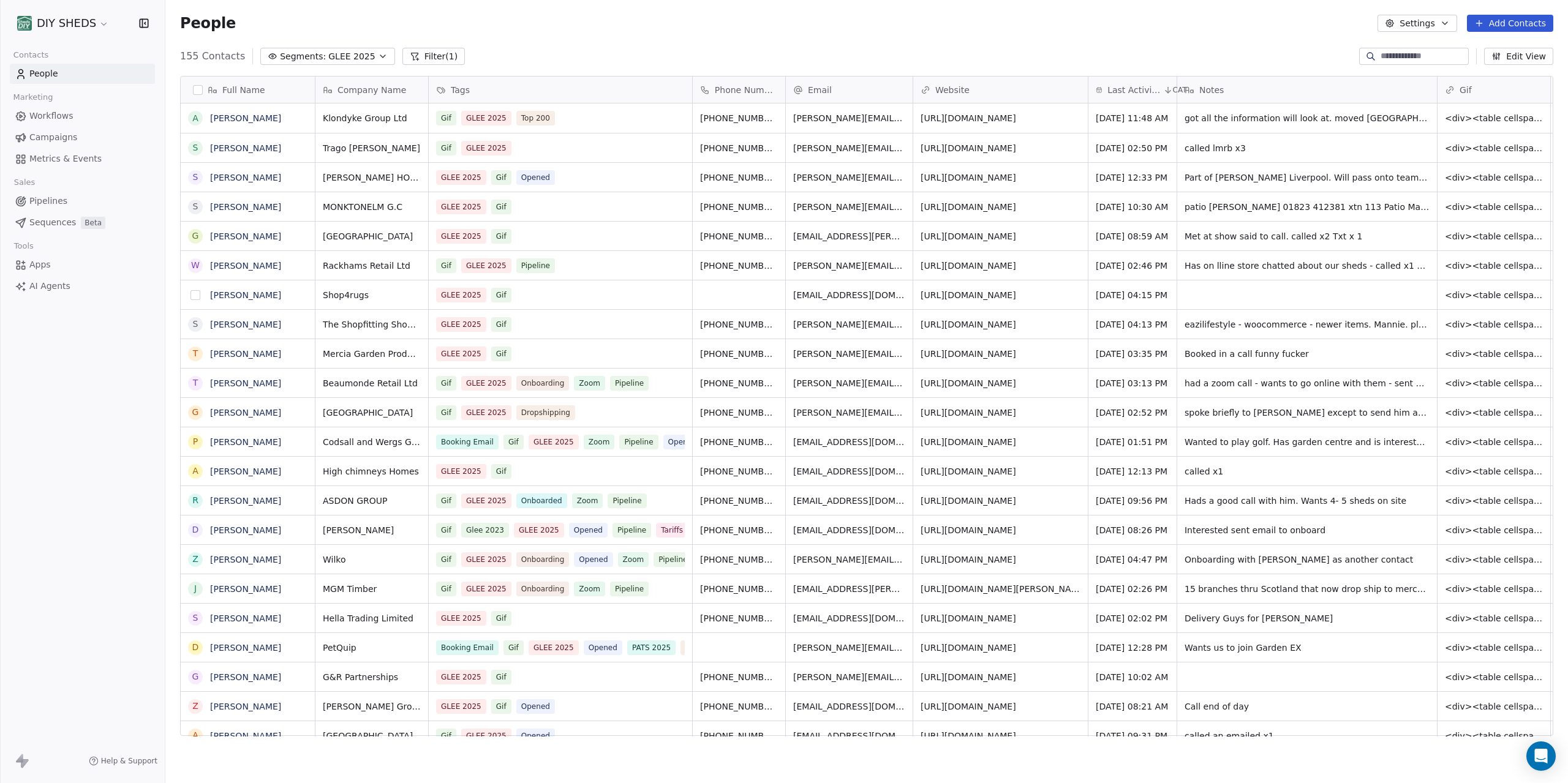
click at [196, 293] on button "grid" at bounding box center [195, 295] width 10 height 10
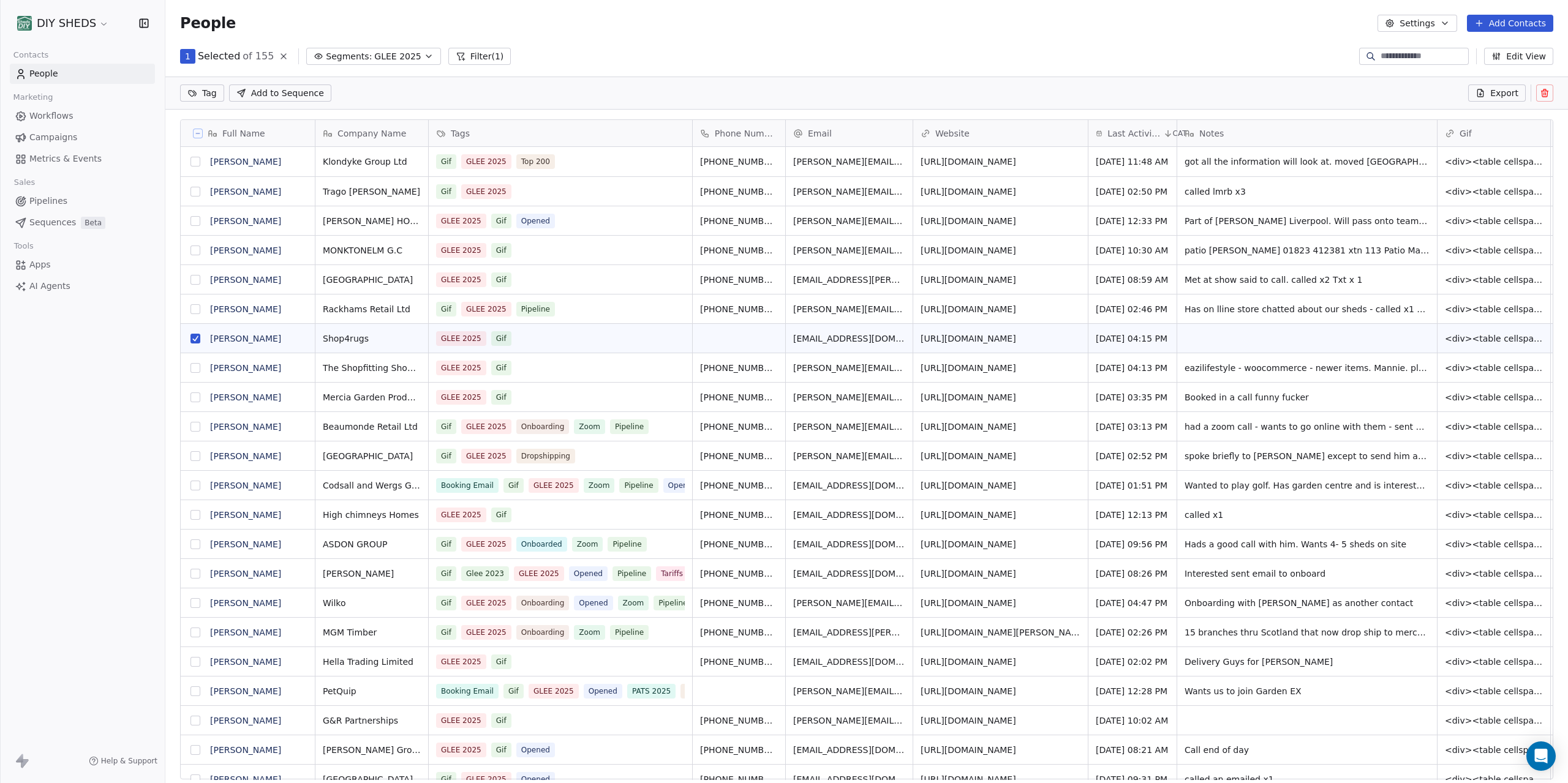
scroll to position [646, 1403]
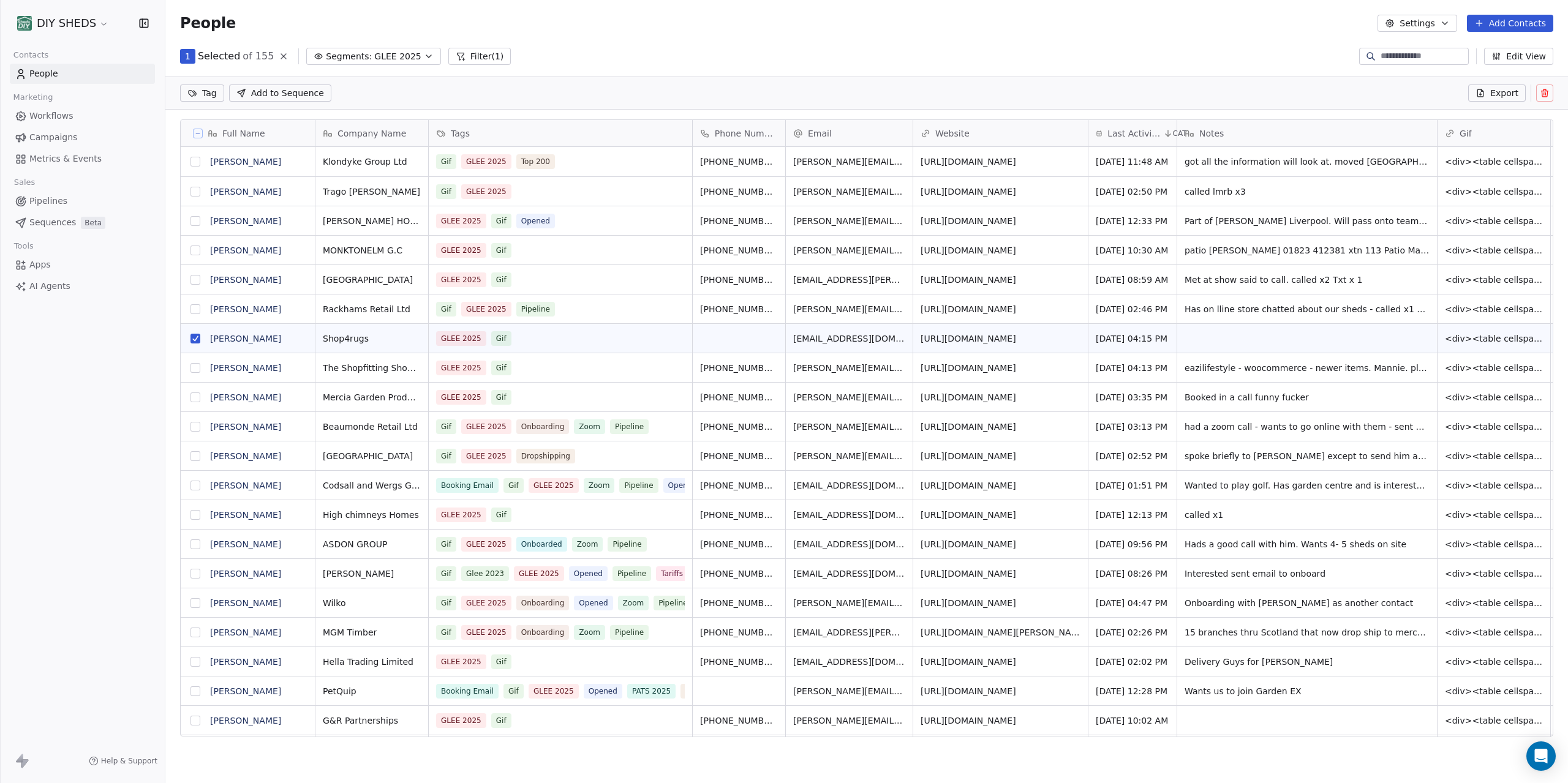
click at [193, 340] on button "grid" at bounding box center [195, 338] width 10 height 10
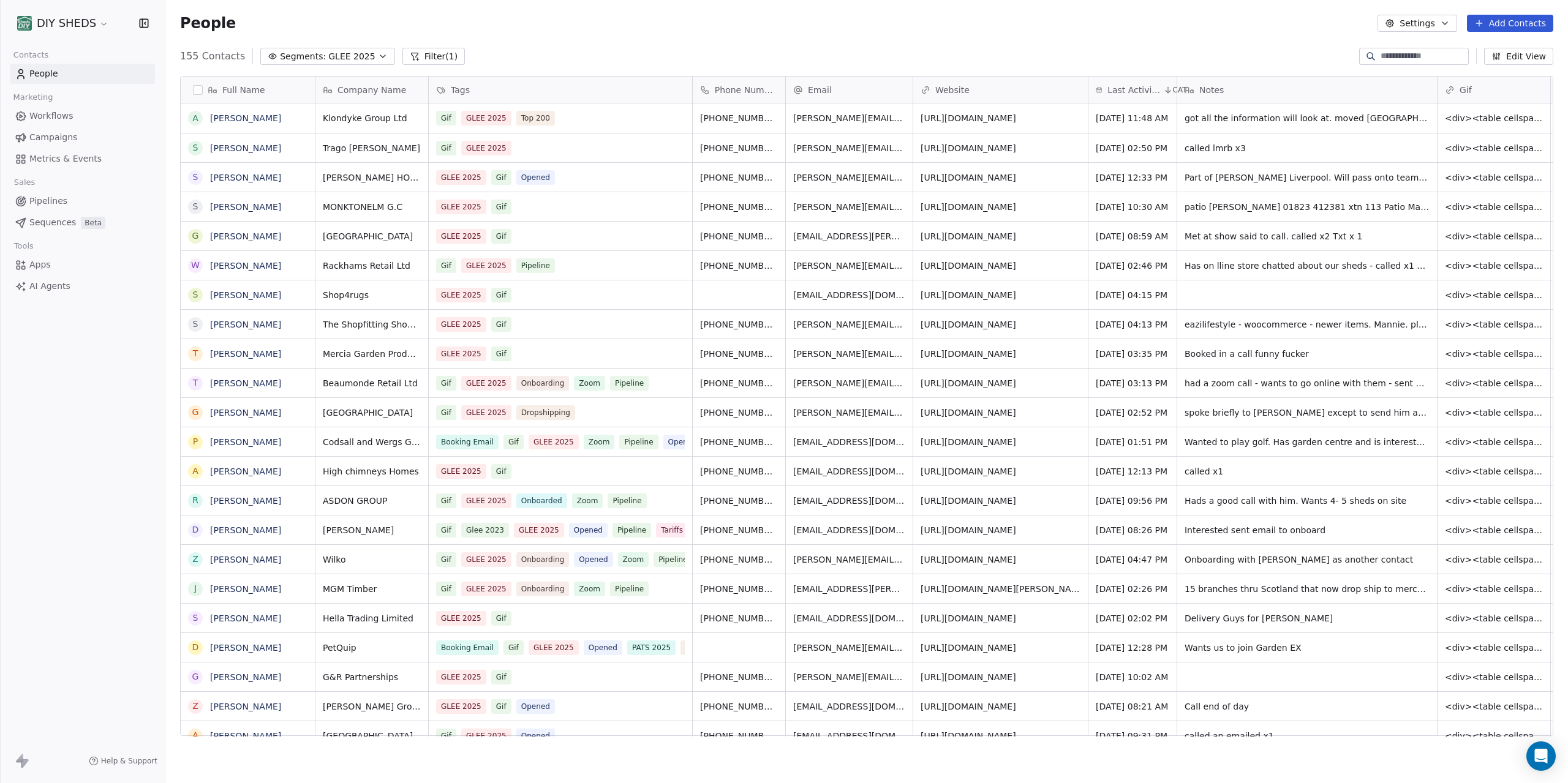
scroll to position [689, 1403]
click at [535, 297] on div "GLEE 2025 Gif" at bounding box center [549, 295] width 225 height 14
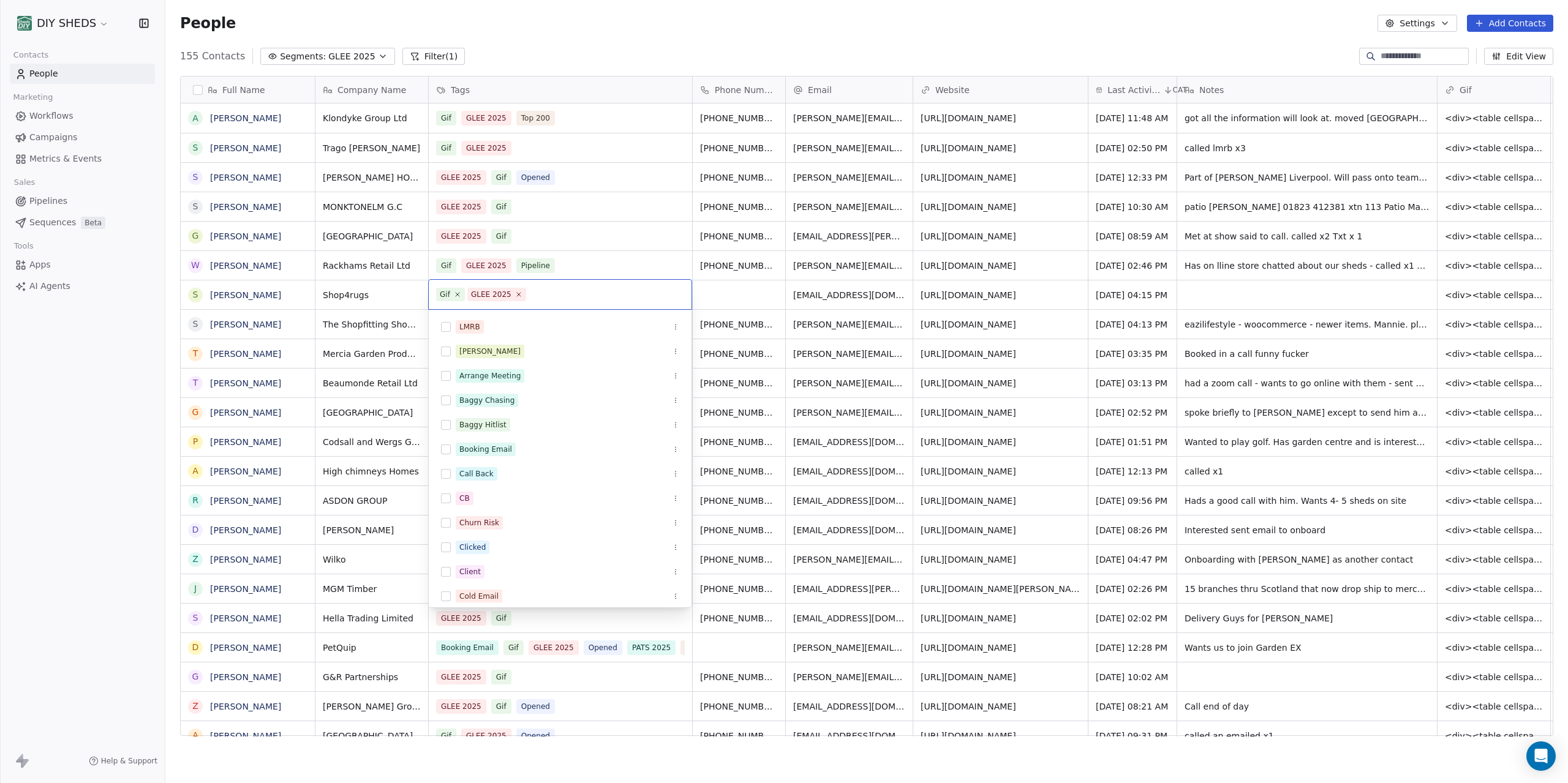
click at [535, 294] on input "text" at bounding box center [606, 294] width 155 height 14
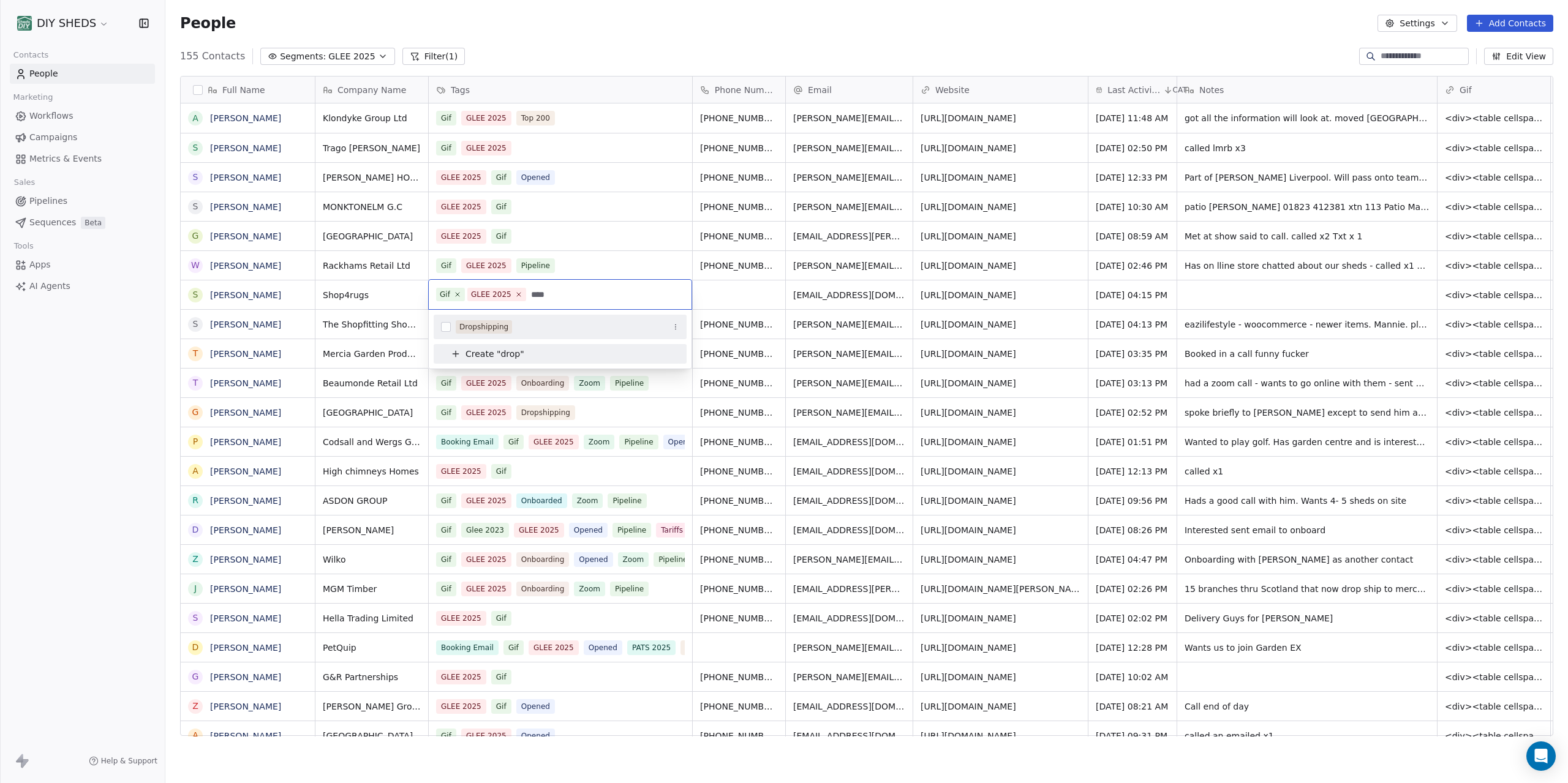
type input "****"
click at [500, 328] on div "Dropshipping" at bounding box center [484, 327] width 49 height 11
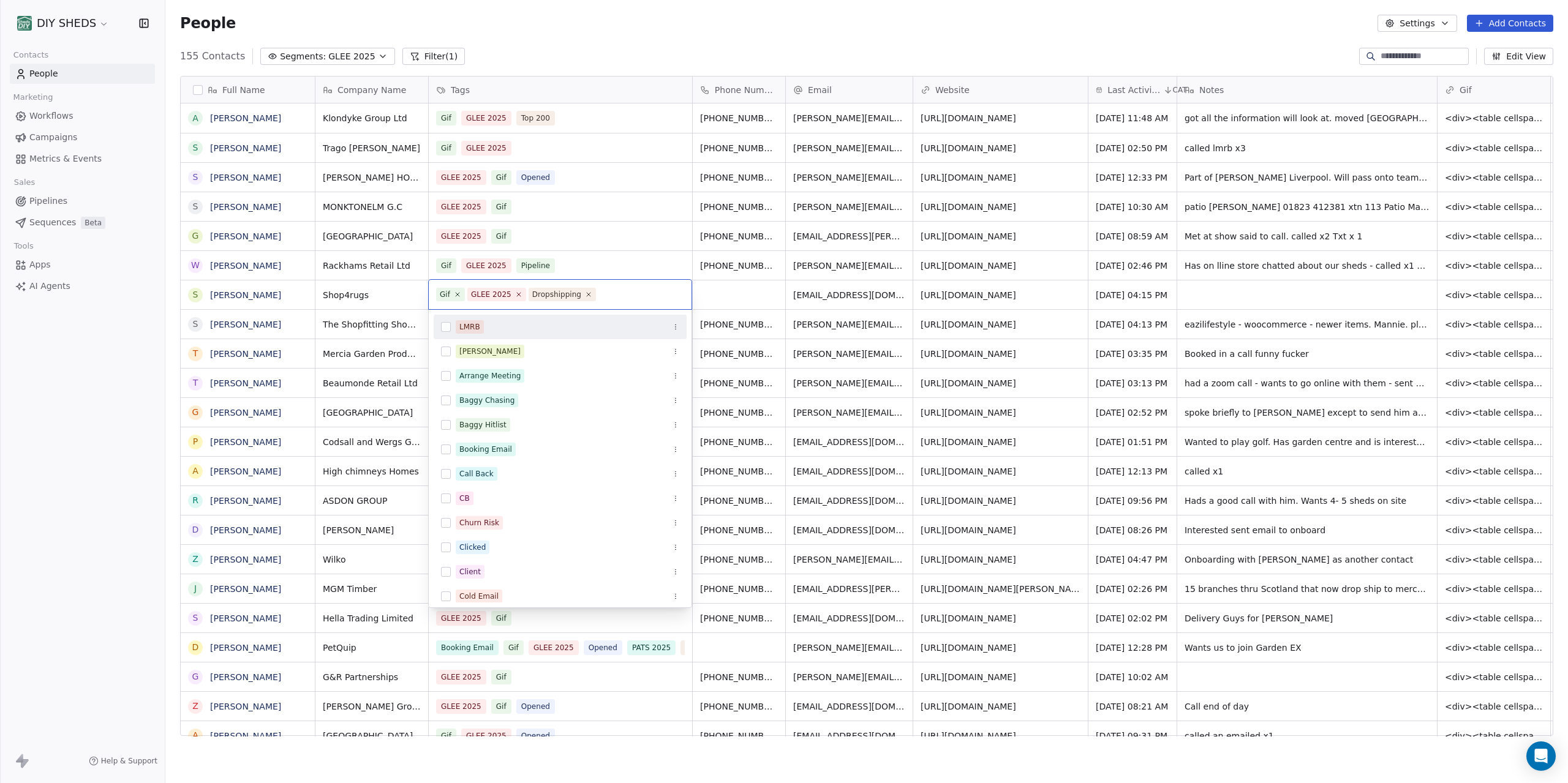
drag, startPoint x: 633, startPoint y: 39, endPoint x: 608, endPoint y: 33, distance: 25.7
click at [631, 40] on html "DIY SHEDS Contacts People Marketing Workflows Campaigns Metrics & Events Sales …" at bounding box center [784, 391] width 1568 height 783
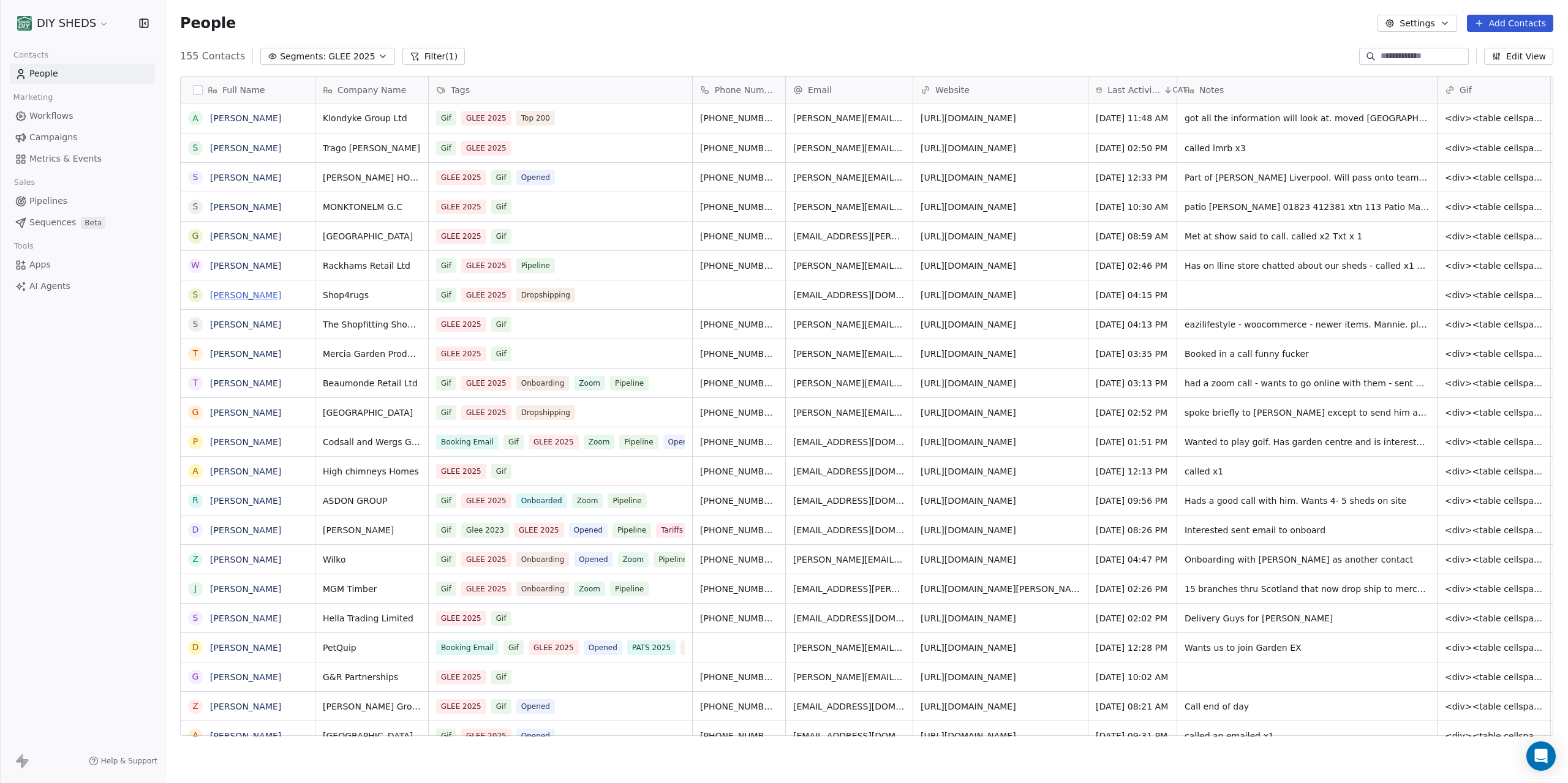
click at [221, 295] on link "[PERSON_NAME]" at bounding box center [246, 295] width 71 height 10
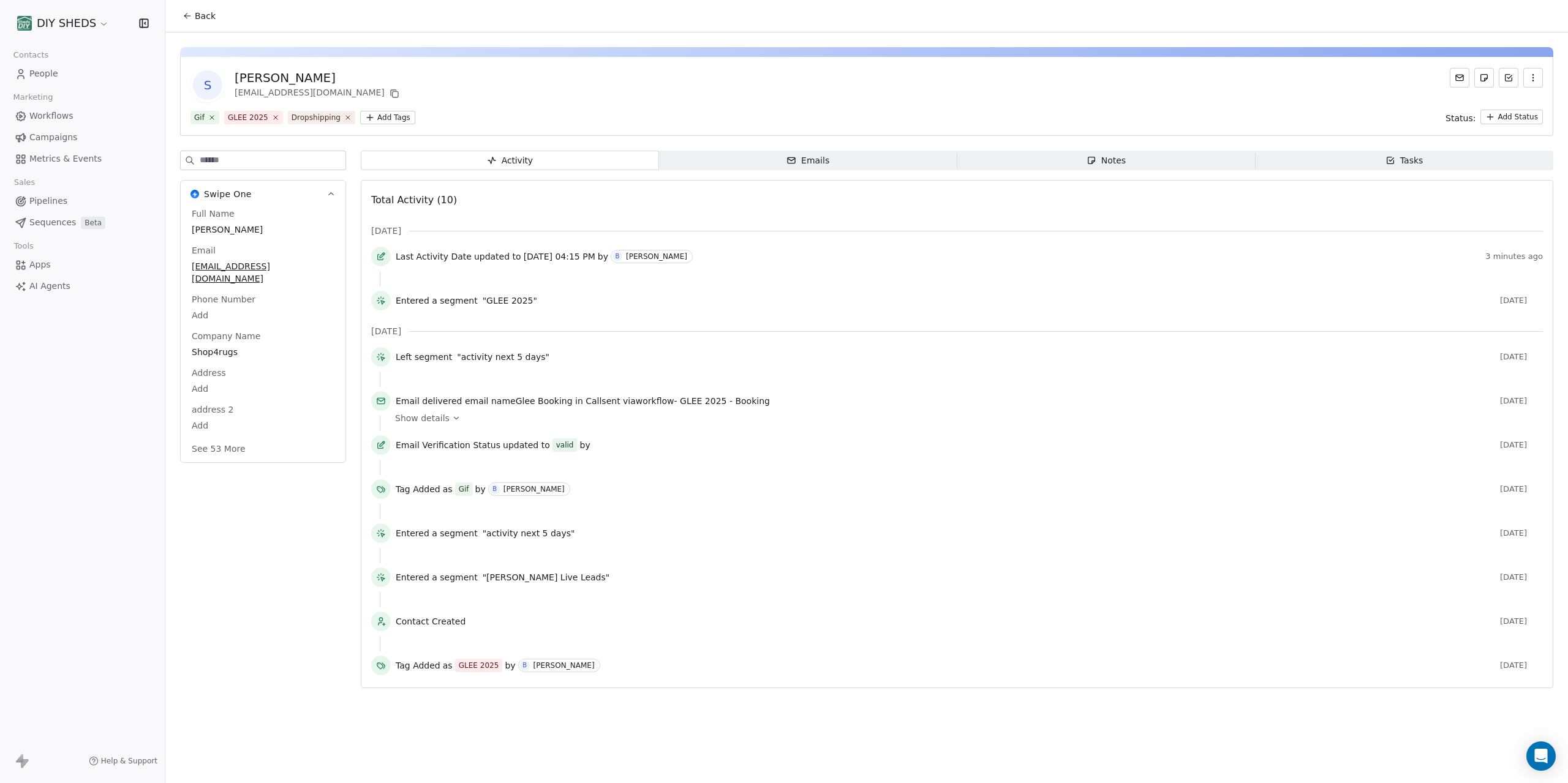
click at [192, 16] on icon at bounding box center [187, 16] width 10 height 10
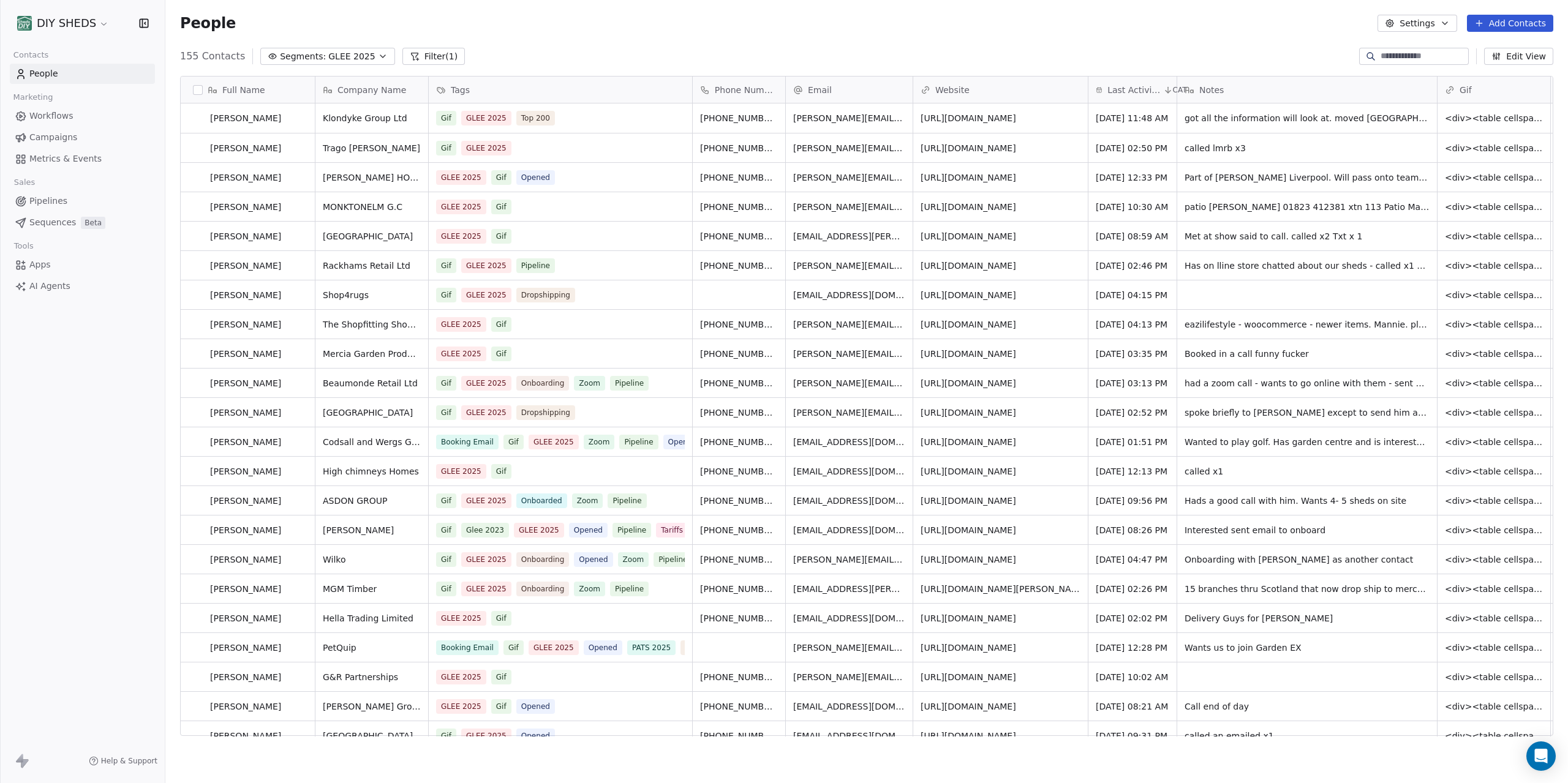
scroll to position [169, 0]
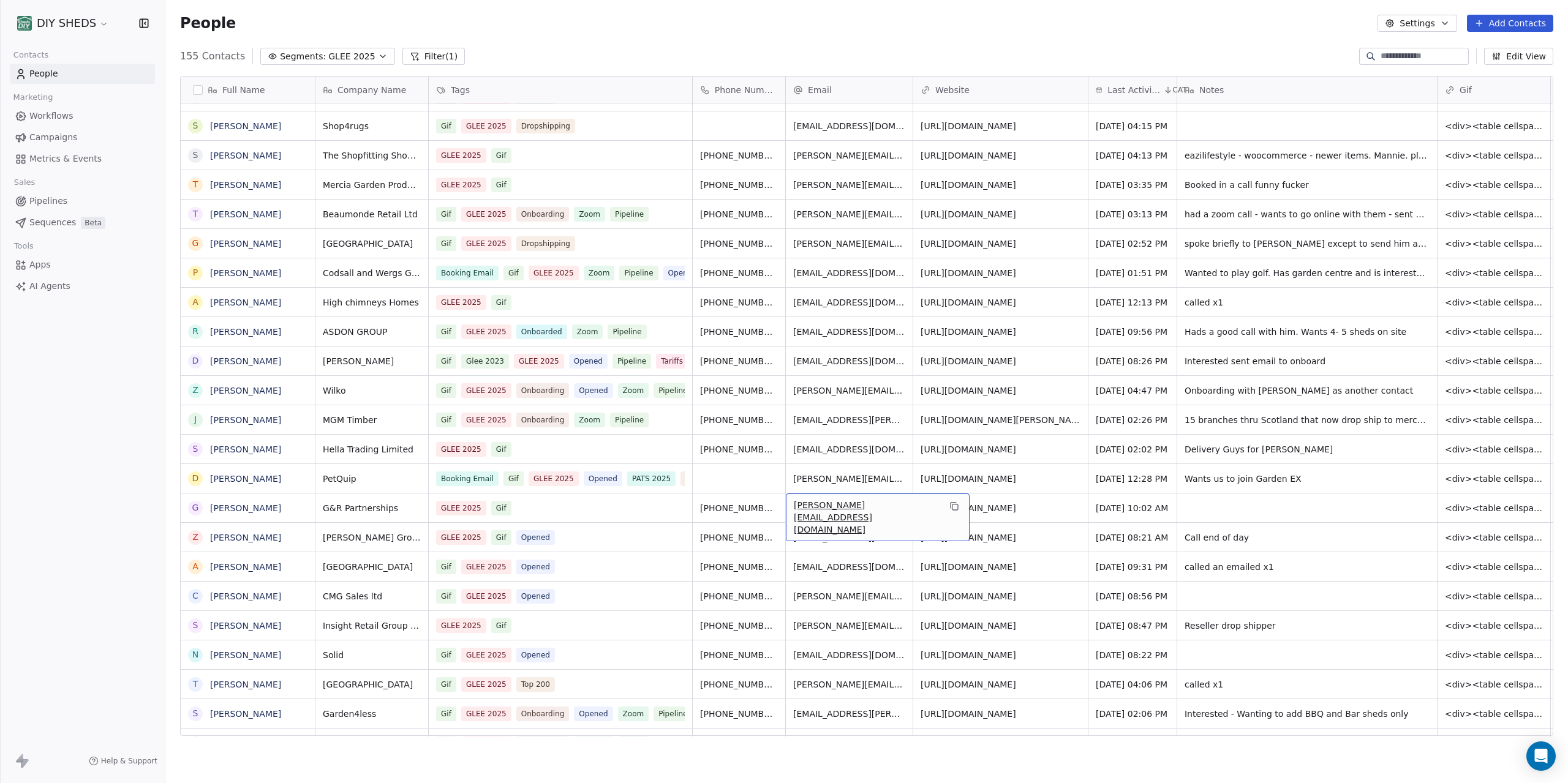
drag, startPoint x: 886, startPoint y: 510, endPoint x: 806, endPoint y: 505, distance: 80.2
click at [949, 506] on icon "grid" at bounding box center [954, 506] width 10 height 10
click at [44, 286] on span "AI Agents" at bounding box center [50, 286] width 41 height 13
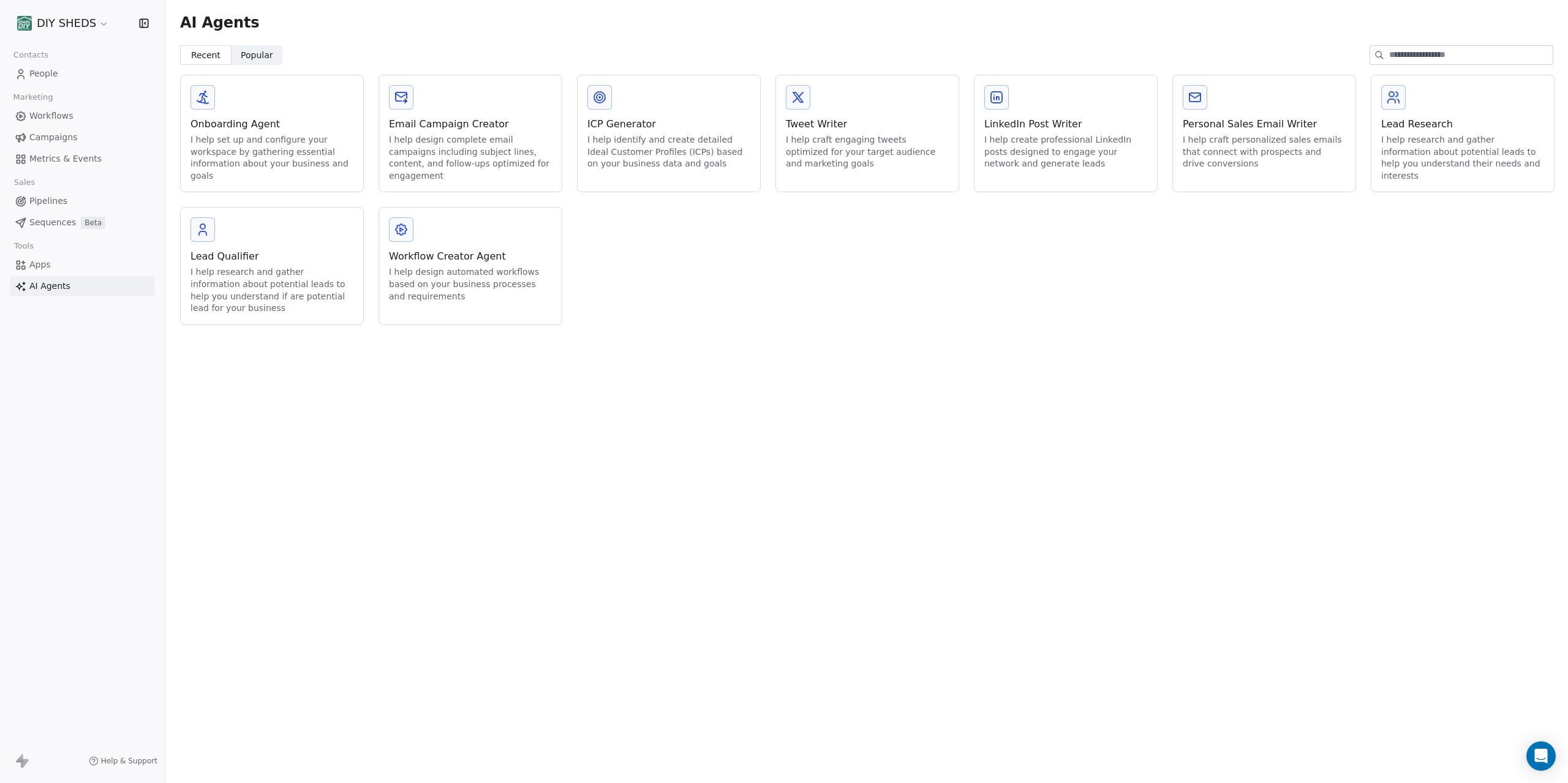
click at [690, 156] on div "I help identify and create detailed Ideal Customer Profiles (ICPs) based on you…" at bounding box center [669, 152] width 163 height 36
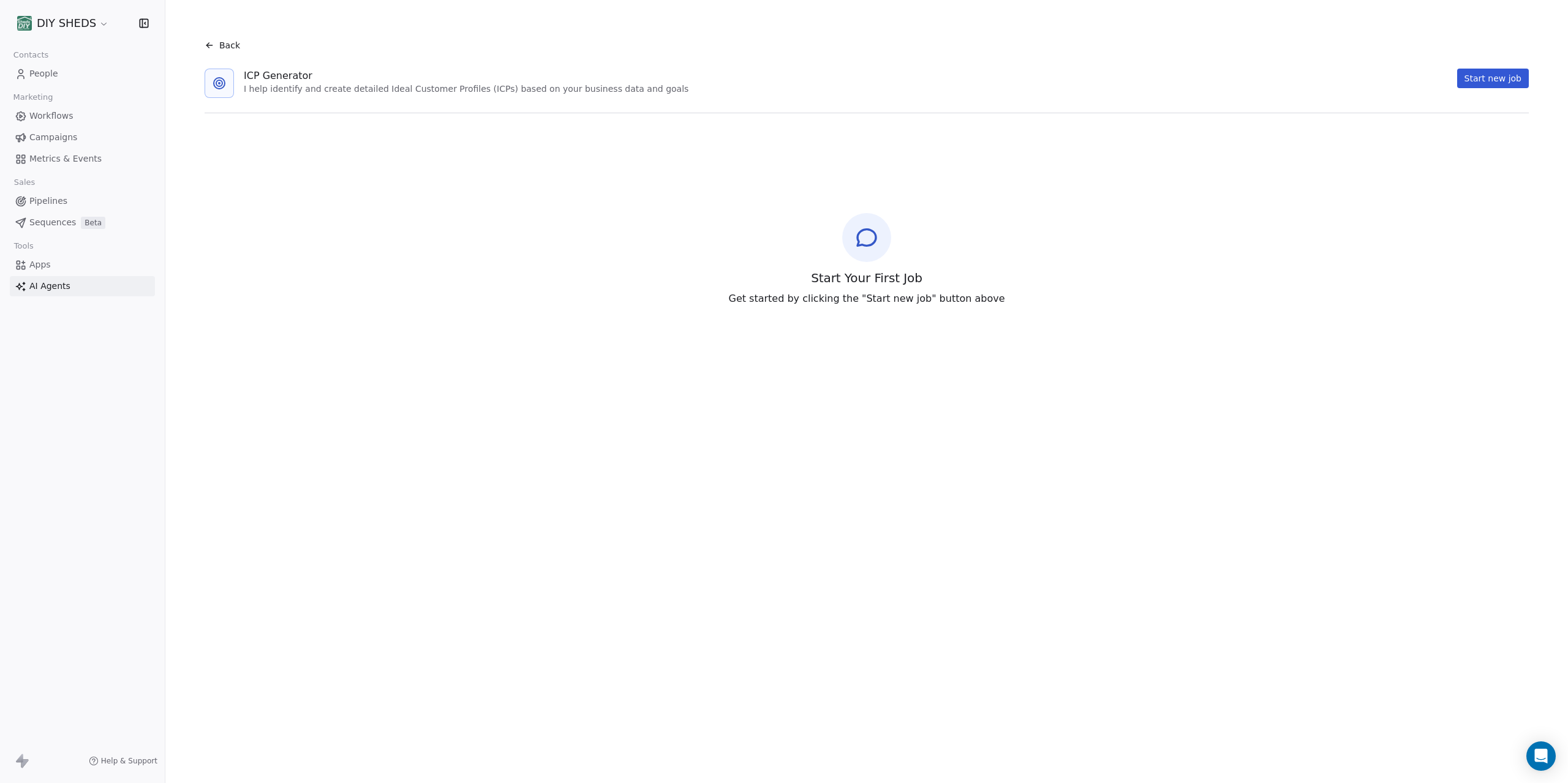
click at [217, 48] on div "Back" at bounding box center [222, 45] width 35 height 12
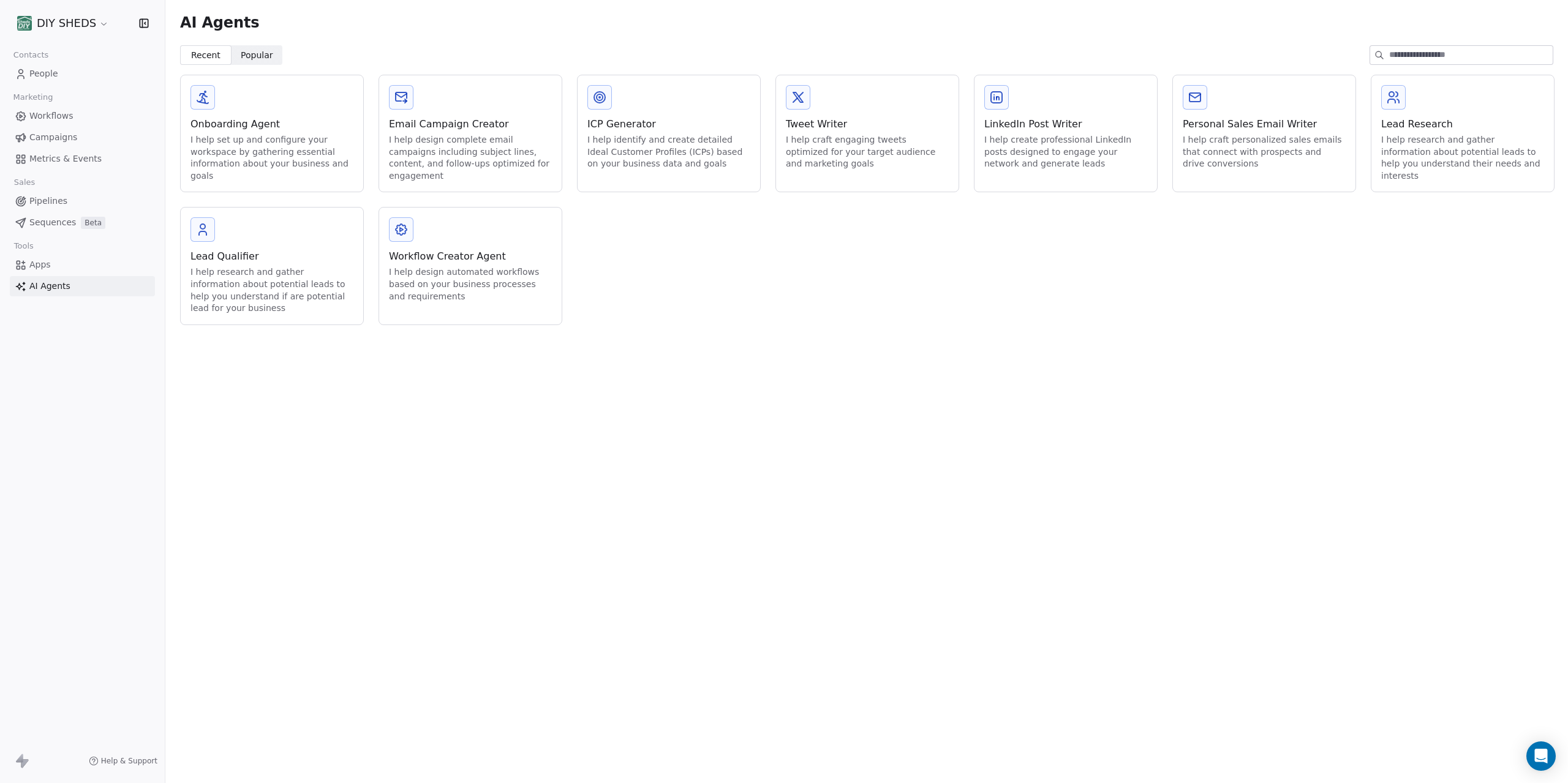
click at [445, 275] on div "I help design automated workflows based on your business processes and requirem…" at bounding box center [470, 284] width 163 height 36
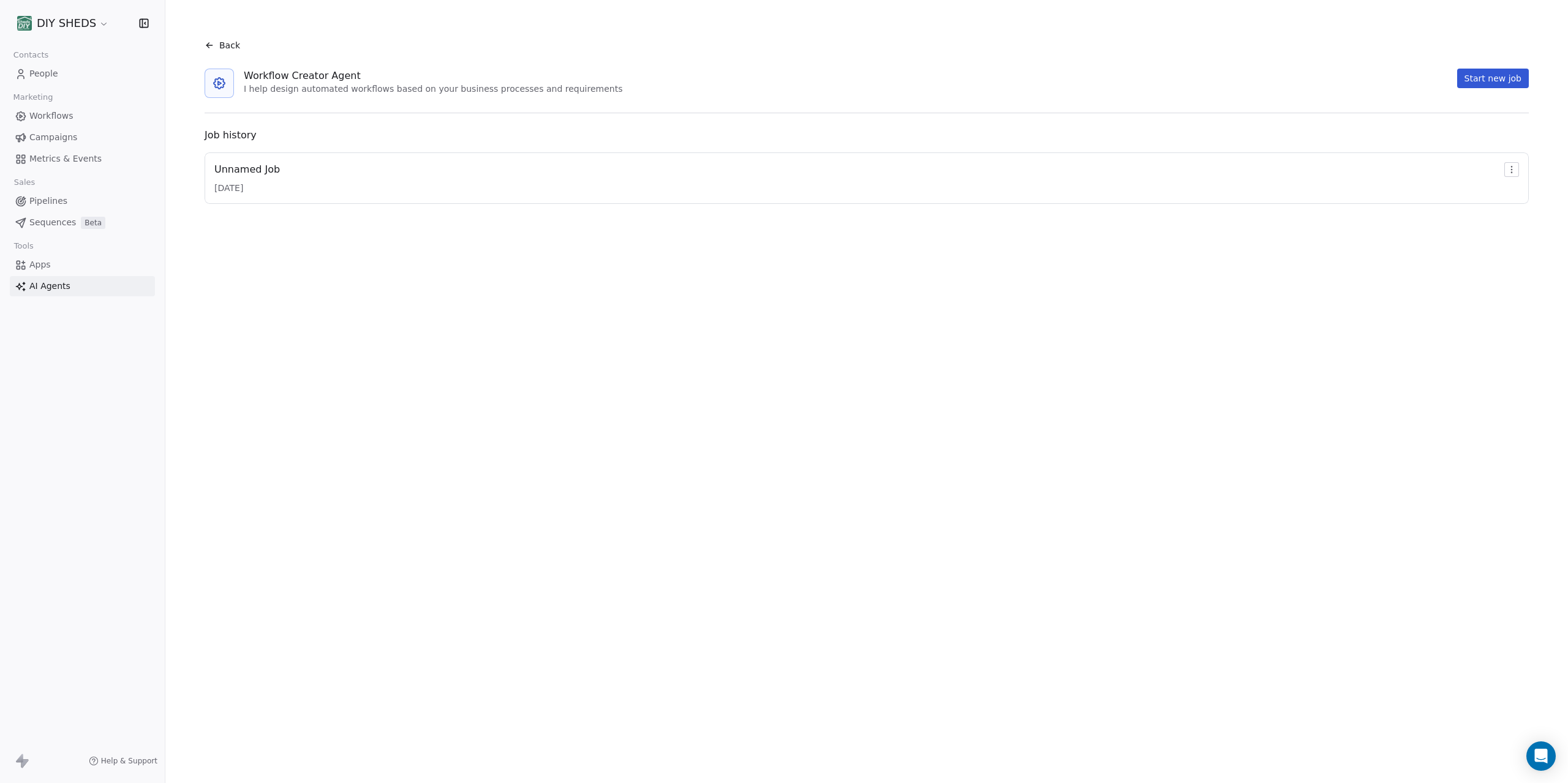
click at [1478, 79] on button "Start new job" at bounding box center [1493, 79] width 71 height 20
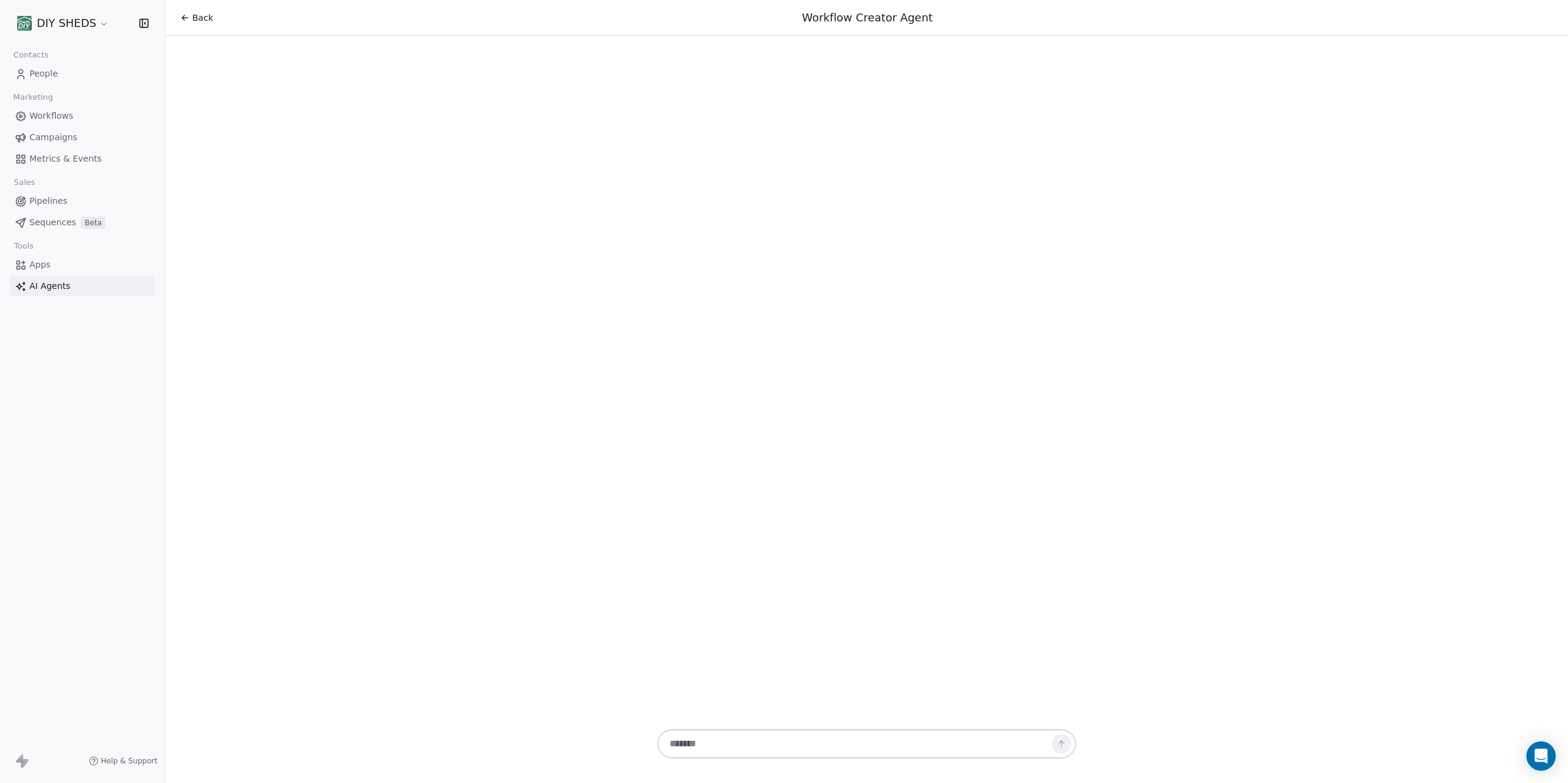
click at [746, 750] on textarea at bounding box center [854, 744] width 383 height 24
paste textarea "**********"
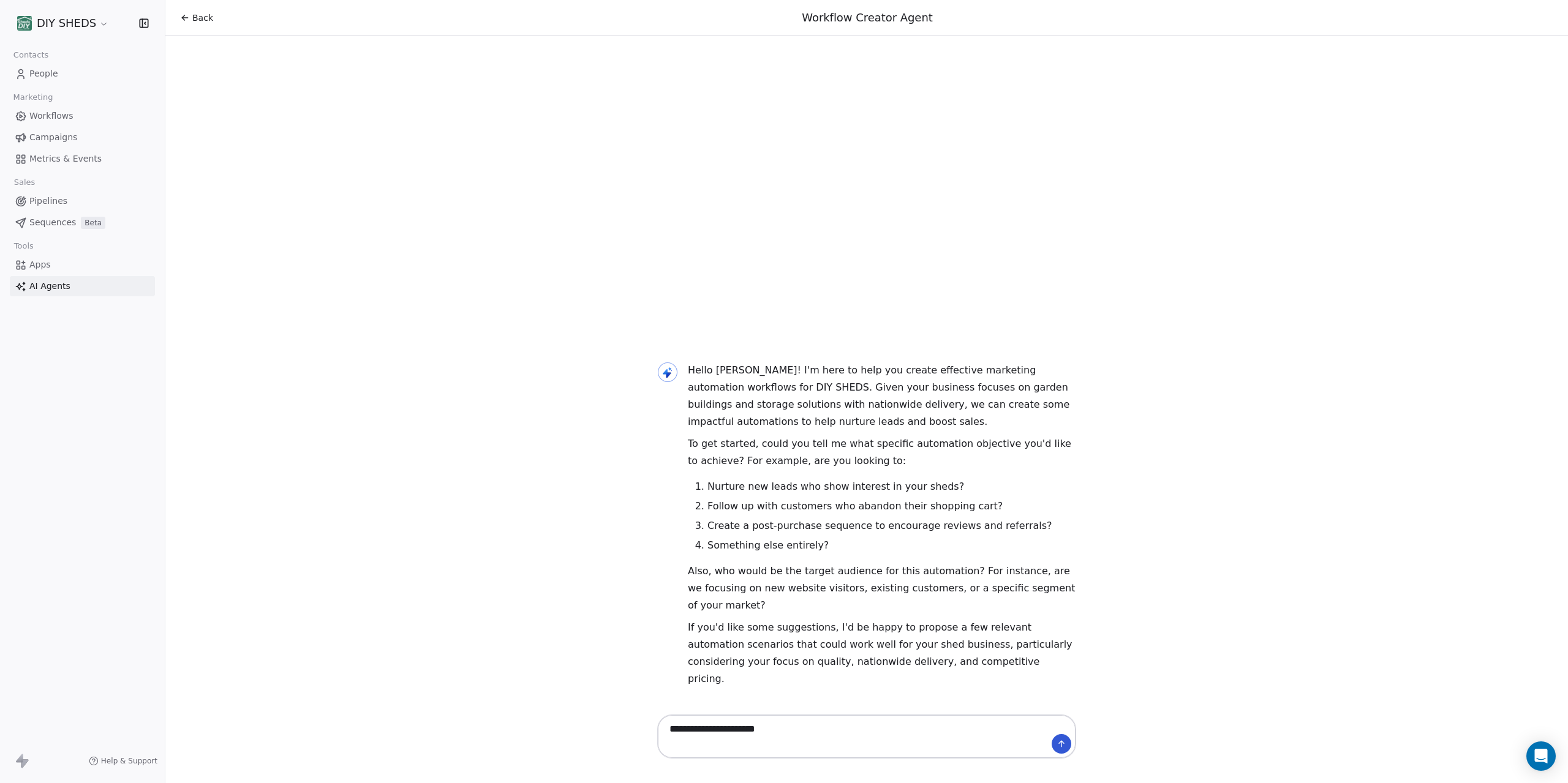
type textarea "**********"
click at [51, 288] on span "AI Agents" at bounding box center [50, 286] width 41 height 13
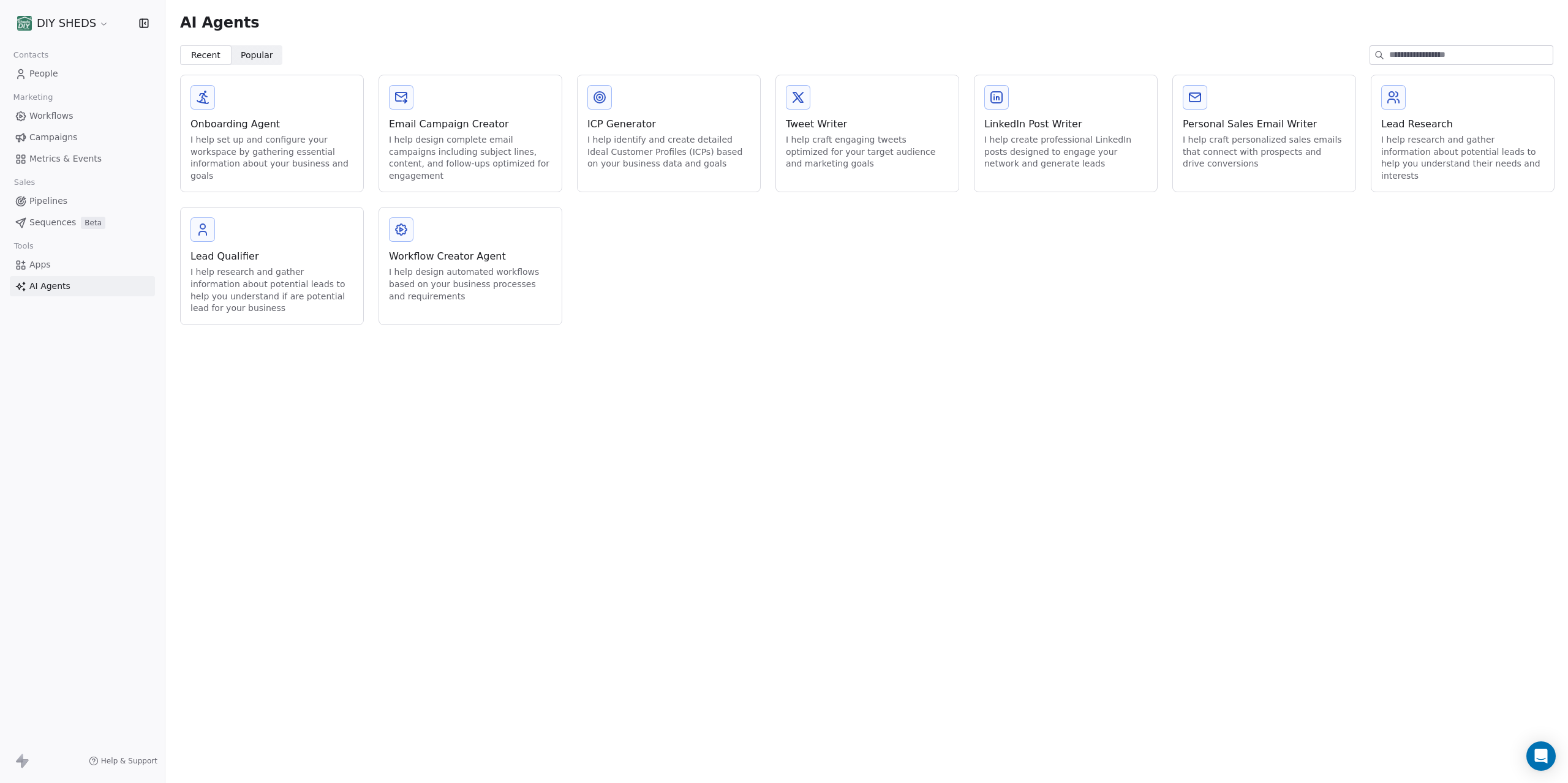
click at [245, 279] on div "I help research and gather information about potential leads to help you unders…" at bounding box center [272, 290] width 163 height 48
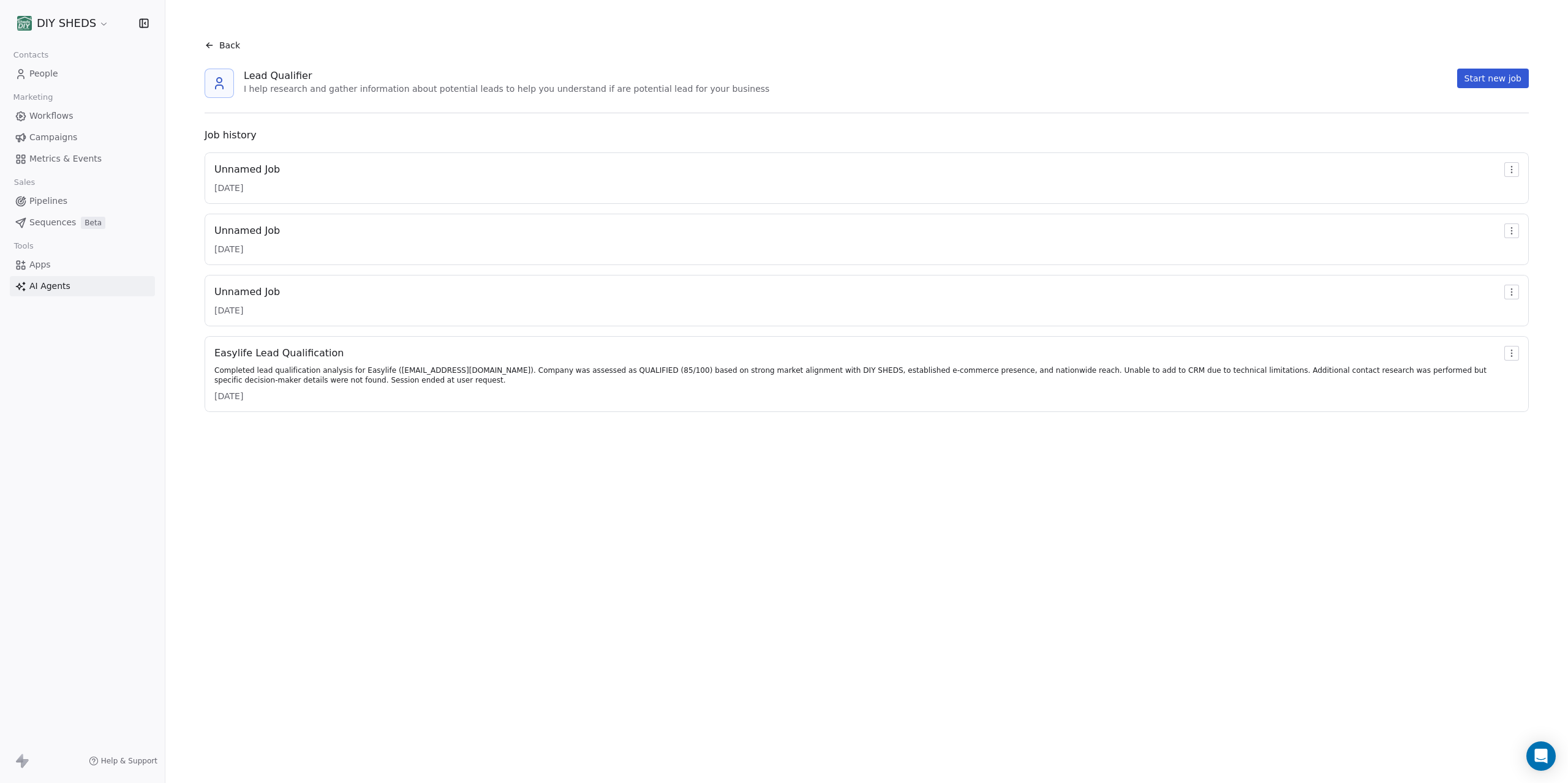
click at [1476, 80] on button "Start new job" at bounding box center [1493, 79] width 71 height 20
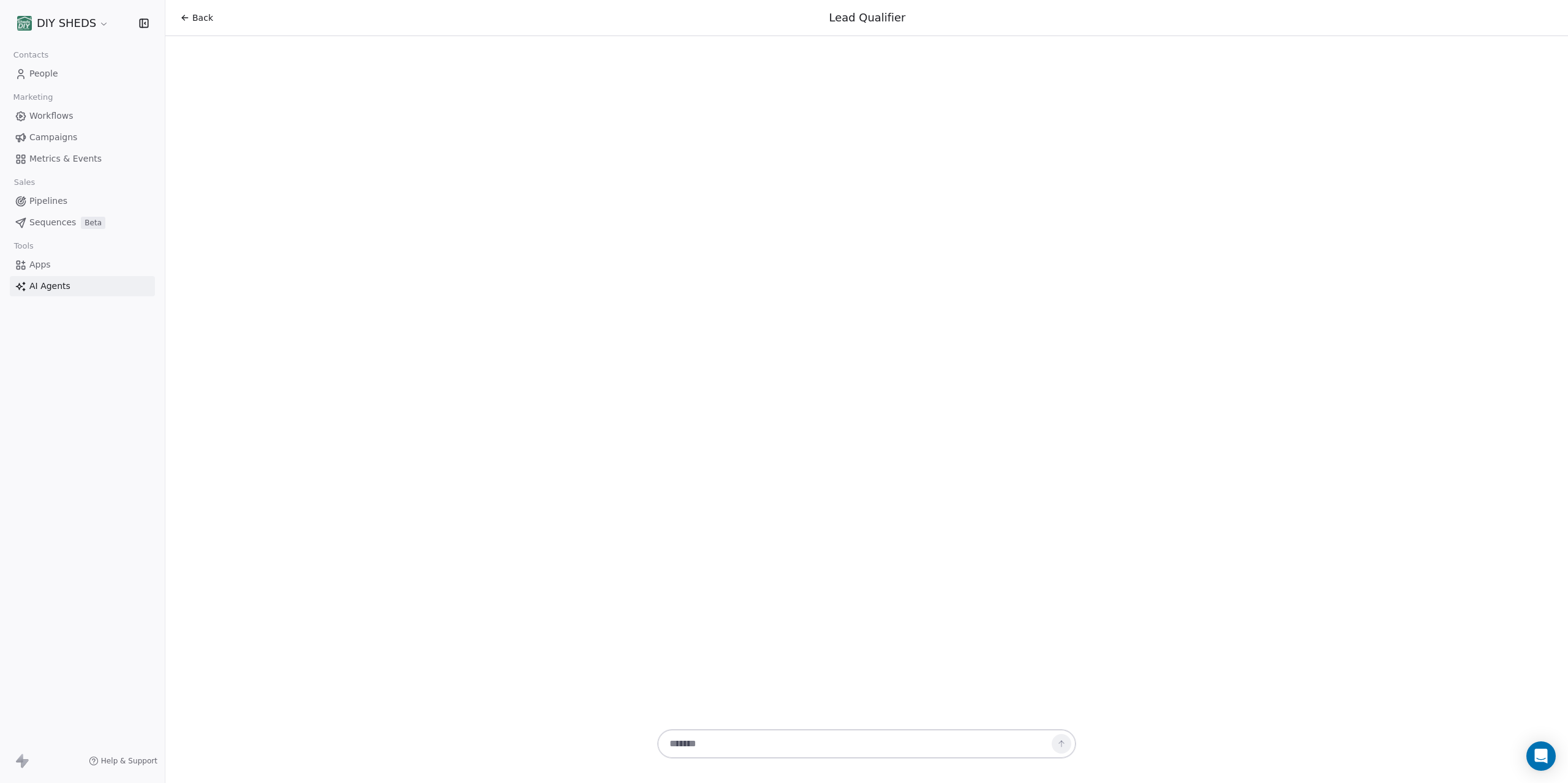
click at [746, 736] on textarea at bounding box center [854, 744] width 383 height 24
paste textarea "**********"
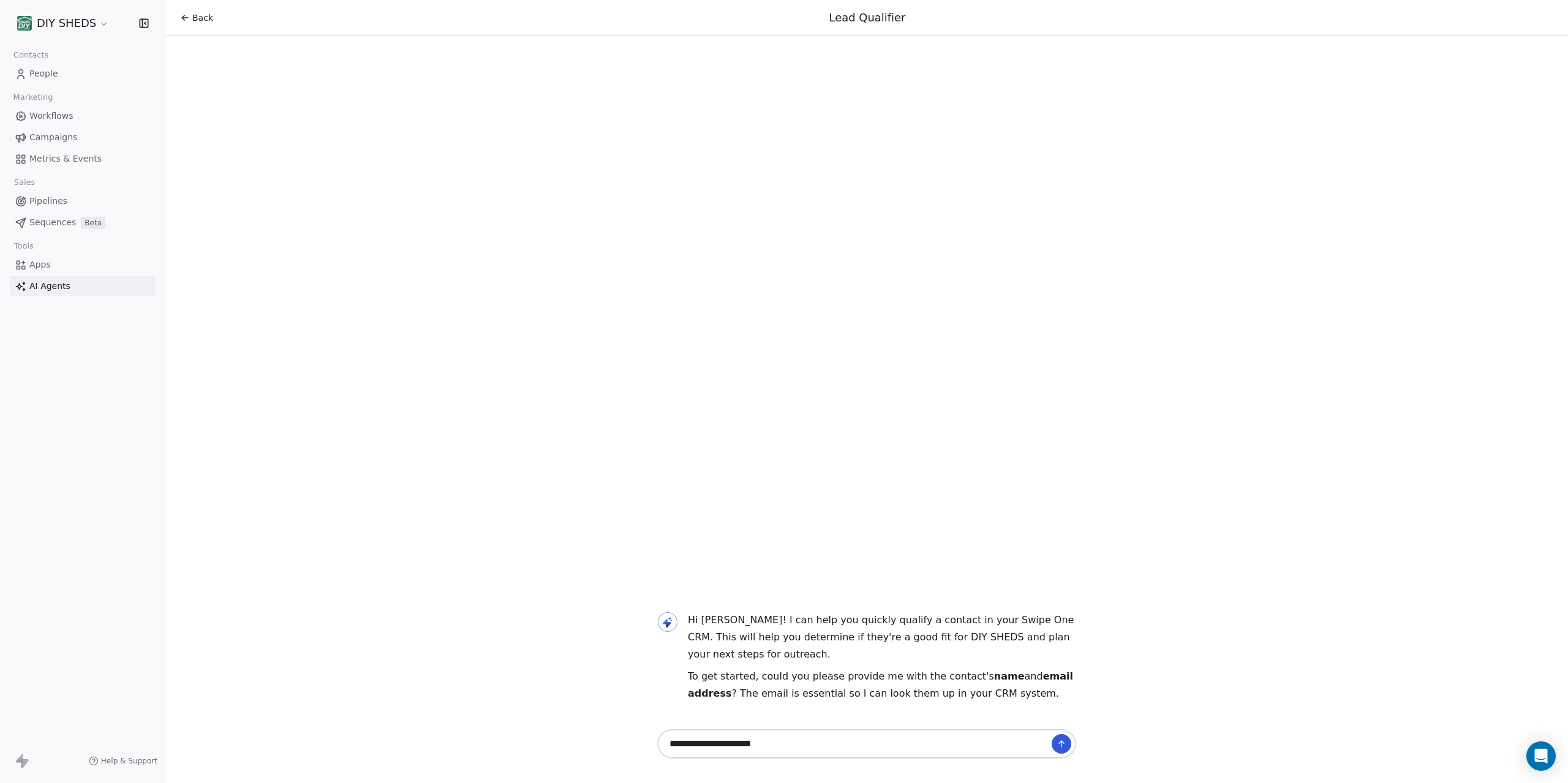
type textarea "**********"
click at [1057, 744] on icon at bounding box center [1061, 744] width 10 height 10
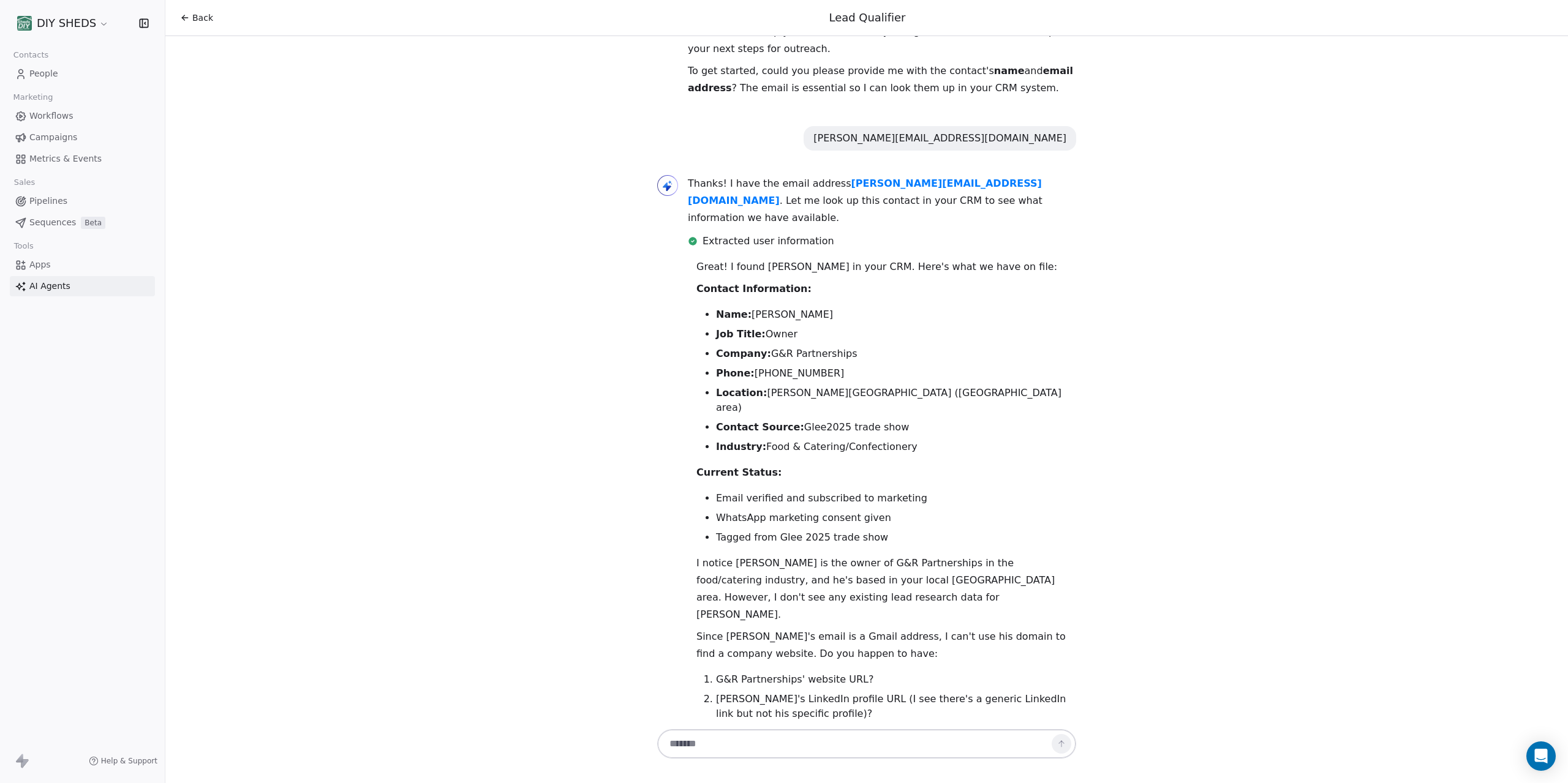
scroll to position [71, 0]
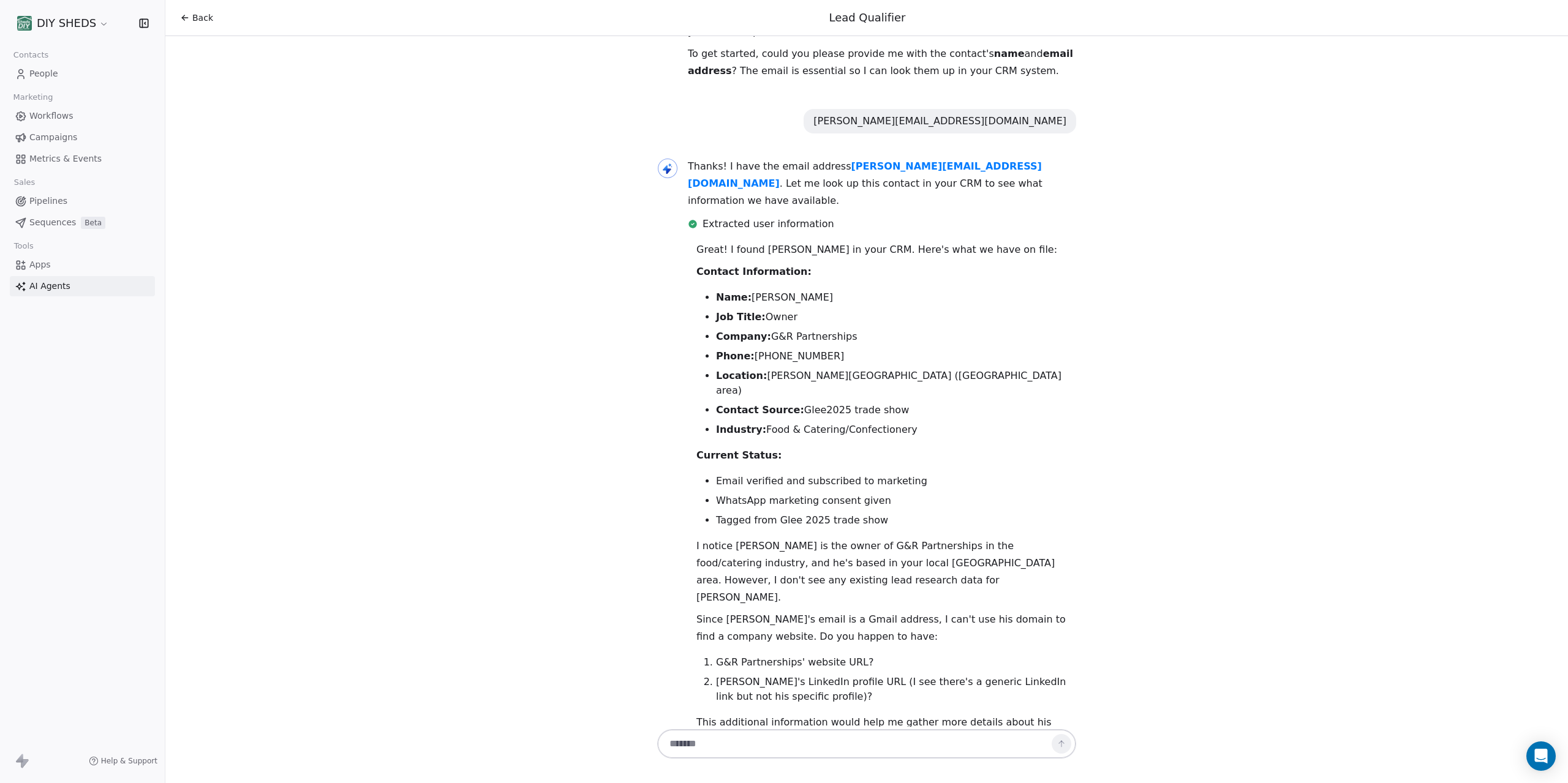
click at [825, 751] on textarea at bounding box center [854, 744] width 383 height 24
type textarea "***"
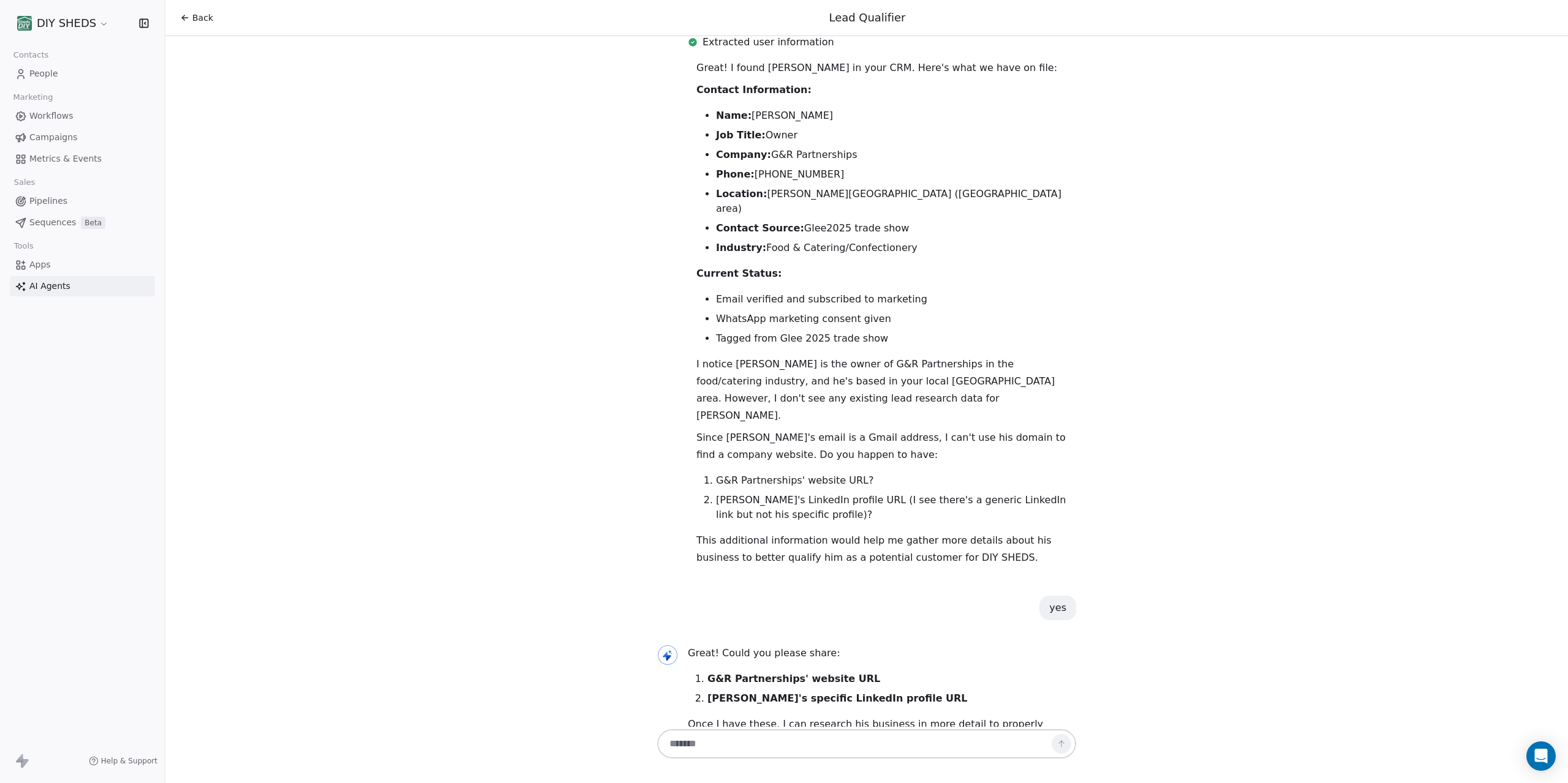
scroll to position [256, 0]
click at [45, 69] on span "People" at bounding box center [44, 74] width 29 height 13
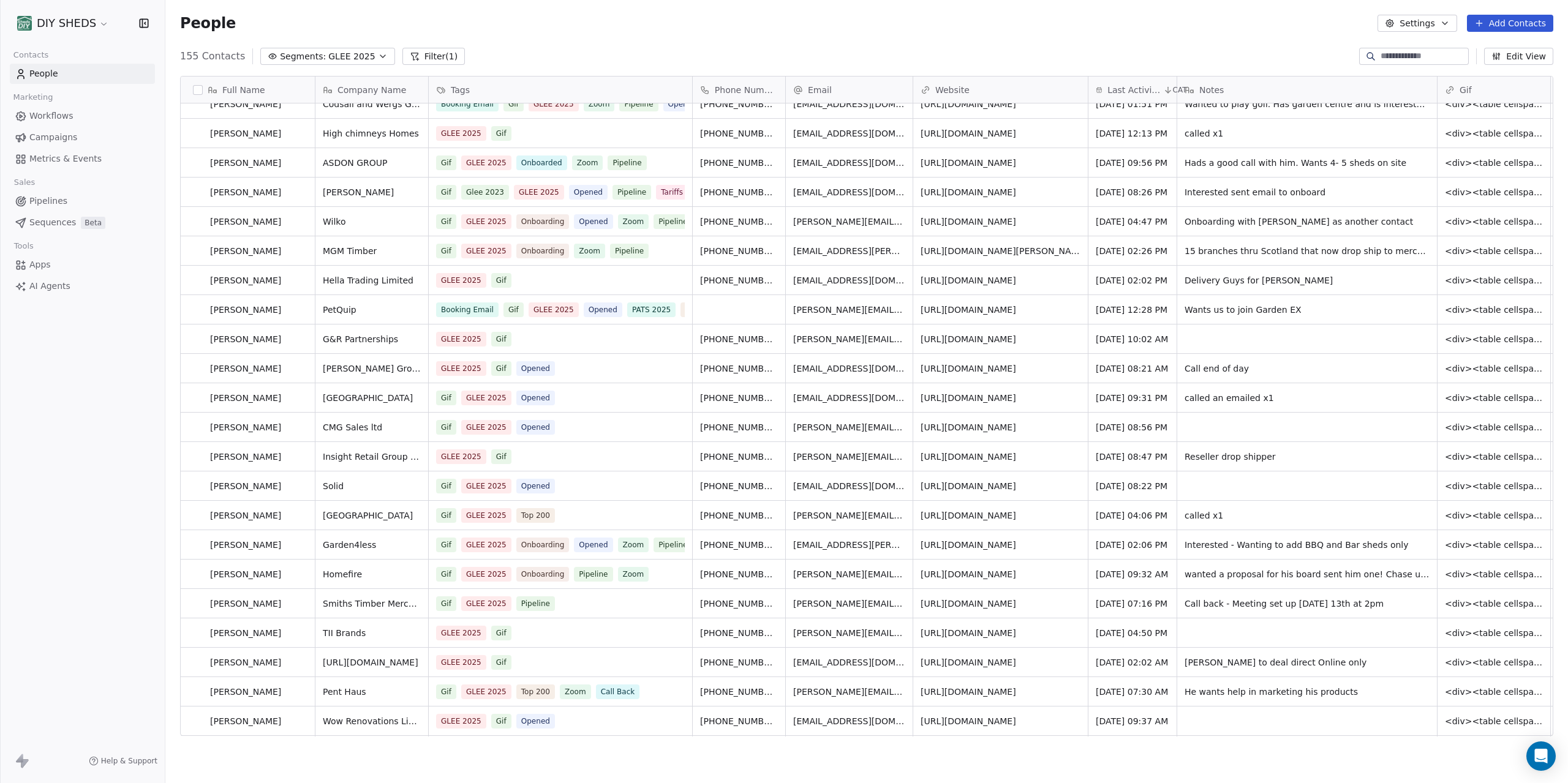
scroll to position [507, 0]
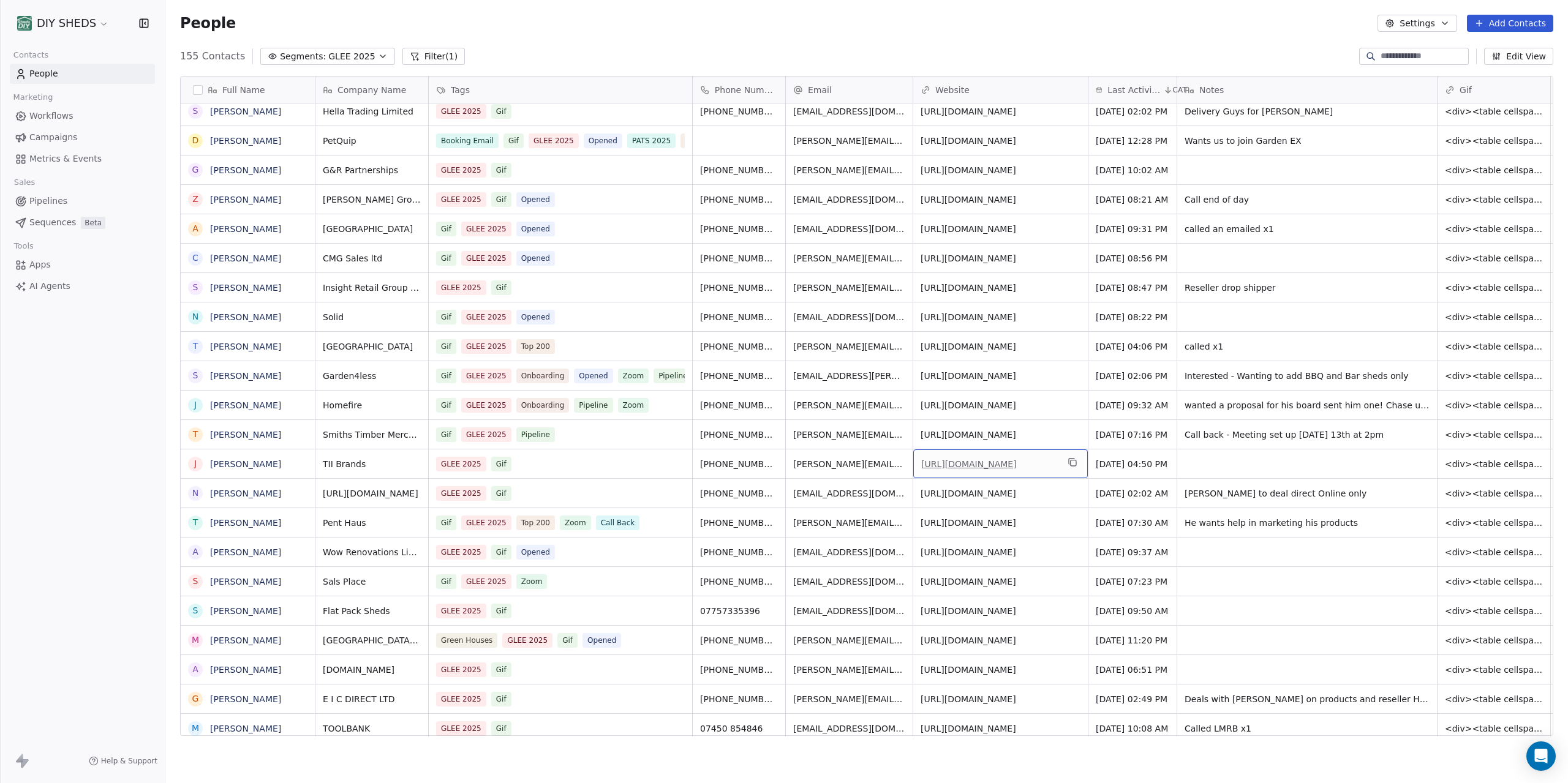
click at [1013, 465] on link "[URL][DOMAIN_NAME]" at bounding box center [970, 464] width 96 height 10
click at [986, 494] on link "[URL][DOMAIN_NAME]" at bounding box center [970, 493] width 96 height 10
click at [1322, 495] on span "[PERSON_NAME] to deal direct Online only" at bounding box center [1296, 493] width 222 height 12
type textarea "**********"
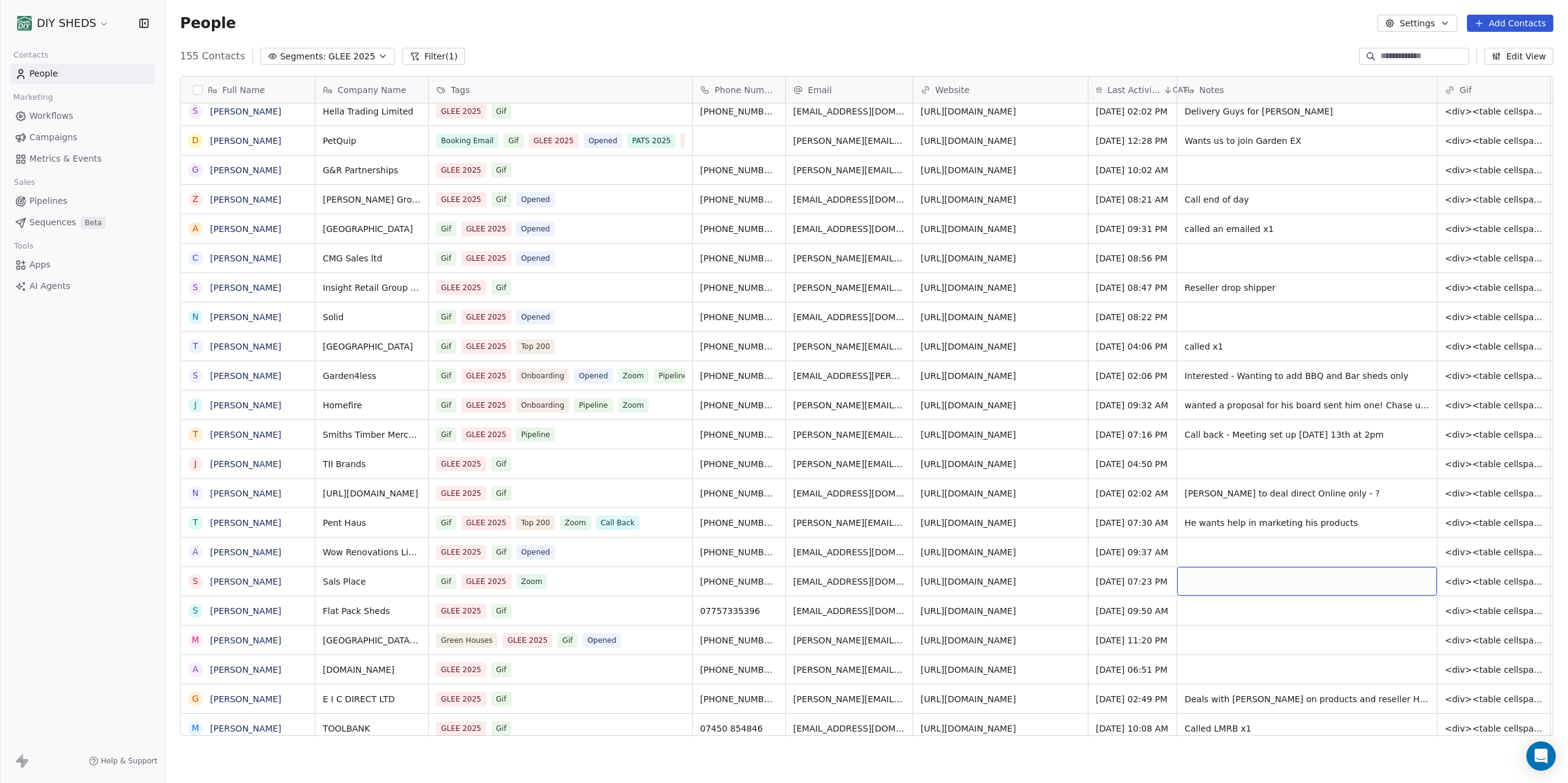
click at [1214, 587] on div "grid" at bounding box center [1307, 581] width 260 height 29
type textarea "**********"
click at [584, 582] on div "Gif GLEE 2025 Zoom" at bounding box center [549, 582] width 225 height 14
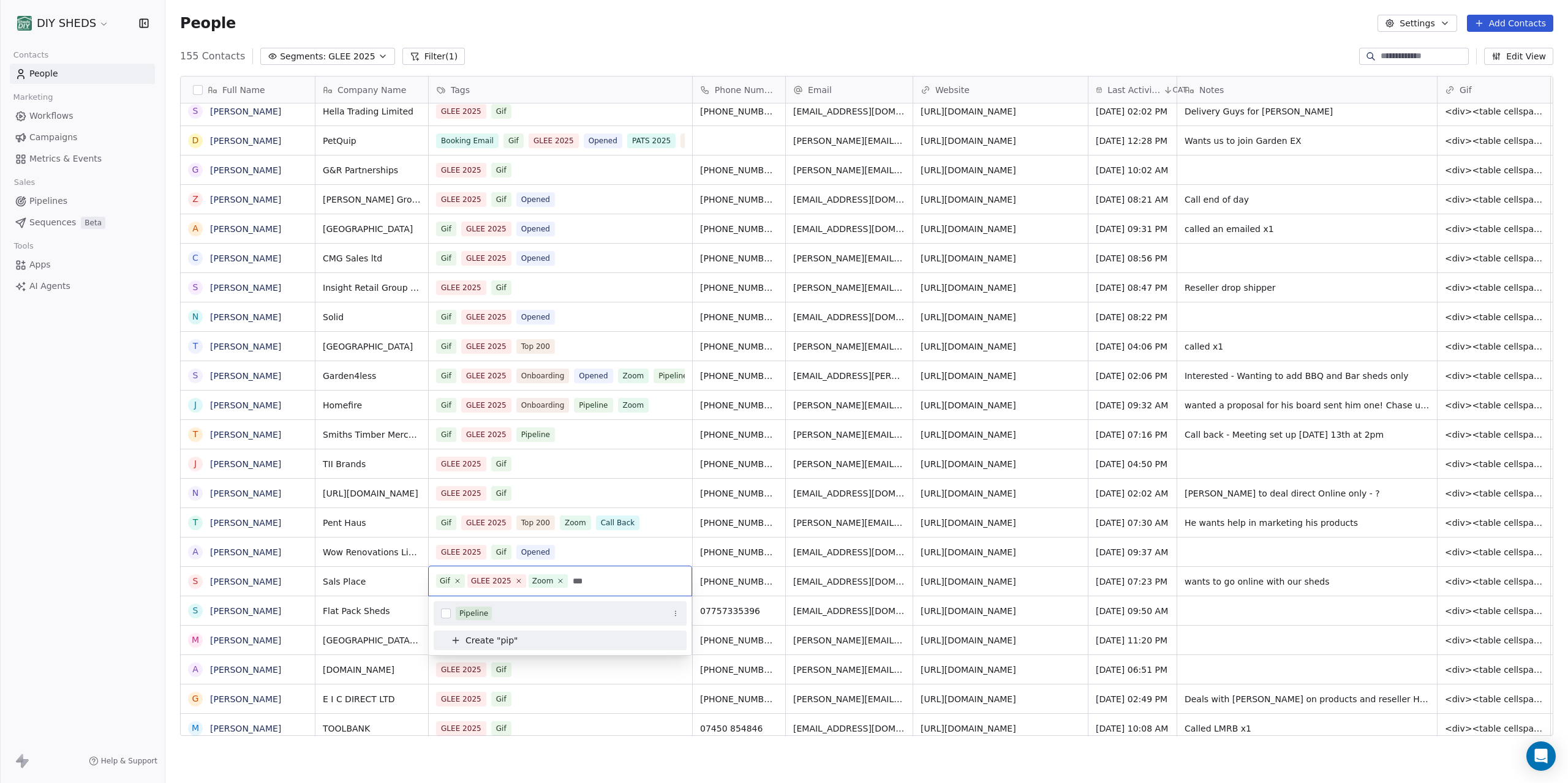
type input "***"
click at [473, 612] on div "Pipeline" at bounding box center [474, 613] width 29 height 11
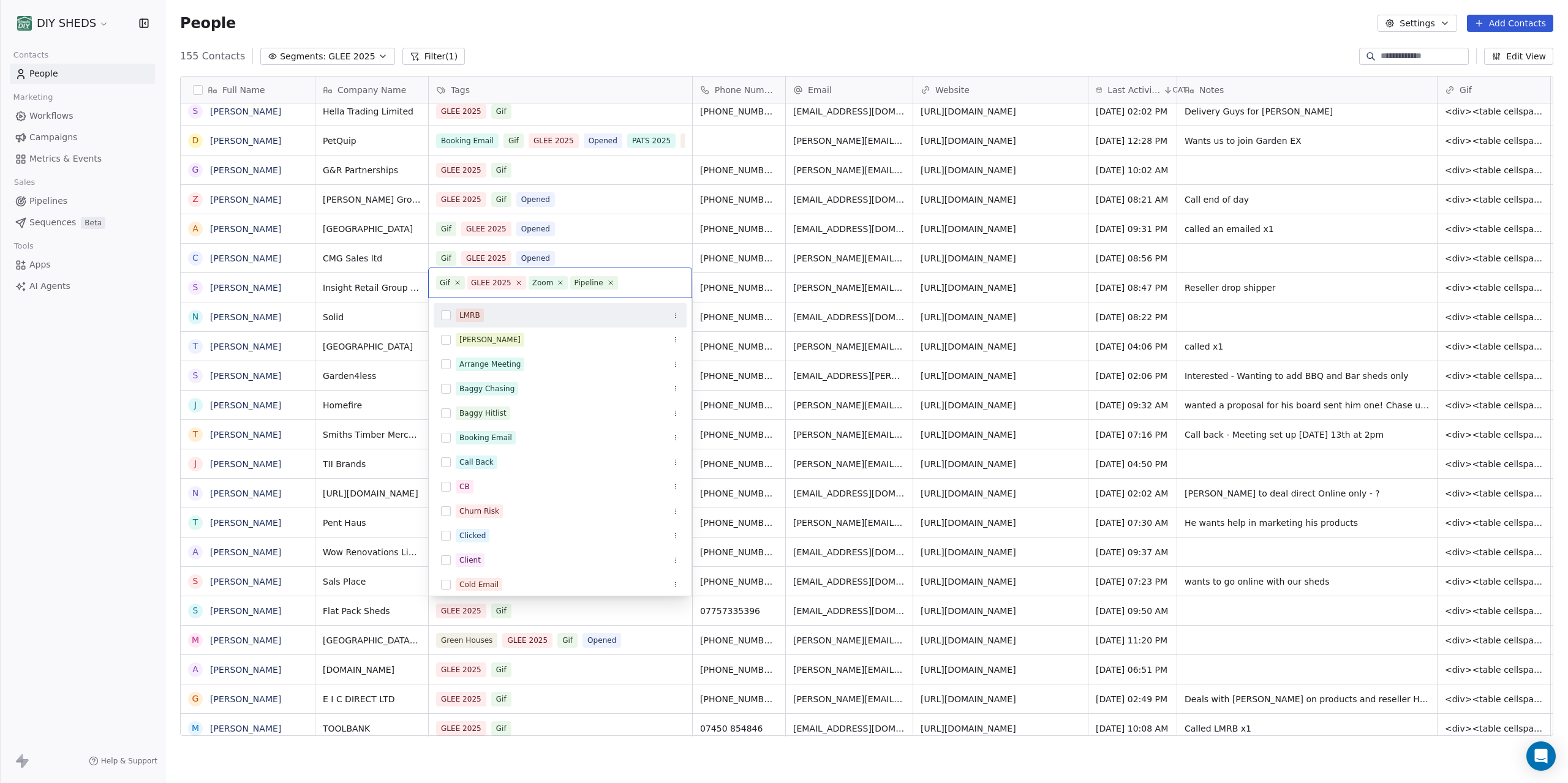
click at [1295, 618] on html "DIY SHEDS Contacts People Marketing Workflows Campaigns Metrics & Events Sales …" at bounding box center [784, 391] width 1568 height 783
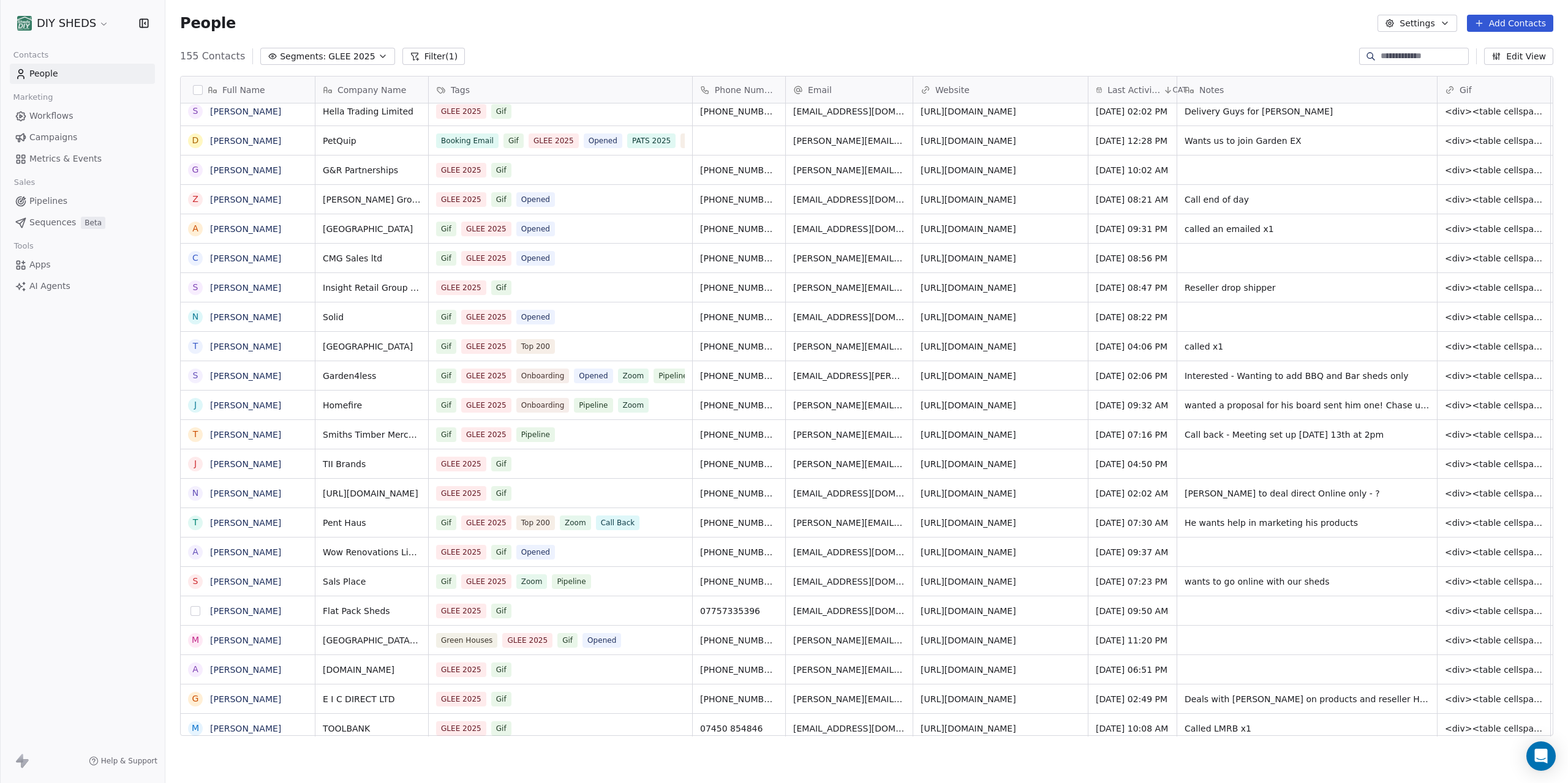
click at [194, 610] on button "grid" at bounding box center [195, 611] width 10 height 10
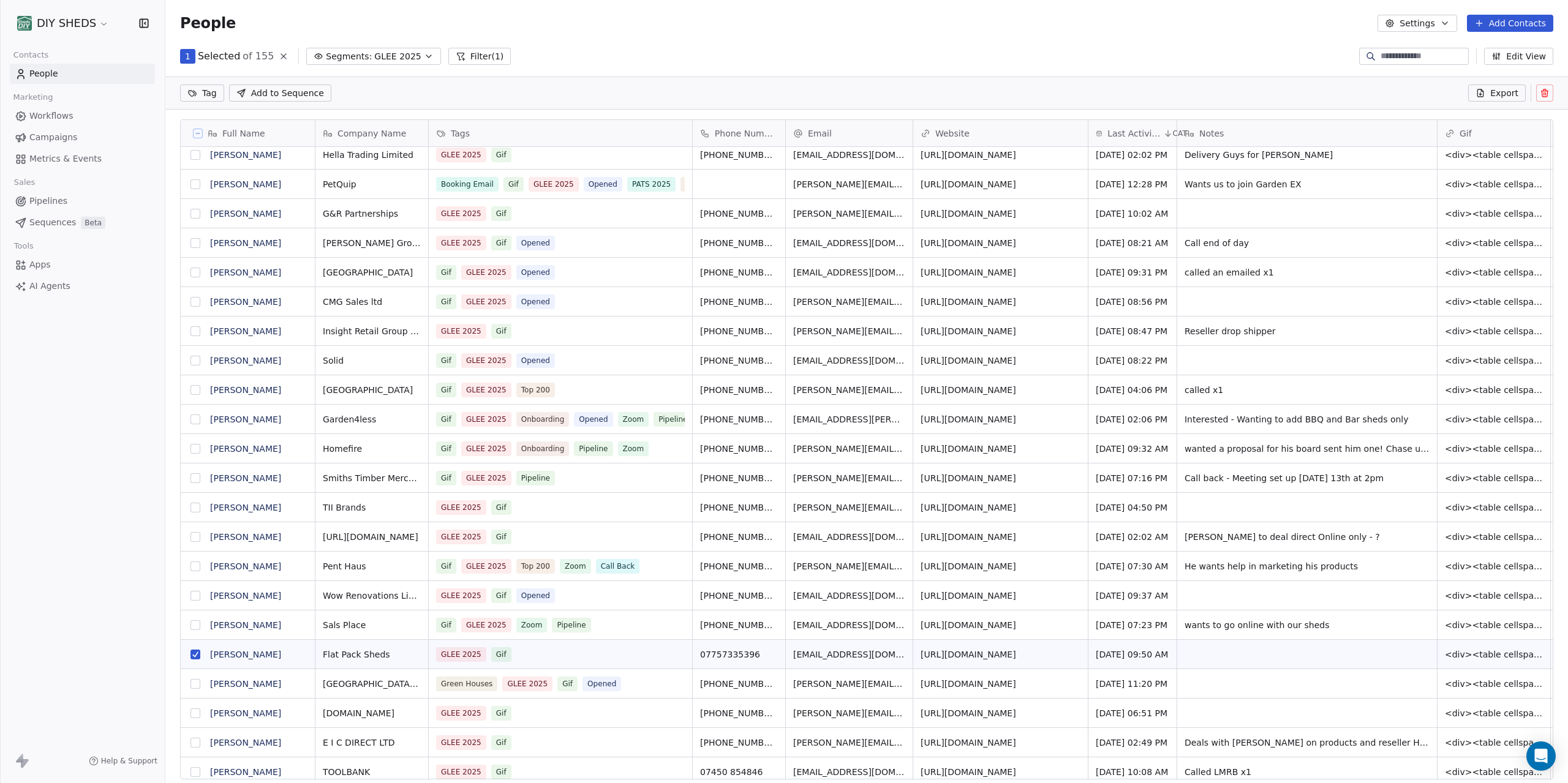
scroll to position [646, 1403]
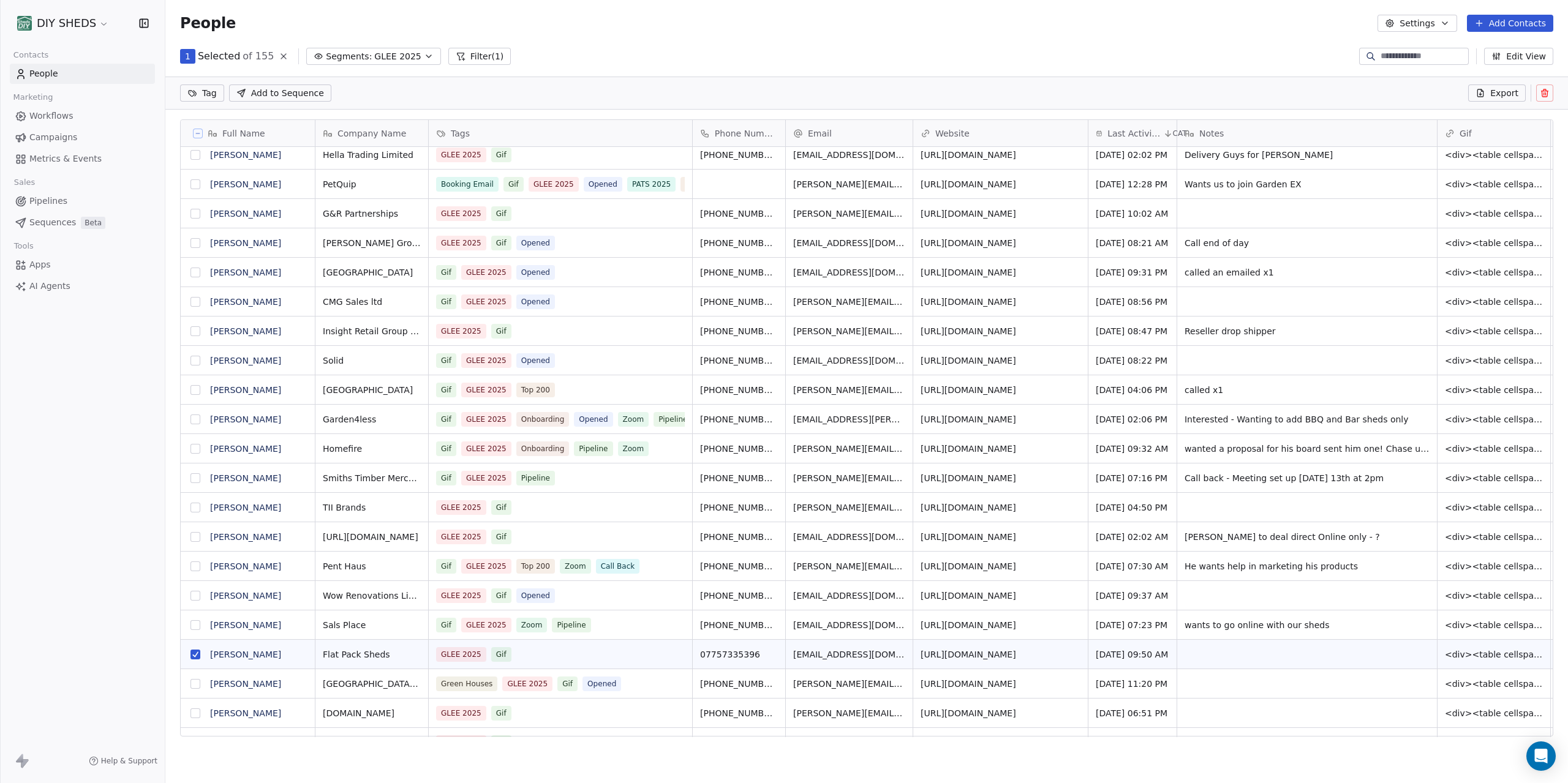
click at [1546, 93] on icon at bounding box center [1546, 94] width 0 height 3
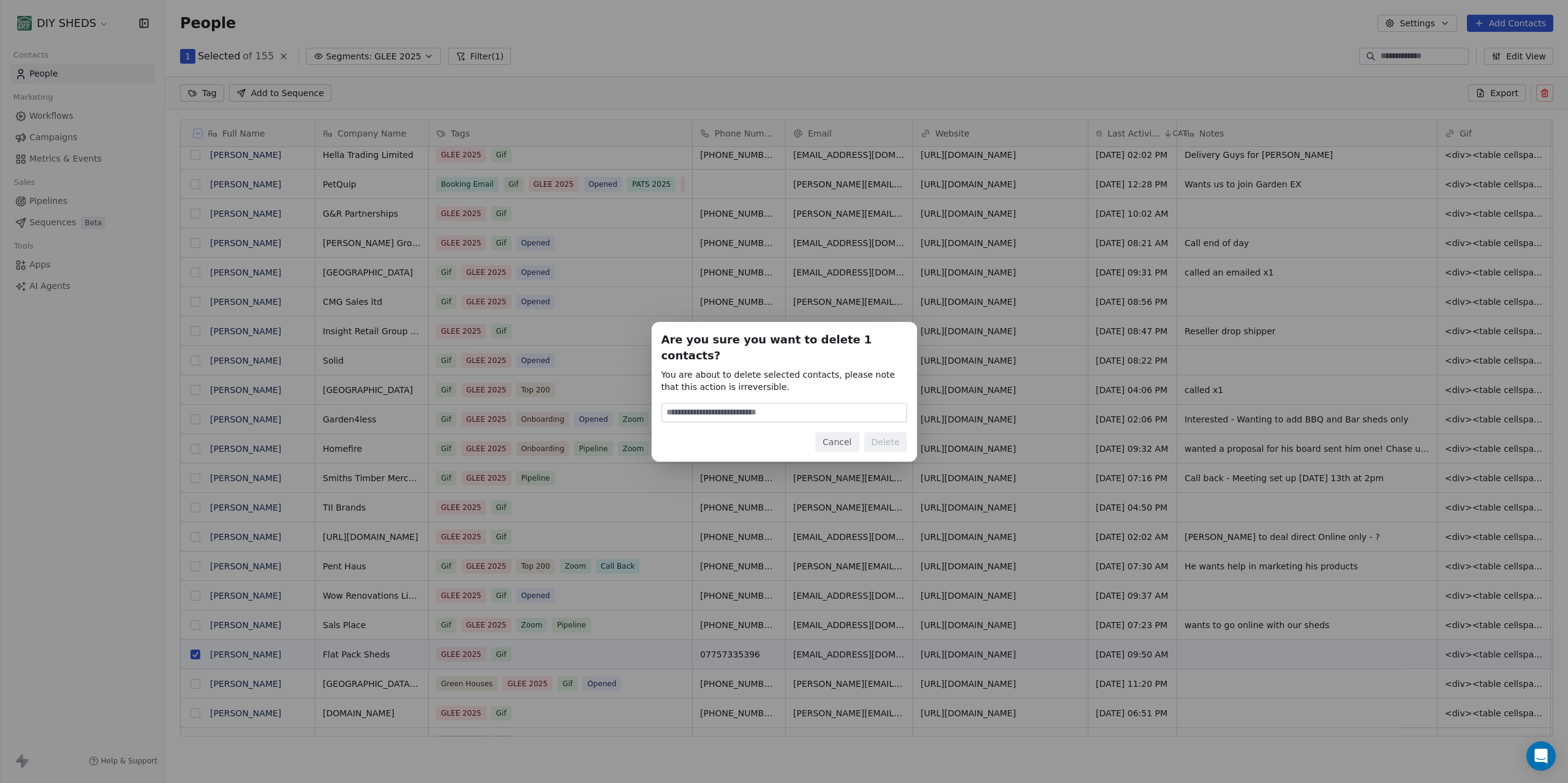
click at [828, 404] on input at bounding box center [784, 413] width 245 height 18
type input "******"
click at [902, 438] on button "Delete" at bounding box center [886, 442] width 43 height 20
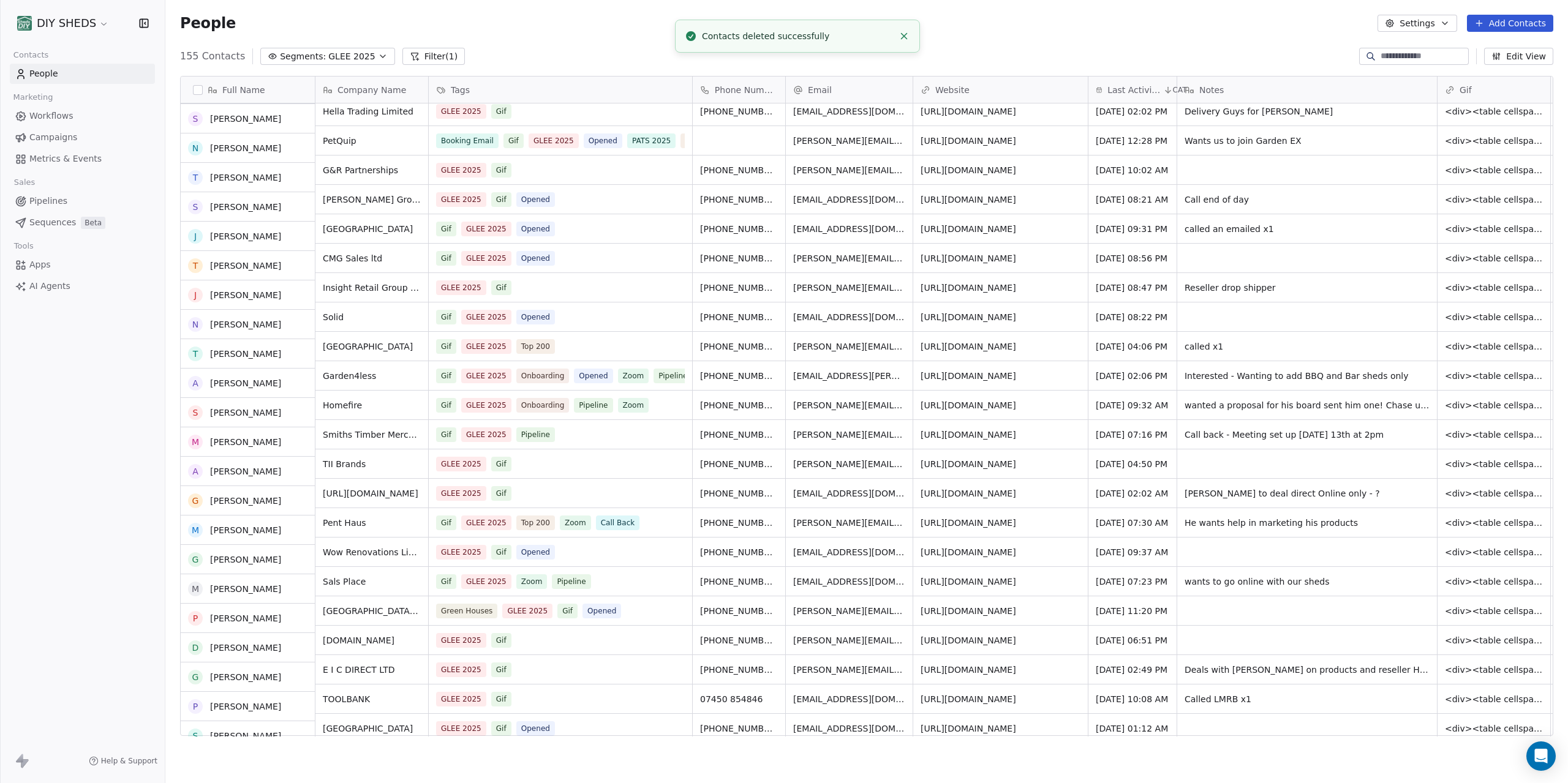
scroll to position [676, 0]
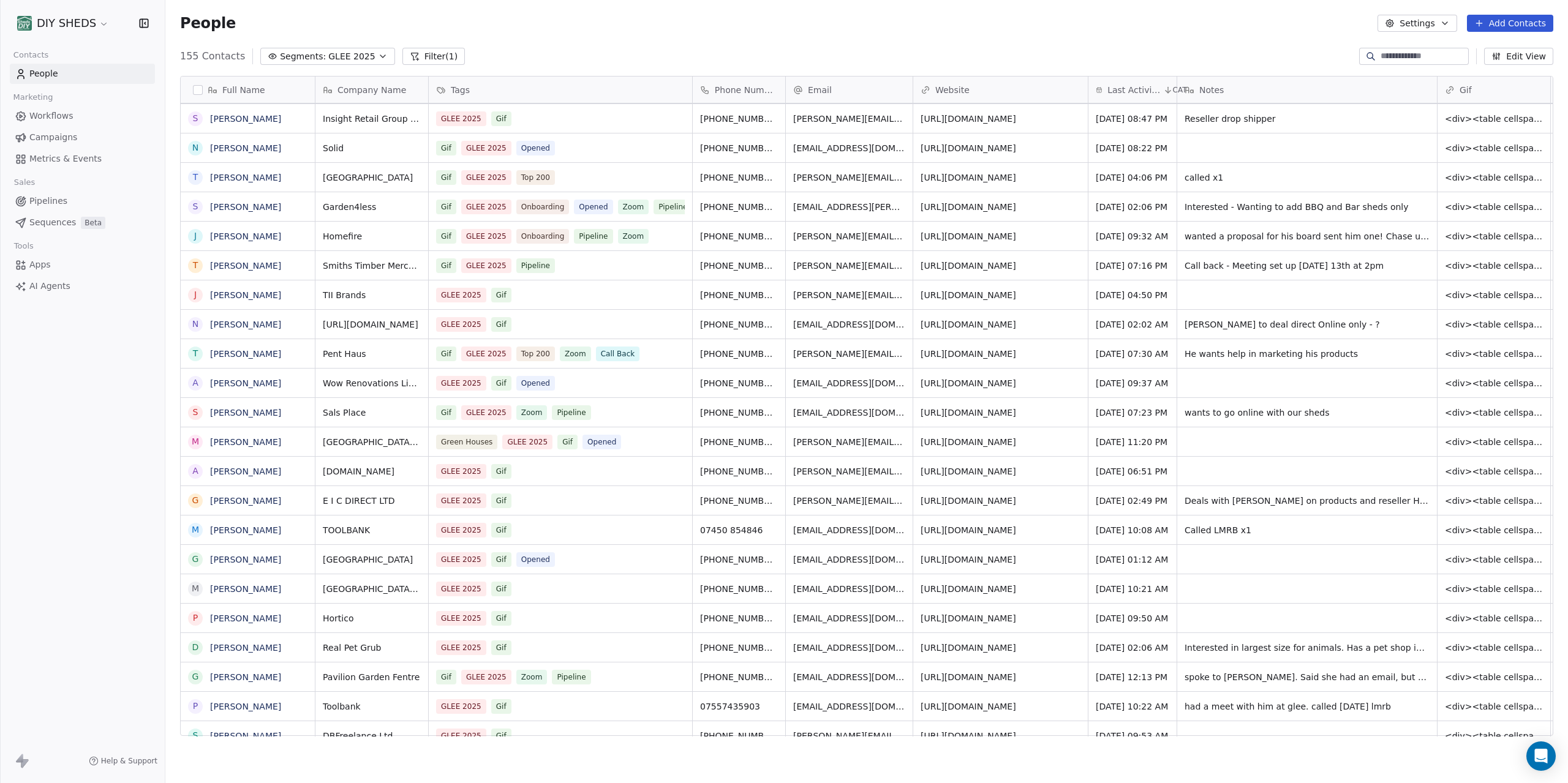
click at [982, 476] on span "[URL][DOMAIN_NAME]" at bounding box center [969, 471] width 96 height 12
click at [1014, 475] on span "[URL][DOMAIN_NAME]" at bounding box center [969, 471] width 96 height 12
click at [1015, 475] on span "[URL][DOMAIN_NAME]" at bounding box center [969, 471] width 96 height 12
click at [1031, 480] on div "[URL][DOMAIN_NAME]" at bounding box center [1000, 471] width 174 height 29
click at [1047, 499] on div "[URL][DOMAIN_NAME]" at bounding box center [1000, 501] width 174 height 29
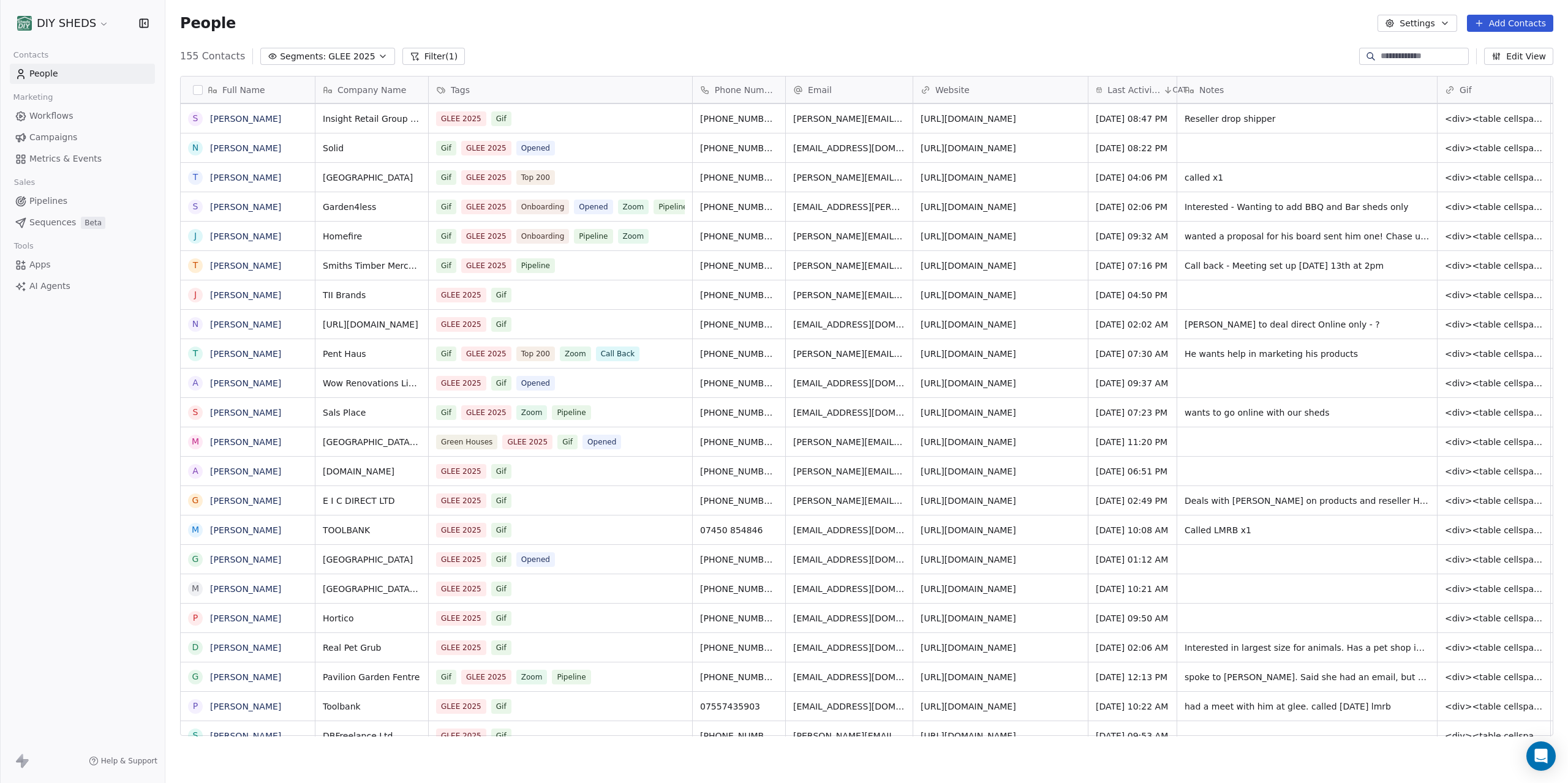
click at [976, 472] on span "[URL][DOMAIN_NAME]" at bounding box center [969, 471] width 96 height 12
click at [1332, 327] on span "Mannie to deal direct Online only - ?" at bounding box center [1296, 324] width 222 height 12
click at [1331, 327] on span "Mannie to deal direct Online only - ?" at bounding box center [1296, 324] width 222 height 12
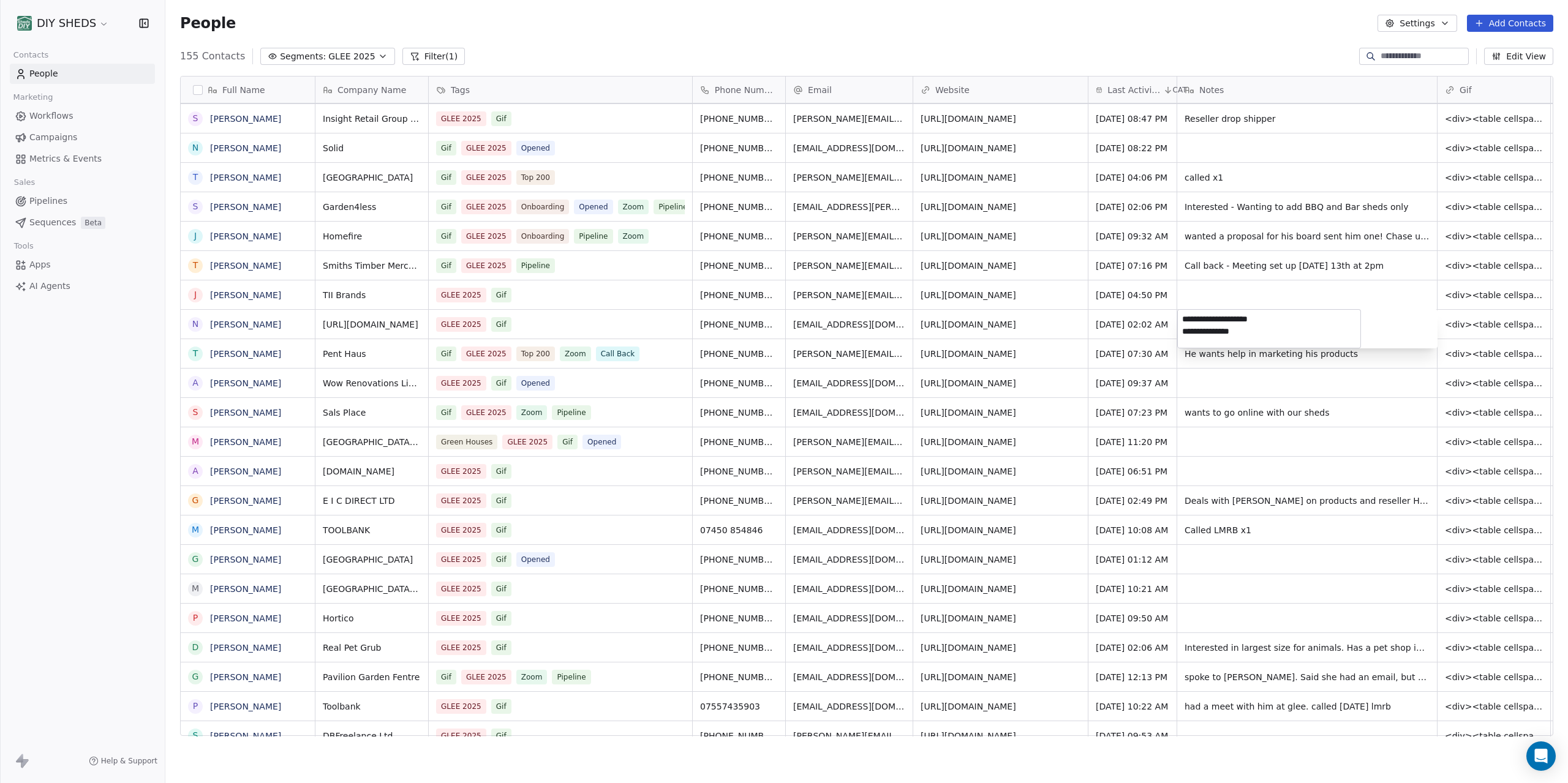
scroll to position [689, 1403]
drag, startPoint x: 1227, startPoint y: 330, endPoint x: 1263, endPoint y: 334, distance: 36.2
click at [1263, 334] on textarea "**********" at bounding box center [1269, 329] width 182 height 38
type textarea "**********"
click at [1282, 387] on html "DIY SHEDS Contacts People Marketing Workflows Campaigns Metrics & Events Sales …" at bounding box center [784, 391] width 1568 height 783
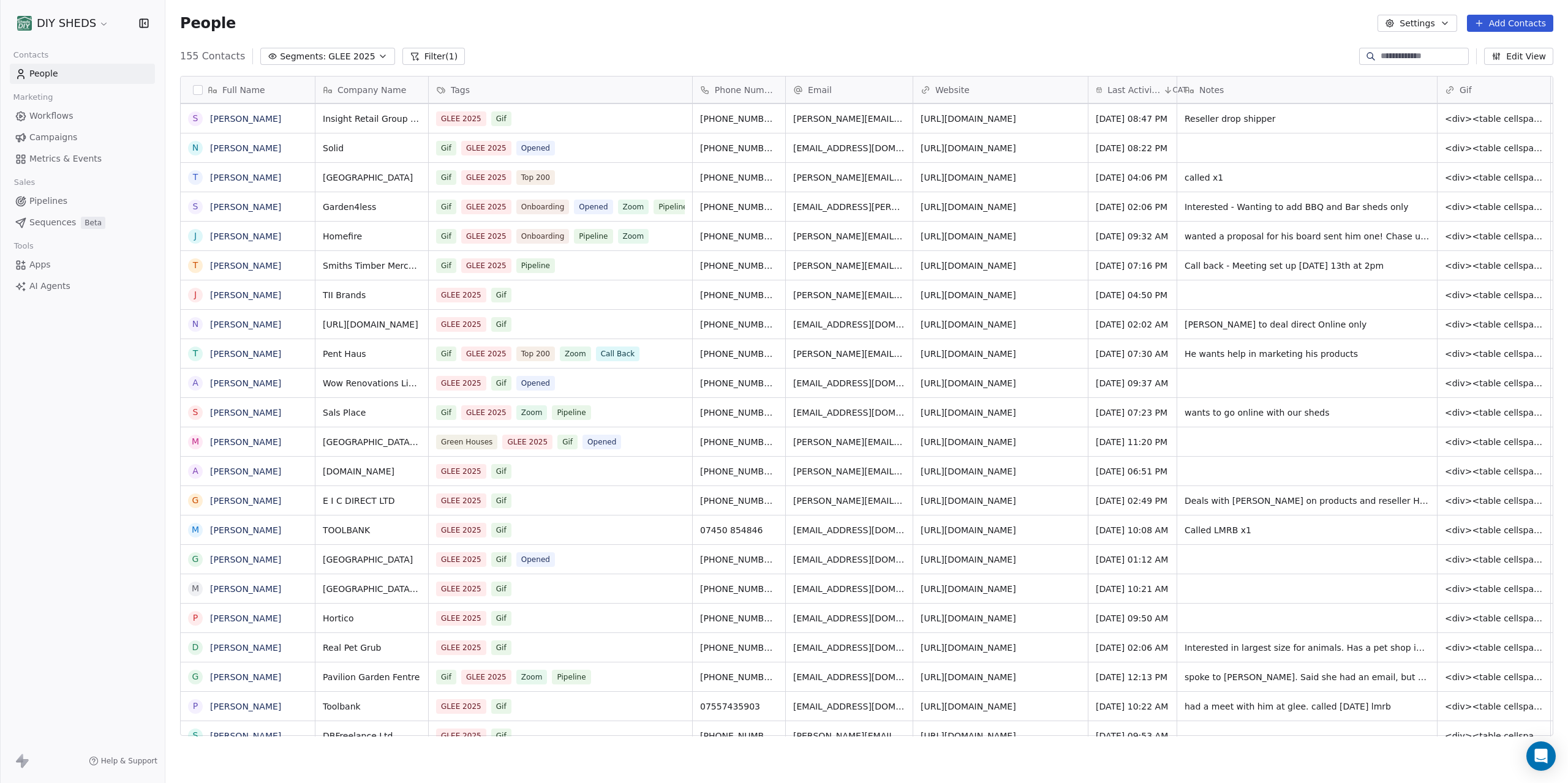
scroll to position [689, 1403]
click at [563, 327] on div "GLEE 2025 Gif" at bounding box center [549, 324] width 225 height 14
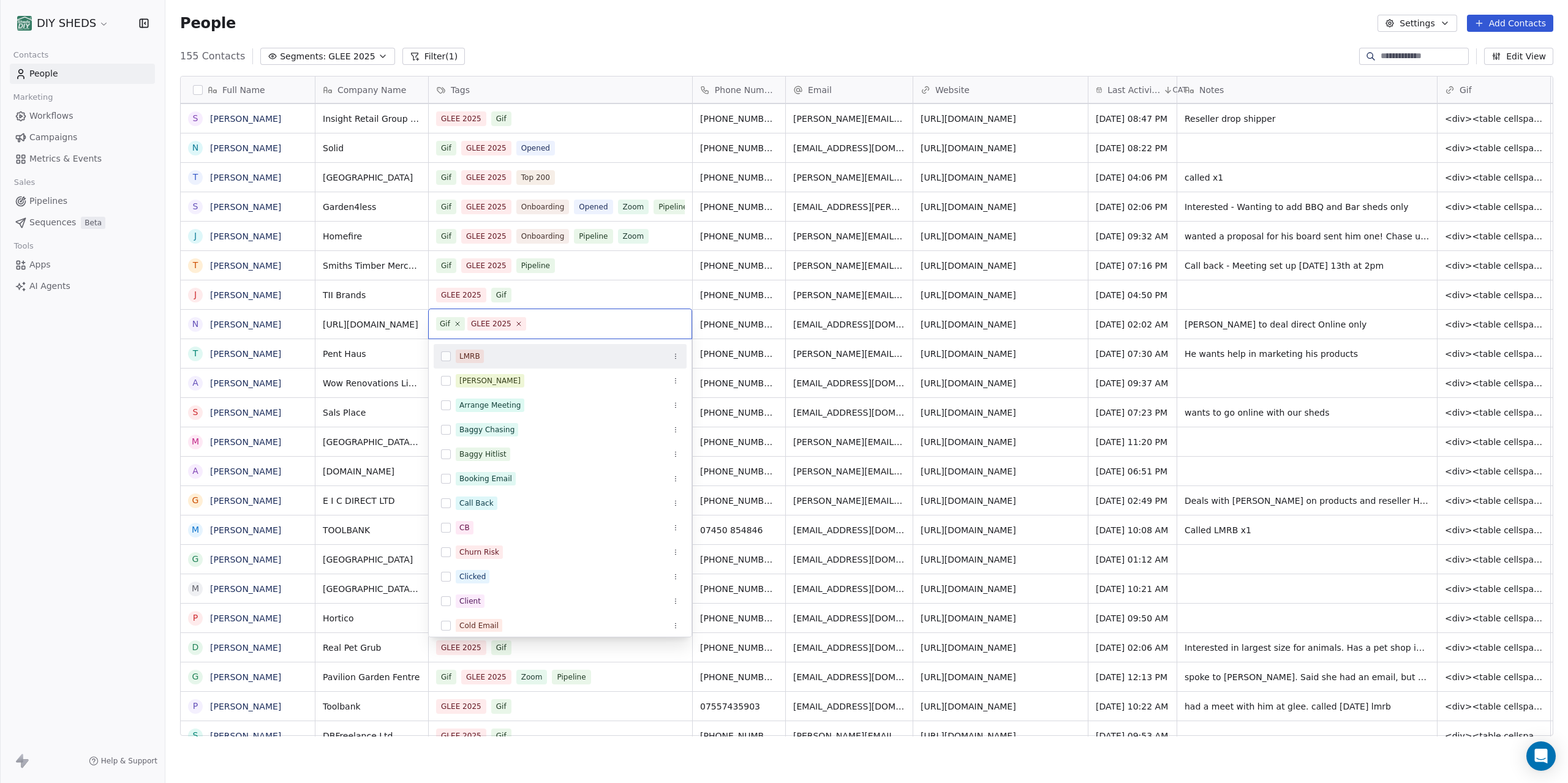
drag, startPoint x: 567, startPoint y: 45, endPoint x: 538, endPoint y: 61, distance: 33.1
click at [566, 45] on html "DIY SHEDS Contacts People Marketing Workflows Campaigns Metrics & Events Sales …" at bounding box center [784, 391] width 1568 height 783
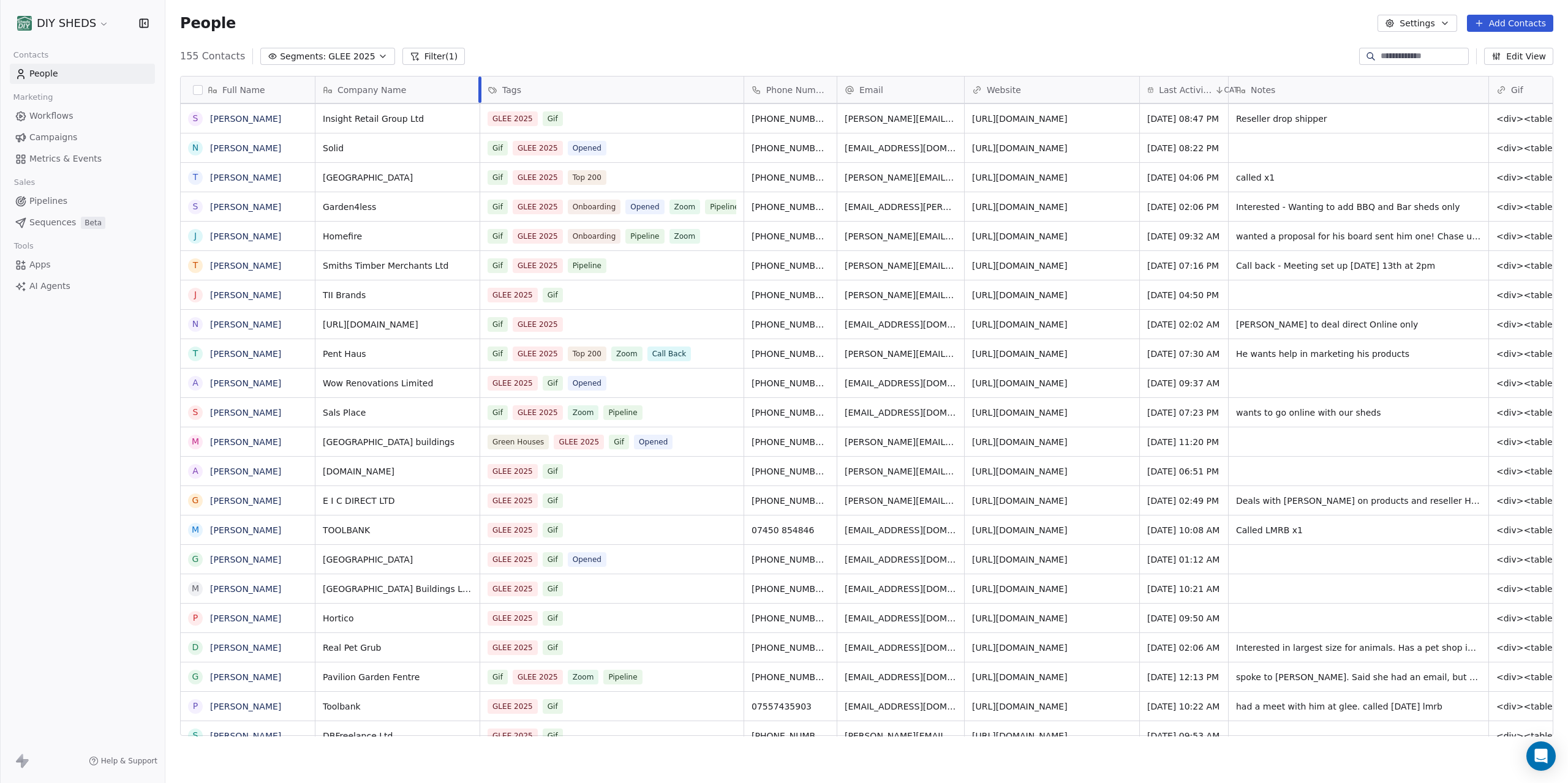
drag, startPoint x: 428, startPoint y: 92, endPoint x: 480, endPoint y: 111, distance: 55.4
click at [480, 111] on div "﻿Company Name Tags Phone Number Email Website Last Activity Date CAT Notes [PER…" at bounding box center [973, 406] width 1316 height 660
click at [595, 324] on div "Gif GLEE 2025" at bounding box center [601, 324] width 225 height 14
click at [1015, 329] on link "[URL][DOMAIN_NAME]" at bounding box center [1021, 324] width 96 height 10
click at [1376, 323] on span "[PERSON_NAME] to deal direct Online only" at bounding box center [1348, 324] width 222 height 12
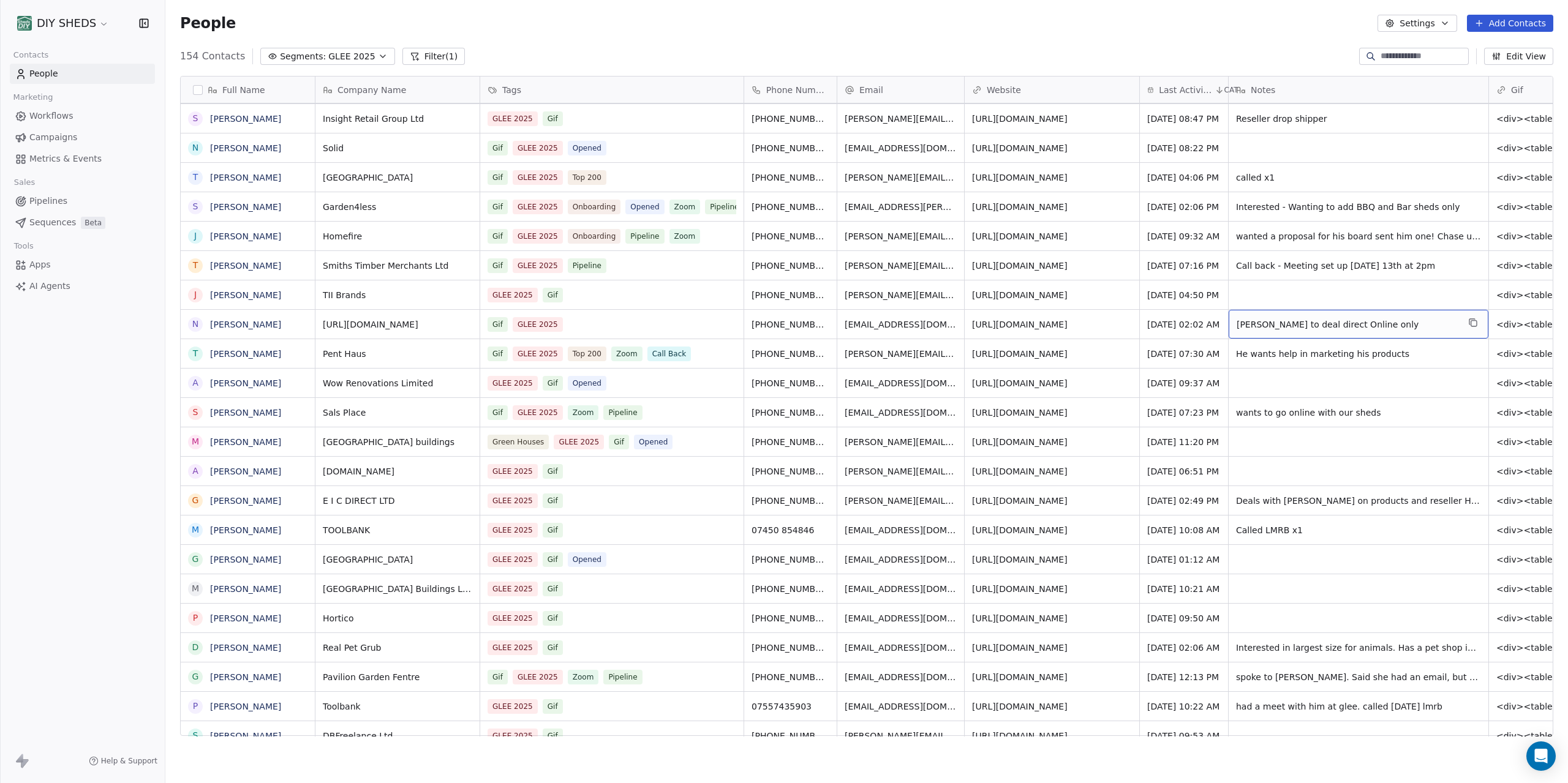
click at [1372, 324] on span "[PERSON_NAME] to deal direct Online only" at bounding box center [1348, 324] width 222 height 12
click at [1373, 326] on span "[PERSON_NAME] to deal direct Online only" at bounding box center [1348, 324] width 222 height 12
click at [1373, 327] on span "[PERSON_NAME] to deal direct Online only" at bounding box center [1348, 324] width 222 height 12
click at [1373, 327] on textarea "**********" at bounding box center [1321, 329] width 182 height 38
click at [1365, 327] on textarea "**********" at bounding box center [1321, 329] width 182 height 38
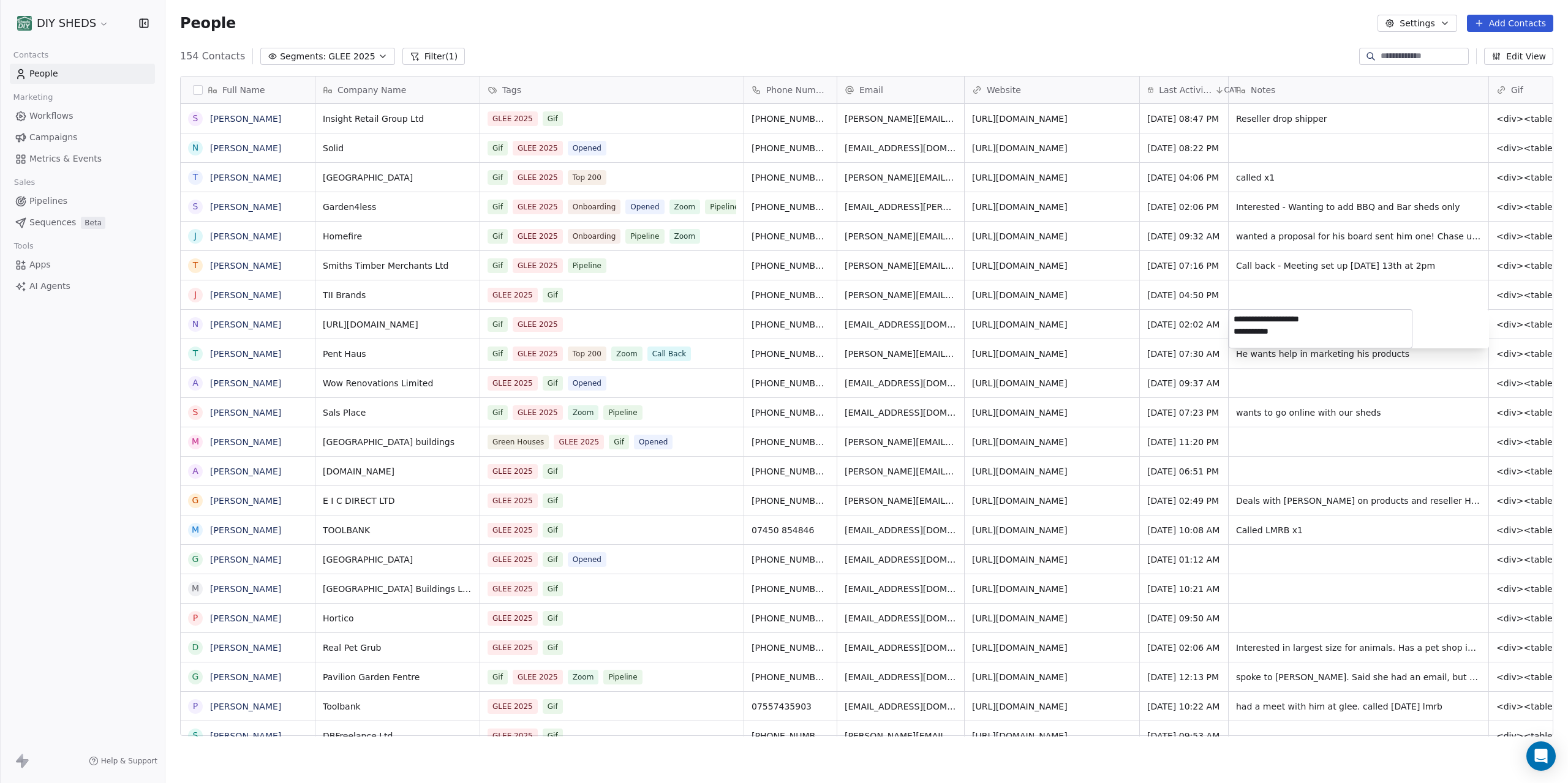
drag, startPoint x: 1348, startPoint y: 334, endPoint x: 1227, endPoint y: 320, distance: 121.8
click at [1230, 320] on textarea "**********" at bounding box center [1321, 329] width 182 height 38
type textarea "*"
type textarea "**********"
click at [1415, 297] on html "DIY SHEDS Contacts People Marketing Workflows Campaigns Metrics & Events Sales …" at bounding box center [784, 391] width 1568 height 783
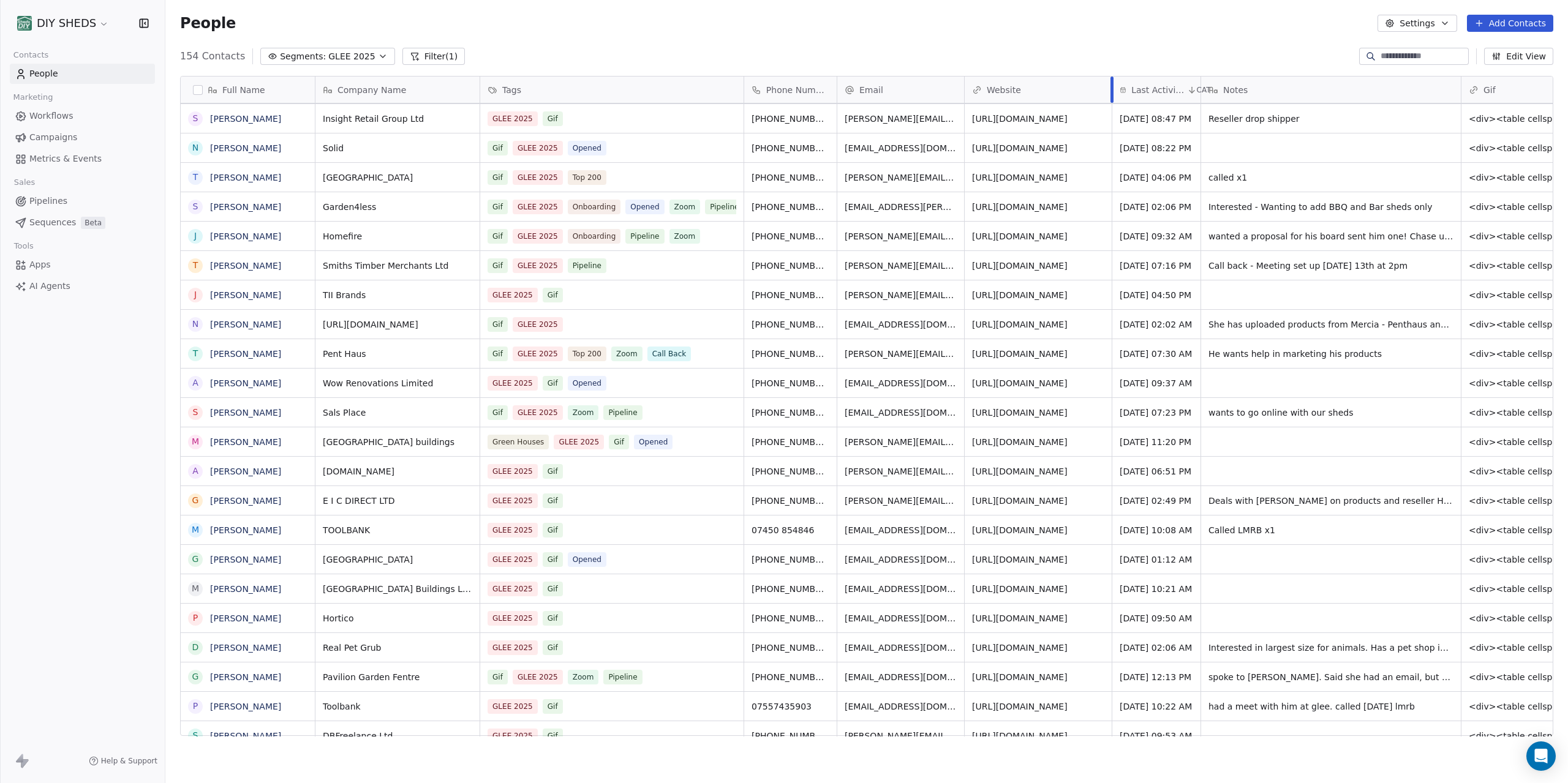
drag, startPoint x: 1139, startPoint y: 88, endPoint x: 1193, endPoint y: 103, distance: 56.0
click at [1110, 92] on div at bounding box center [1112, 90] width 3 height 26
drag, startPoint x: 1198, startPoint y: 82, endPoint x: 1223, endPoint y: 94, distance: 27.7
click at [1223, 94] on div at bounding box center [1224, 90] width 3 height 26
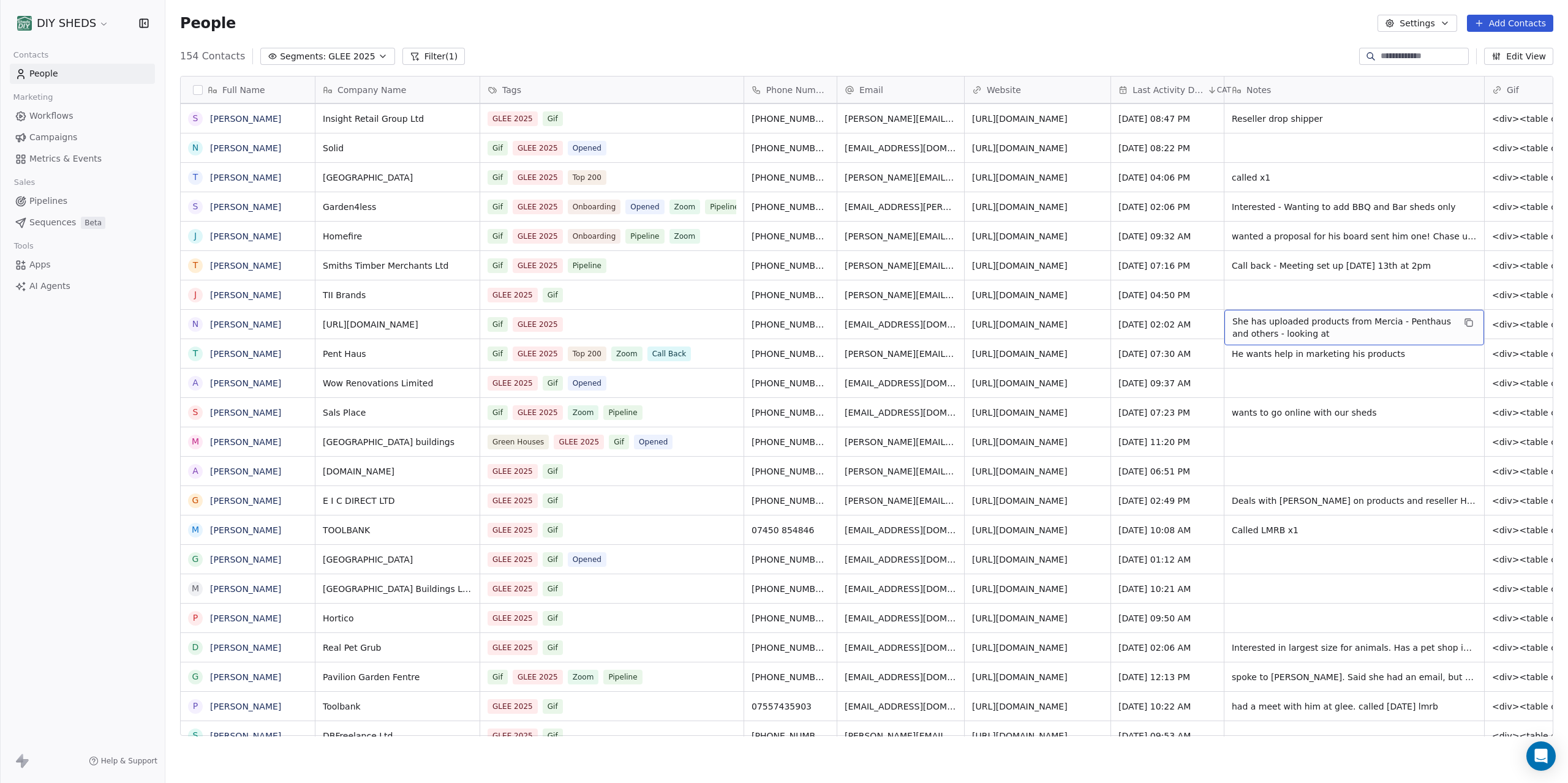
click at [1363, 337] on span "She has uploaded products from Mercia - Penthaus and others - looking at" at bounding box center [1343, 327] width 222 height 24
click at [1348, 331] on span "She has uploaded products from Mercia - Penthaus and others - looking at" at bounding box center [1343, 327] width 222 height 24
click at [1318, 299] on html "DIY SHEDS Contacts People Marketing Workflows Campaigns Metrics & Events Sales …" at bounding box center [784, 391] width 1568 height 783
click at [1320, 335] on span "She has uploaded products from Mercia - Penthaus and others - looking at" at bounding box center [1343, 327] width 222 height 24
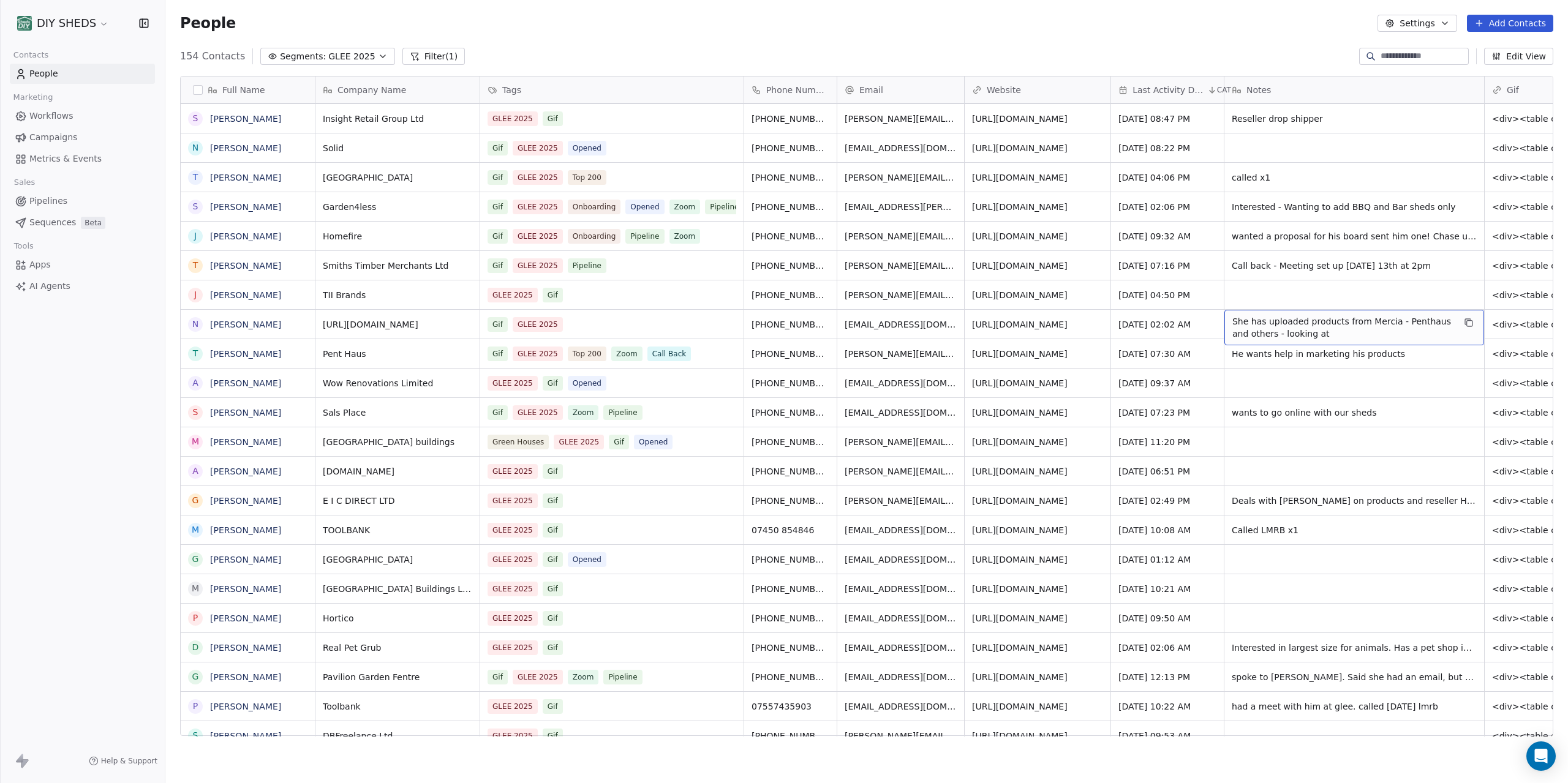
click at [1320, 335] on span "She has uploaded products from Mercia - Penthaus and others - looking at" at bounding box center [1343, 327] width 222 height 24
drag, startPoint x: 1358, startPoint y: 333, endPoint x: 1312, endPoint y: 335, distance: 46.0
click at [1309, 331] on textarea "**********" at bounding box center [1316, 329] width 182 height 38
type textarea "**********"
click at [1285, 591] on div "grid" at bounding box center [1354, 589] width 260 height 29
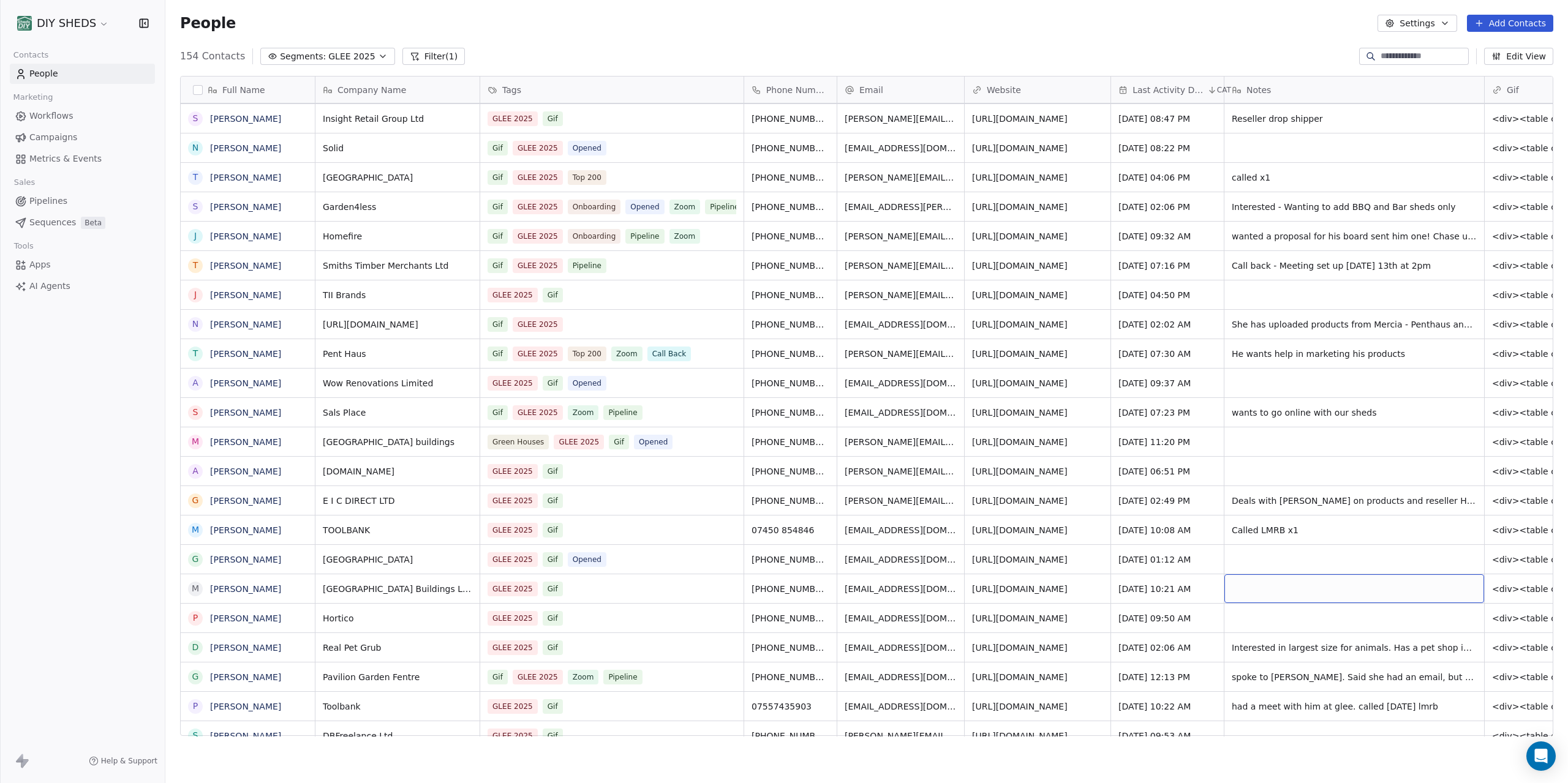
click at [1285, 591] on div "grid" at bounding box center [1354, 589] width 260 height 29
click at [1285, 299] on html "DIY SHEDS Contacts People Marketing Workflows Campaigns Metrics & Events Sales …" at bounding box center [784, 391] width 1568 height 783
click at [1285, 299] on div "grid" at bounding box center [1354, 295] width 260 height 29
click at [1286, 295] on div "grid" at bounding box center [1354, 295] width 260 height 29
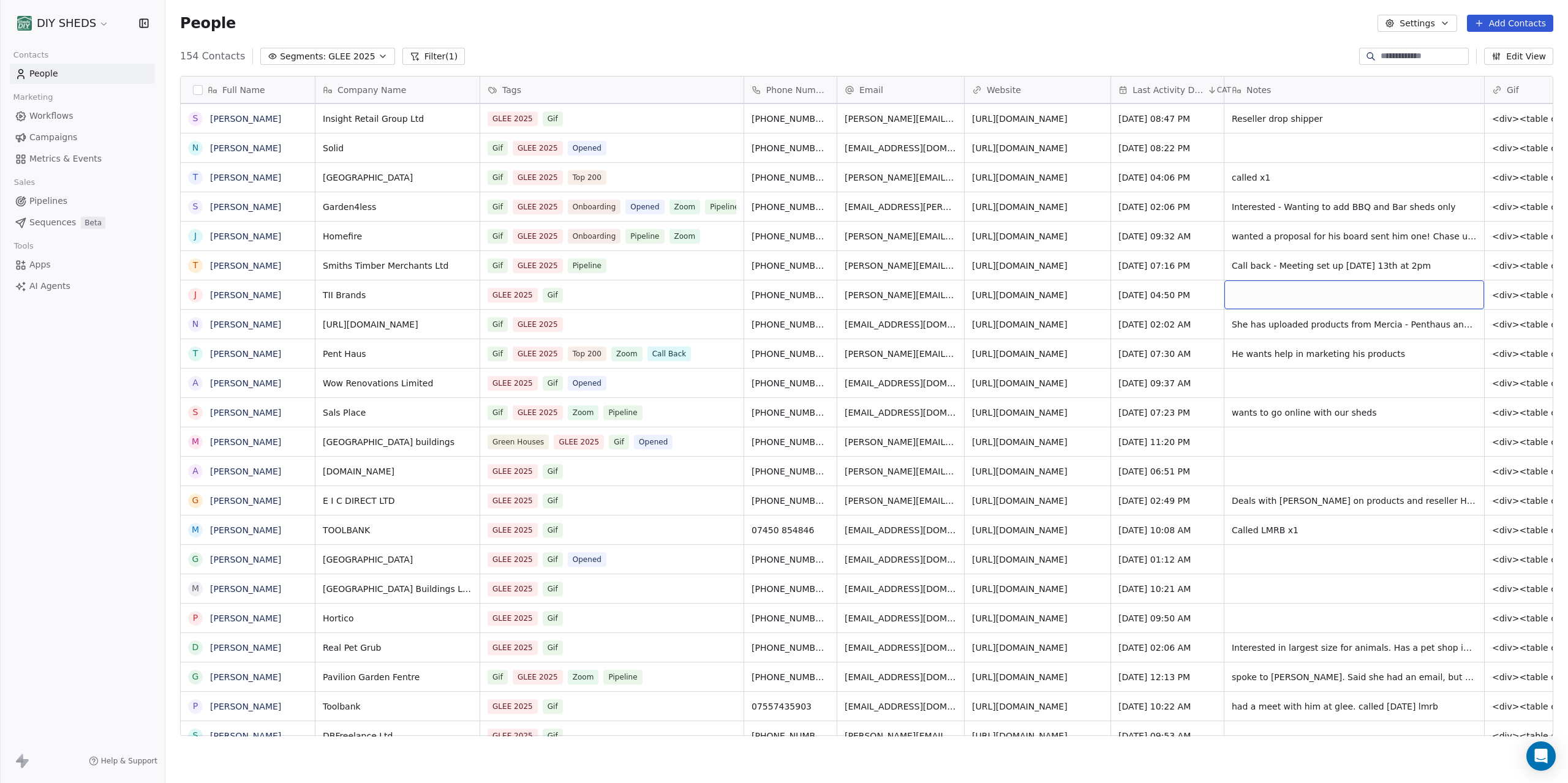
click at [1287, 295] on div "grid" at bounding box center [1354, 295] width 260 height 29
click at [1286, 295] on textarea at bounding box center [1316, 299] width 182 height 38
click at [1247, 290] on textarea "**********" at bounding box center [1316, 299] width 182 height 38
type textarea "**********"
click at [1396, 391] on html "DIY SHEDS Contacts People Marketing Workflows Campaigns Metrics & Events Sales …" at bounding box center [784, 391] width 1568 height 783
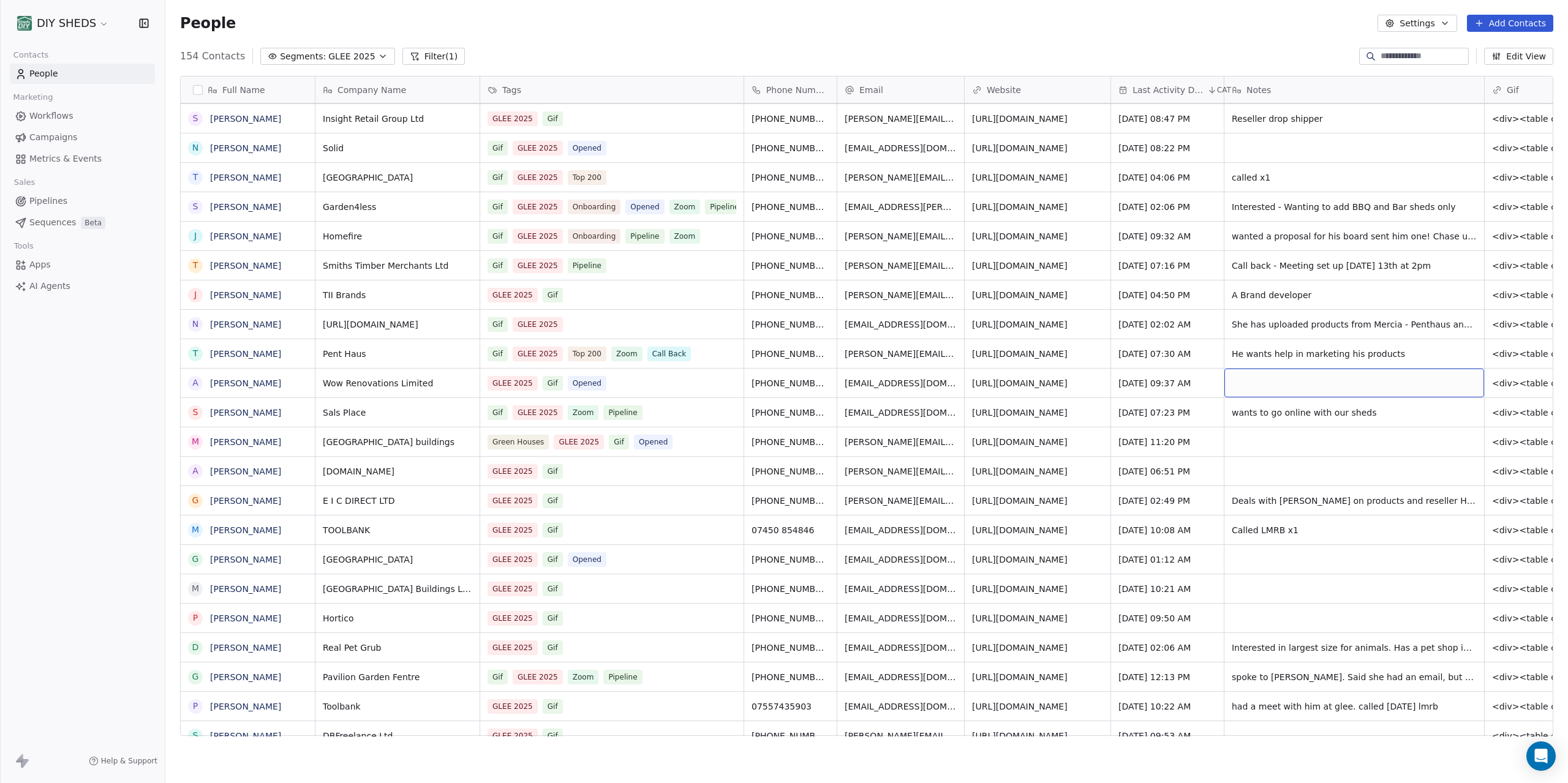
click at [1317, 388] on div "grid" at bounding box center [1354, 383] width 260 height 29
click at [1317, 388] on textarea at bounding box center [1316, 388] width 182 height 38
type textarea "**********"
click at [60, 119] on span "Workflows" at bounding box center [51, 116] width 44 height 13
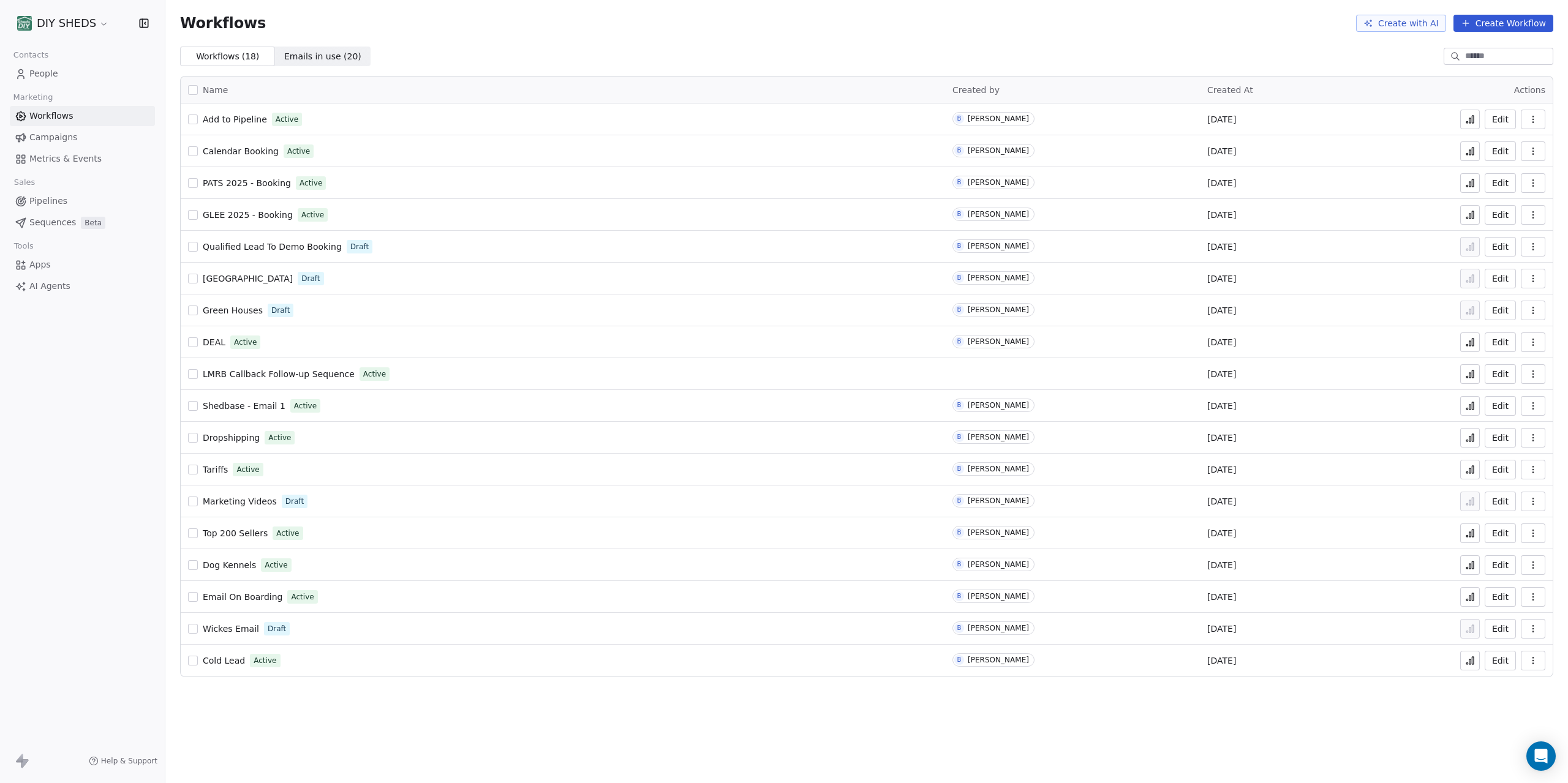
click at [248, 596] on span "Email On Boarding" at bounding box center [242, 597] width 79 height 10
click at [251, 598] on span "Email On Boarding" at bounding box center [242, 597] width 79 height 10
click at [47, 72] on span "People" at bounding box center [44, 74] width 29 height 13
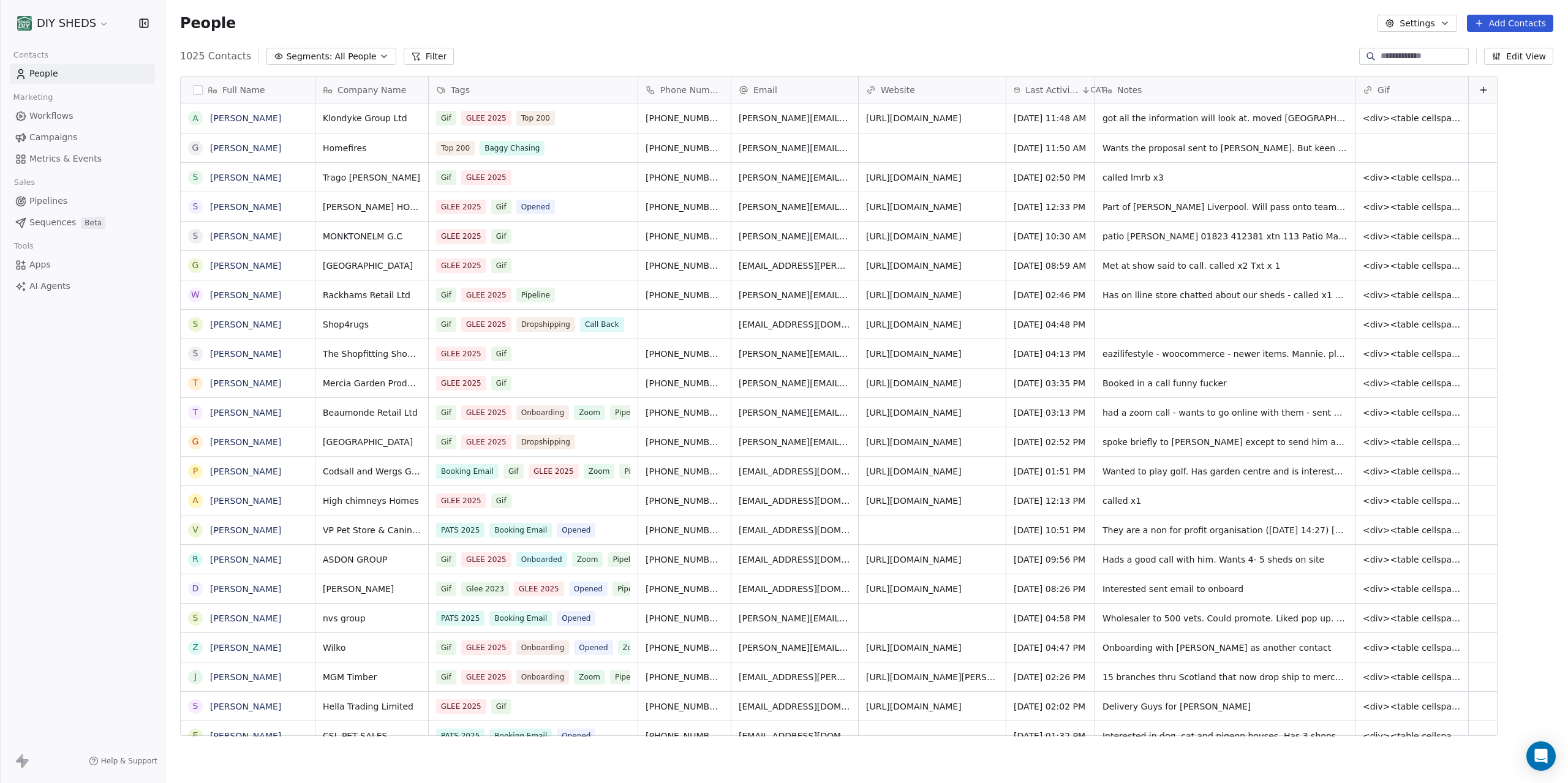
scroll to position [689, 1403]
click at [56, 117] on span "Workflows" at bounding box center [51, 116] width 44 height 13
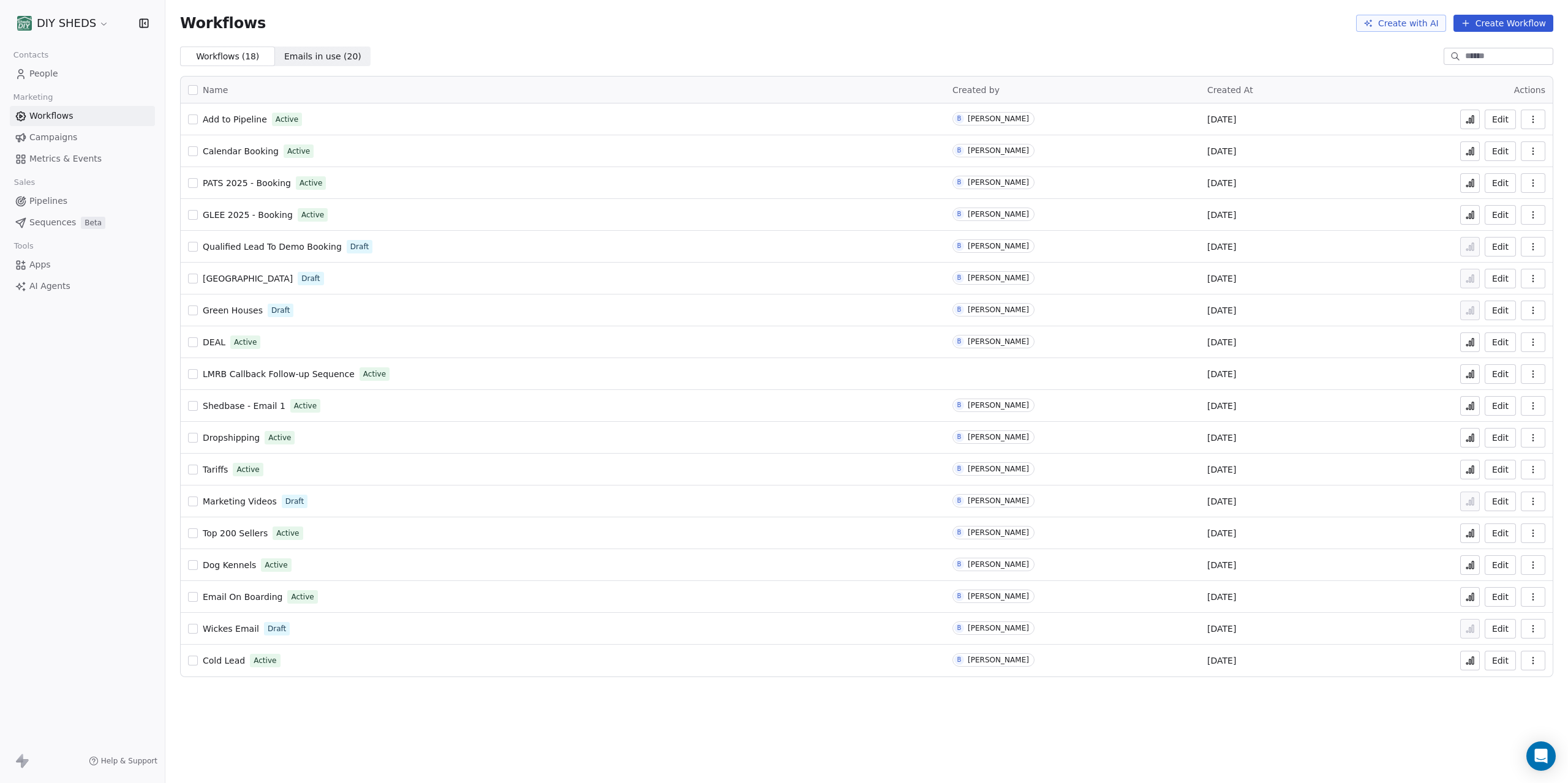
click at [40, 78] on span "People" at bounding box center [44, 74] width 29 height 13
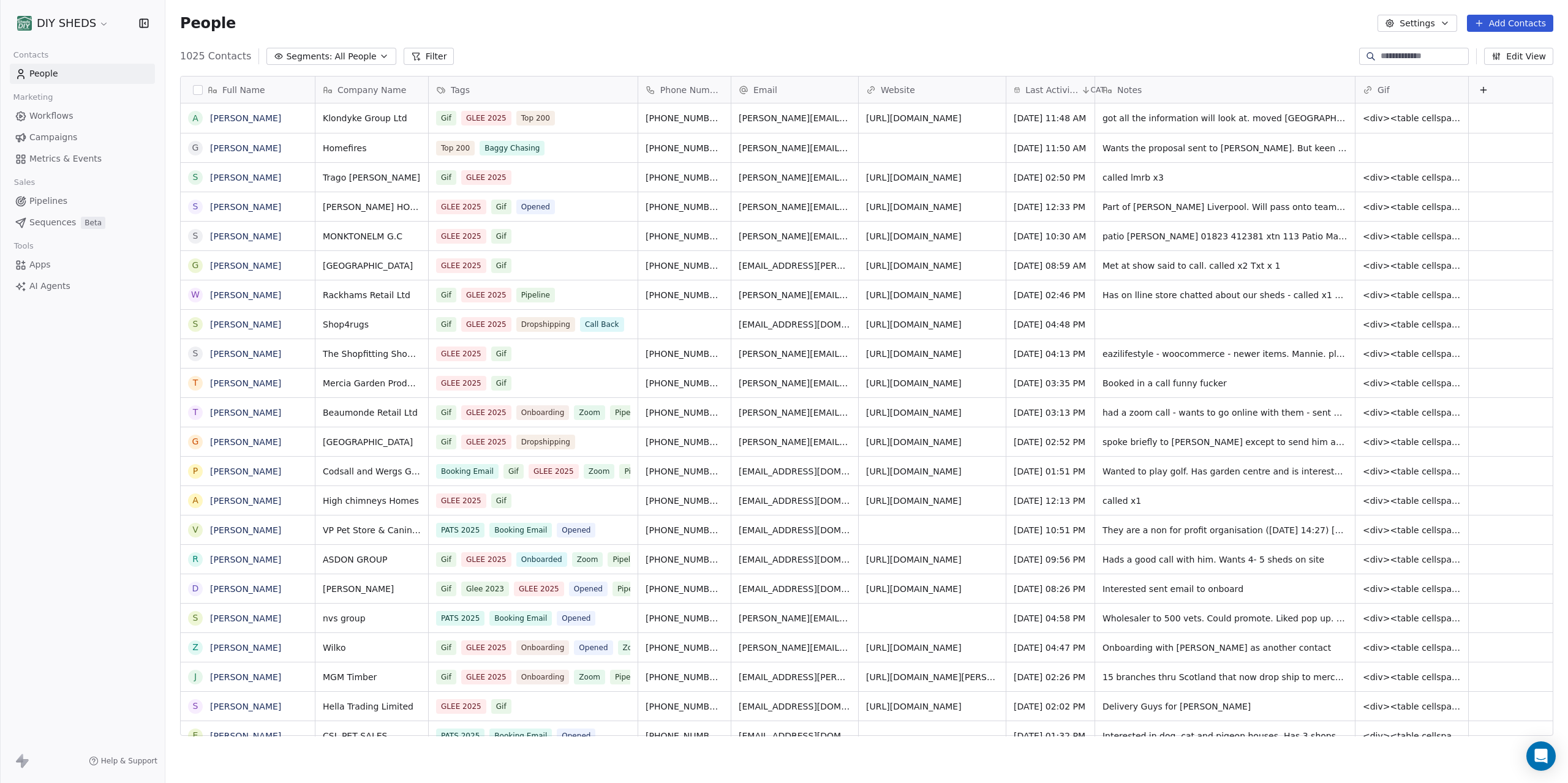
scroll to position [689, 1403]
click at [1402, 60] on input at bounding box center [1423, 56] width 86 height 12
